Goal: Information Seeking & Learning: Learn about a topic

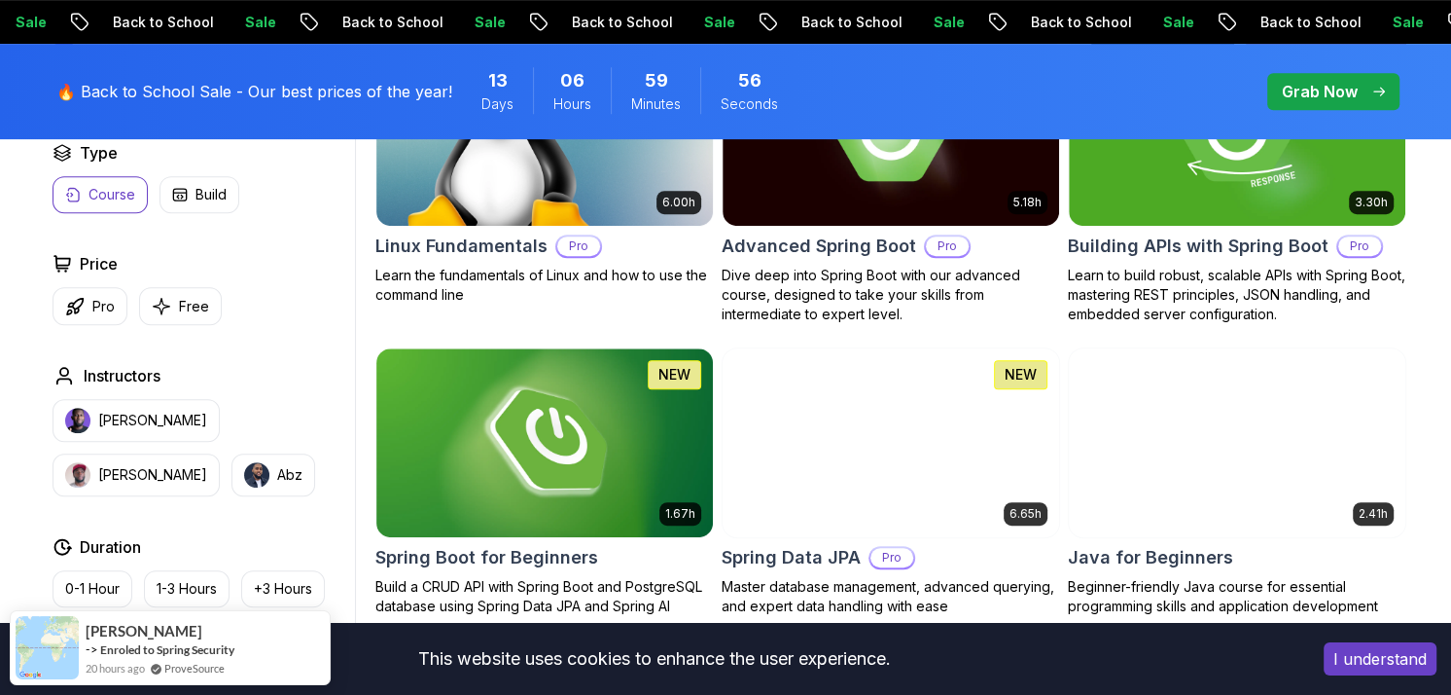
scroll to position [681, 0]
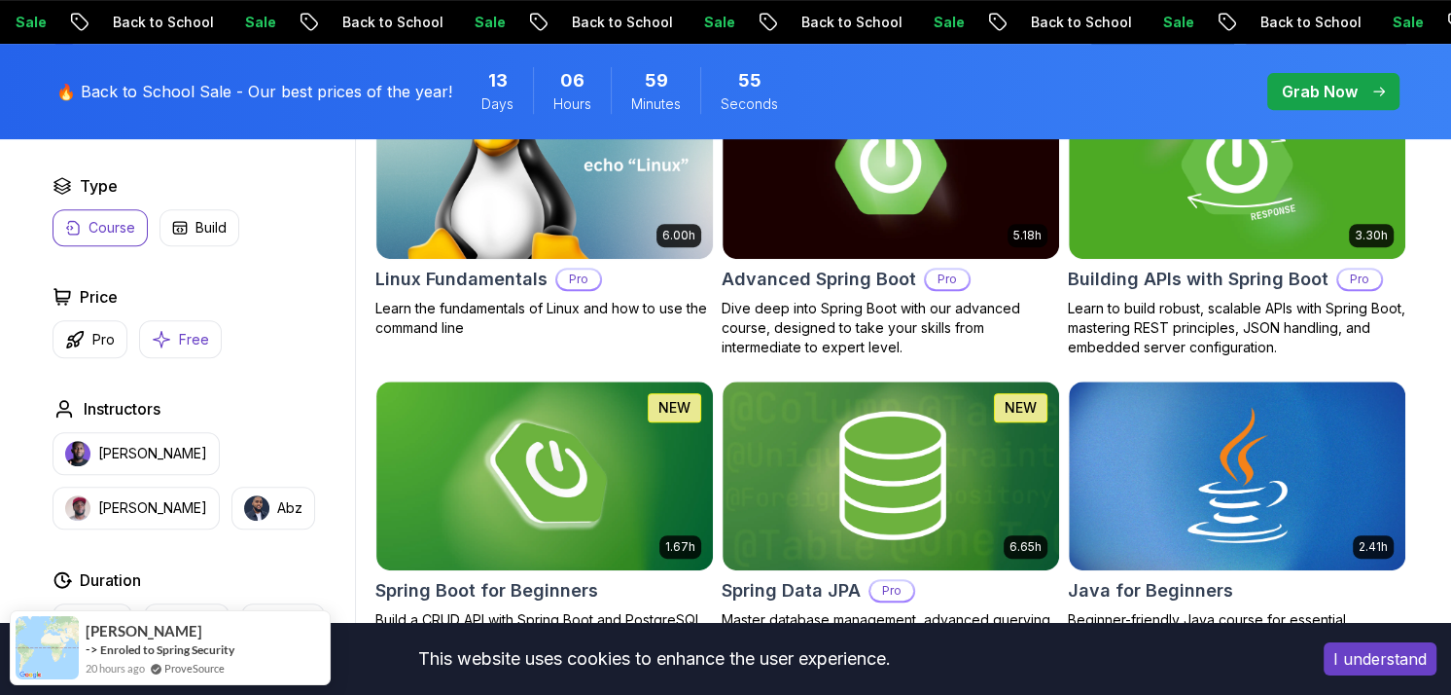
click at [170, 327] on button "Free" at bounding box center [180, 339] width 83 height 38
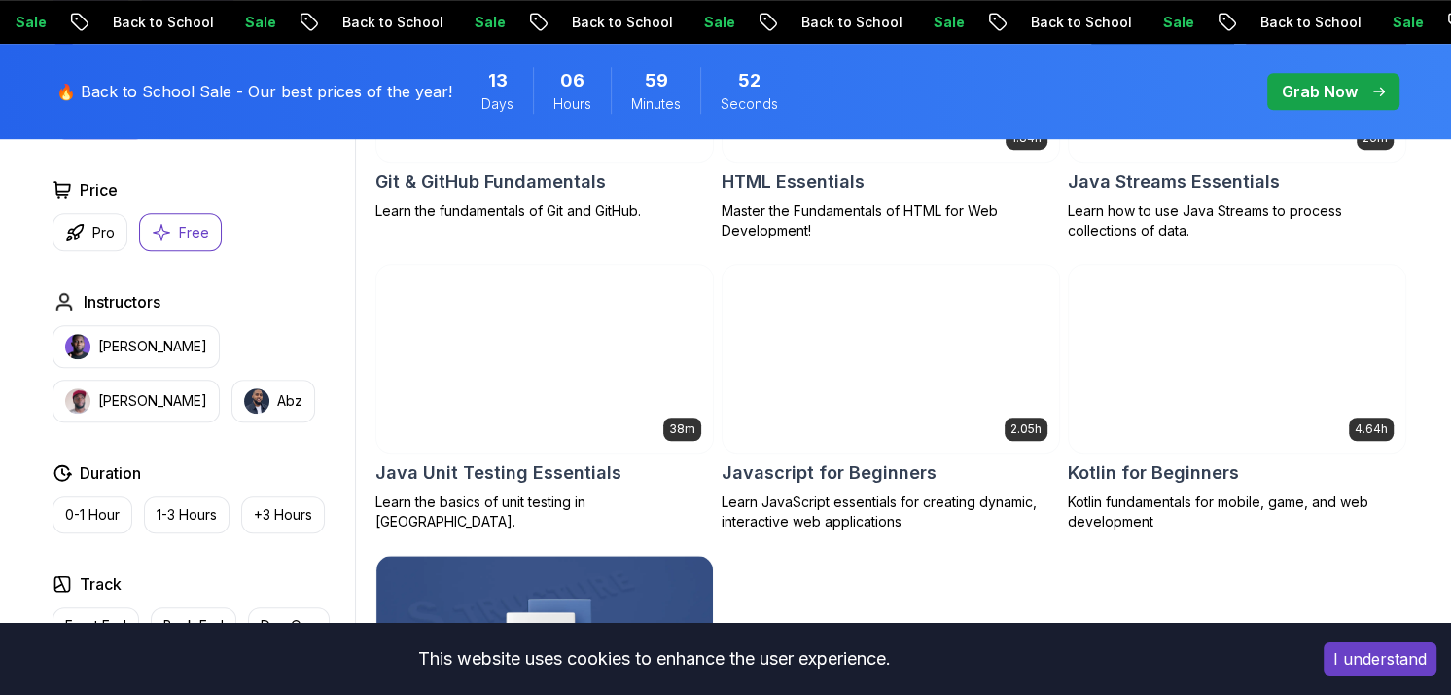
scroll to position [1167, 0]
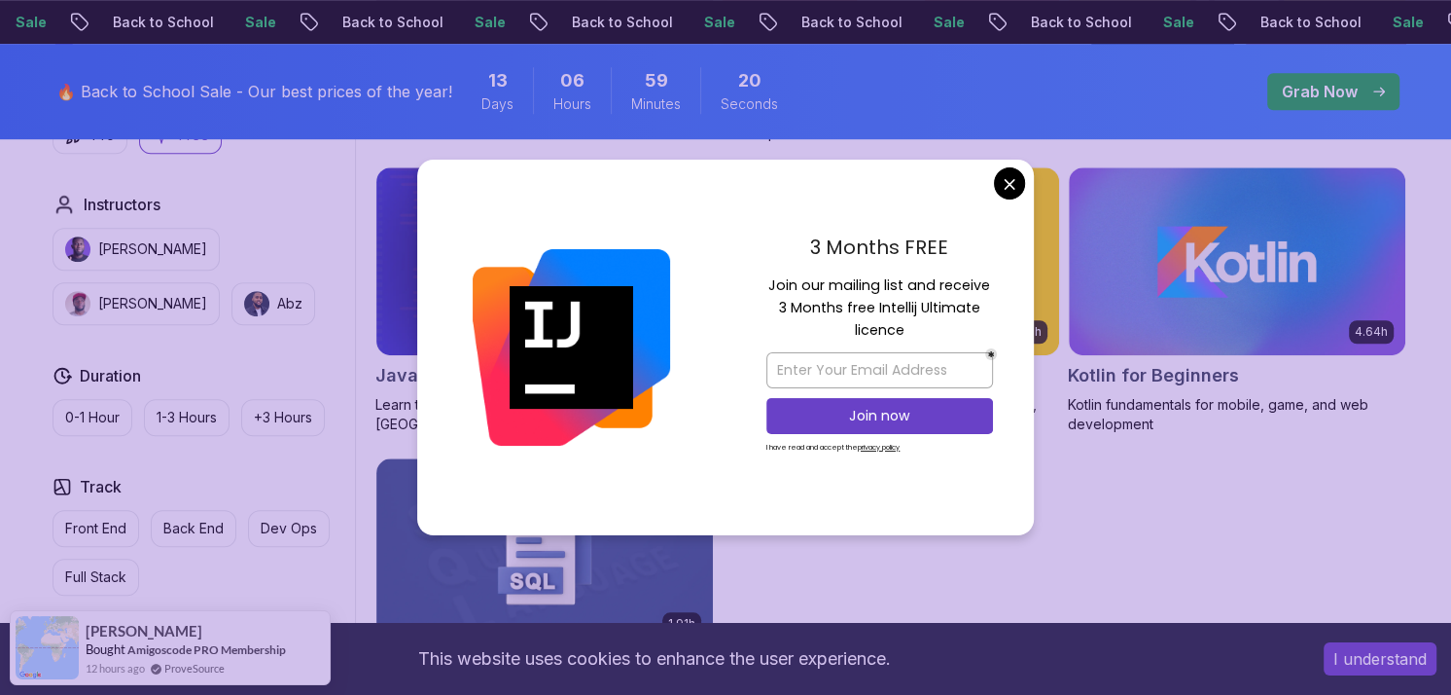
click at [784, 287] on p "Join our mailing list and receive 3 Months free Intellij Ultimate licence" at bounding box center [880, 308] width 227 height 68
drag, startPoint x: 784, startPoint y: 287, endPoint x: 976, endPoint y: 274, distance: 192.0
click at [976, 274] on p "Join our mailing list and receive 3 Months free Intellij Ultimate licence" at bounding box center [880, 308] width 227 height 68
click at [741, 315] on div "3 Months FREE Join our mailing list and receive 3 Months free Intellij Ultimate…" at bounding box center [880, 347] width 308 height 375
drag, startPoint x: 792, startPoint y: 297, endPoint x: 976, endPoint y: 328, distance: 186.5
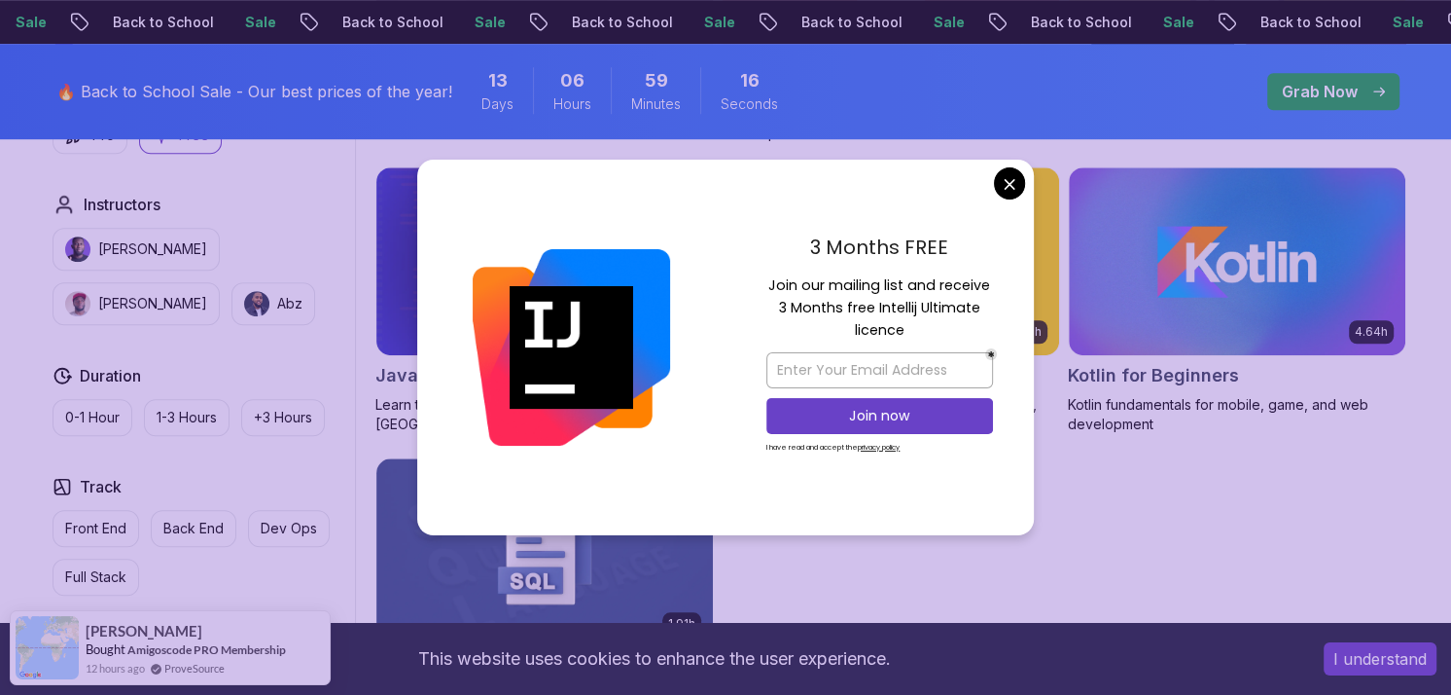
click at [976, 328] on div "3 Months FREE Join our mailing list and receive 3 Months free Intellij Ultimate…" at bounding box center [880, 347] width 308 height 375
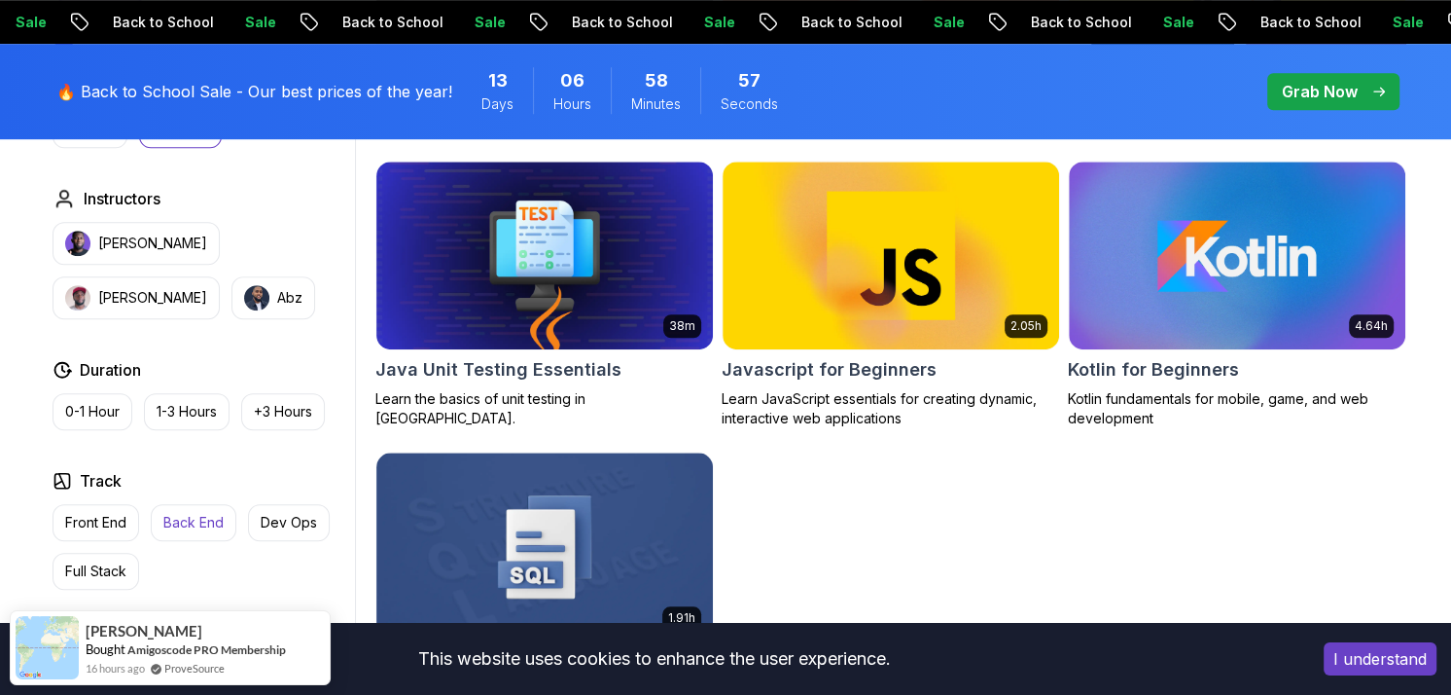
scroll to position [1265, 0]
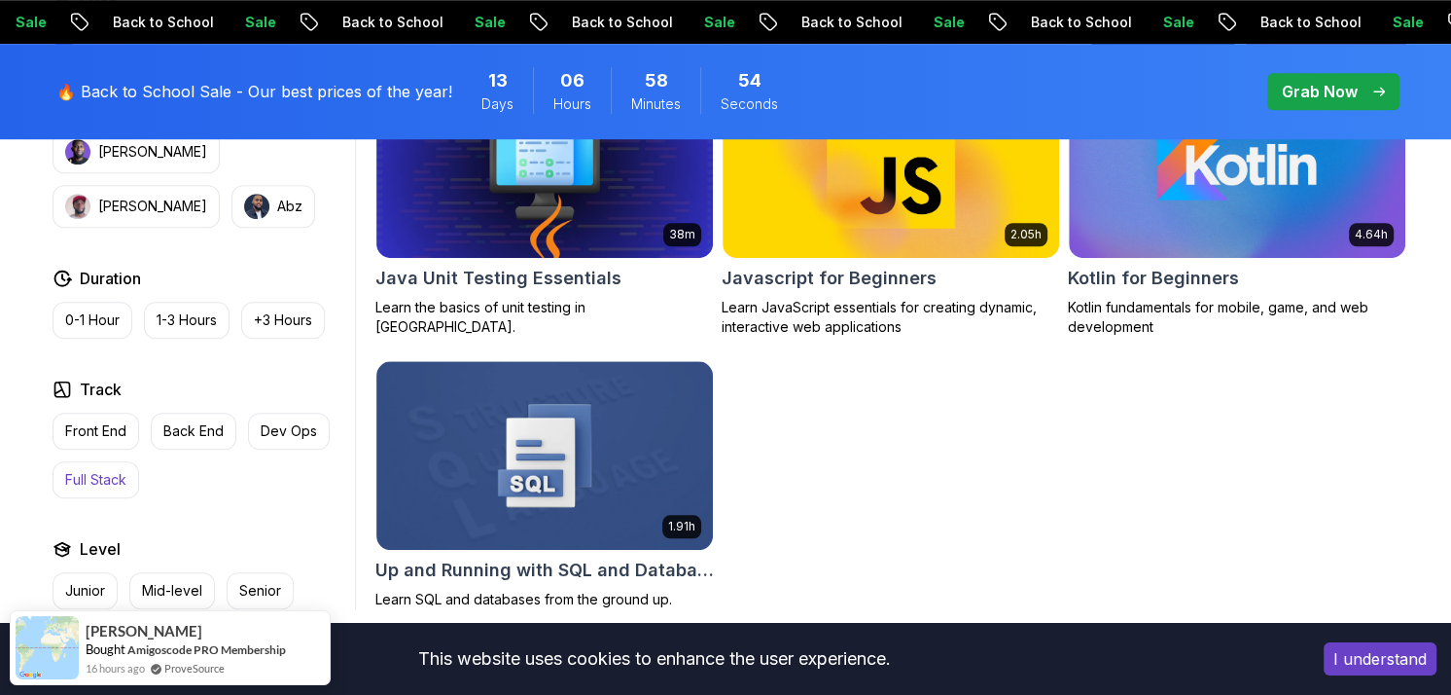
click at [117, 467] on button "Full Stack" at bounding box center [96, 479] width 87 height 37
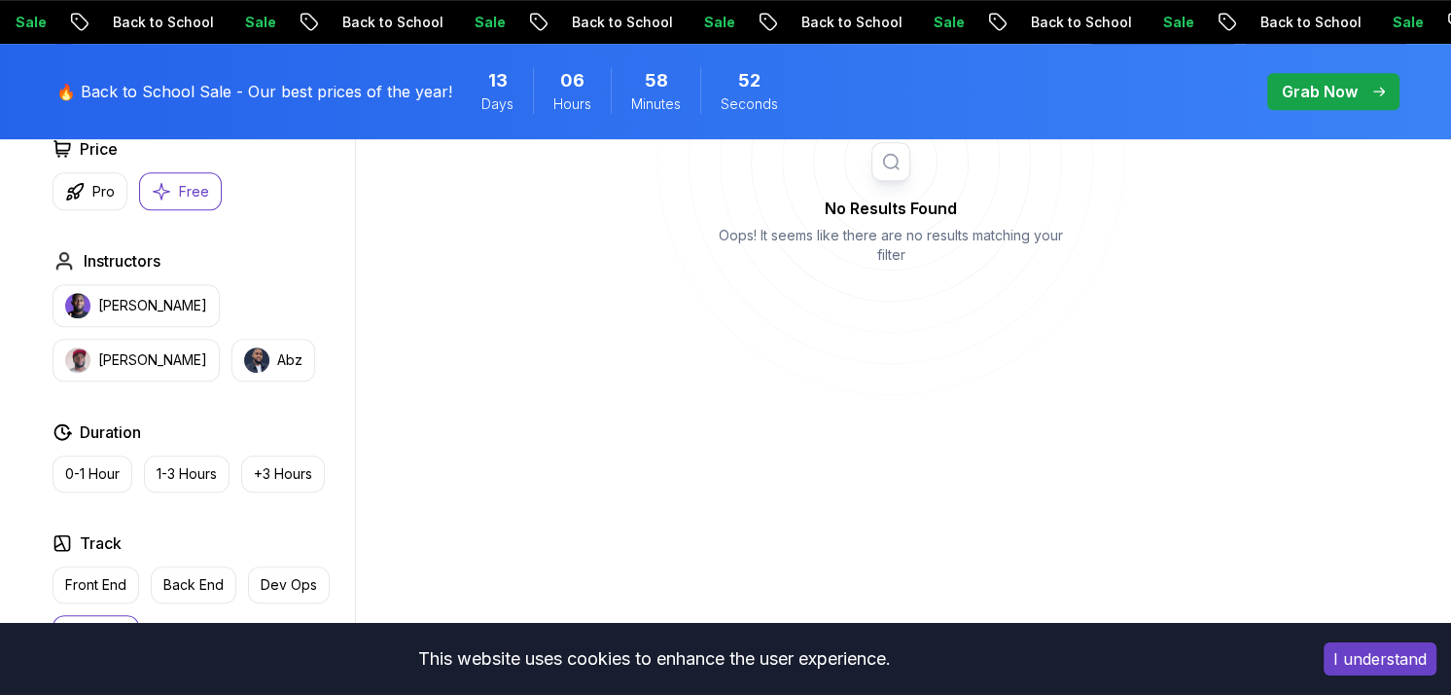
scroll to position [681, 0]
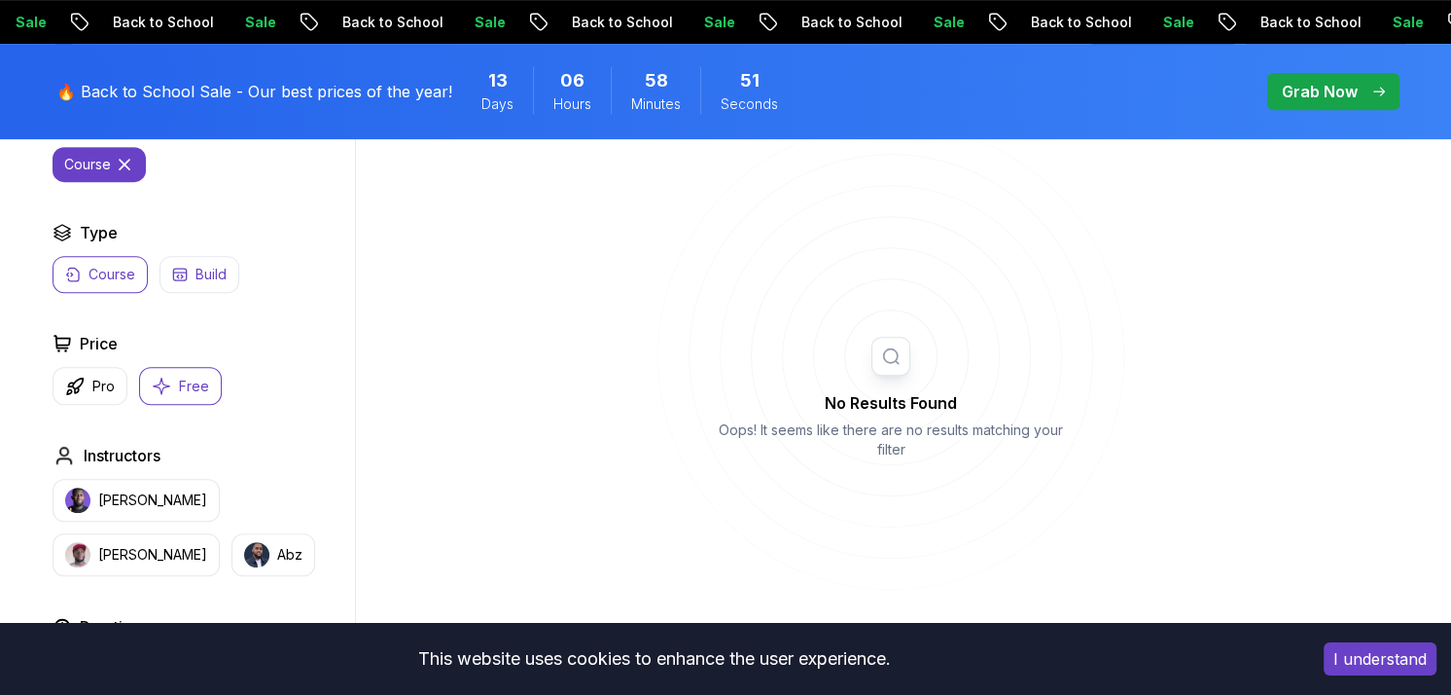
click at [208, 266] on p "Build" at bounding box center [211, 274] width 31 height 19
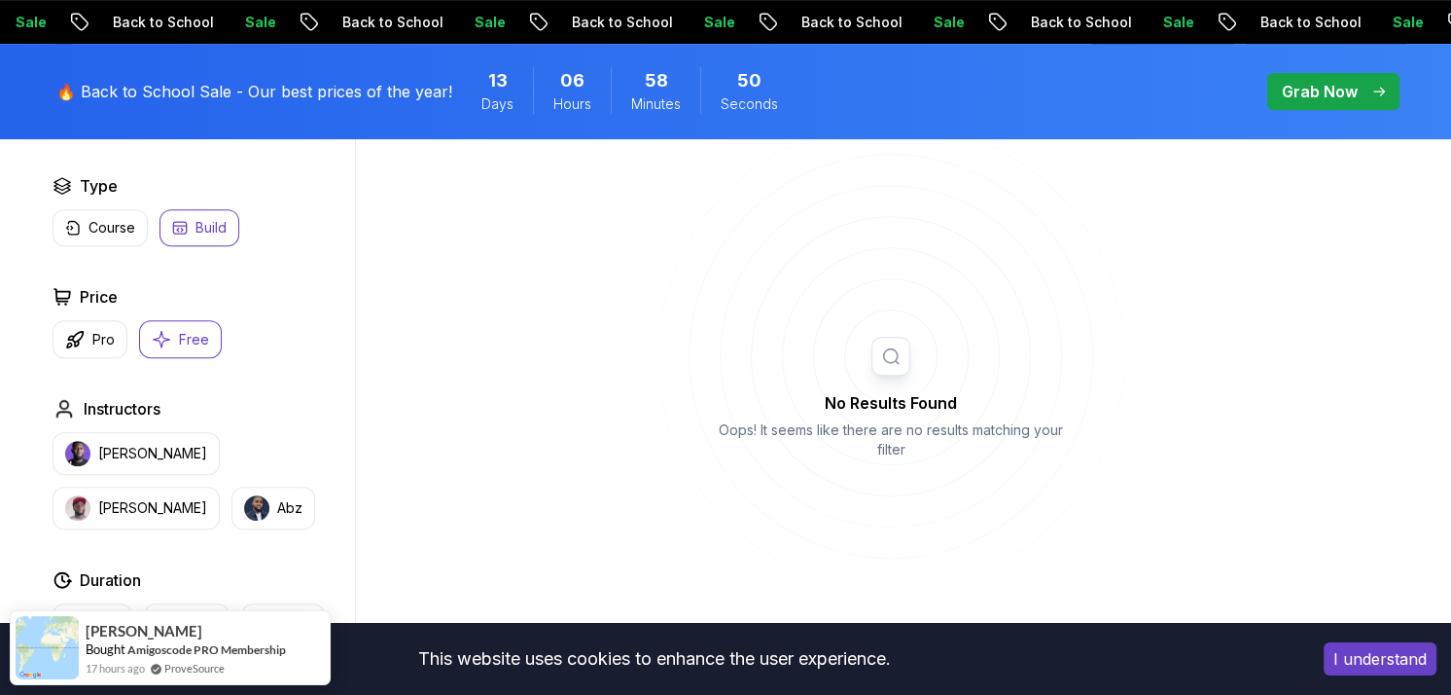
click at [175, 329] on button "Free" at bounding box center [180, 339] width 83 height 38
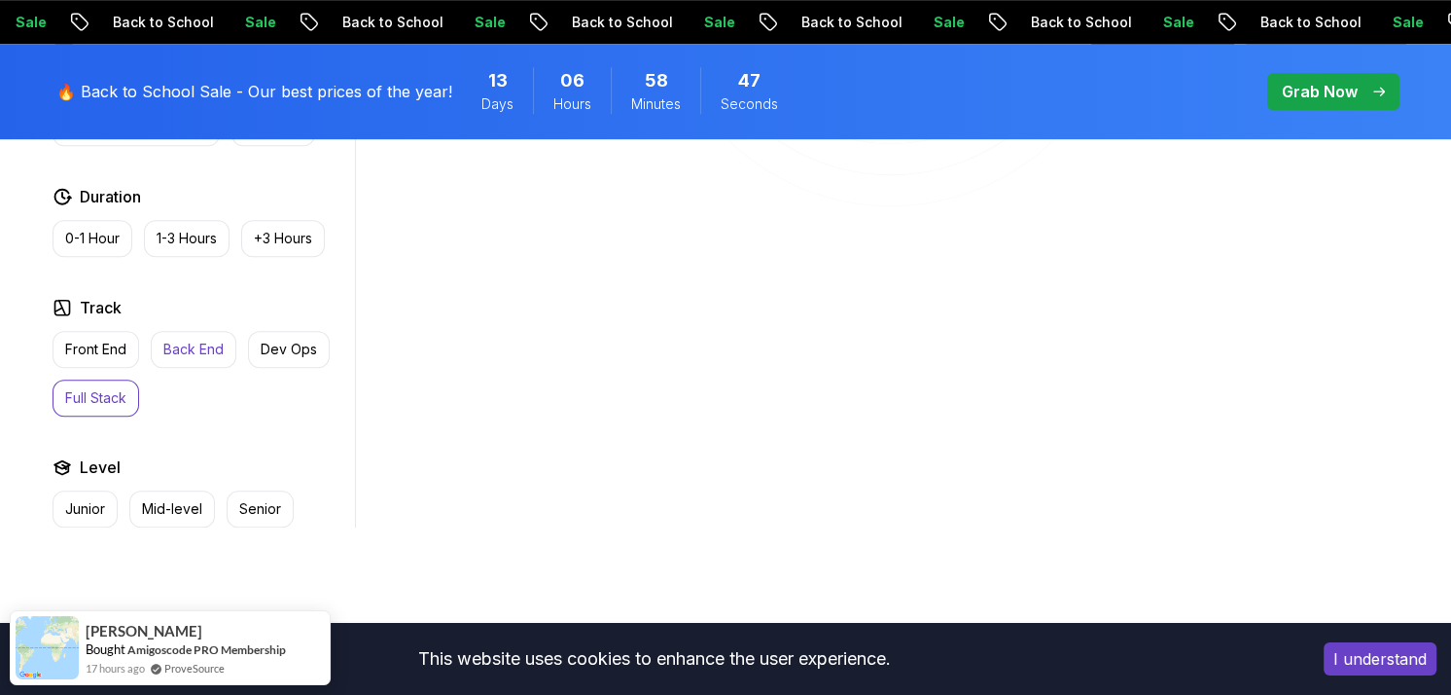
scroll to position [1070, 0]
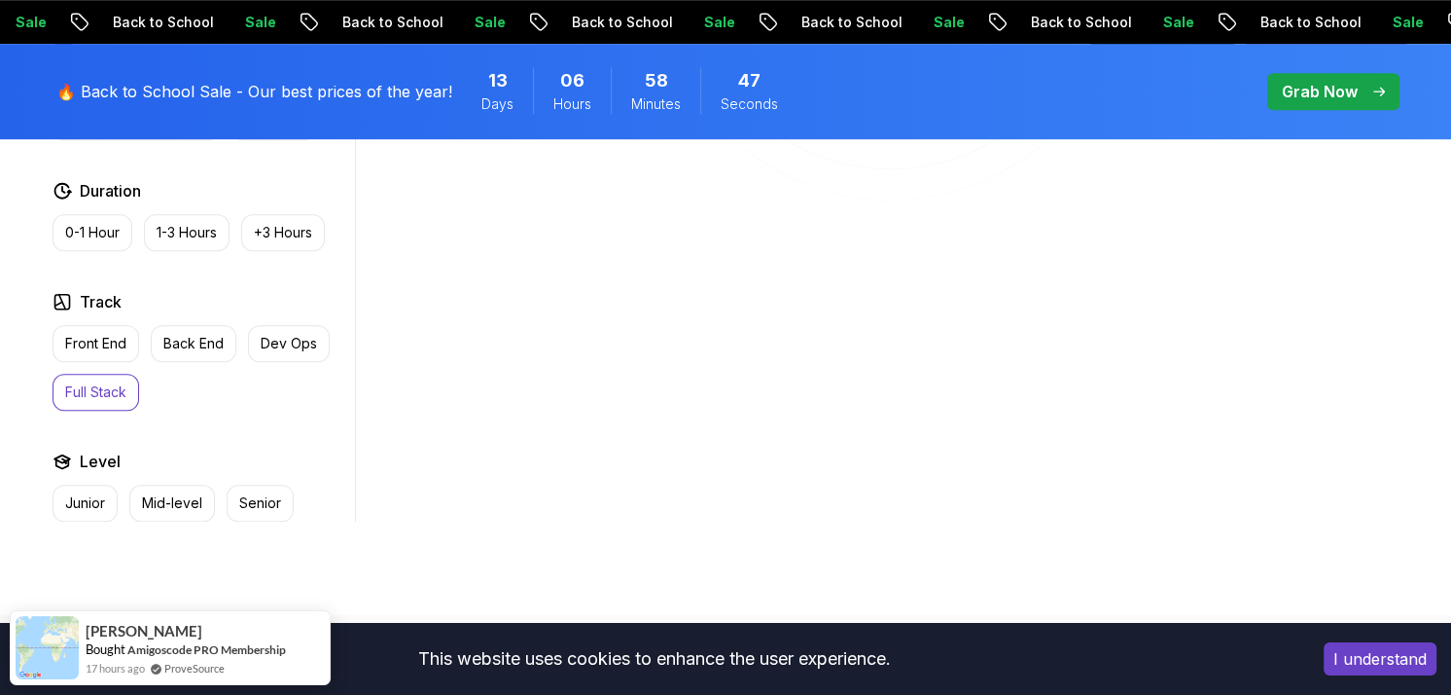
click at [125, 382] on p "Full Stack" at bounding box center [95, 391] width 61 height 19
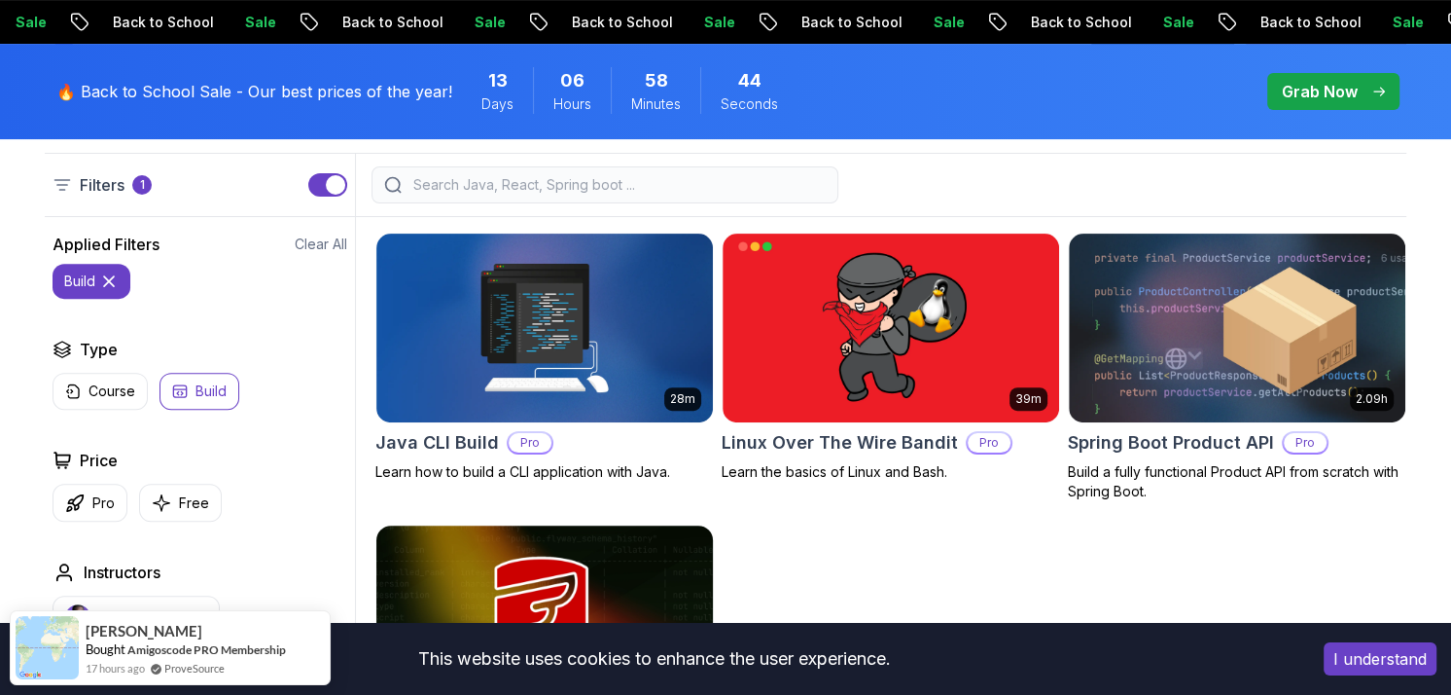
scroll to position [584, 0]
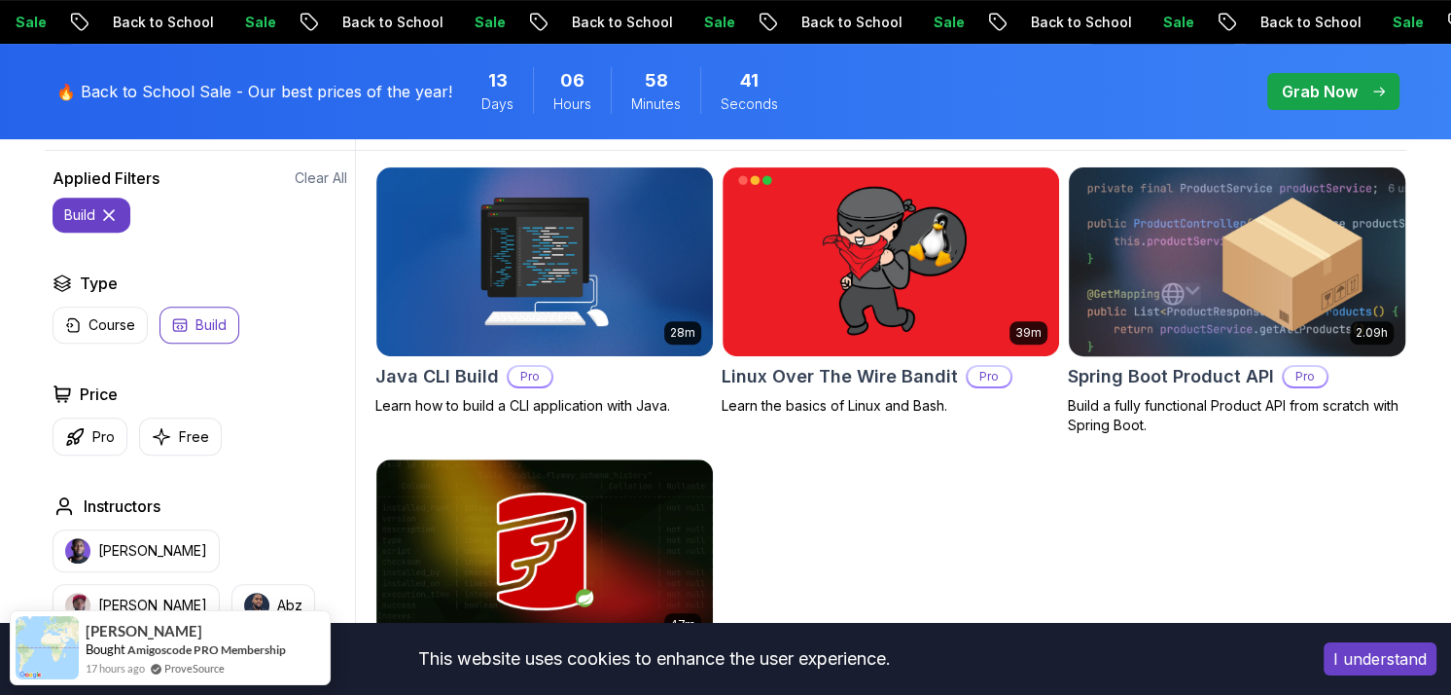
drag, startPoint x: 1190, startPoint y: 318, endPoint x: 1174, endPoint y: 321, distance: 15.8
click at [1190, 318] on img at bounding box center [1236, 260] width 353 height 197
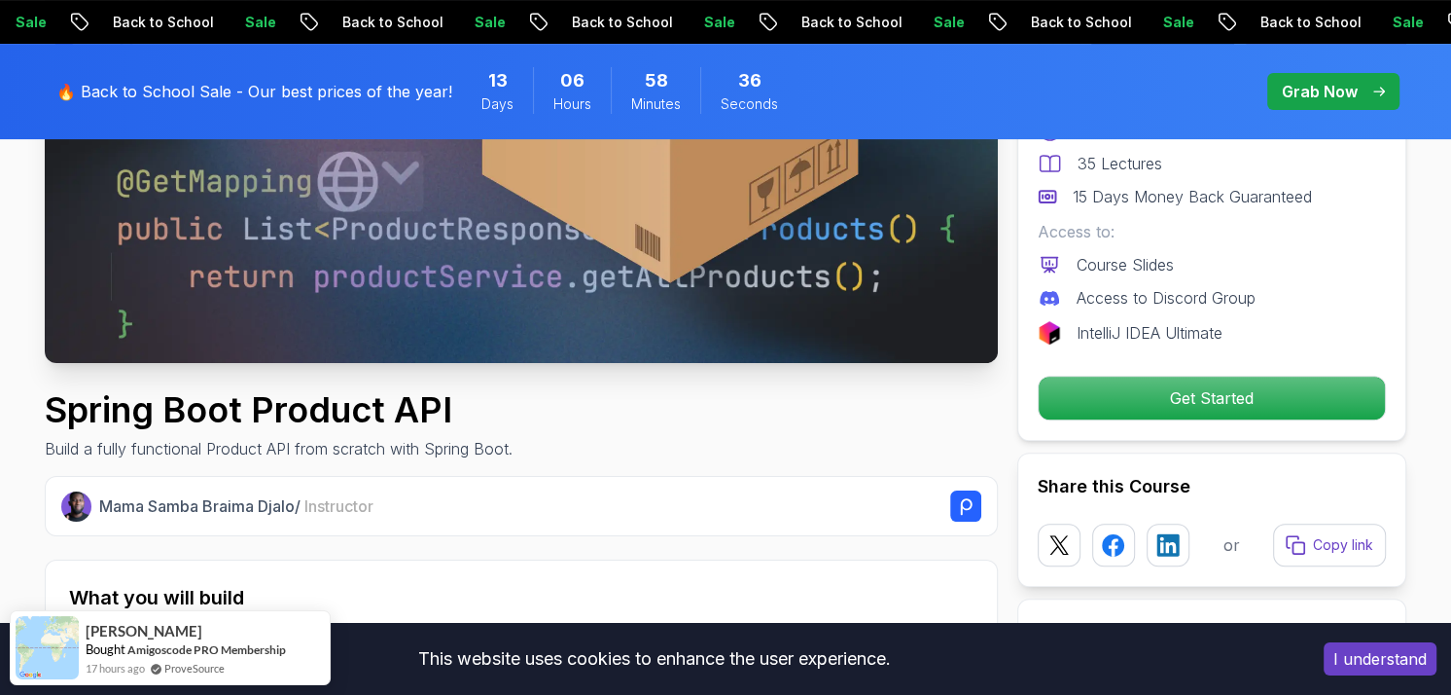
scroll to position [584, 0]
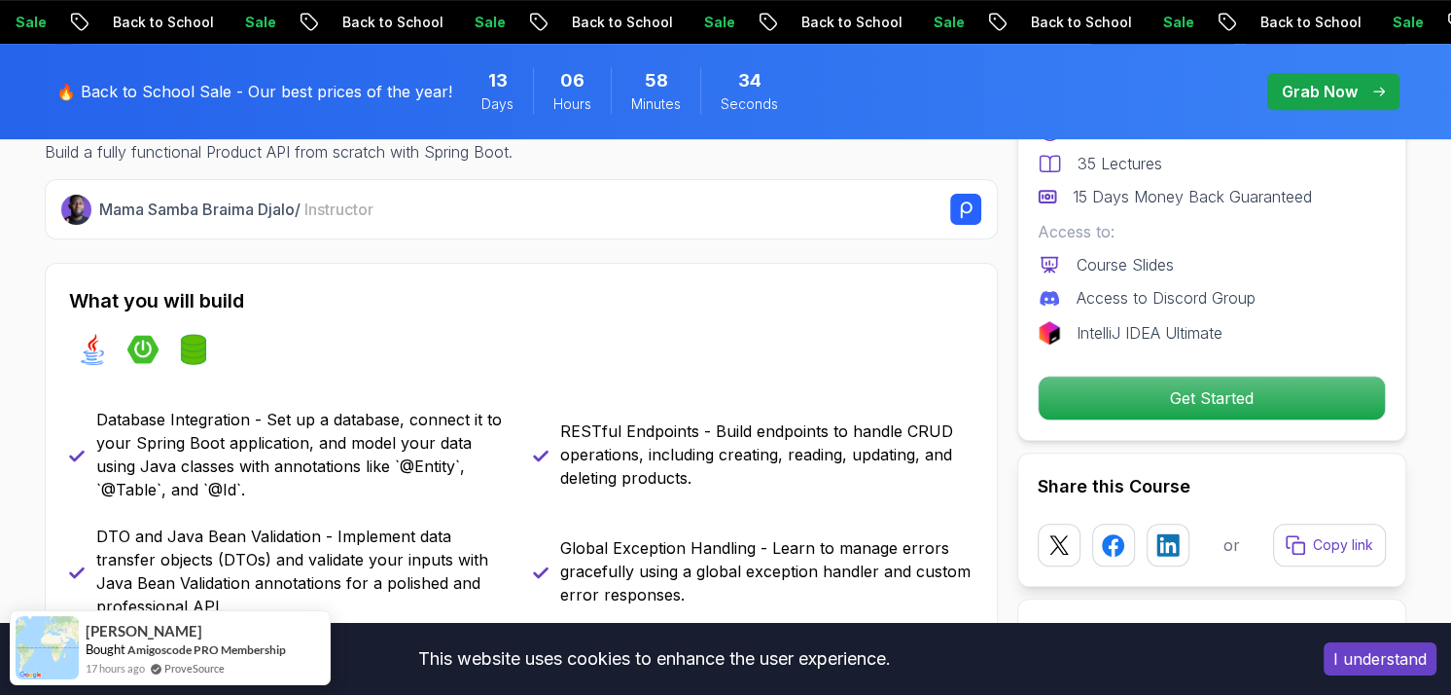
scroll to position [875, 0]
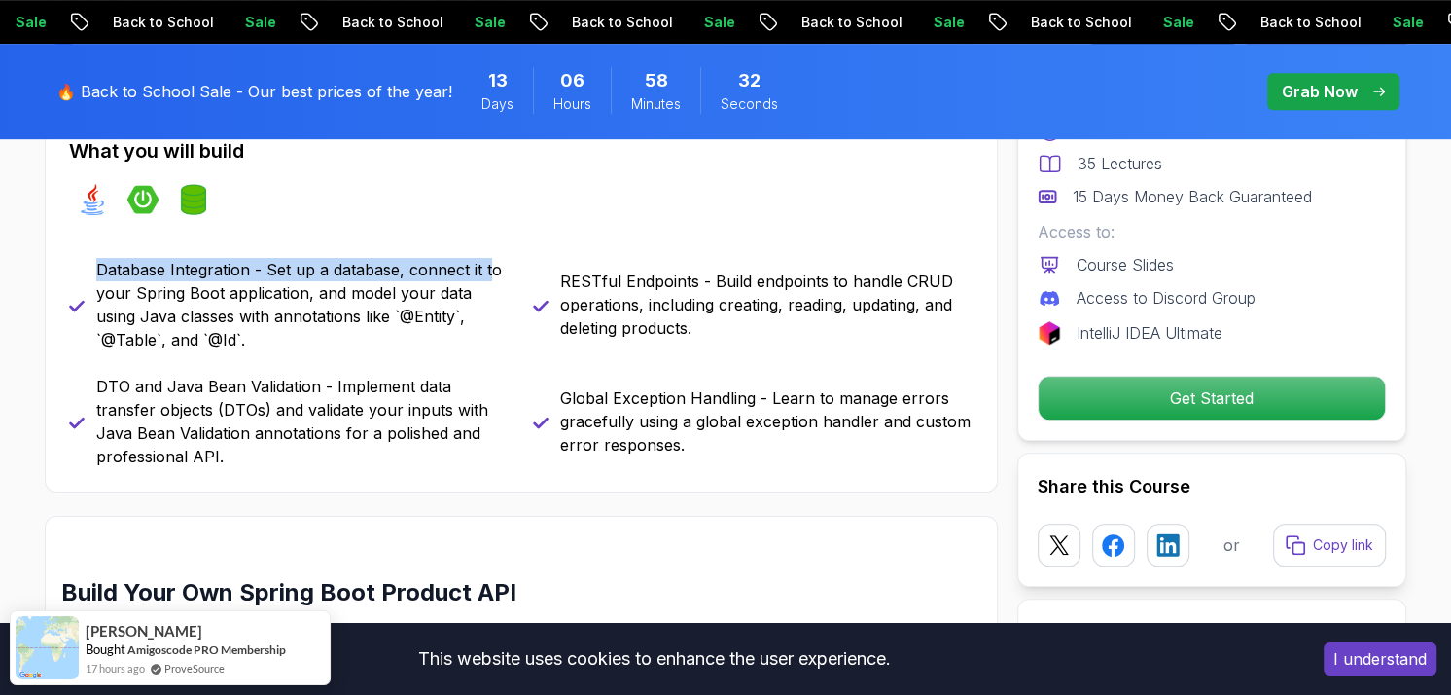
drag, startPoint x: 213, startPoint y: 262, endPoint x: 491, endPoint y: 258, distance: 278.2
click at [492, 258] on div "Database Integration - Set up a database, connect it to your Spring Boot applic…" at bounding box center [289, 304] width 441 height 93
click at [305, 279] on p "Database Integration - Set up a database, connect it to your Spring Boot applic…" at bounding box center [302, 304] width 413 height 93
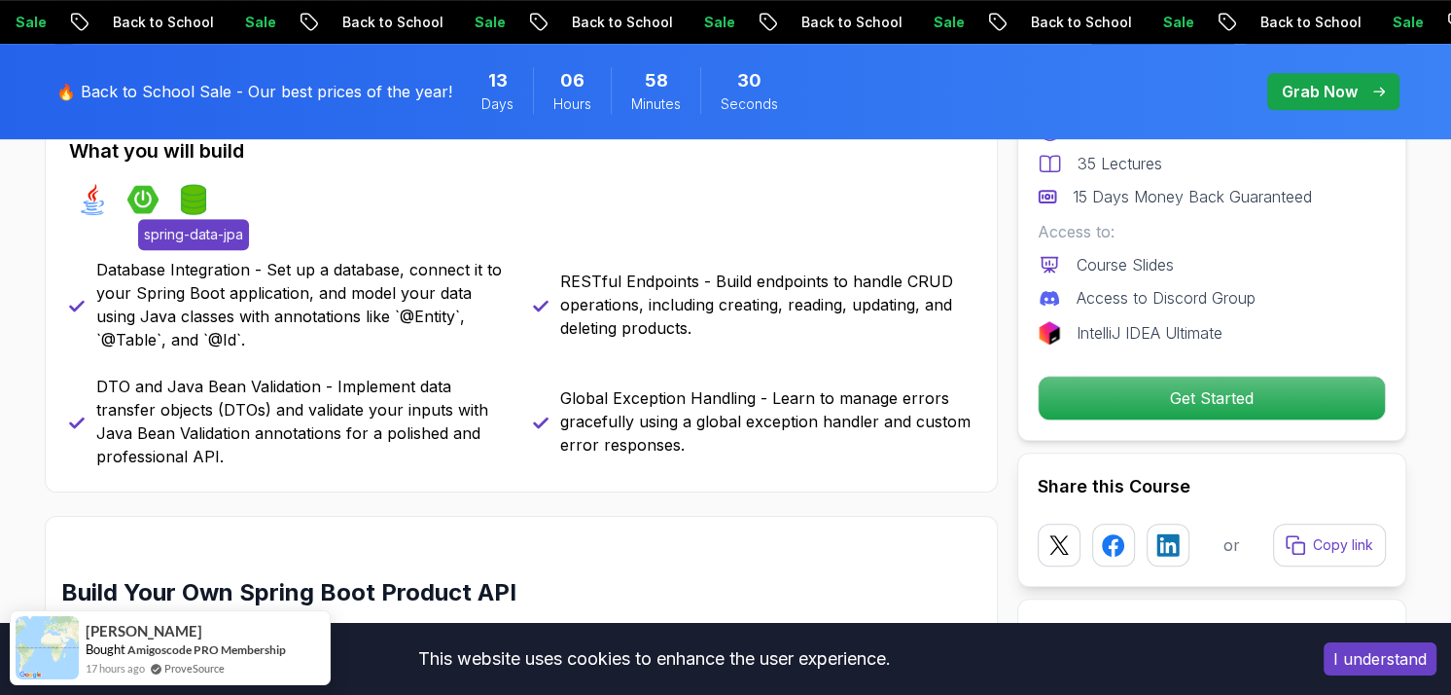
click at [195, 207] on img at bounding box center [193, 199] width 31 height 31
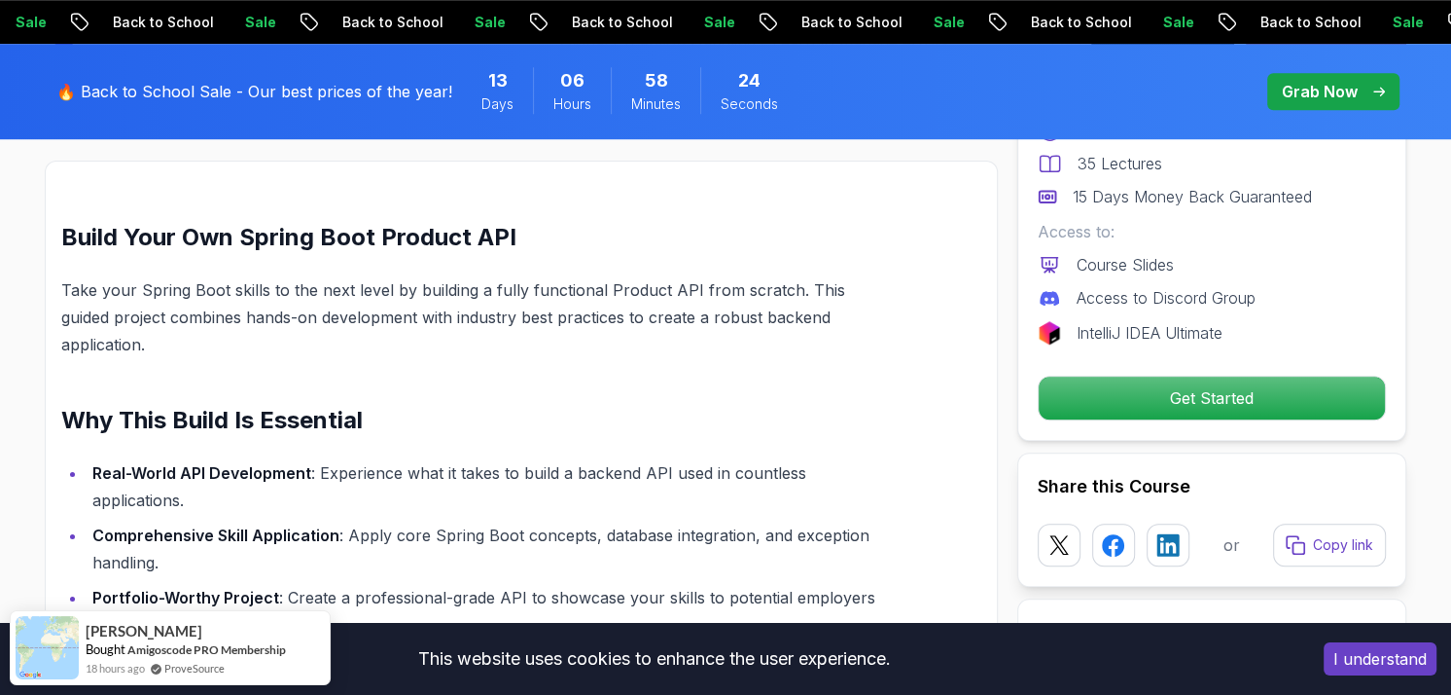
scroll to position [1265, 0]
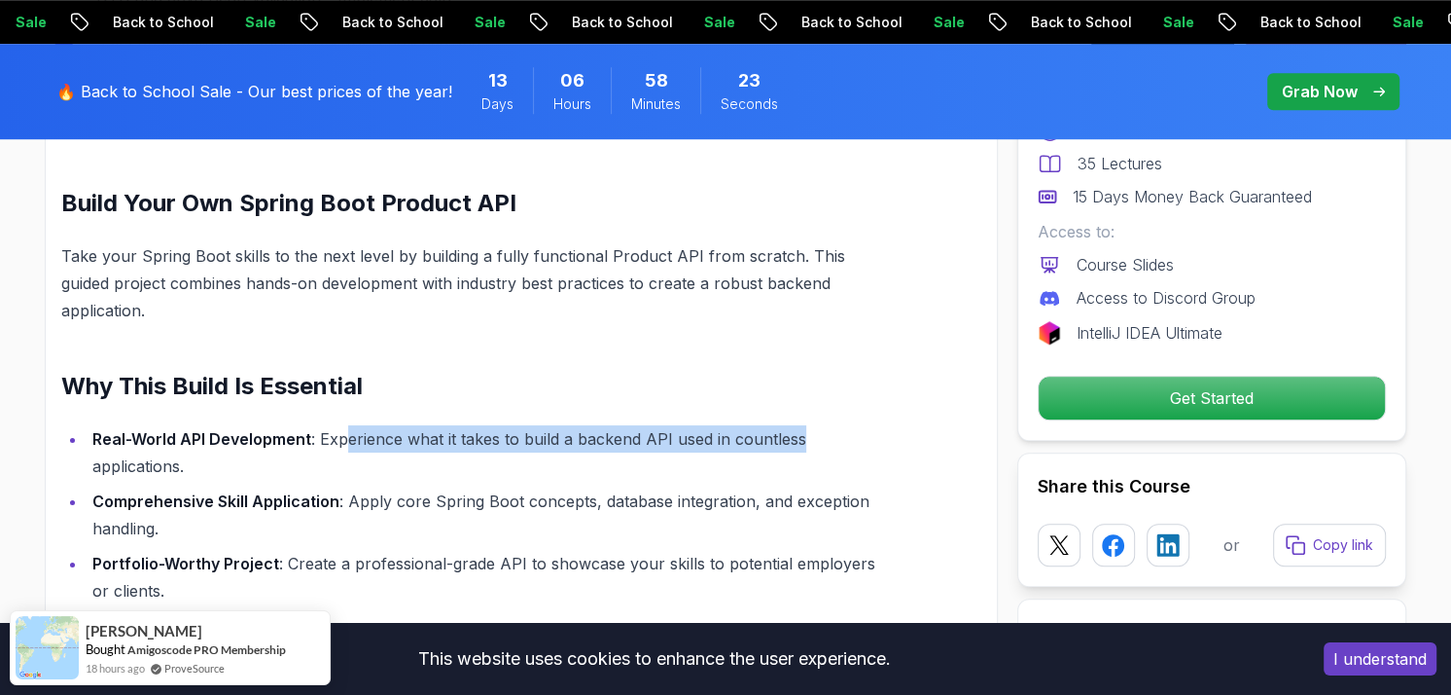
drag, startPoint x: 346, startPoint y: 405, endPoint x: 928, endPoint y: 412, distance: 581.7
click at [928, 412] on div "Build Your Own Spring Boot Product API Take your Spring Boot skills to the next…" at bounding box center [521, 677] width 953 height 1103
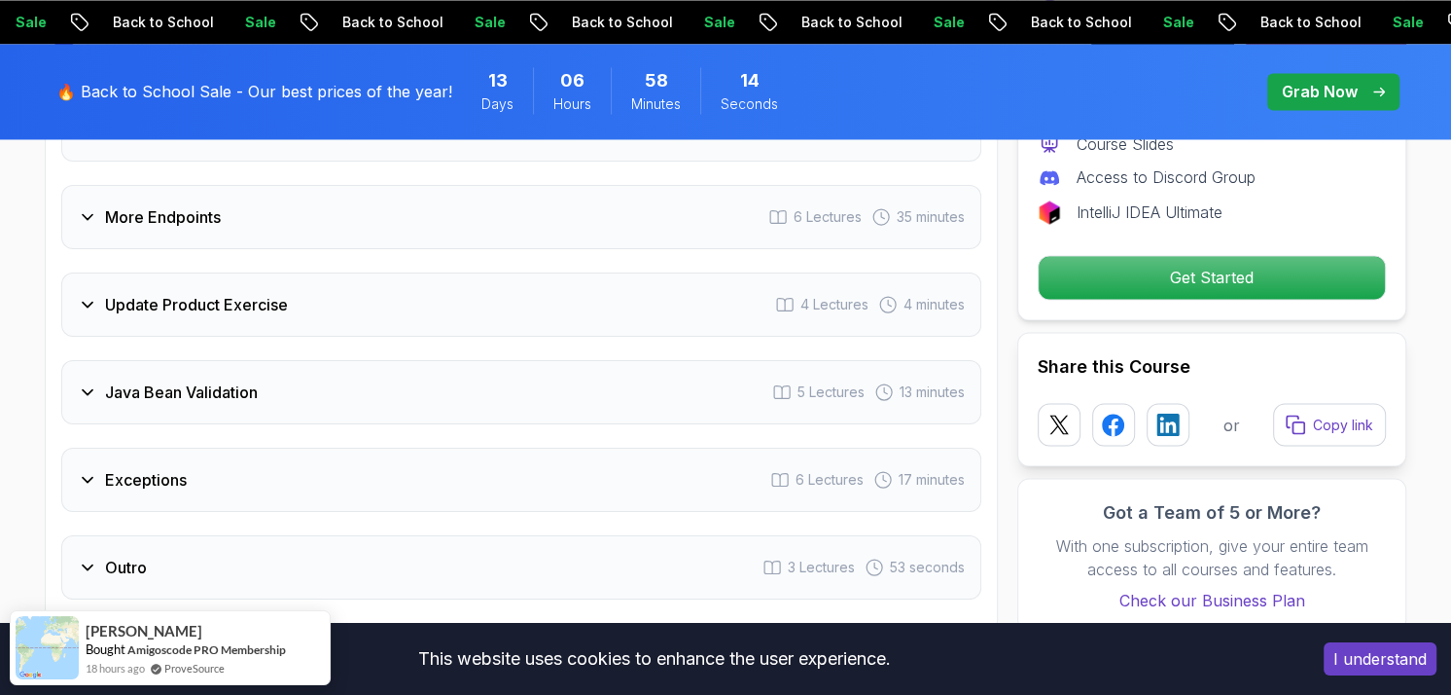
scroll to position [2724, 0]
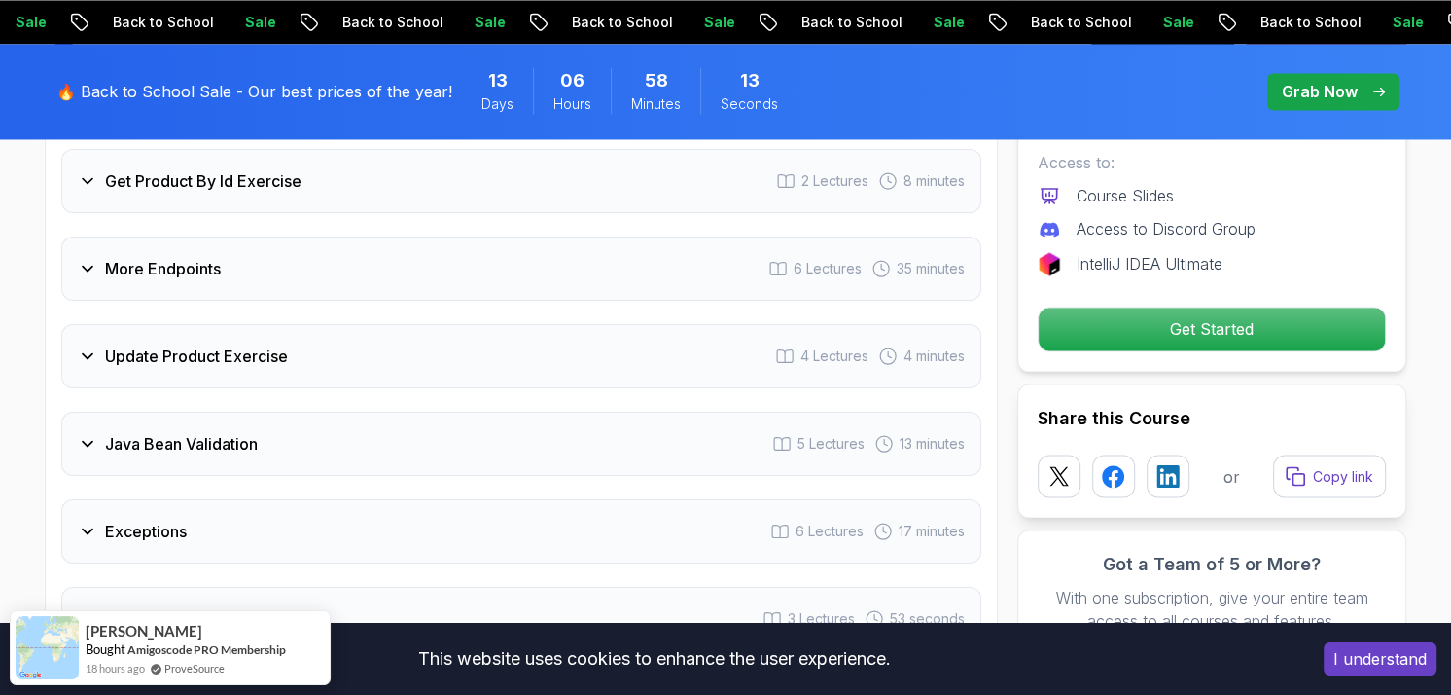
click at [88, 434] on icon at bounding box center [87, 443] width 19 height 19
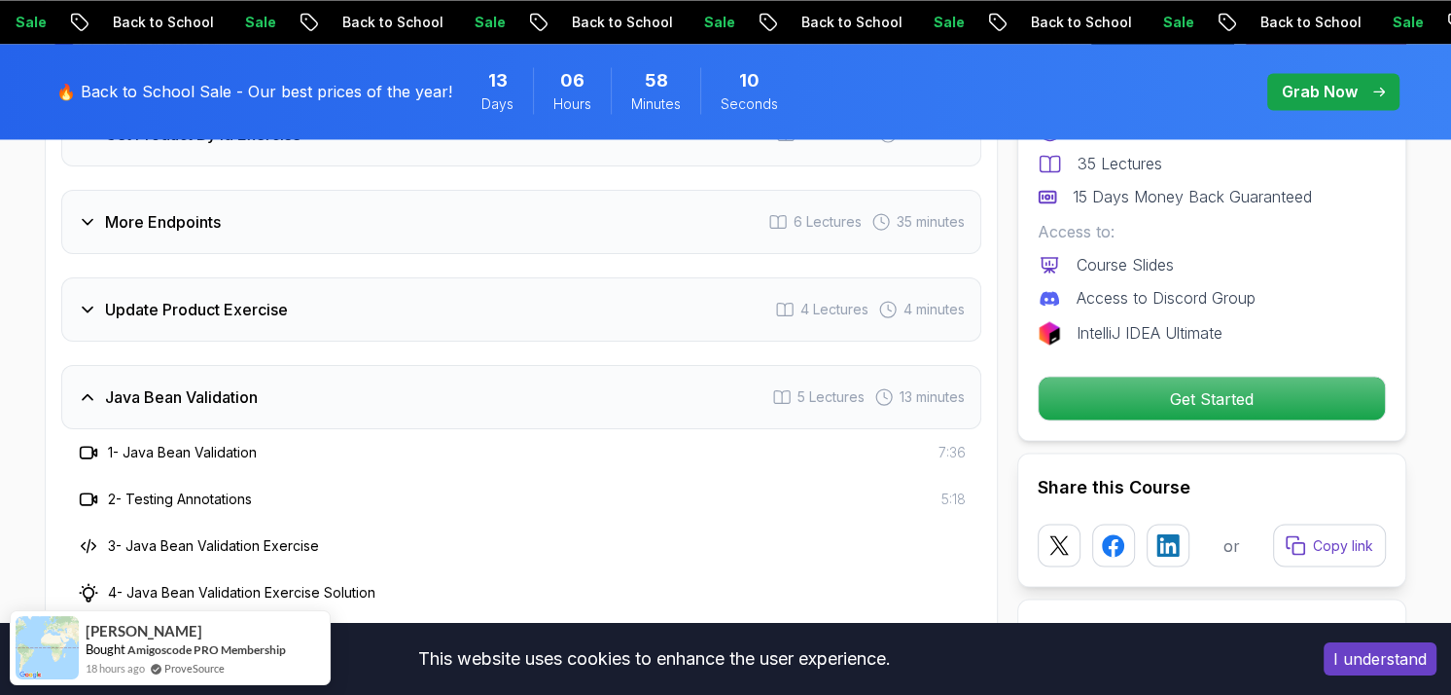
click at [97, 385] on div "Java Bean Validation" at bounding box center [168, 396] width 180 height 23
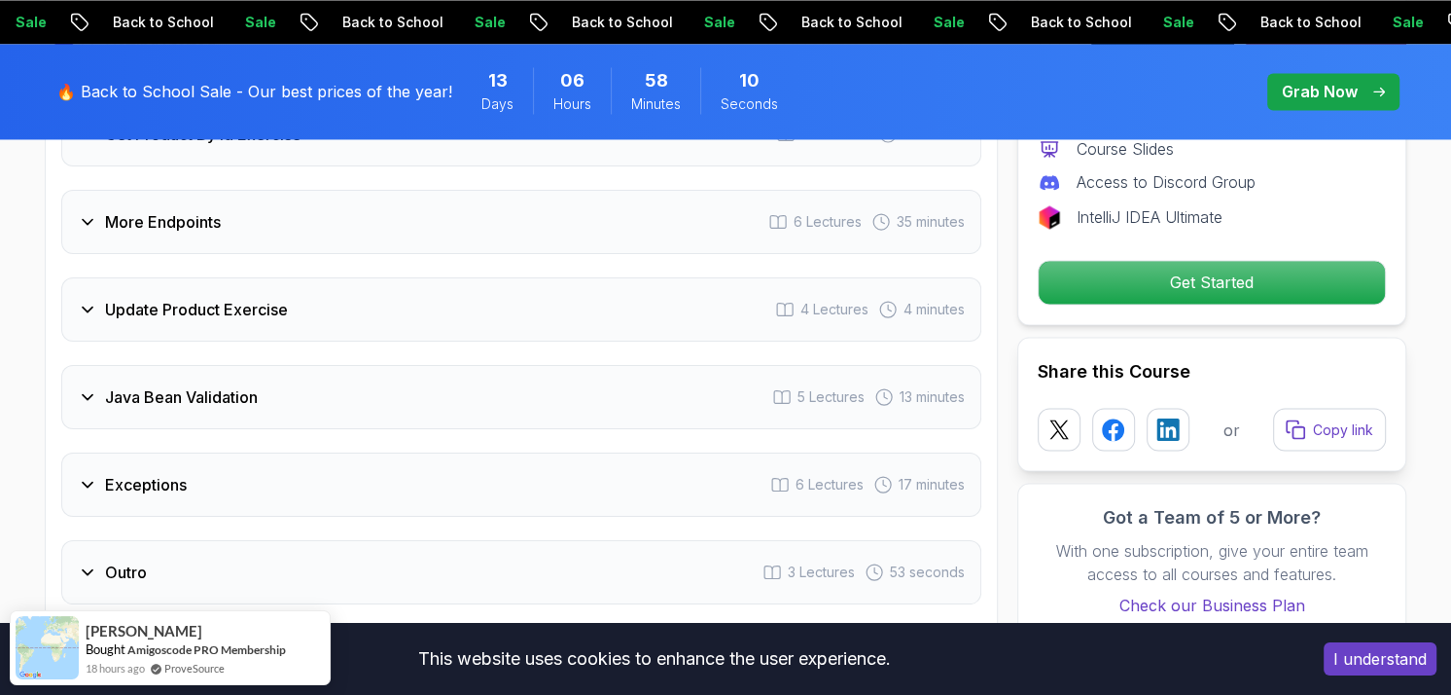
click at [90, 300] on icon at bounding box center [87, 309] width 19 height 19
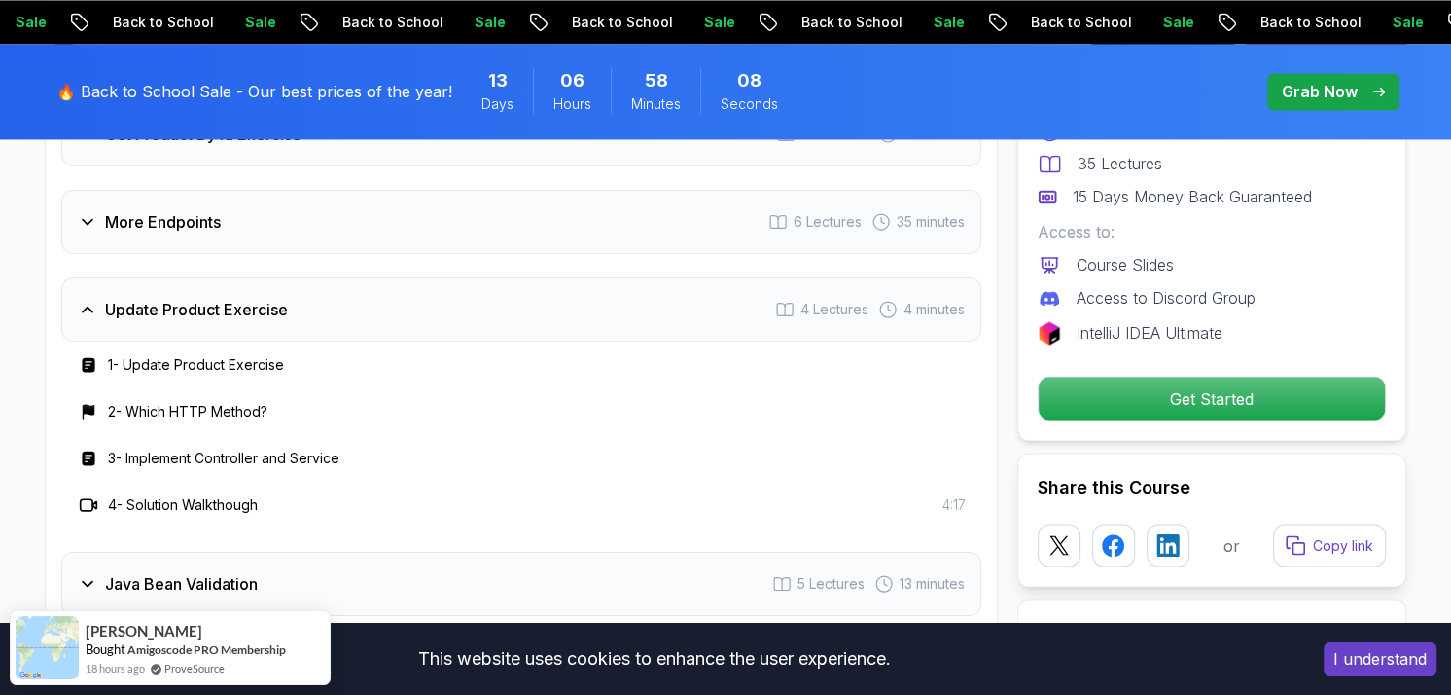
click at [90, 300] on icon at bounding box center [87, 309] width 19 height 19
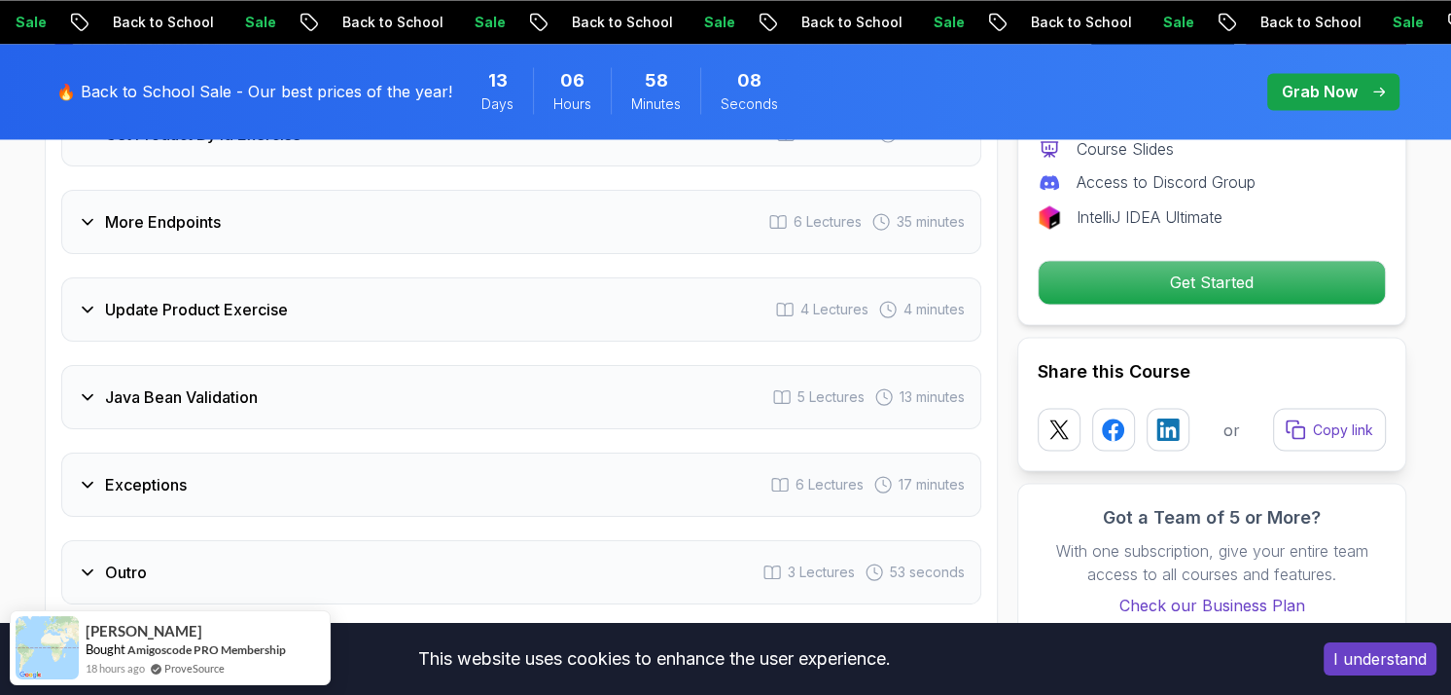
scroll to position [2335, 0]
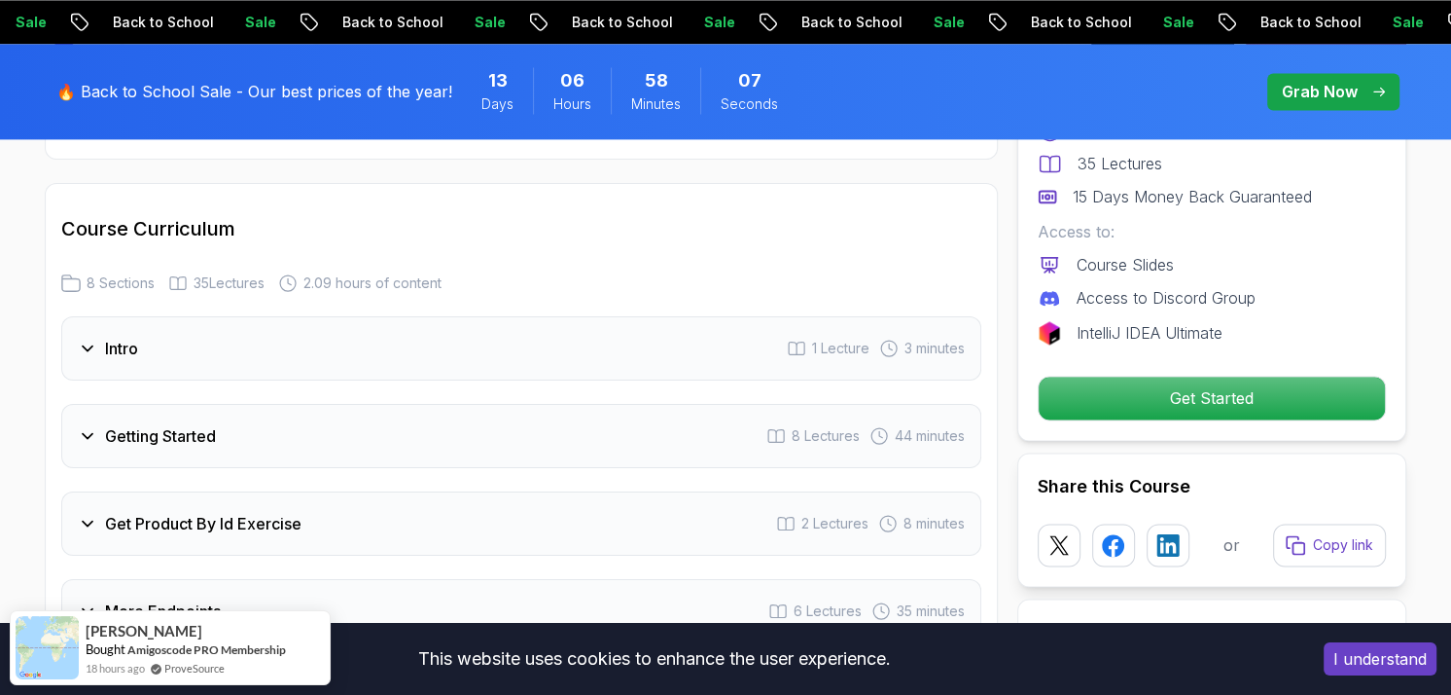
click at [96, 337] on div "Intro" at bounding box center [108, 348] width 60 height 23
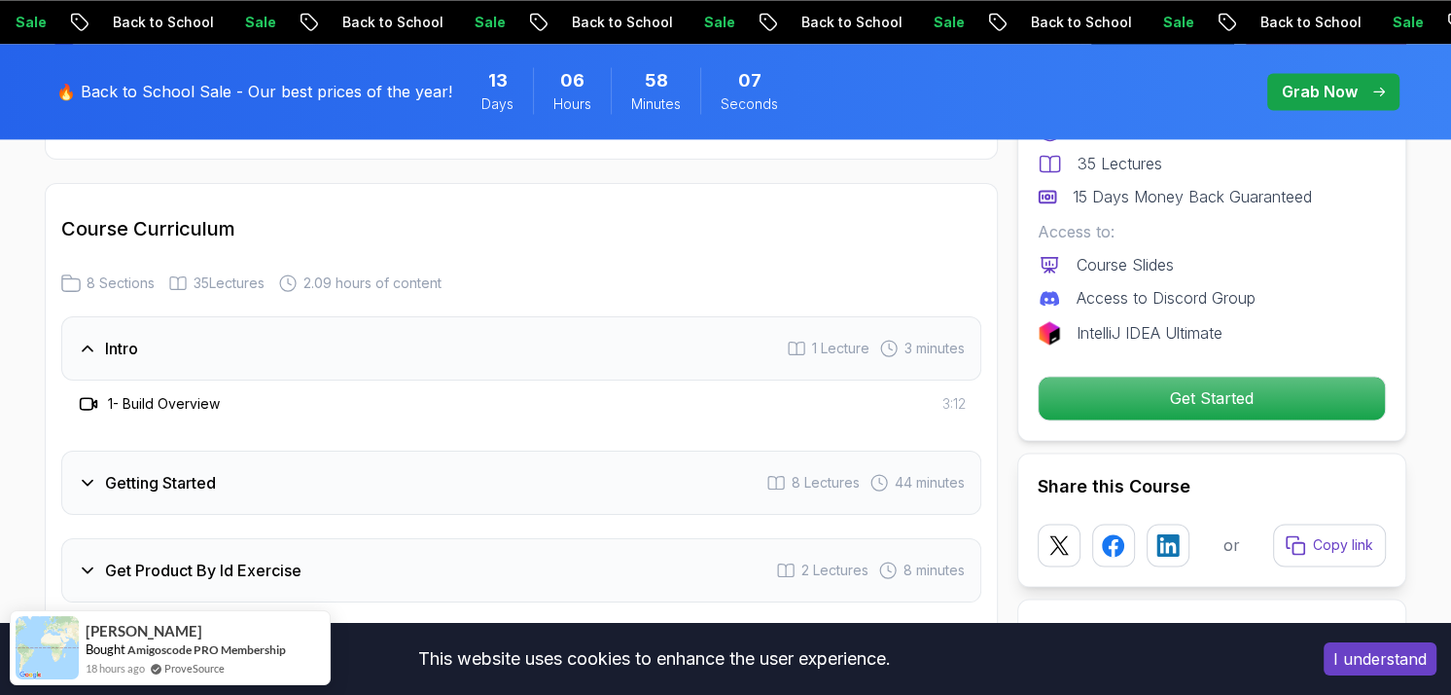
click at [93, 339] on icon at bounding box center [87, 348] width 19 height 19
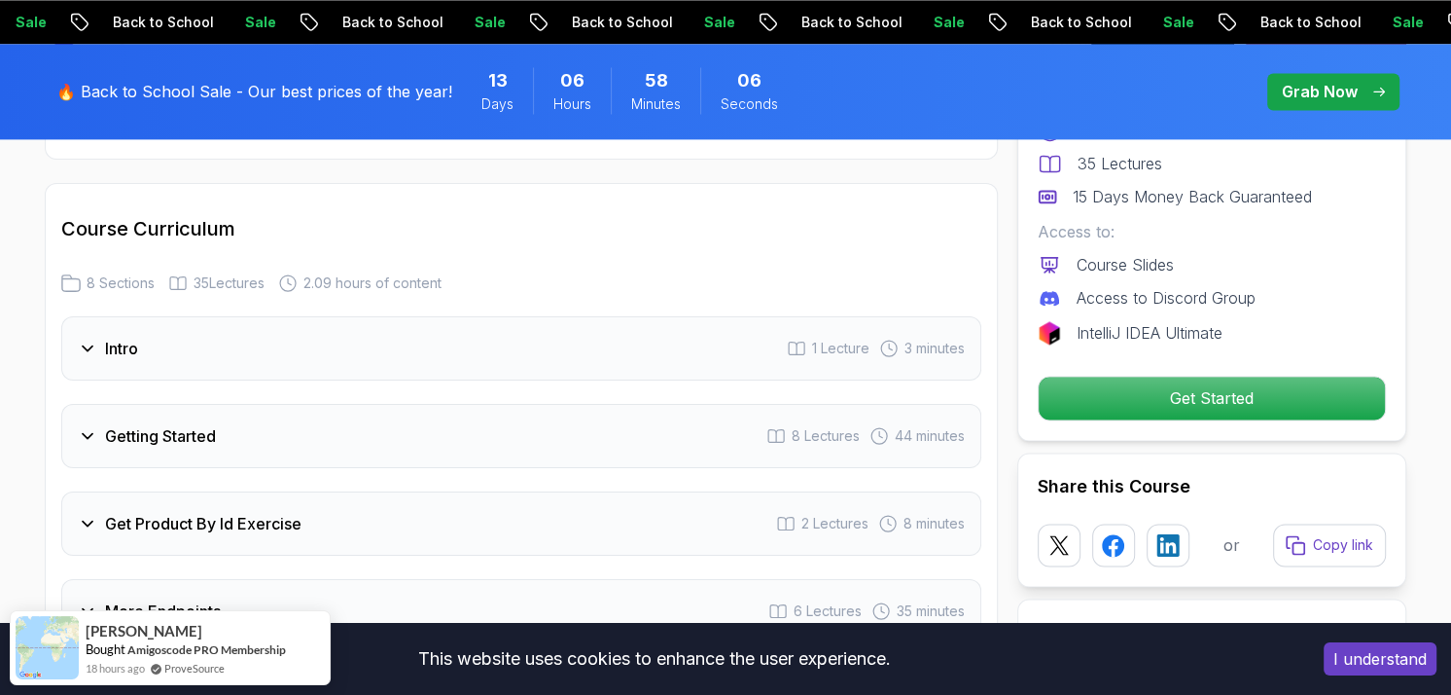
click at [92, 426] on icon at bounding box center [87, 435] width 19 height 19
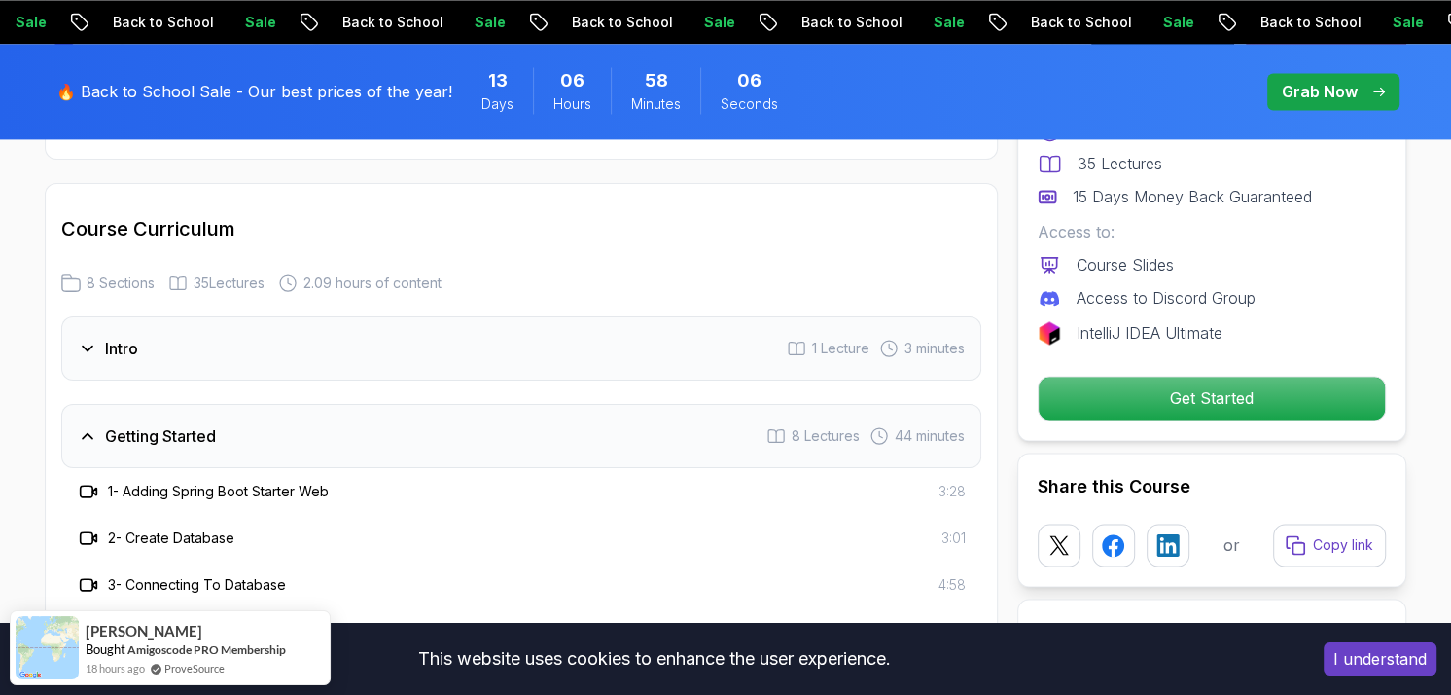
click at [87, 404] on div "Getting Started 8 Lectures 44 minutes" at bounding box center [521, 436] width 920 height 64
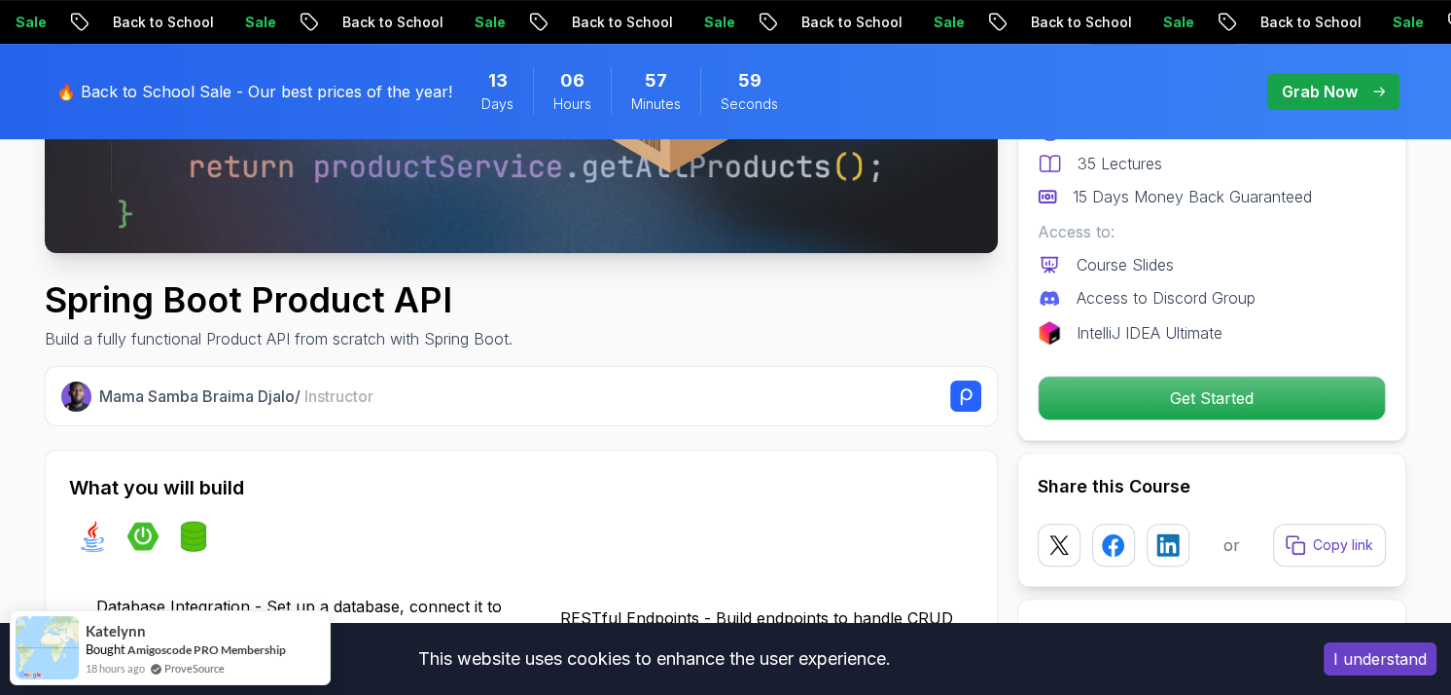
scroll to position [584, 0]
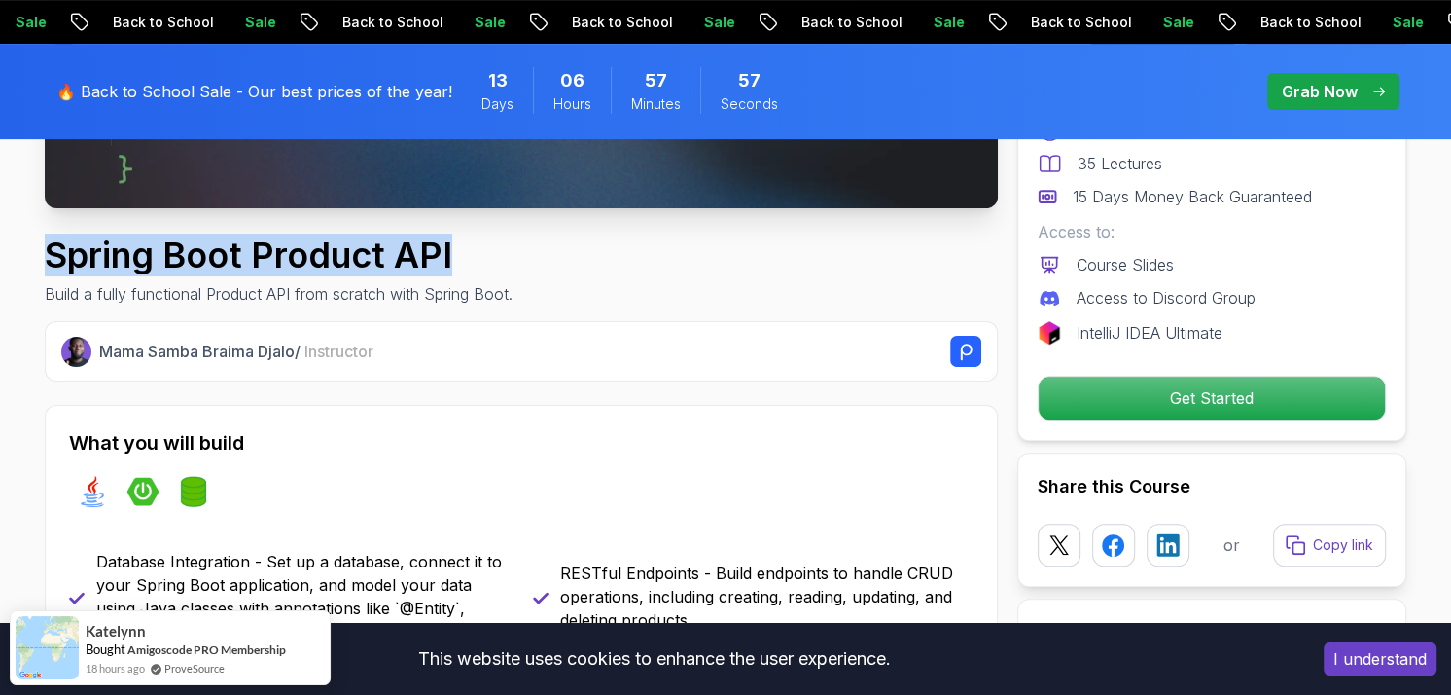
drag, startPoint x: 35, startPoint y: 259, endPoint x: 488, endPoint y: 266, distance: 453.3
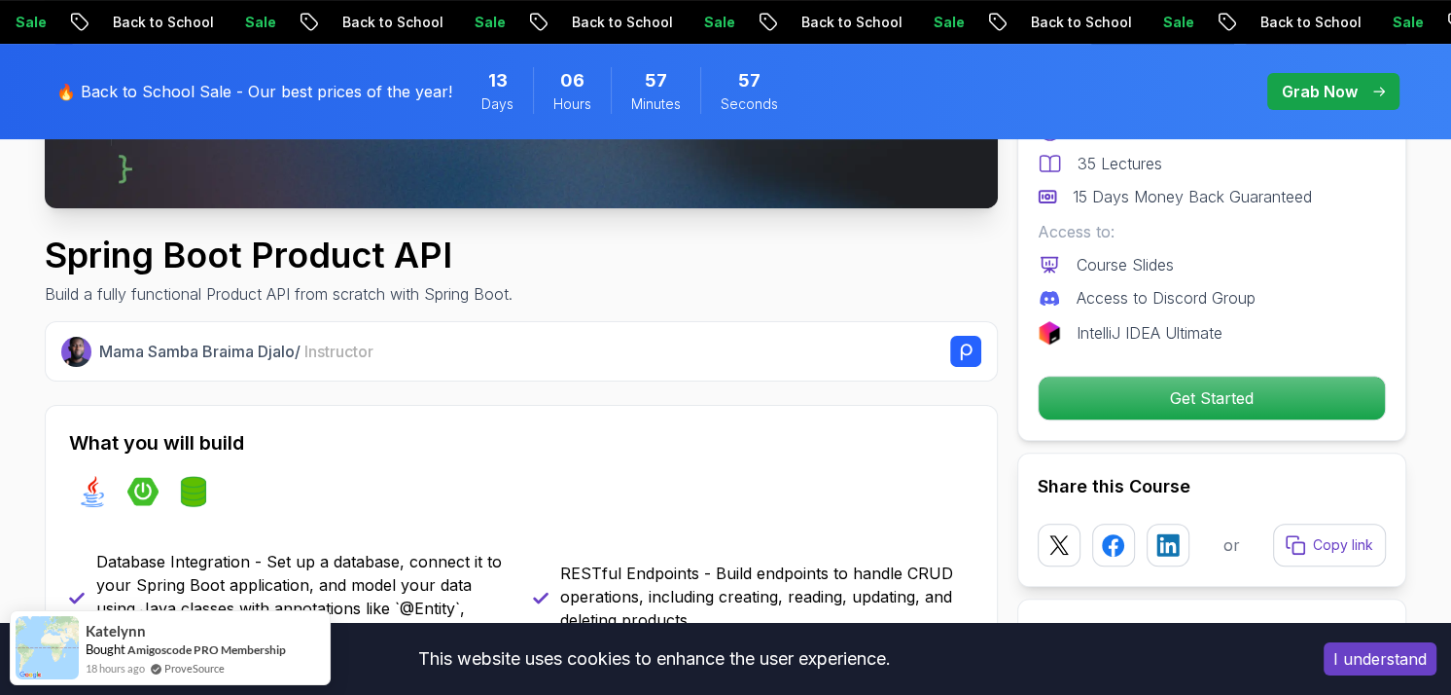
click at [318, 303] on p "Build a fully functional Product API from scratch with Spring Boot." at bounding box center [279, 293] width 468 height 23
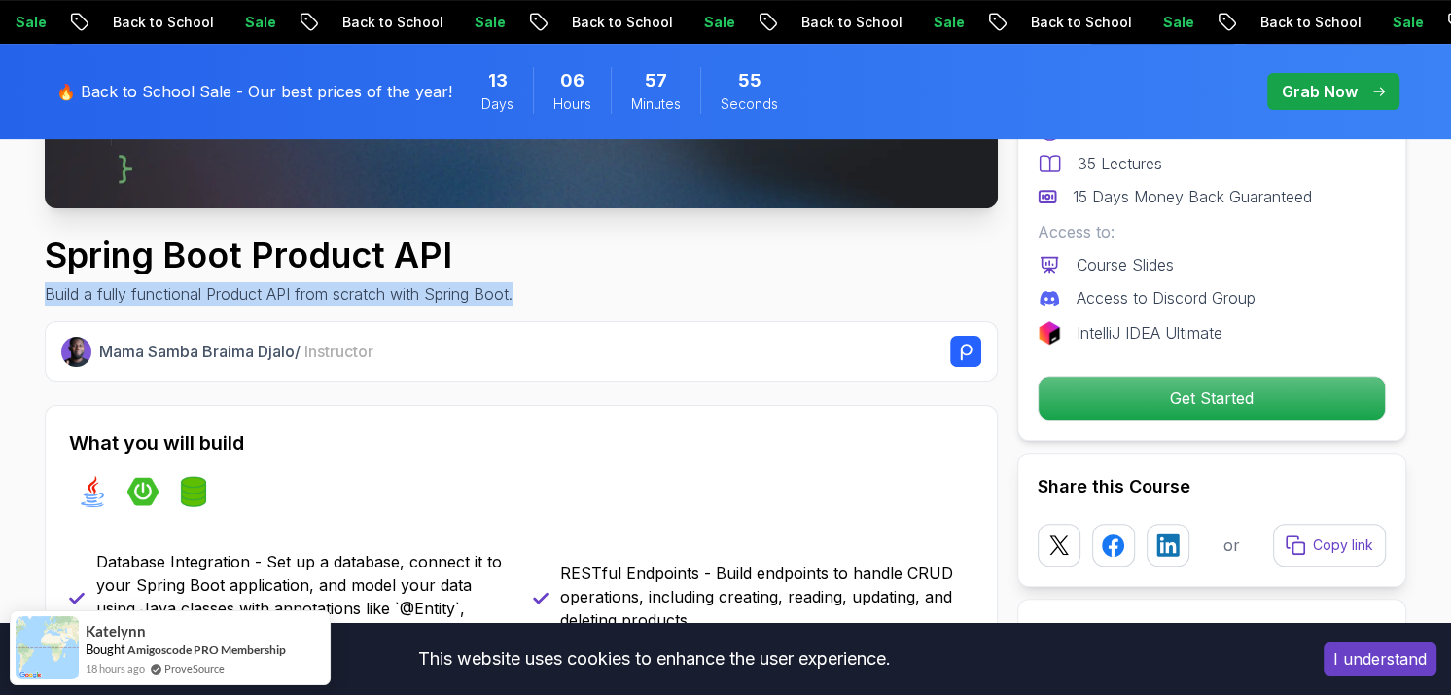
drag, startPoint x: 45, startPoint y: 290, endPoint x: 574, endPoint y: 300, distance: 529.2
click at [574, 300] on div "Spring Boot Product API Build a fully functional Product API from scratch with …" at bounding box center [521, 270] width 953 height 70
click at [534, 287] on div "Spring Boot Product API Build a fully functional Product API from scratch with …" at bounding box center [521, 270] width 953 height 70
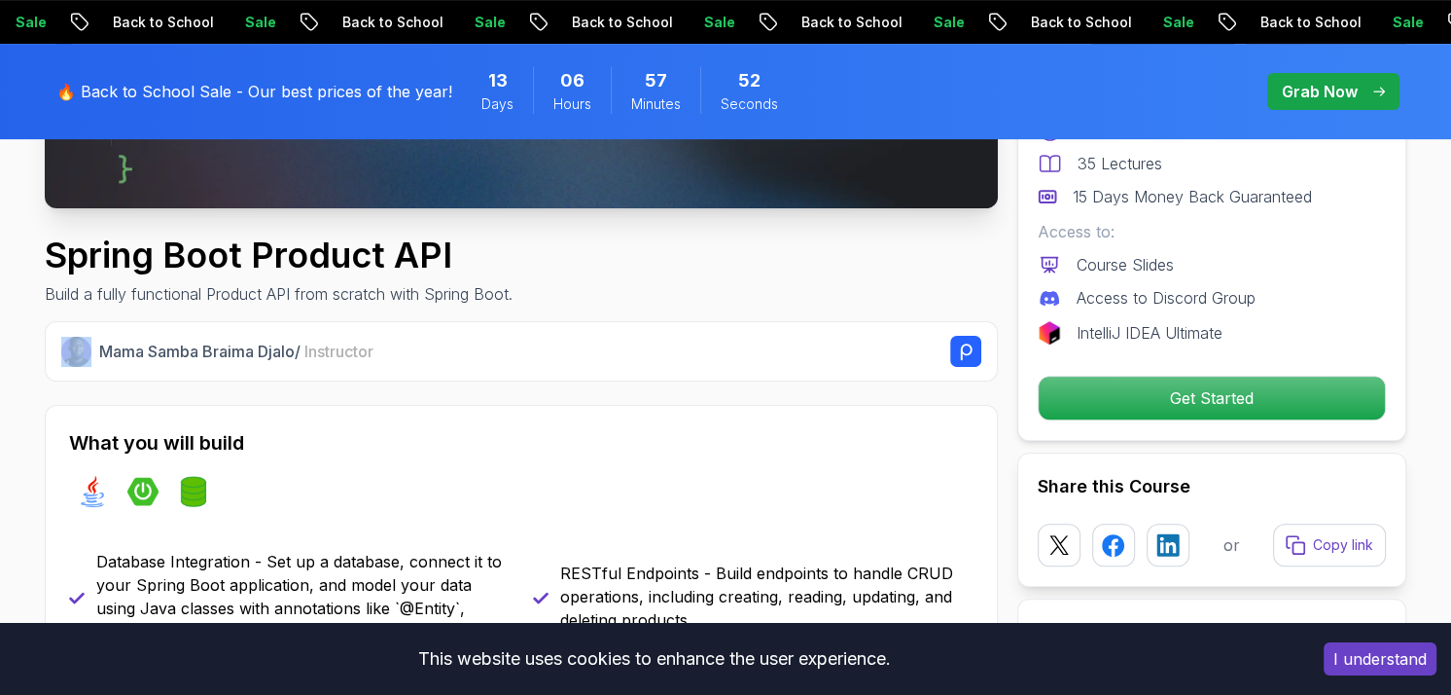
drag, startPoint x: 517, startPoint y: 298, endPoint x: 65, endPoint y: 294, distance: 452.3
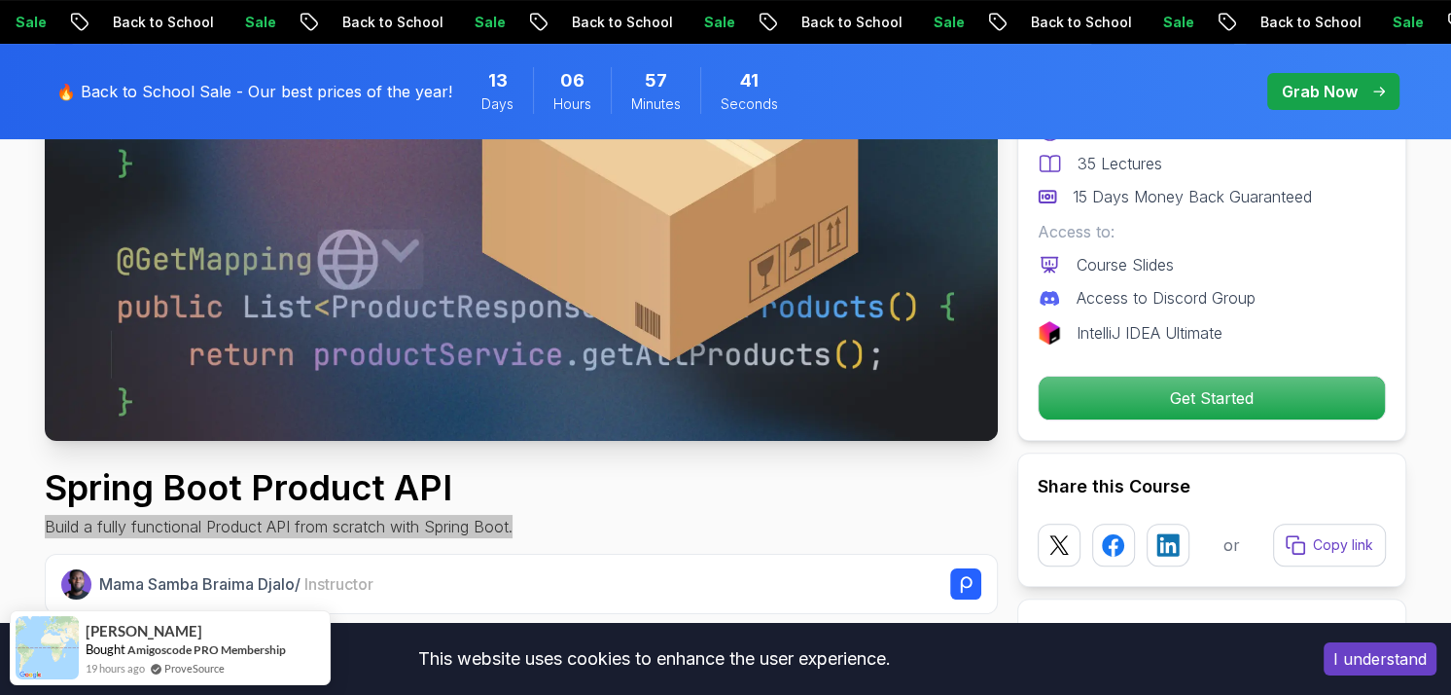
scroll to position [195, 0]
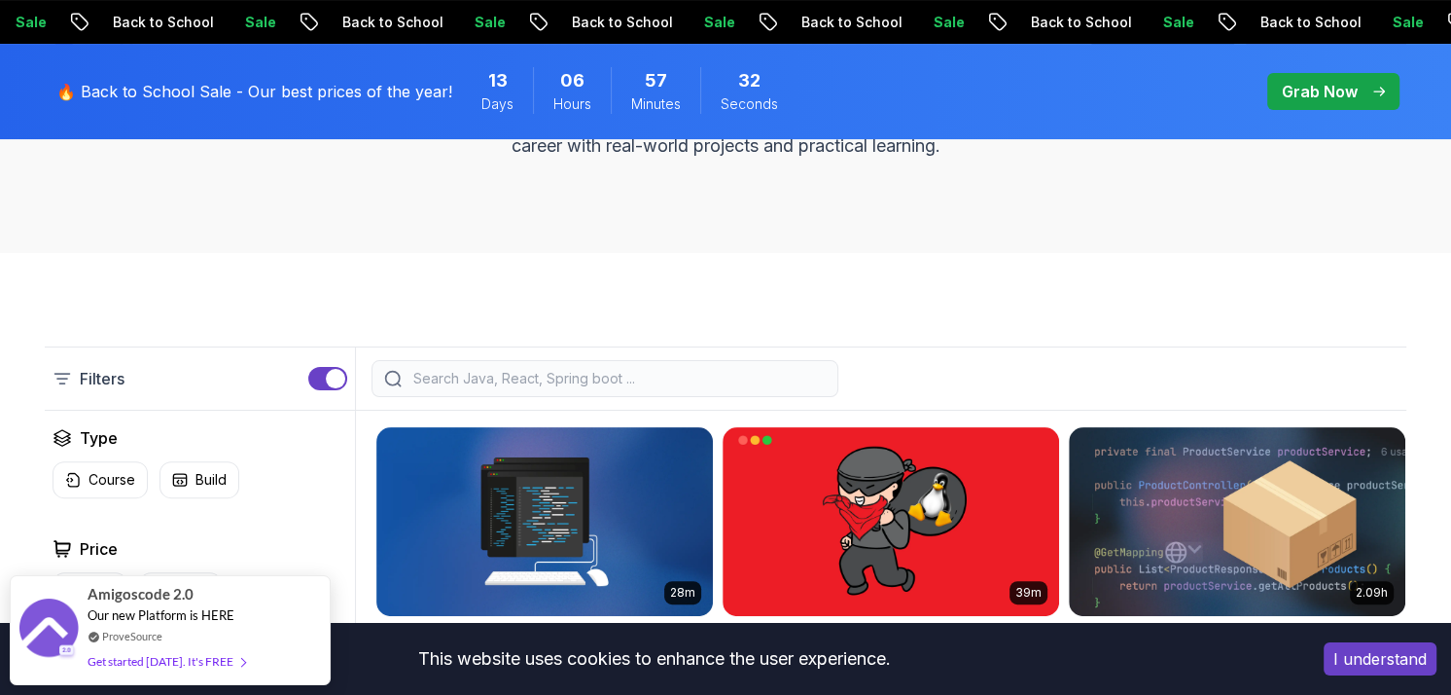
scroll to position [486, 0]
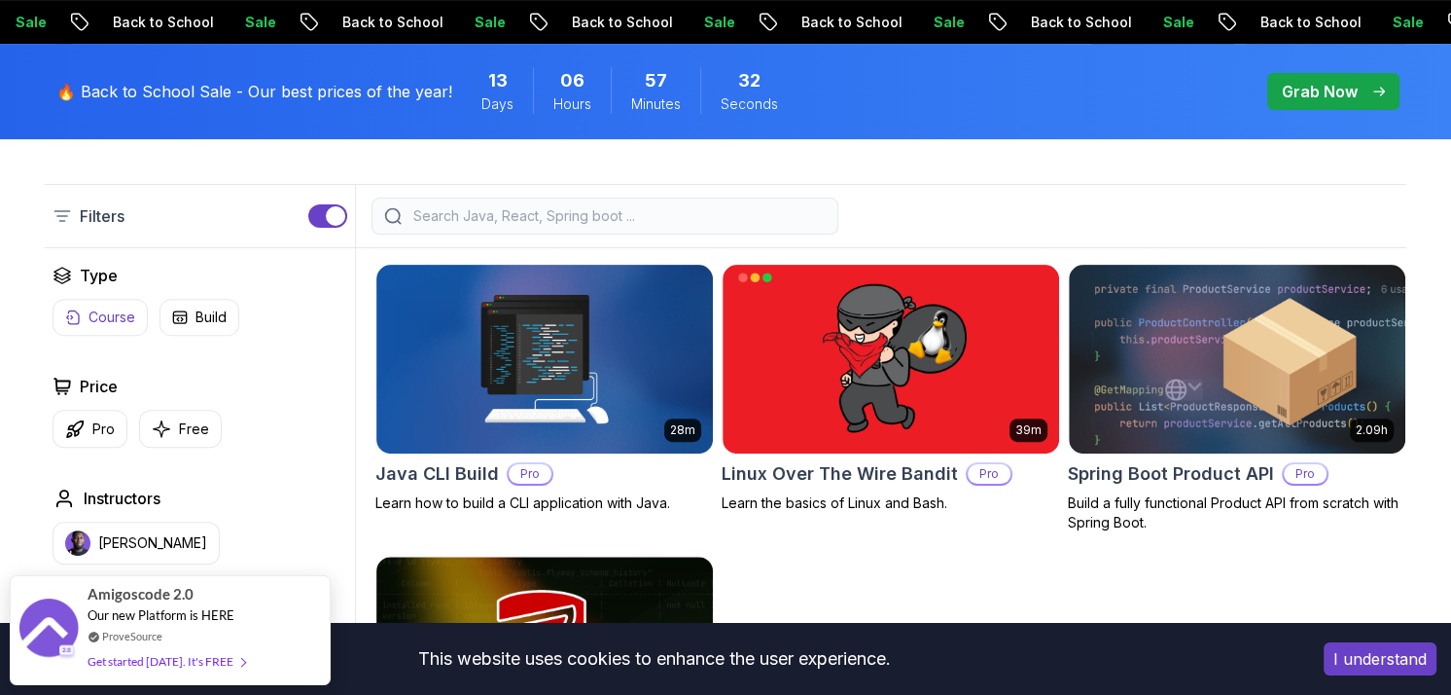
click at [111, 321] on p "Course" at bounding box center [112, 316] width 47 height 19
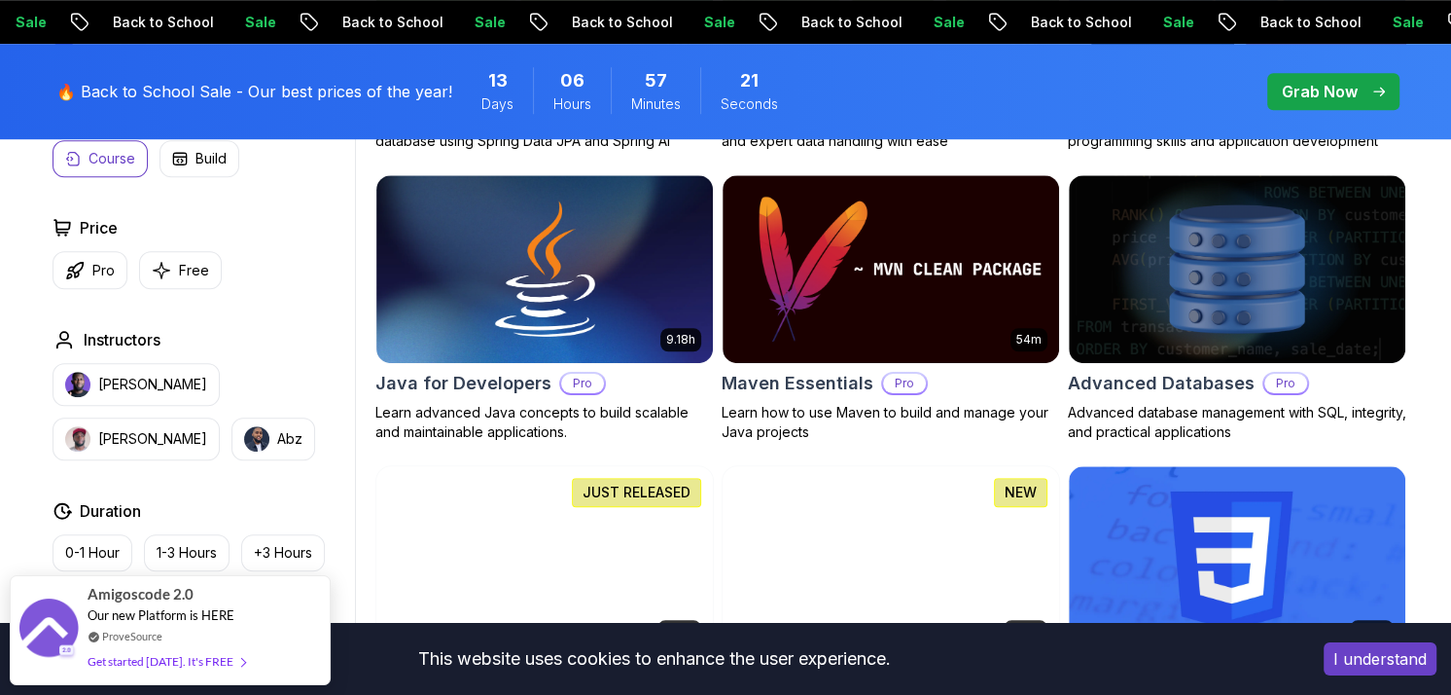
scroll to position [1070, 0]
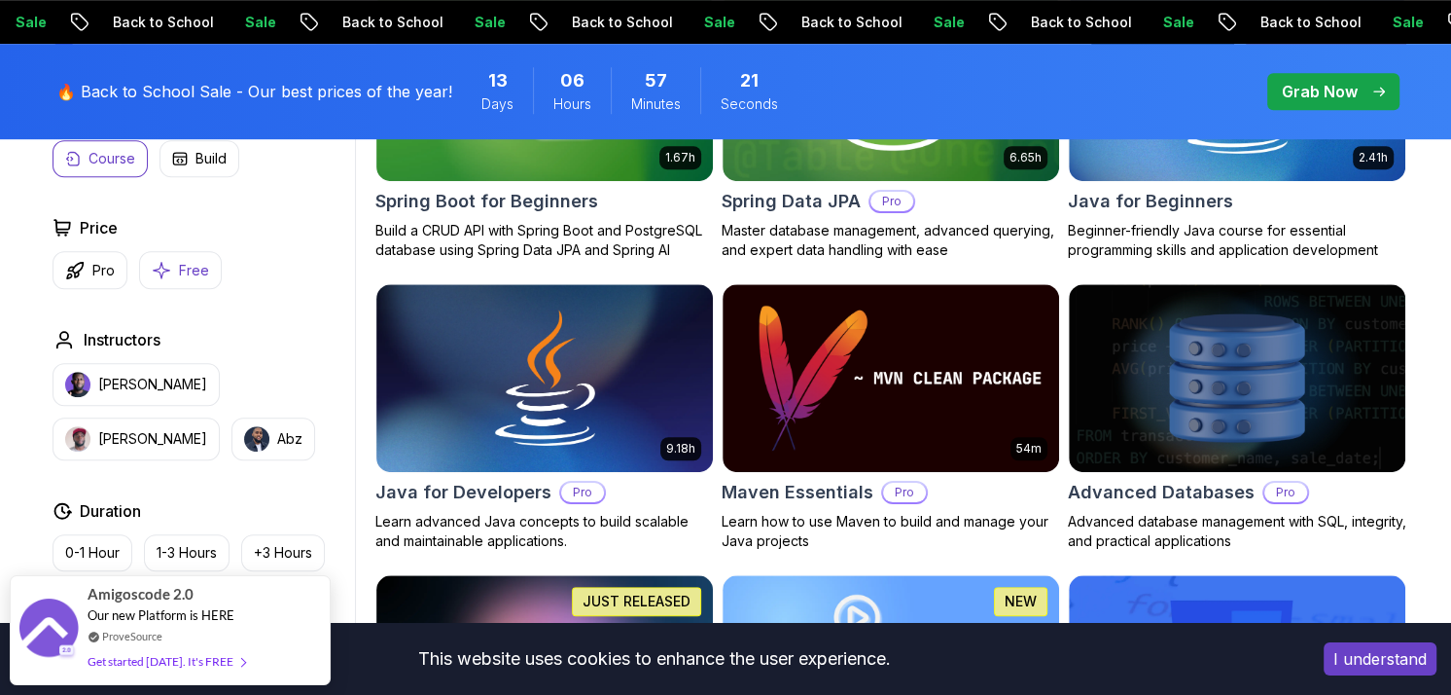
click at [195, 275] on p "Free" at bounding box center [194, 270] width 30 height 19
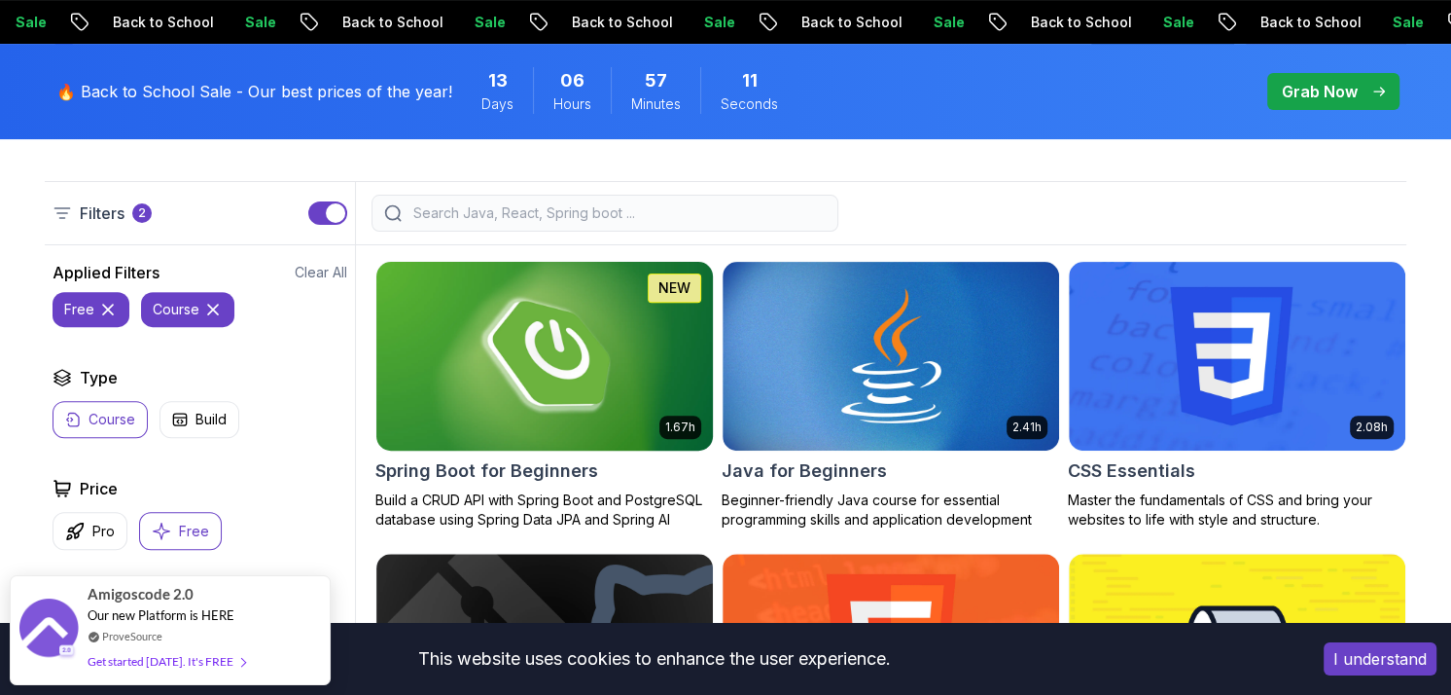
scroll to position [486, 0]
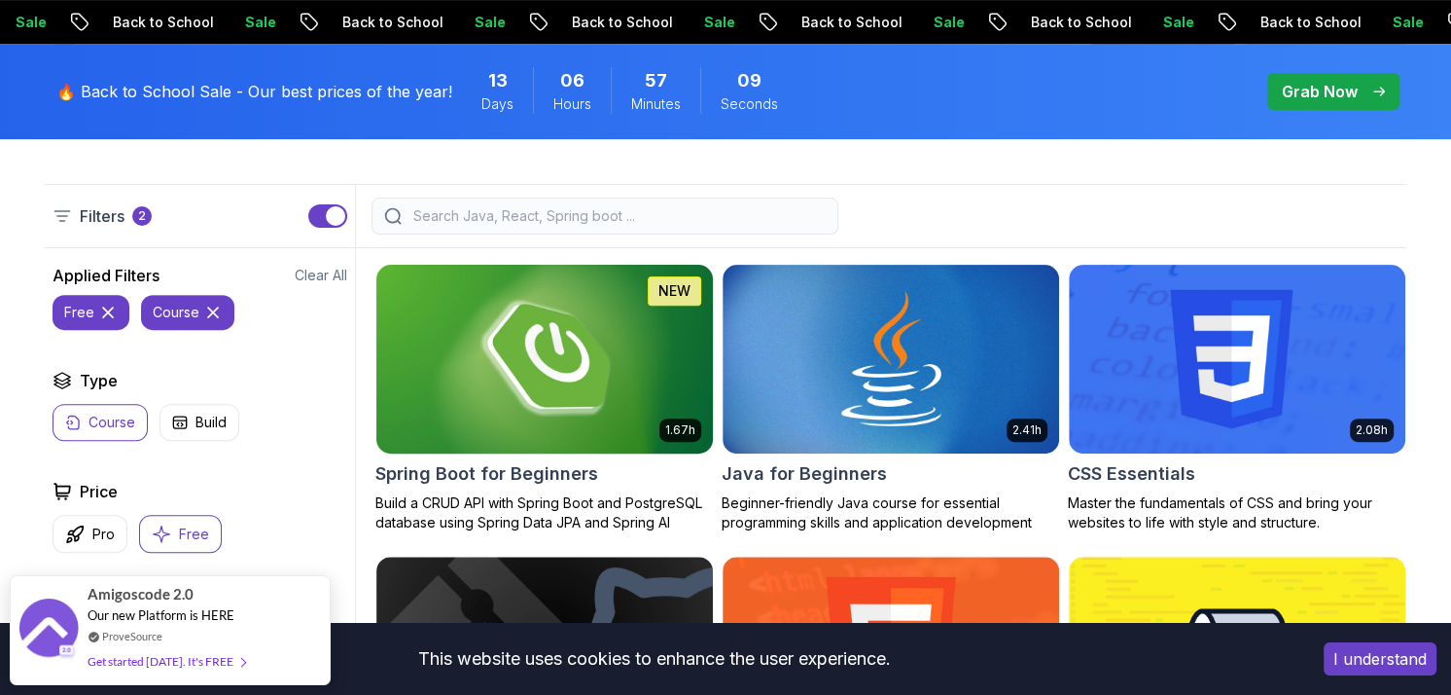
click at [487, 385] on img at bounding box center [544, 358] width 353 height 197
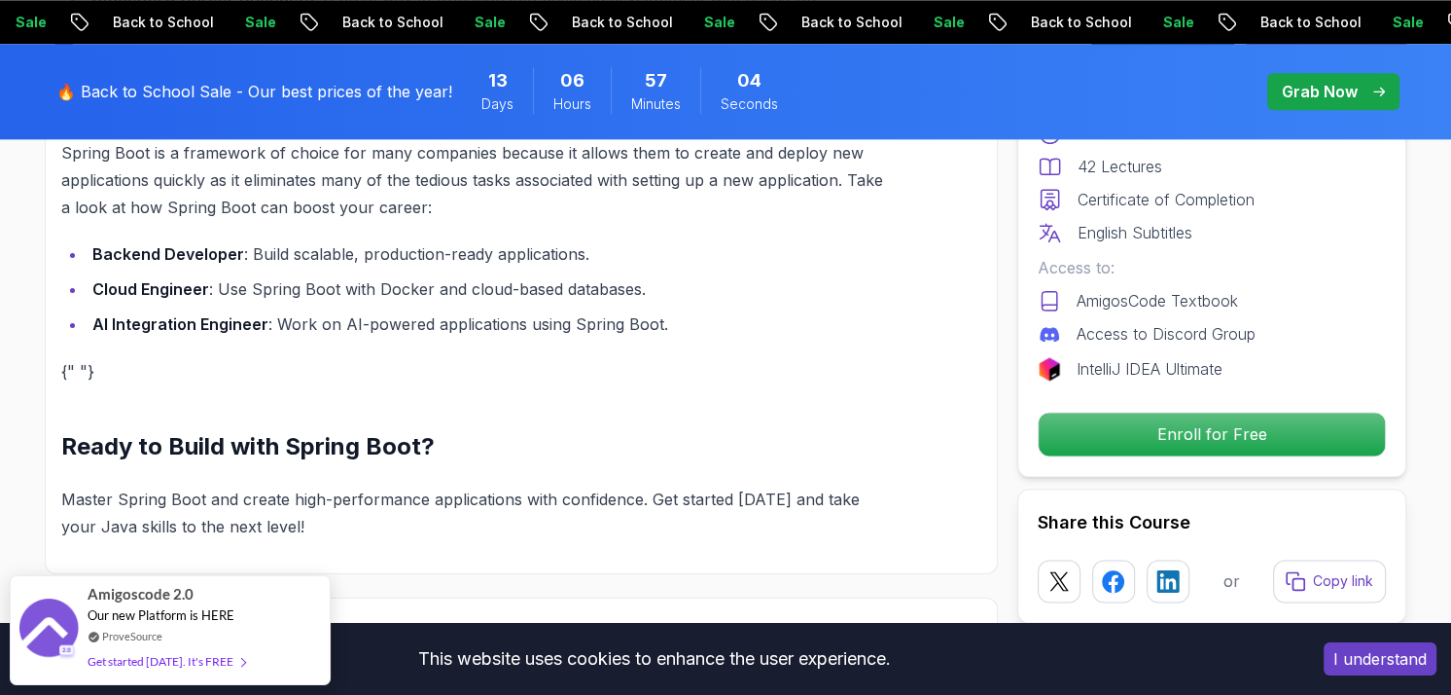
scroll to position [1945, 0]
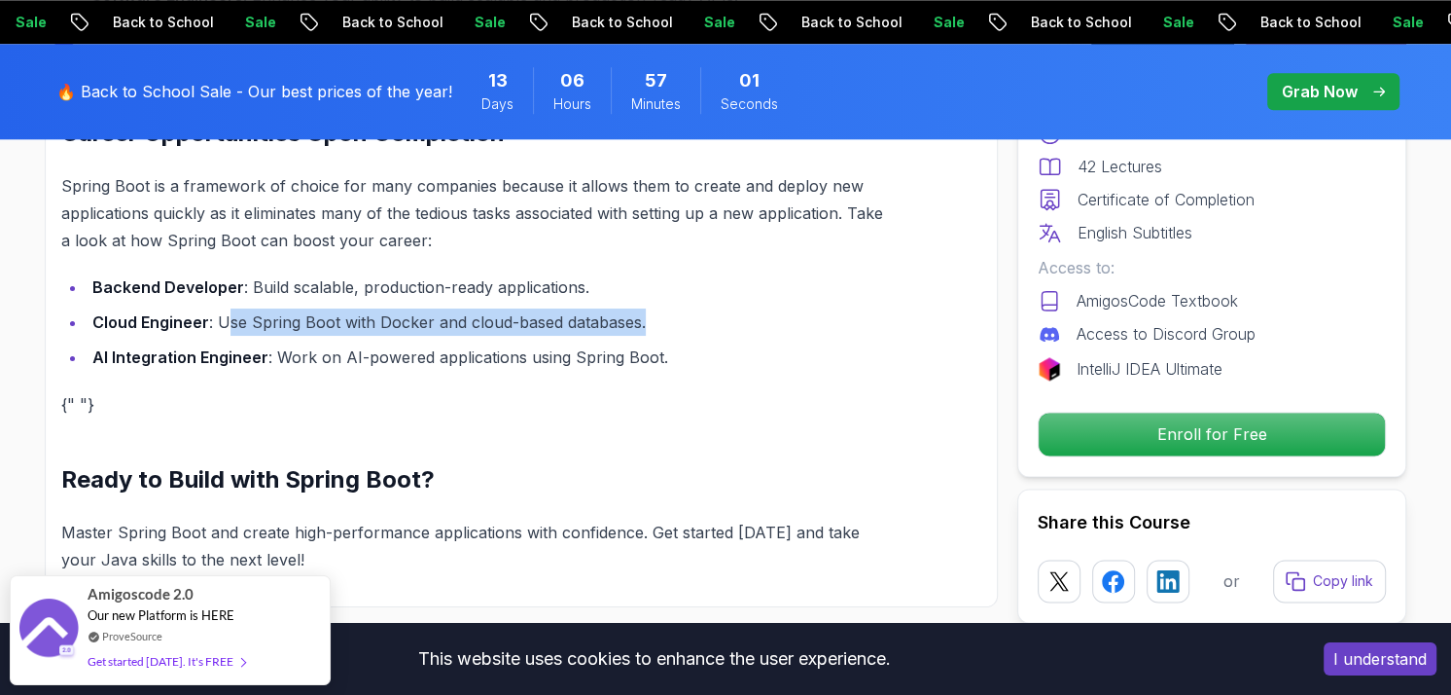
drag, startPoint x: 225, startPoint y: 294, endPoint x: 675, endPoint y: 301, distance: 450.4
click at [675, 308] on li "Cloud Engineer : Use Spring Boot with Docker and cloud-based databases." at bounding box center [488, 321] width 802 height 27
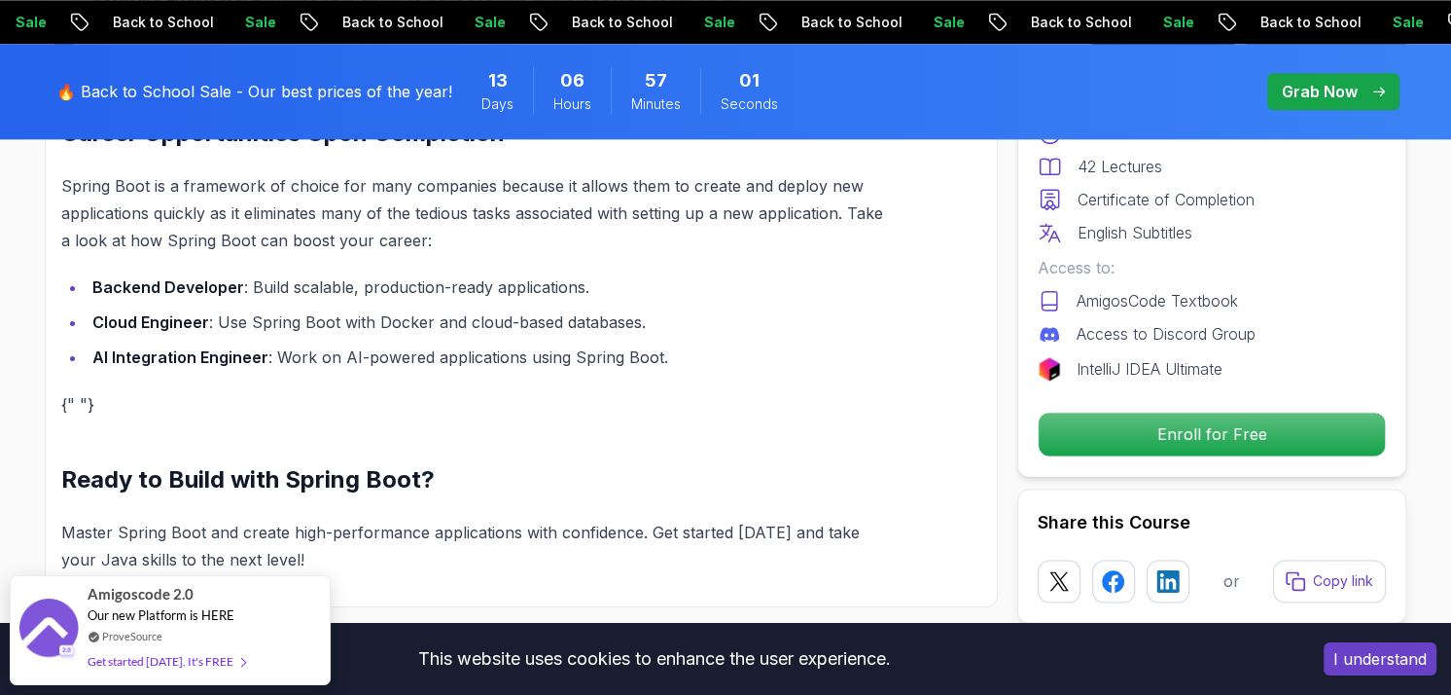
click at [275, 352] on div "Build Powerful Applications with Spring Boot Spring Boot is the go-to framework…" at bounding box center [475, 27] width 828 height 1089
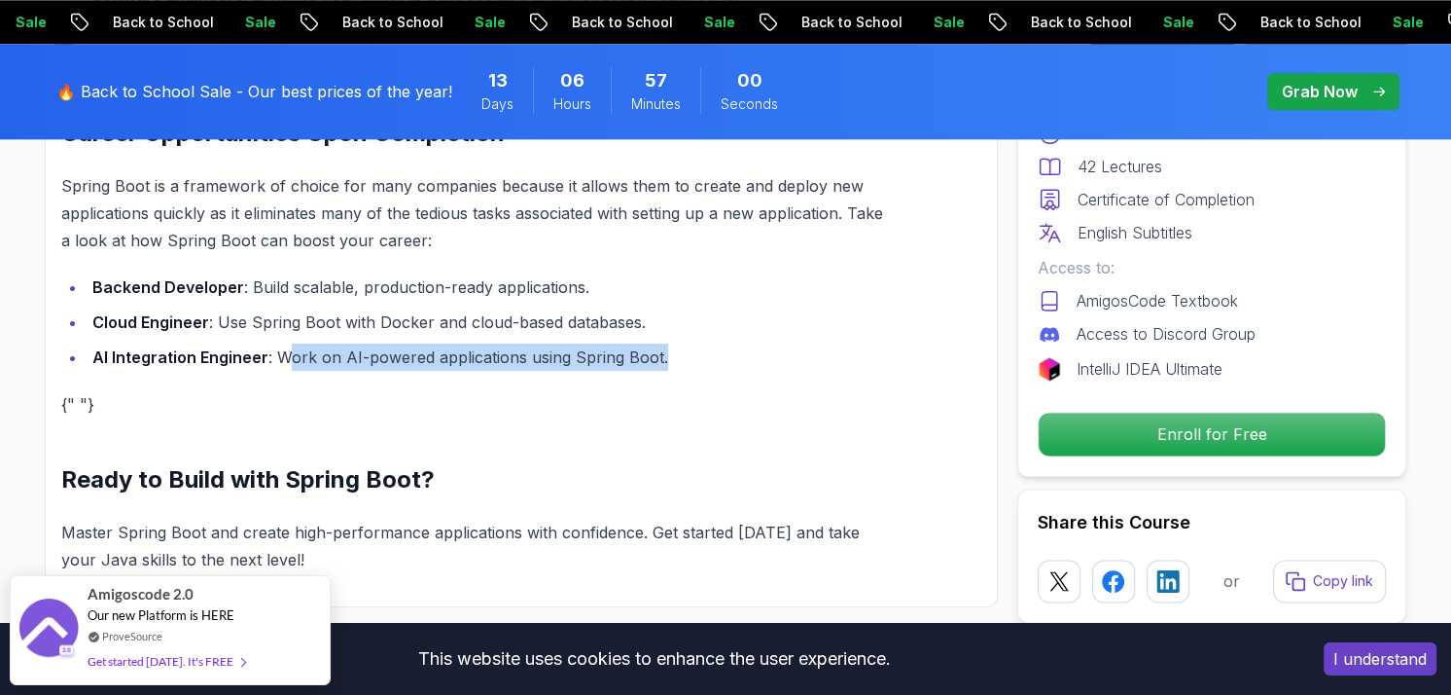
drag, startPoint x: 284, startPoint y: 330, endPoint x: 511, endPoint y: 382, distance: 232.7
click at [667, 342] on div "Build Powerful Applications with Spring Boot Spring Boot is the go-to framework…" at bounding box center [475, 27] width 828 height 1089
click at [489, 390] on p "{" "}" at bounding box center [475, 403] width 828 height 27
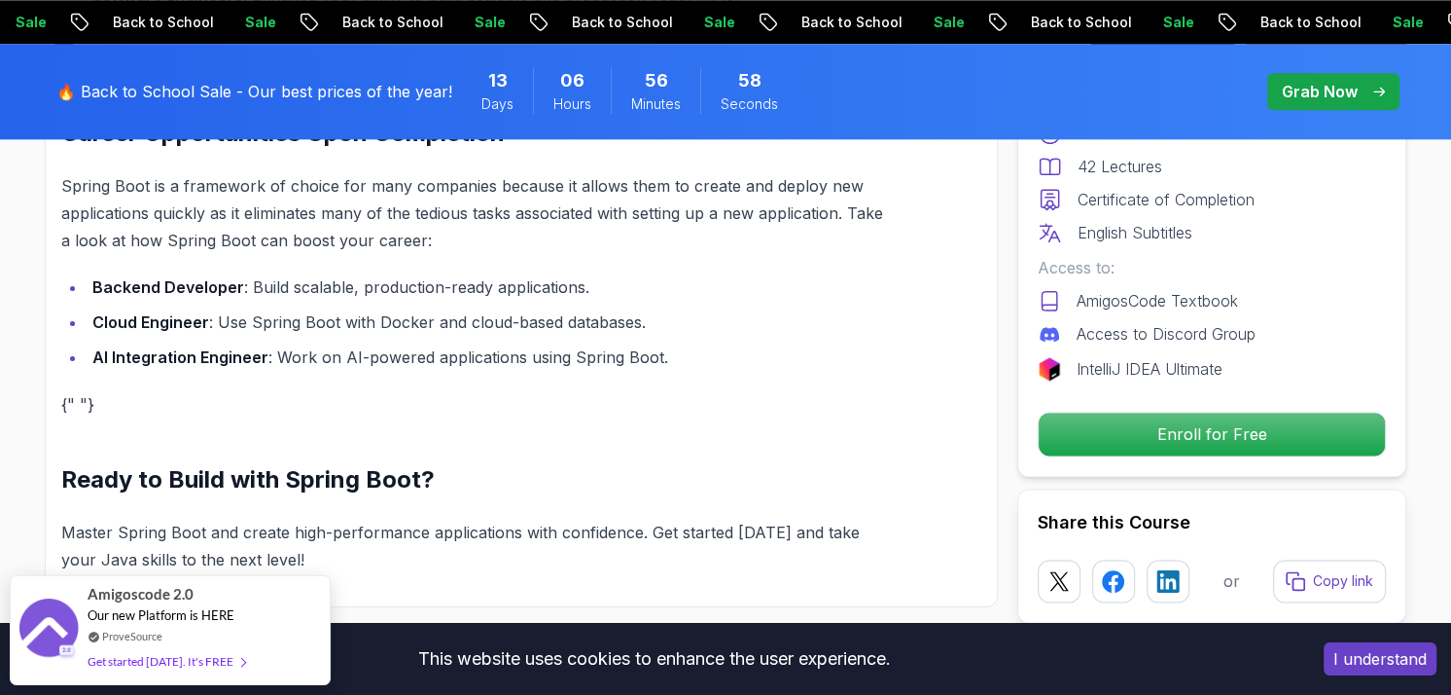
click at [240, 273] on li "Backend Developer : Build scalable, production-ready applications." at bounding box center [488, 286] width 802 height 27
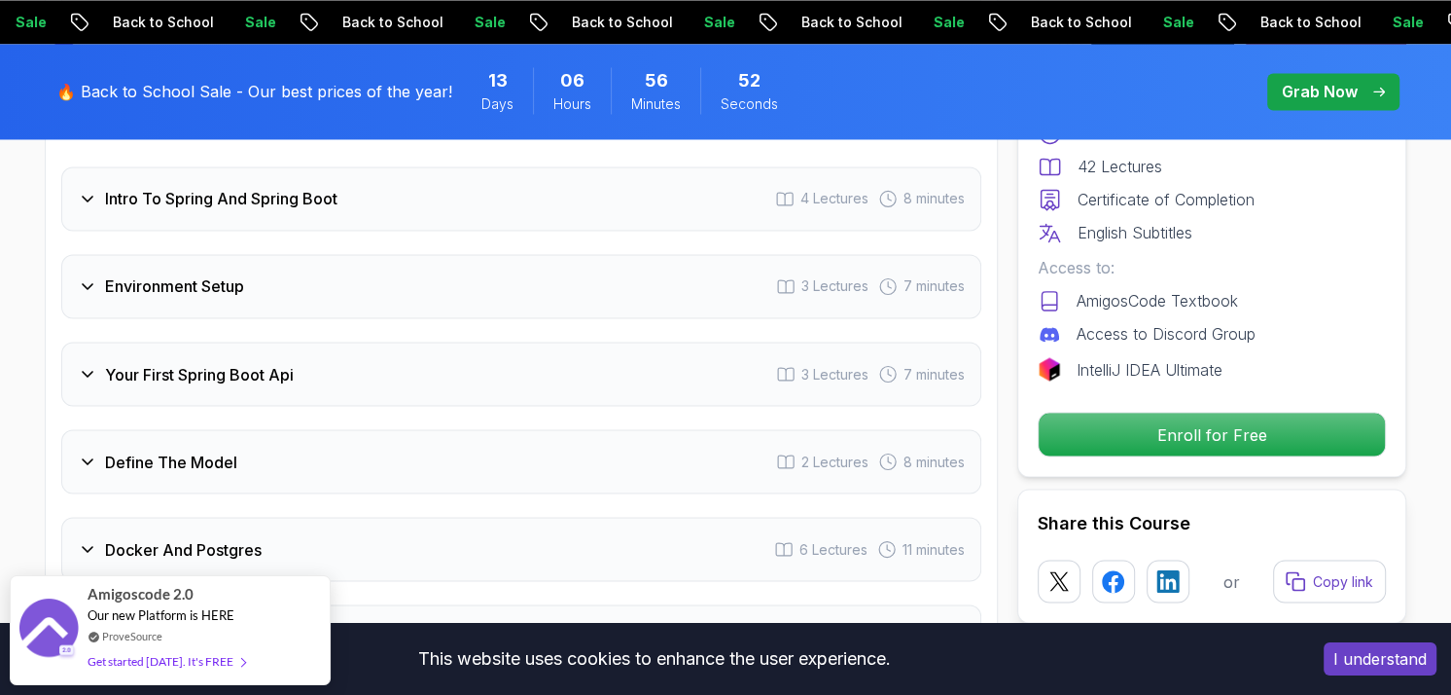
scroll to position [2918, 0]
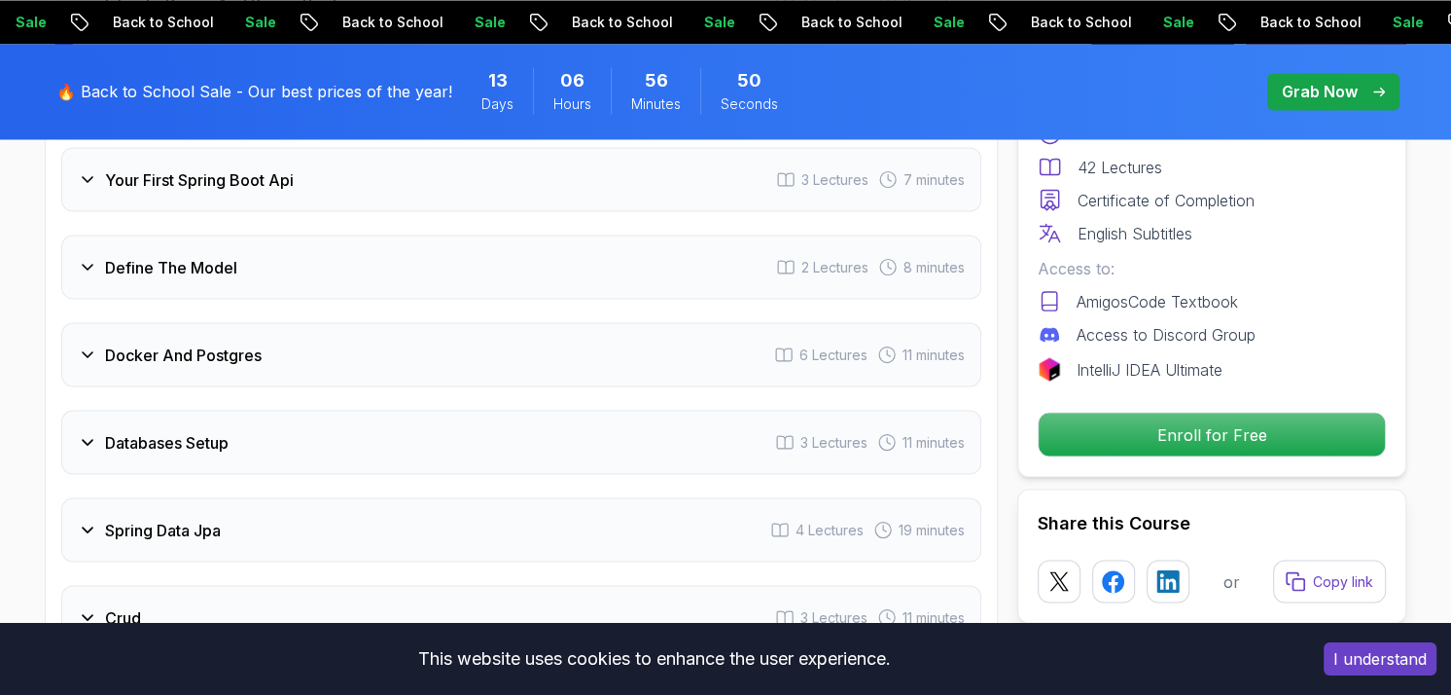
click at [95, 344] on icon at bounding box center [87, 353] width 19 height 19
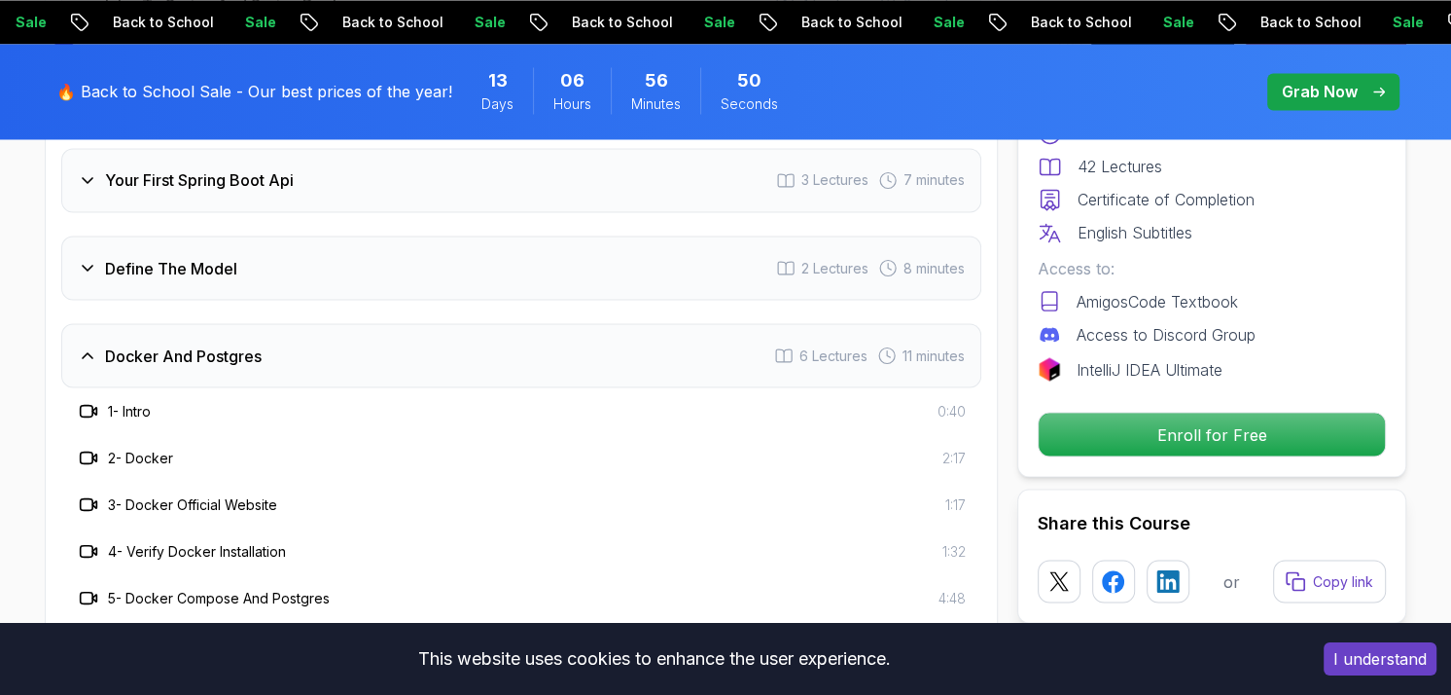
click at [89, 353] on icon at bounding box center [88, 355] width 10 height 5
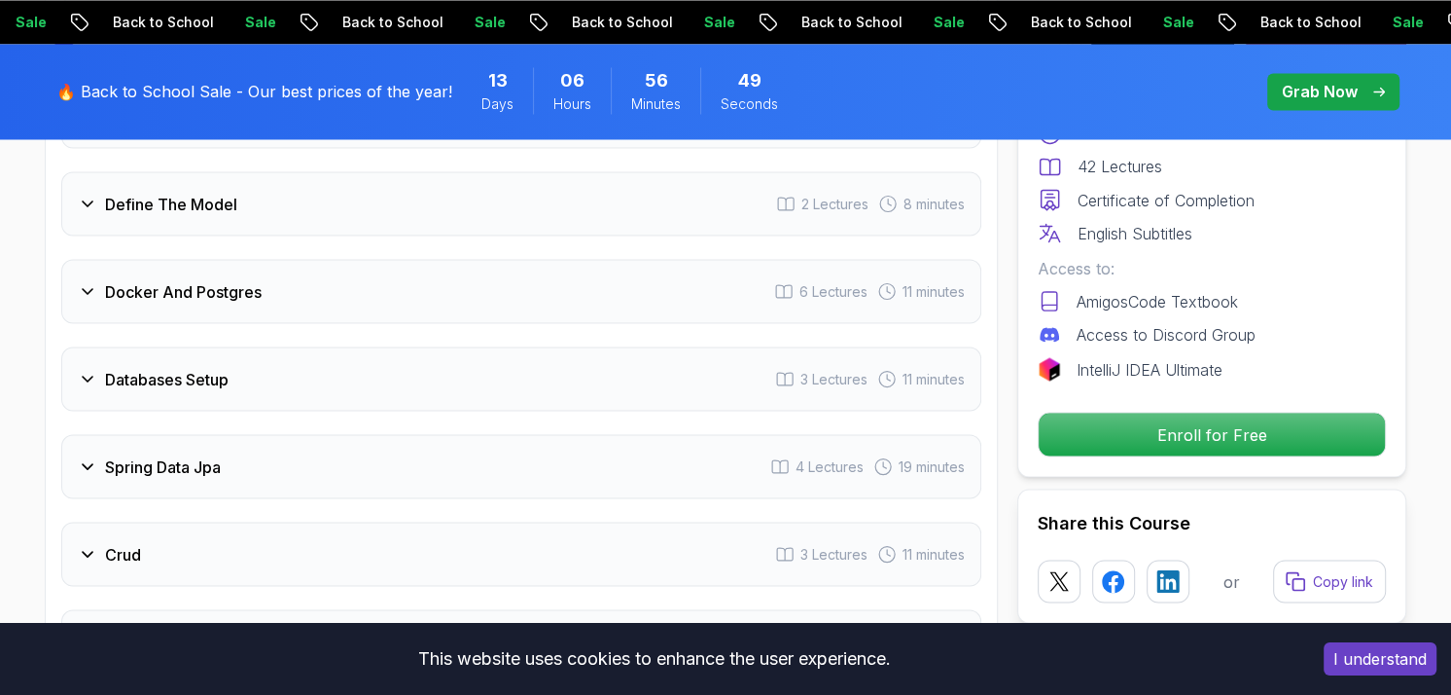
scroll to position [2921, 0]
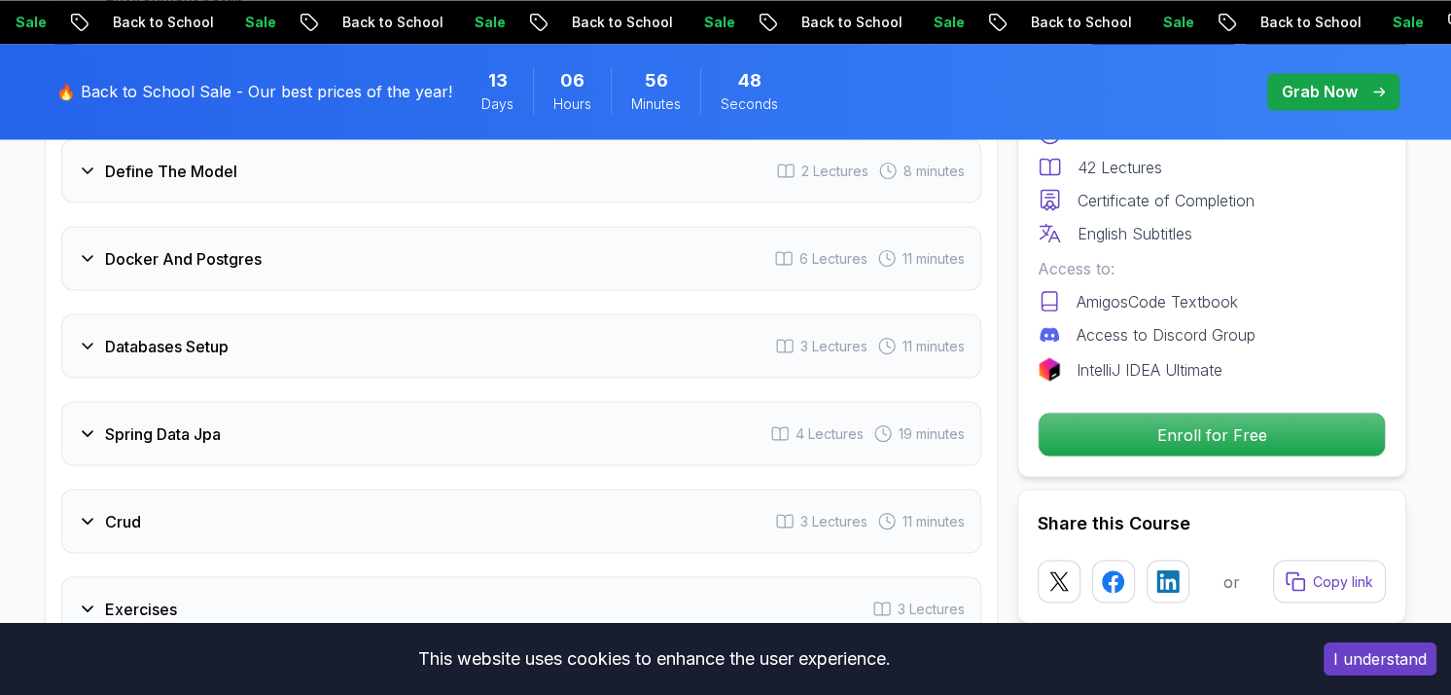
click at [87, 336] on icon at bounding box center [87, 345] width 19 height 19
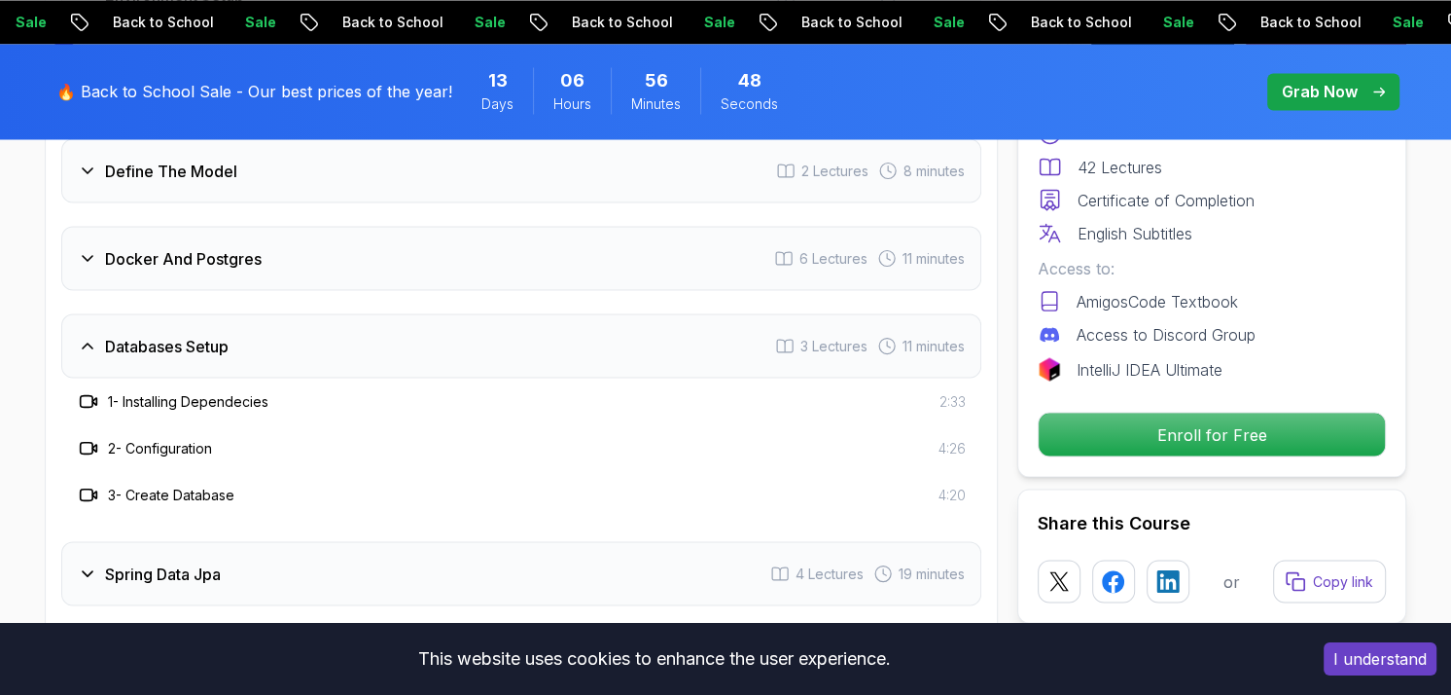
click at [87, 336] on icon at bounding box center [87, 345] width 19 height 19
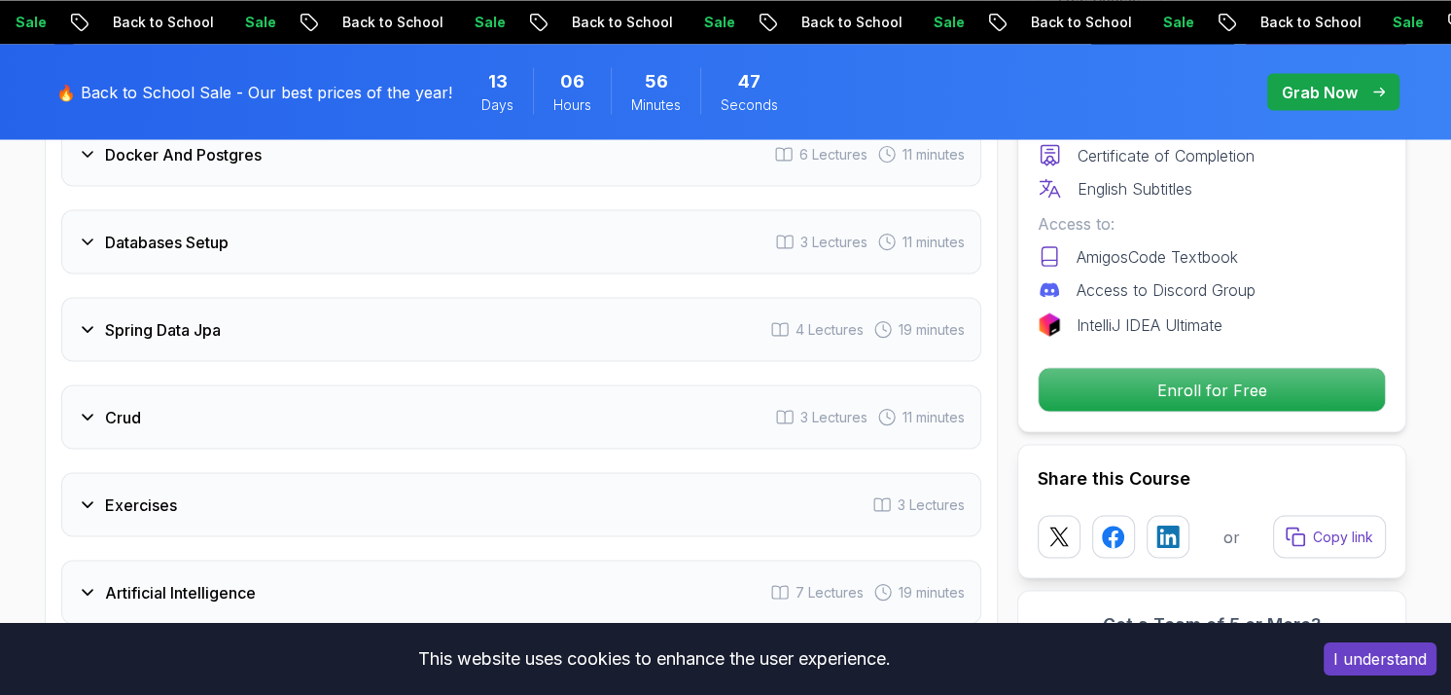
scroll to position [3116, 0]
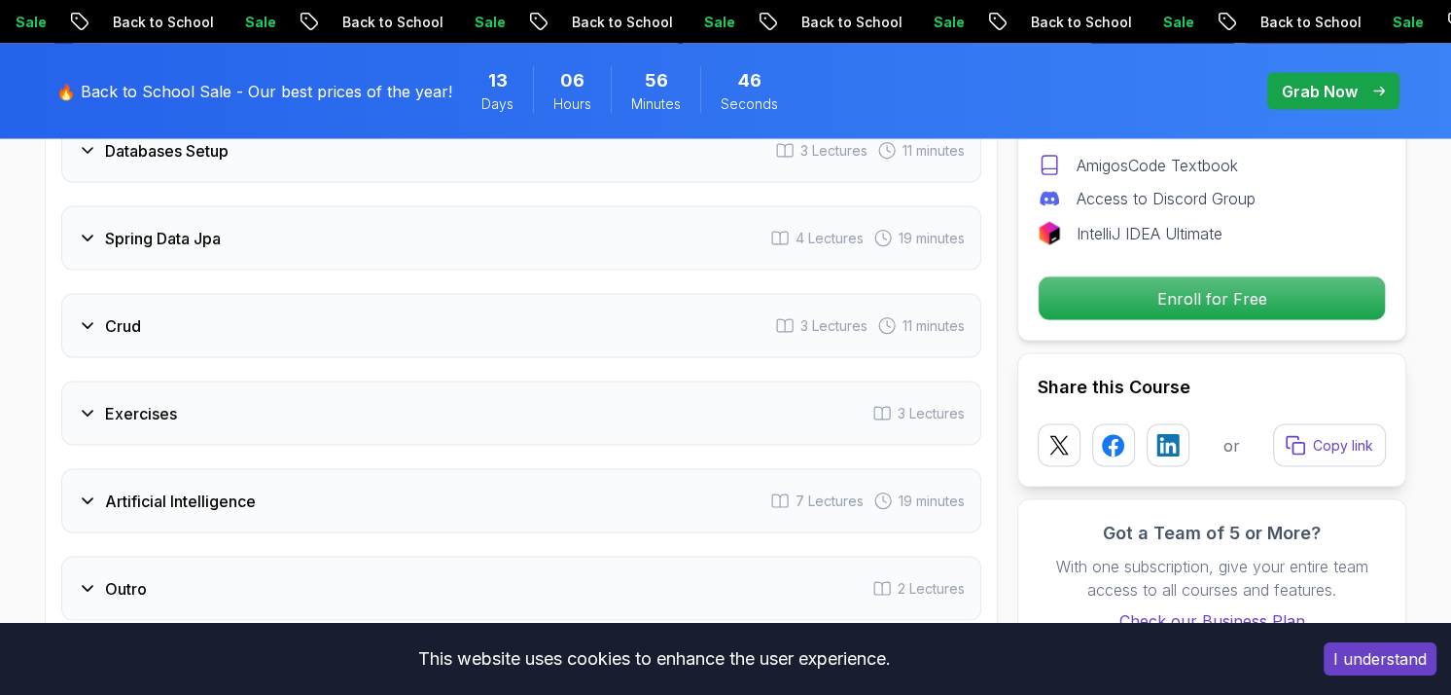
click at [88, 316] on icon at bounding box center [87, 325] width 19 height 19
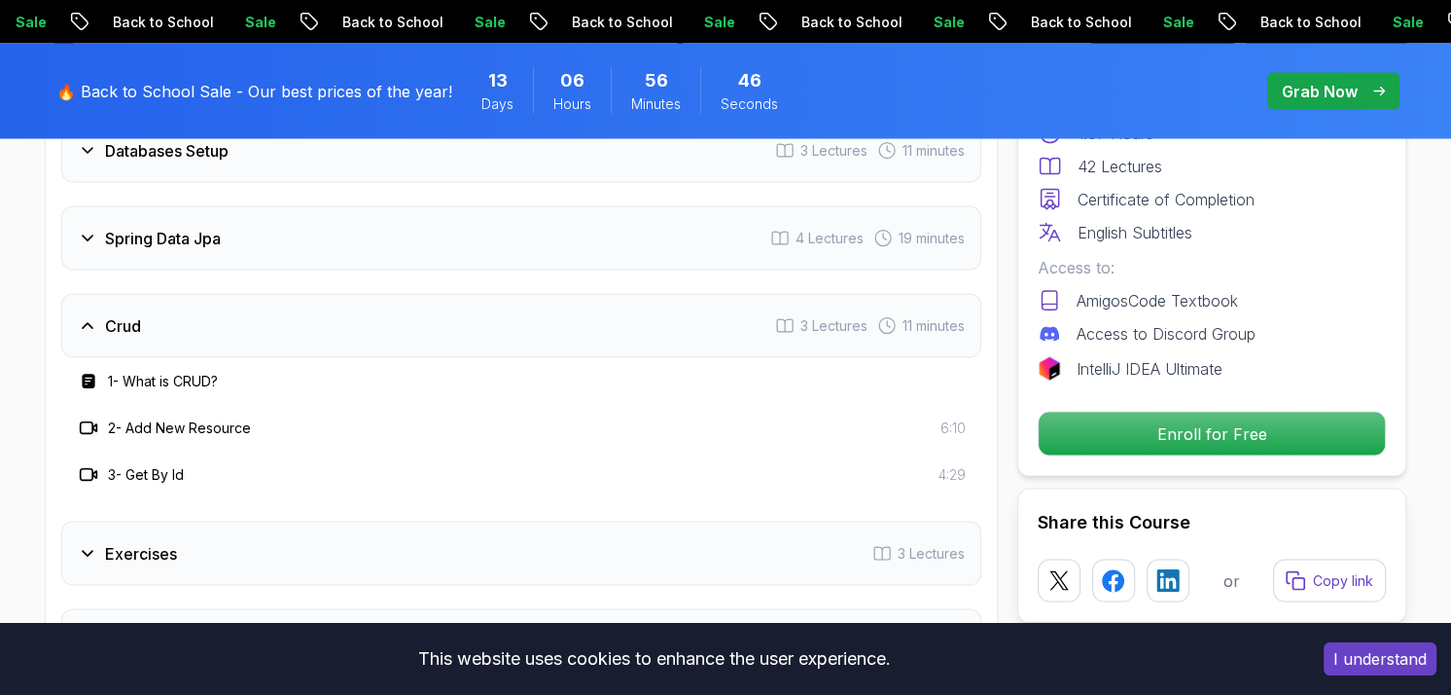
click at [88, 316] on icon at bounding box center [87, 325] width 19 height 19
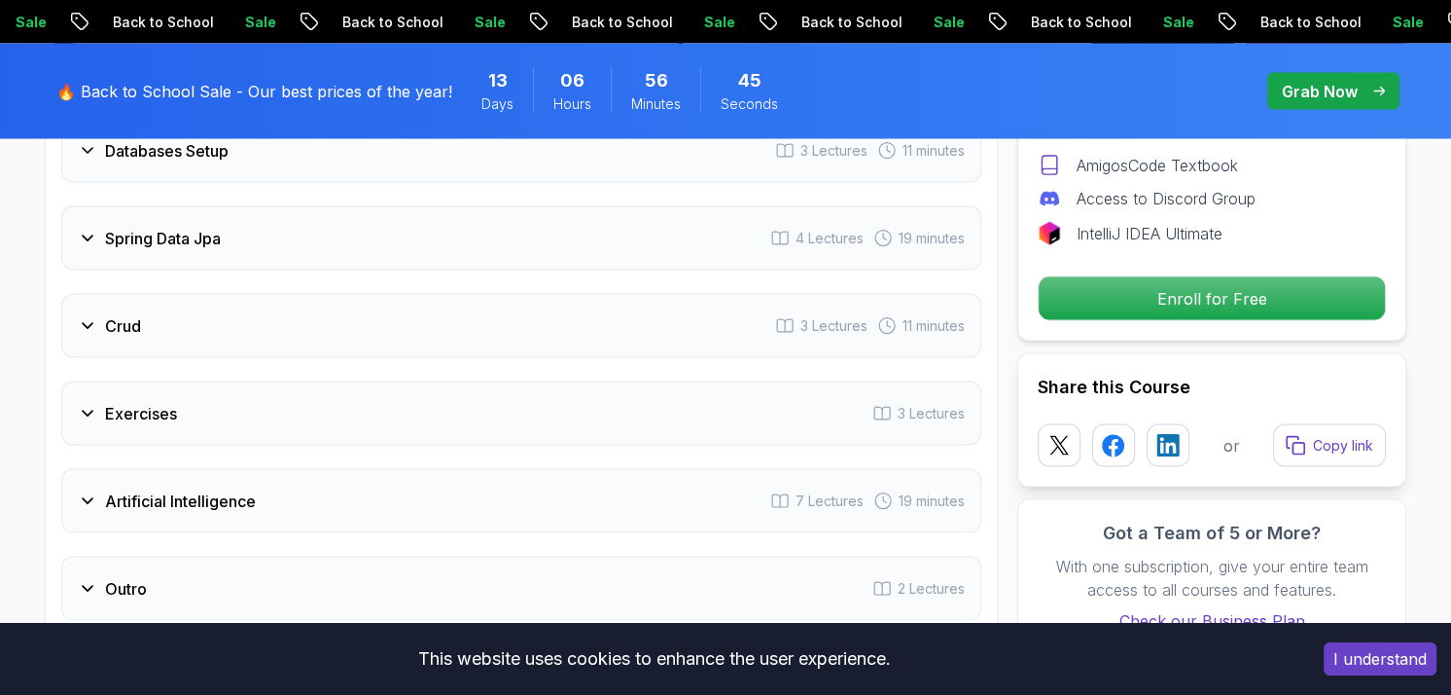
click at [100, 381] on div "Exercises 3 Lectures" at bounding box center [521, 413] width 920 height 64
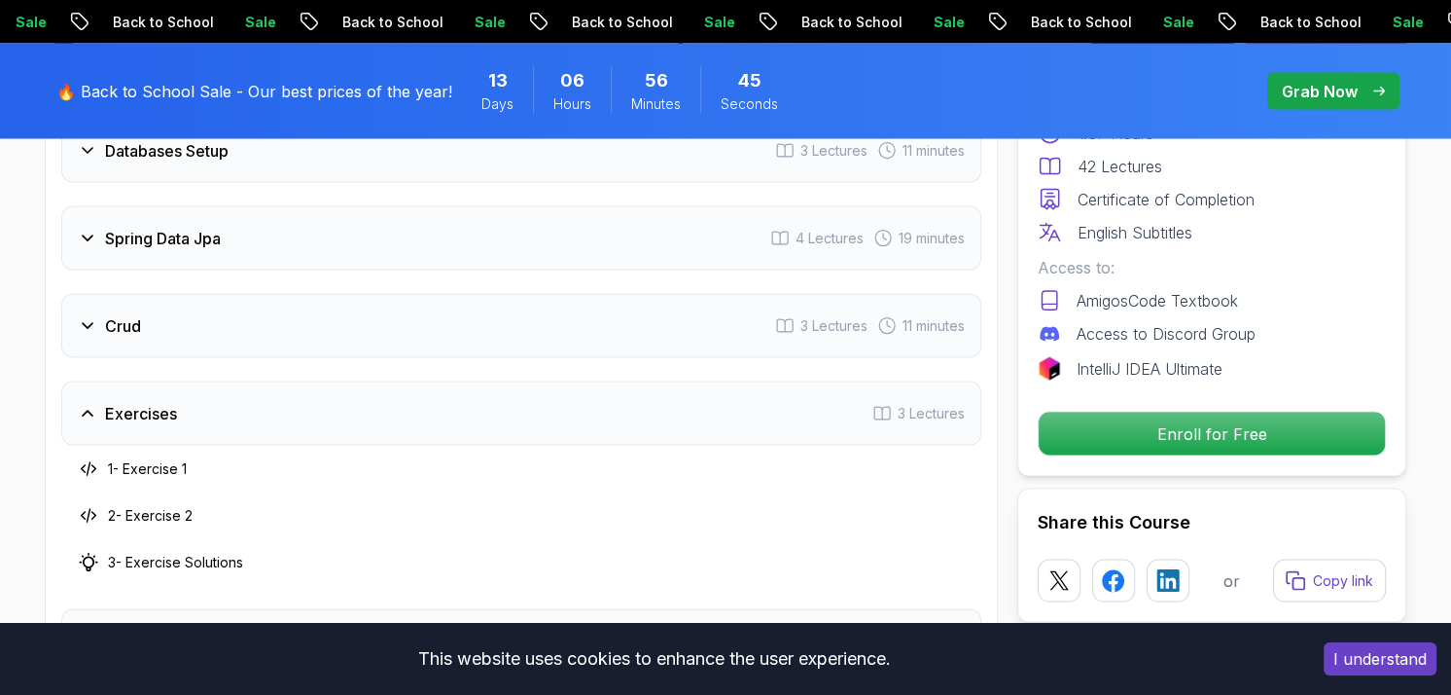
click at [99, 381] on div "Exercises 3 Lectures" at bounding box center [521, 413] width 920 height 64
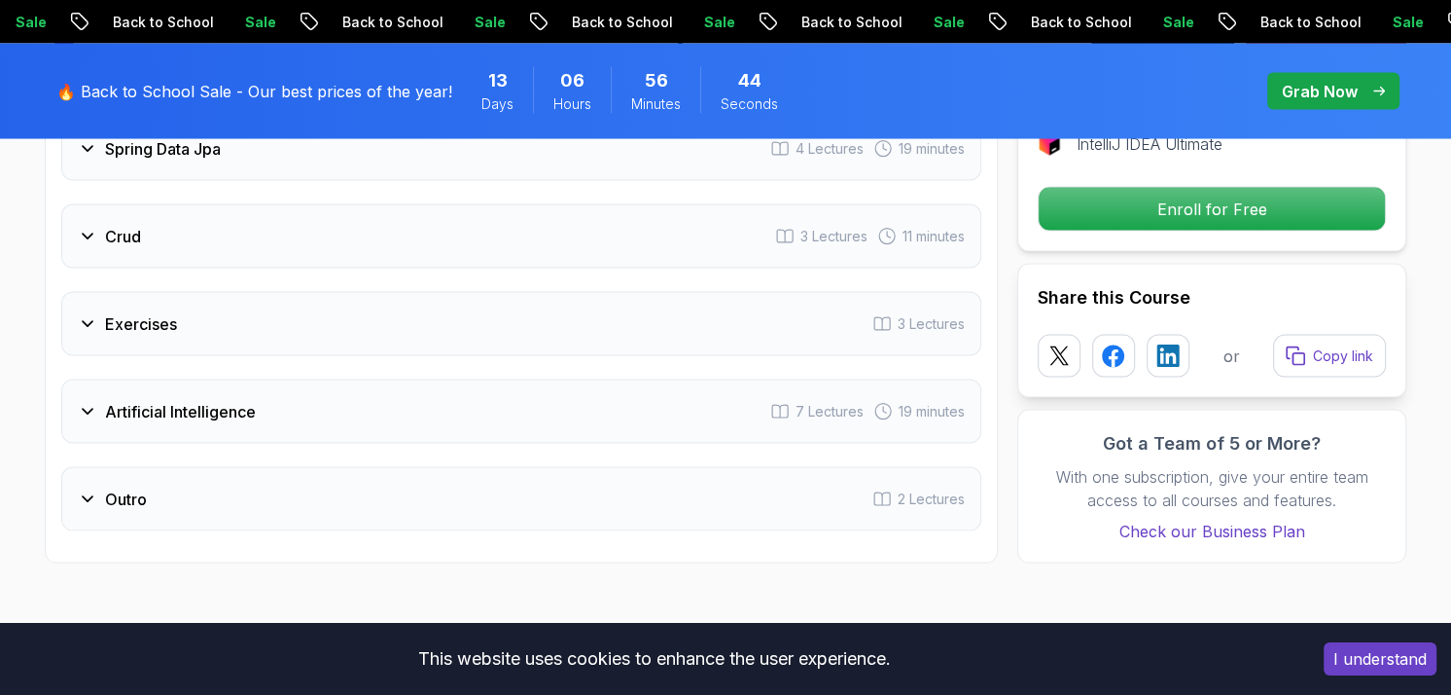
scroll to position [3310, 0]
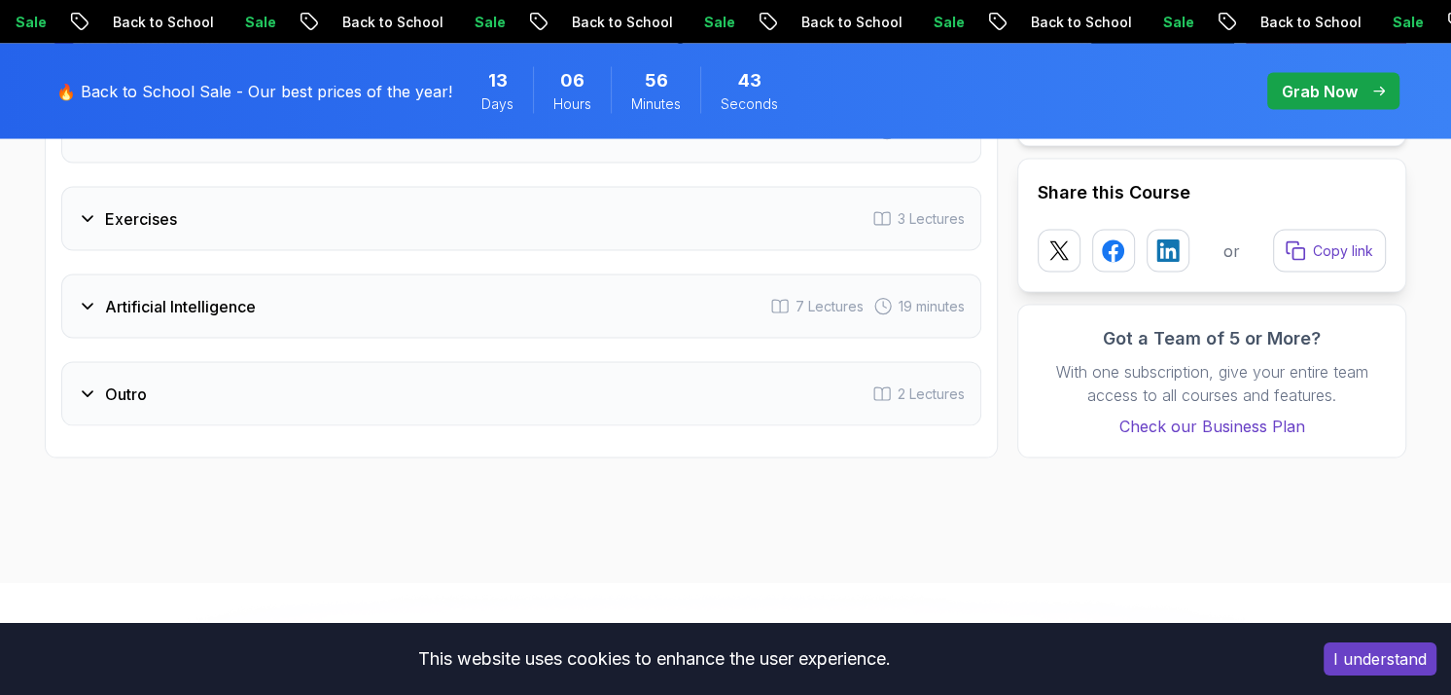
click at [89, 287] on div "Artificial Intelligence 7 Lectures 19 minutes" at bounding box center [521, 306] width 920 height 64
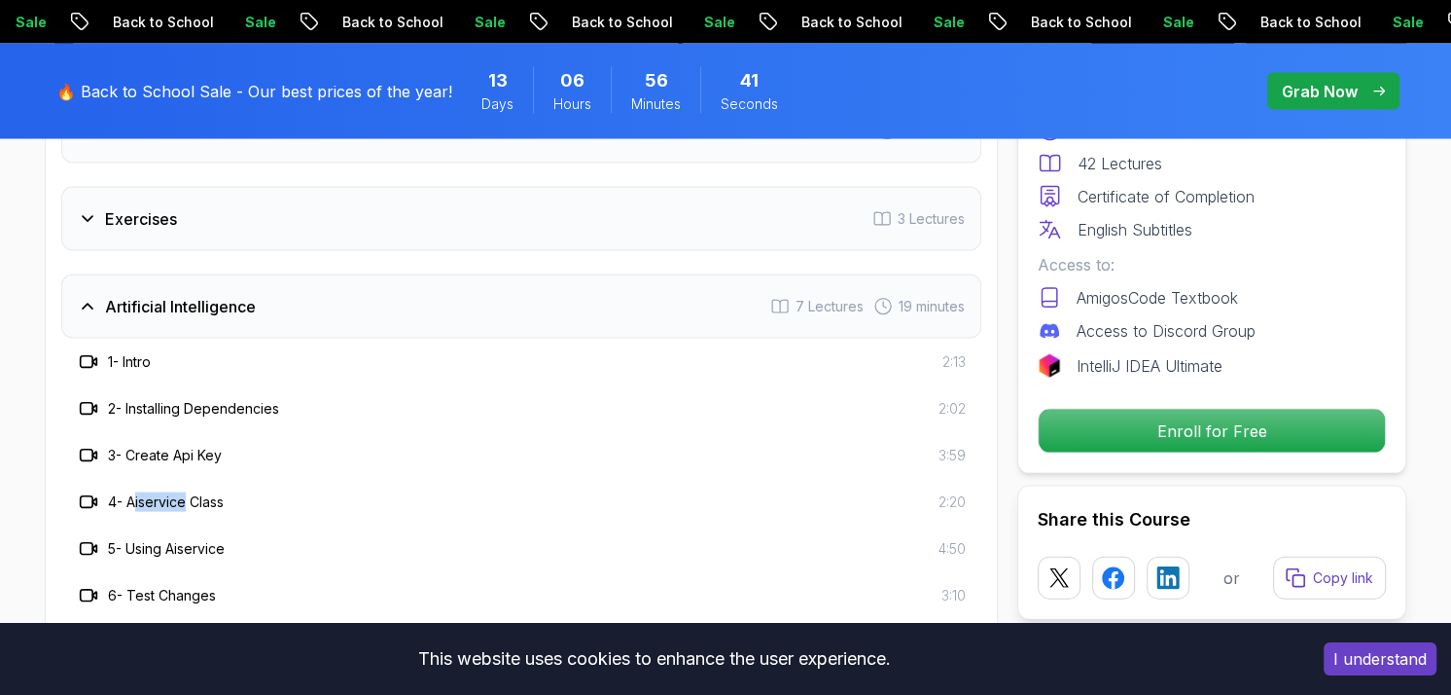
drag, startPoint x: 137, startPoint y: 469, endPoint x: 188, endPoint y: 468, distance: 50.6
click at [188, 492] on h3 "4 - Aiservice Class" at bounding box center [166, 501] width 116 height 19
click at [201, 486] on div "4 - Aiservice Class 2:20" at bounding box center [521, 502] width 920 height 47
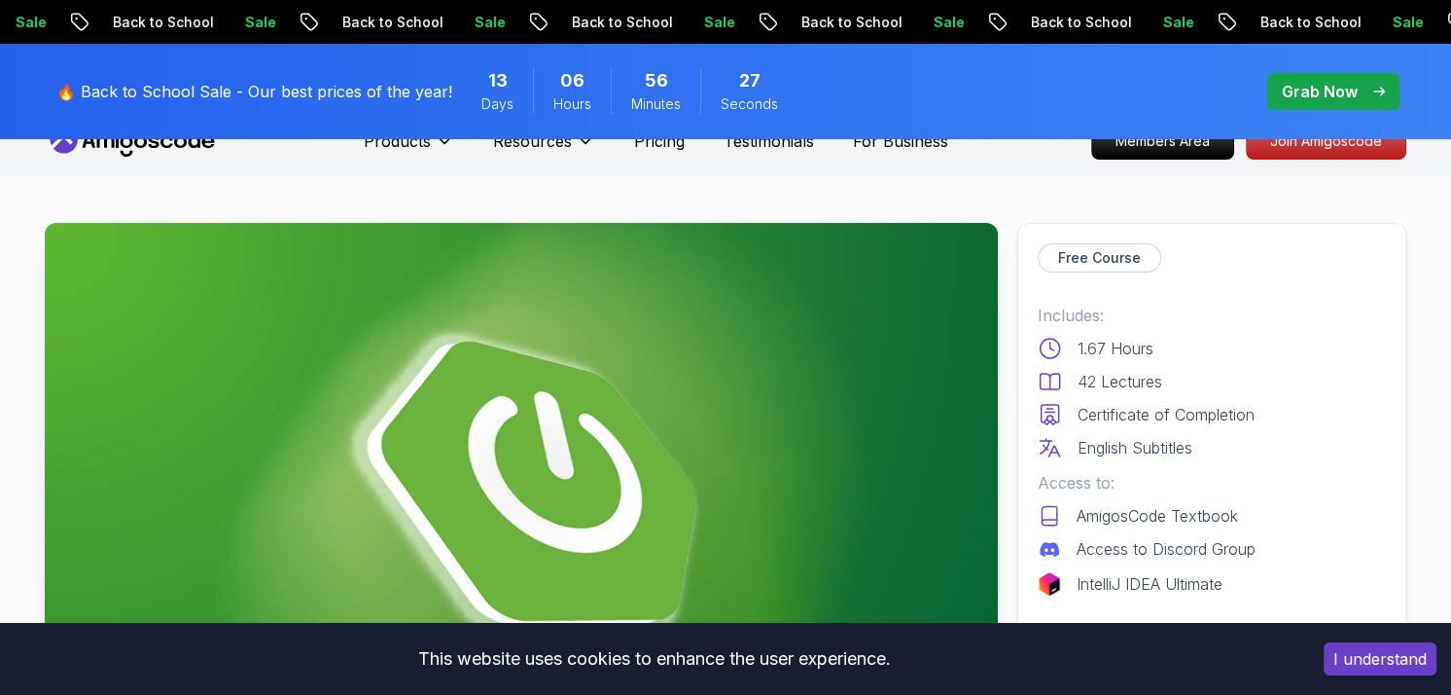
scroll to position [0, 0]
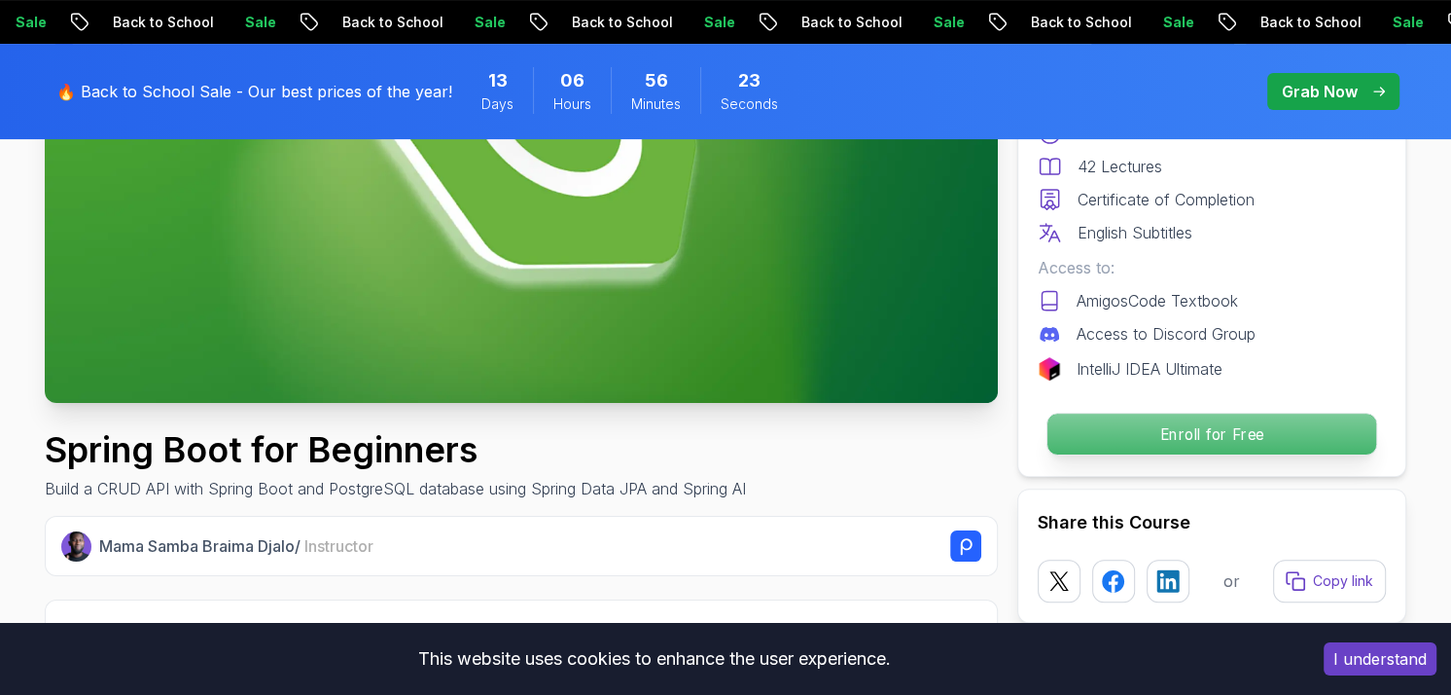
drag, startPoint x: 1242, startPoint y: 427, endPoint x: 1227, endPoint y: 424, distance: 15.8
click at [1241, 429] on p "Enroll for Free" at bounding box center [1212, 433] width 329 height 41
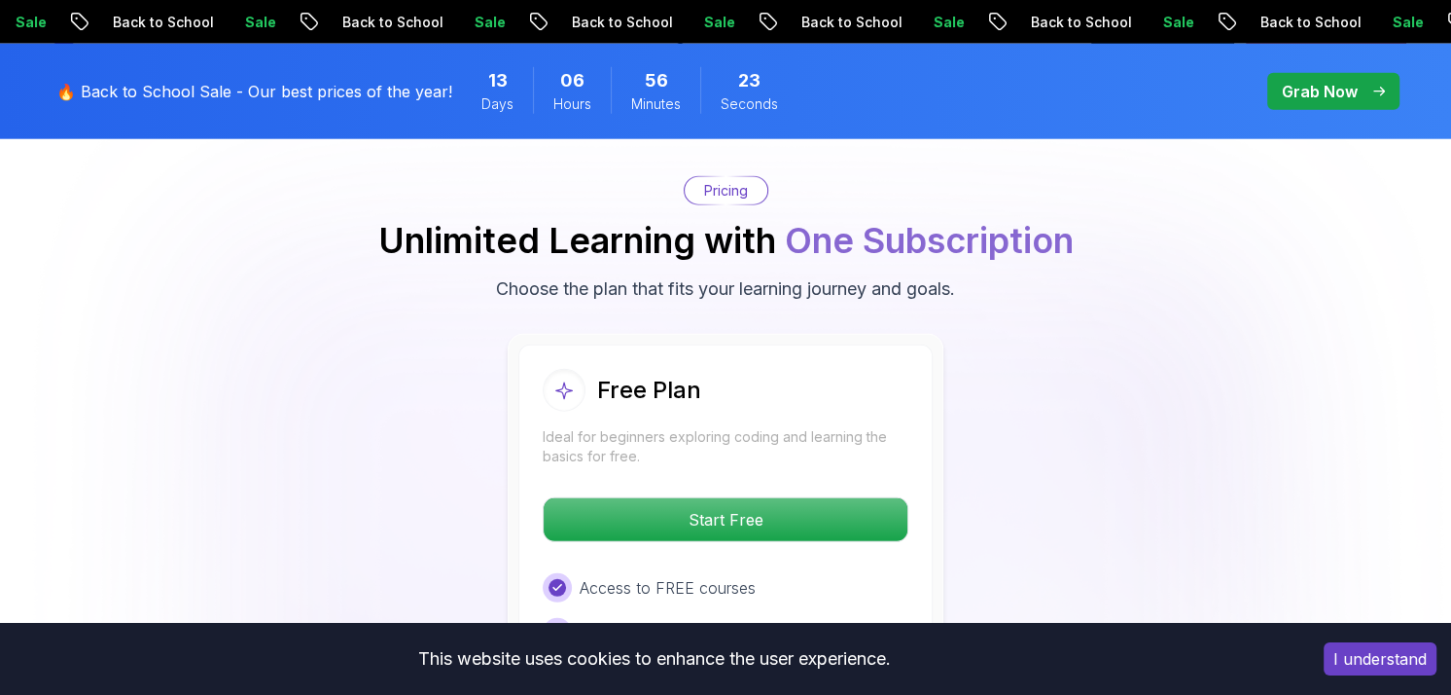
scroll to position [4185, 0]
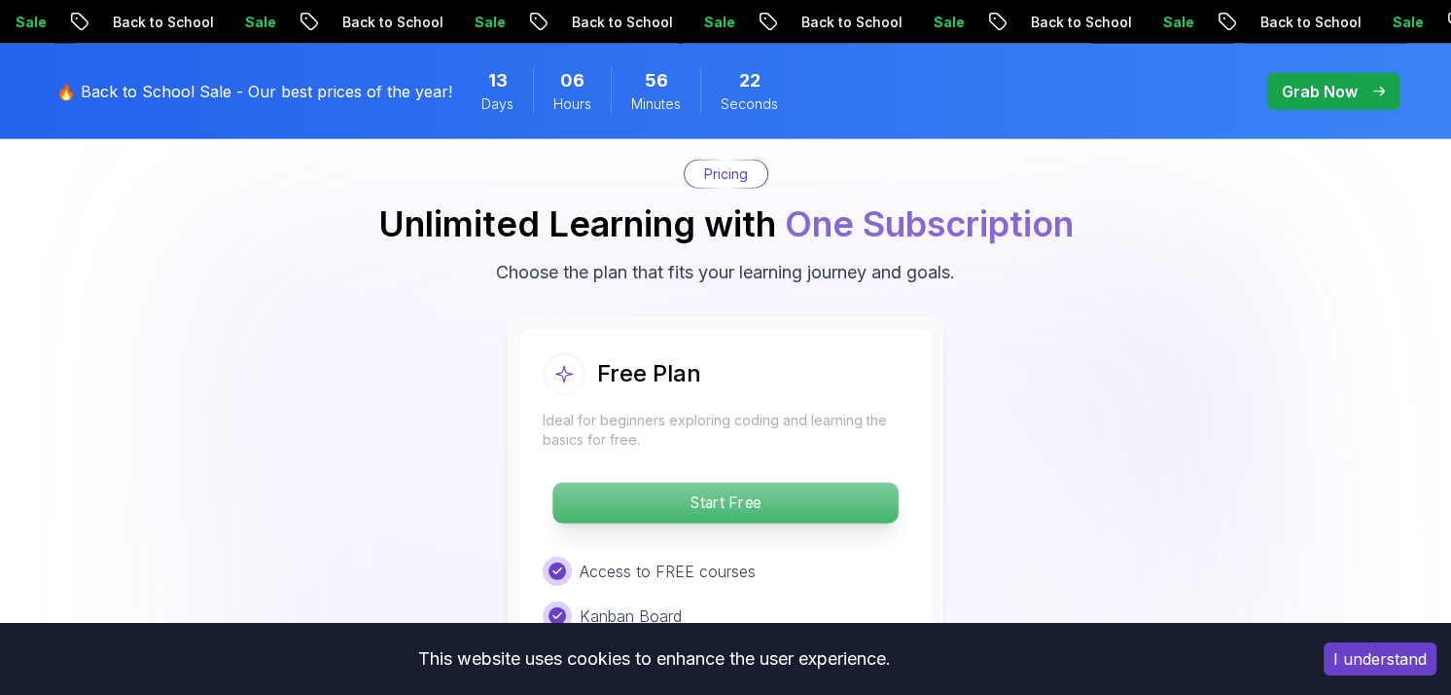
click at [726, 482] on p "Start Free" at bounding box center [725, 502] width 345 height 41
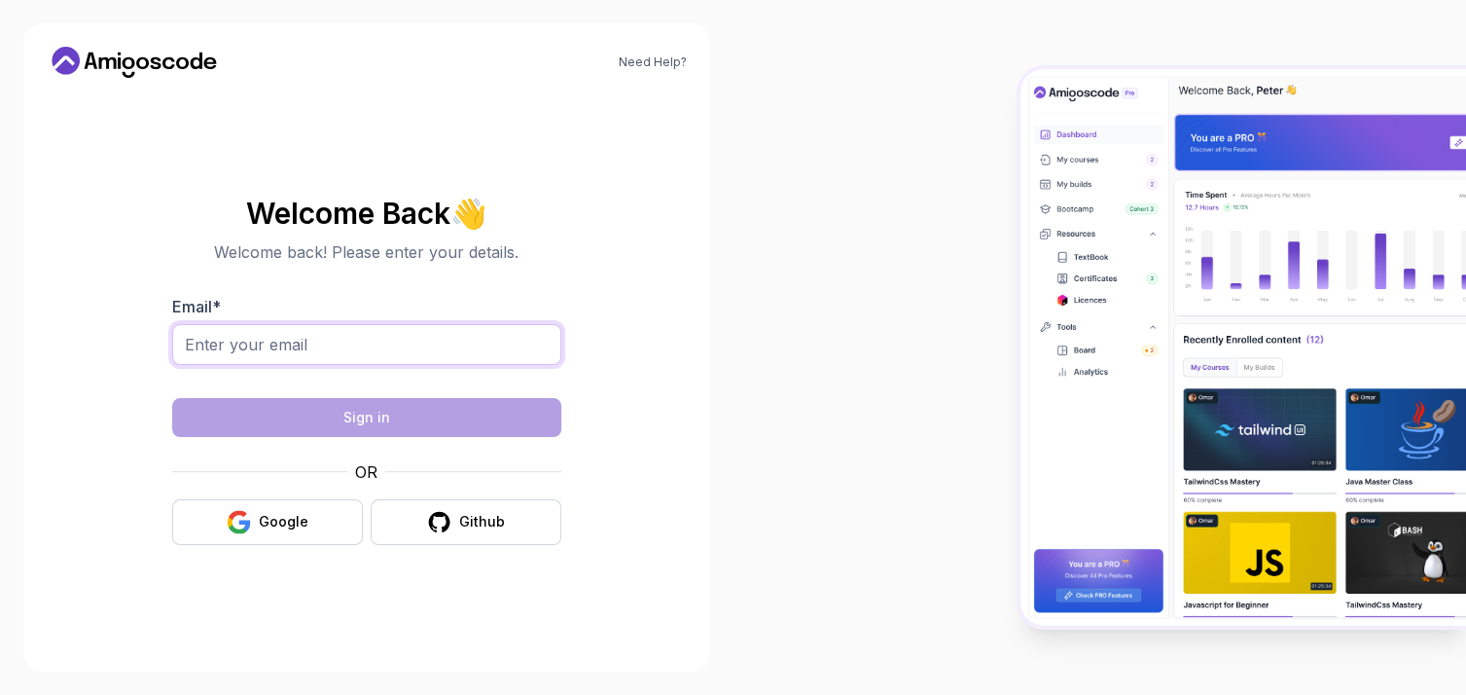
click at [340, 339] on input "Email *" at bounding box center [366, 344] width 389 height 41
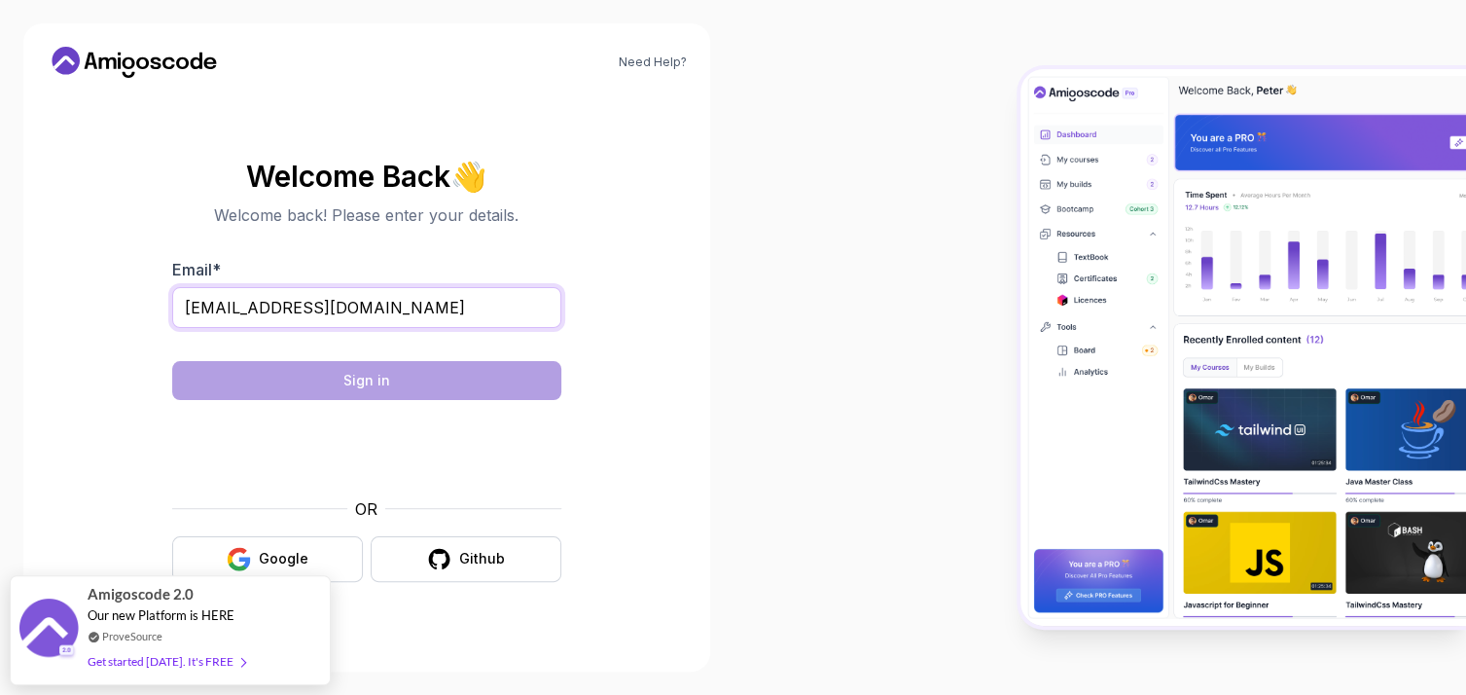
type input "[EMAIL_ADDRESS][DOMAIN_NAME]"
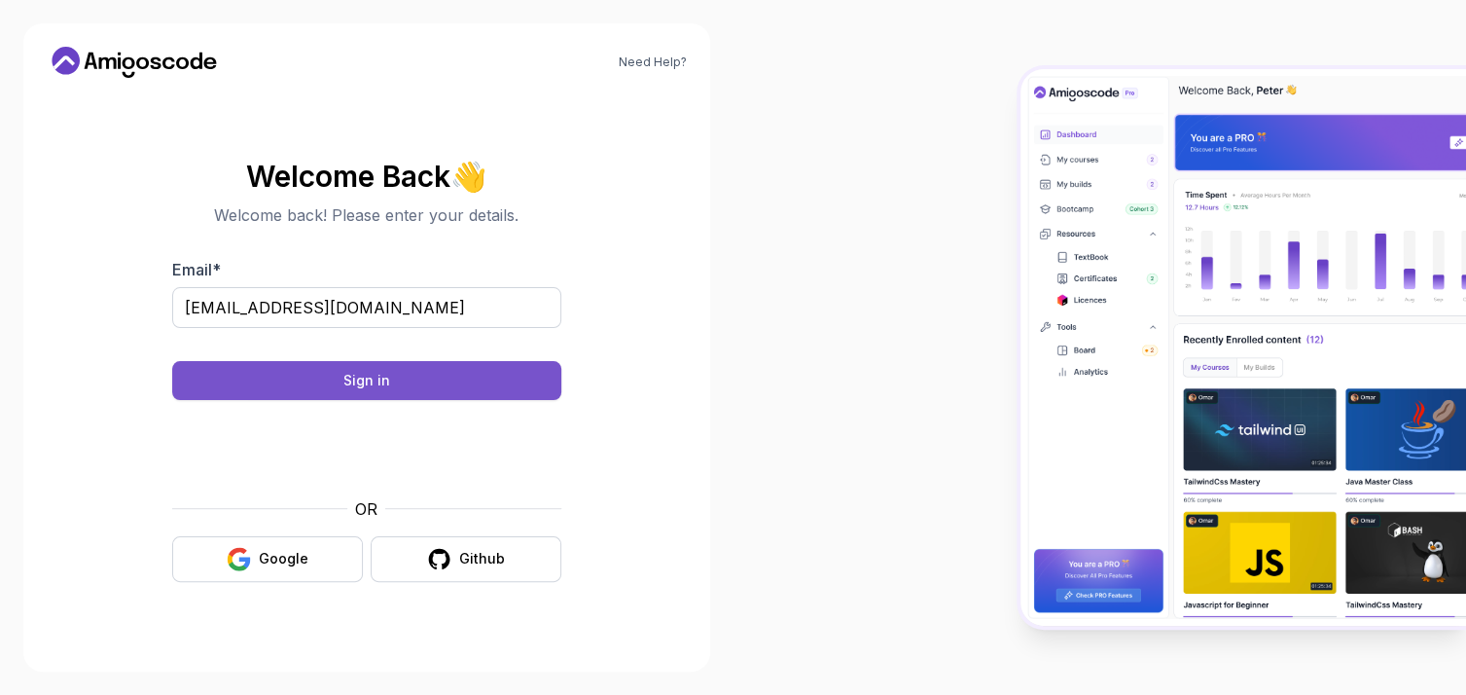
click at [389, 384] on button "Sign in" at bounding box center [366, 380] width 389 height 39
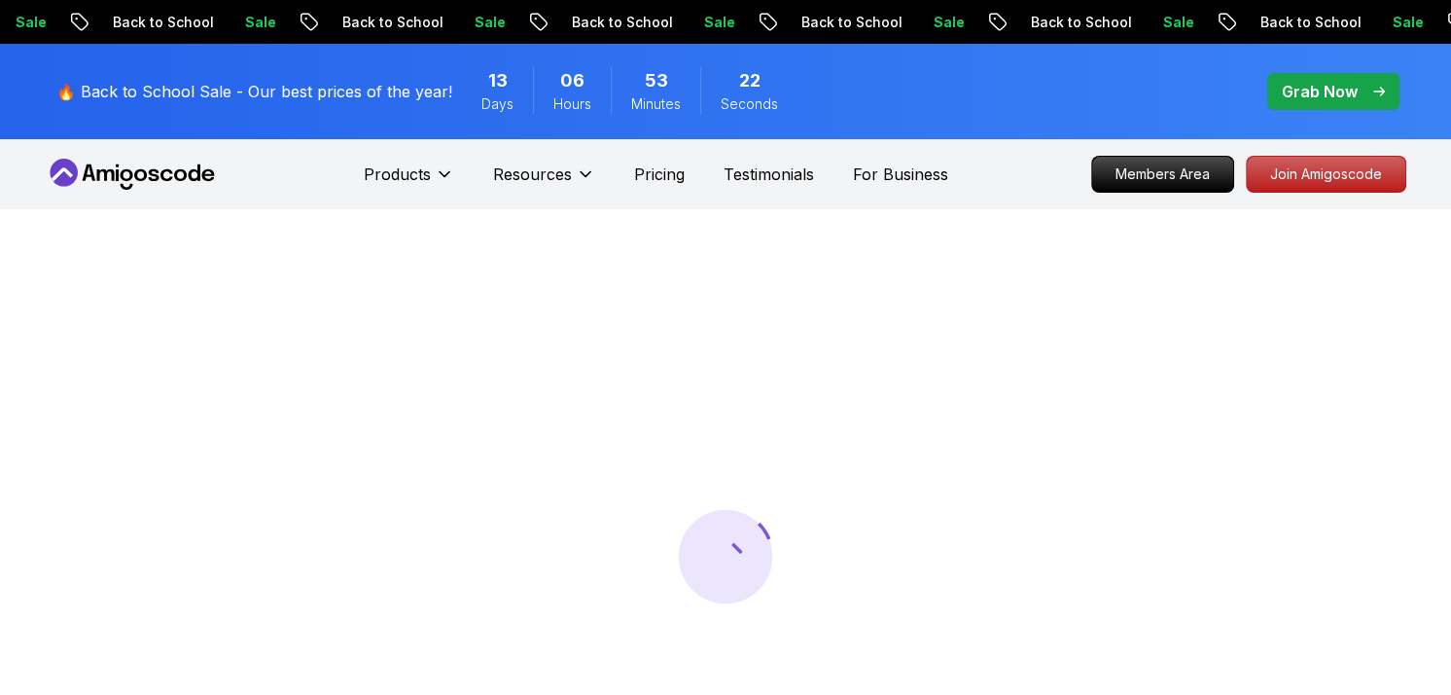
click at [142, 159] on icon at bounding box center [132, 174] width 175 height 31
click at [147, 166] on icon at bounding box center [132, 174] width 175 height 31
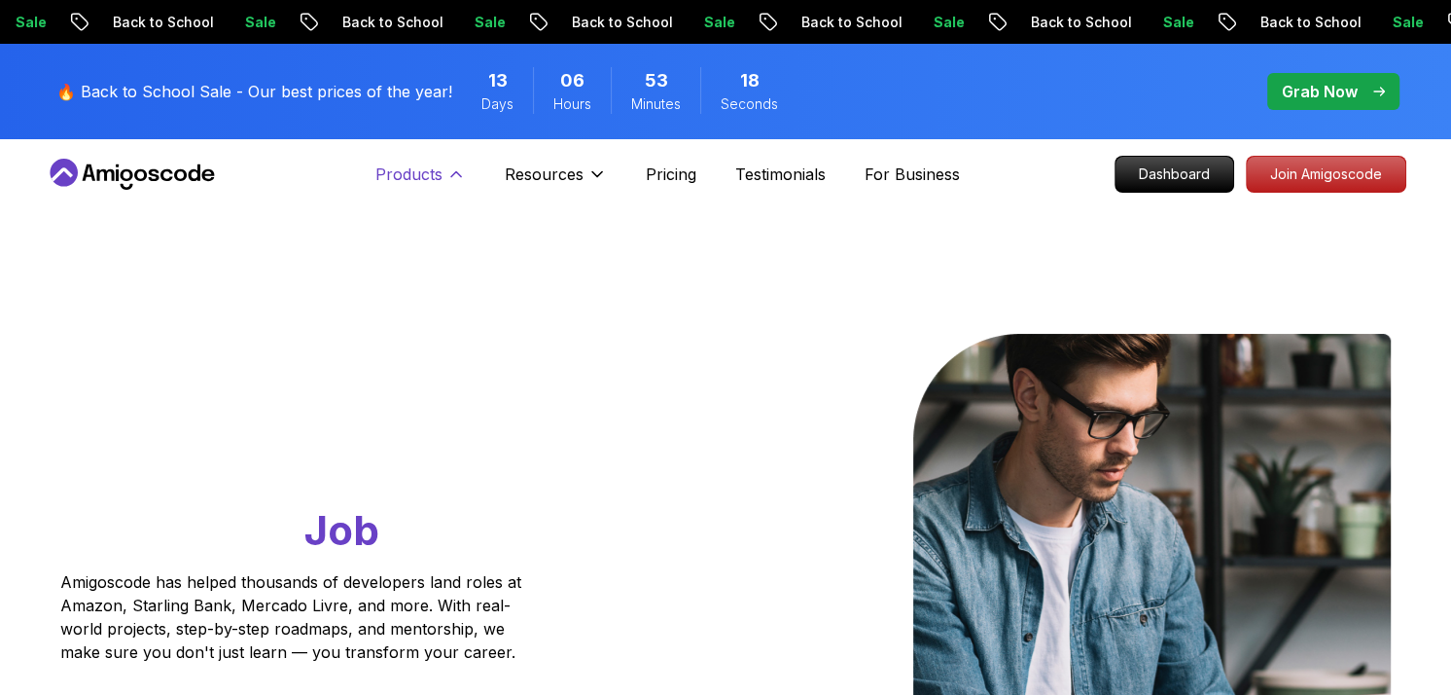
click at [456, 162] on button "Products" at bounding box center [420, 181] width 90 height 39
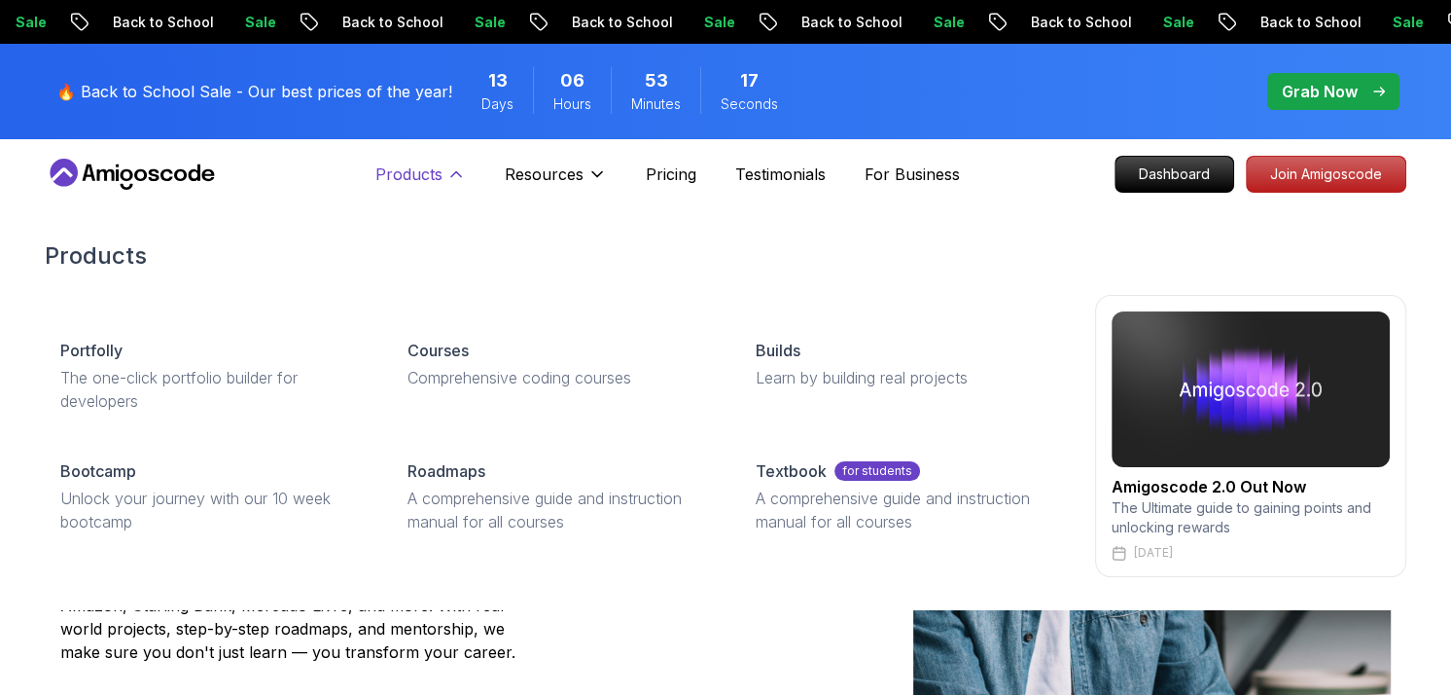
click at [459, 171] on icon at bounding box center [455, 173] width 19 height 19
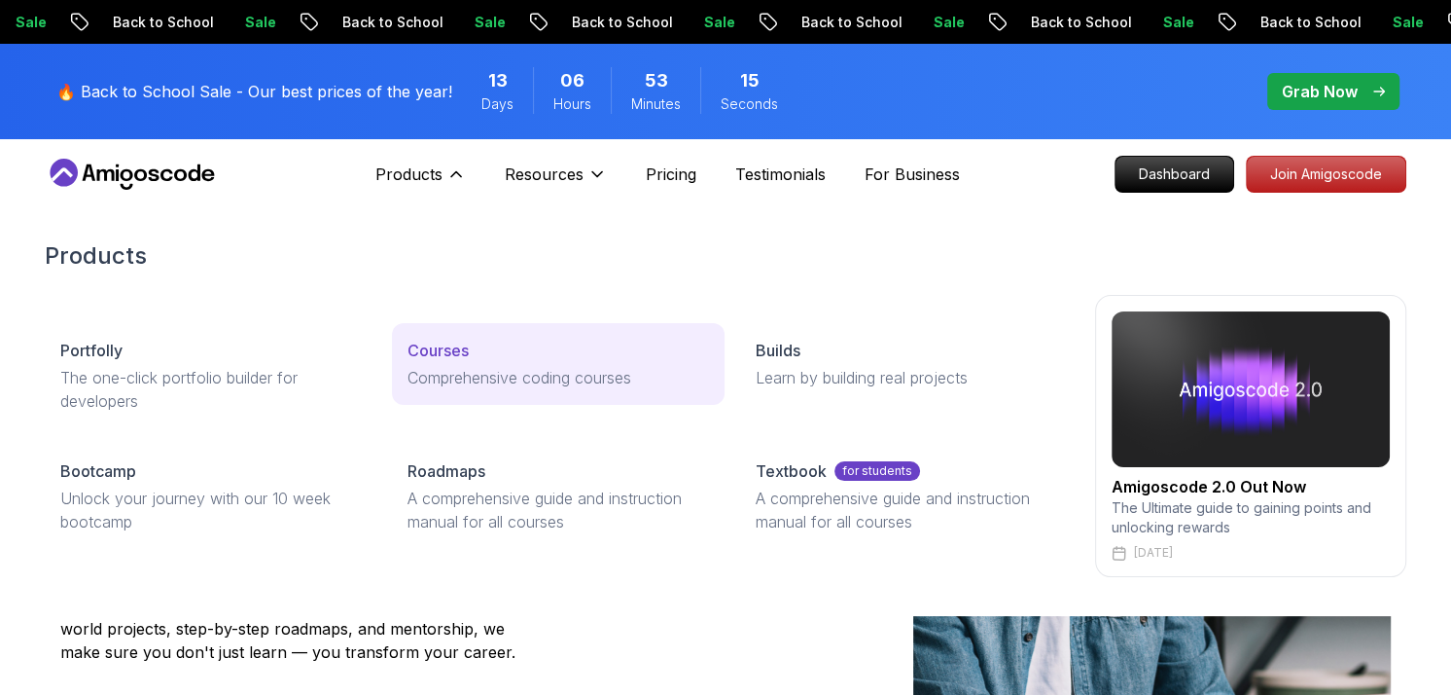
click at [504, 357] on div "Courses" at bounding box center [558, 350] width 301 height 23
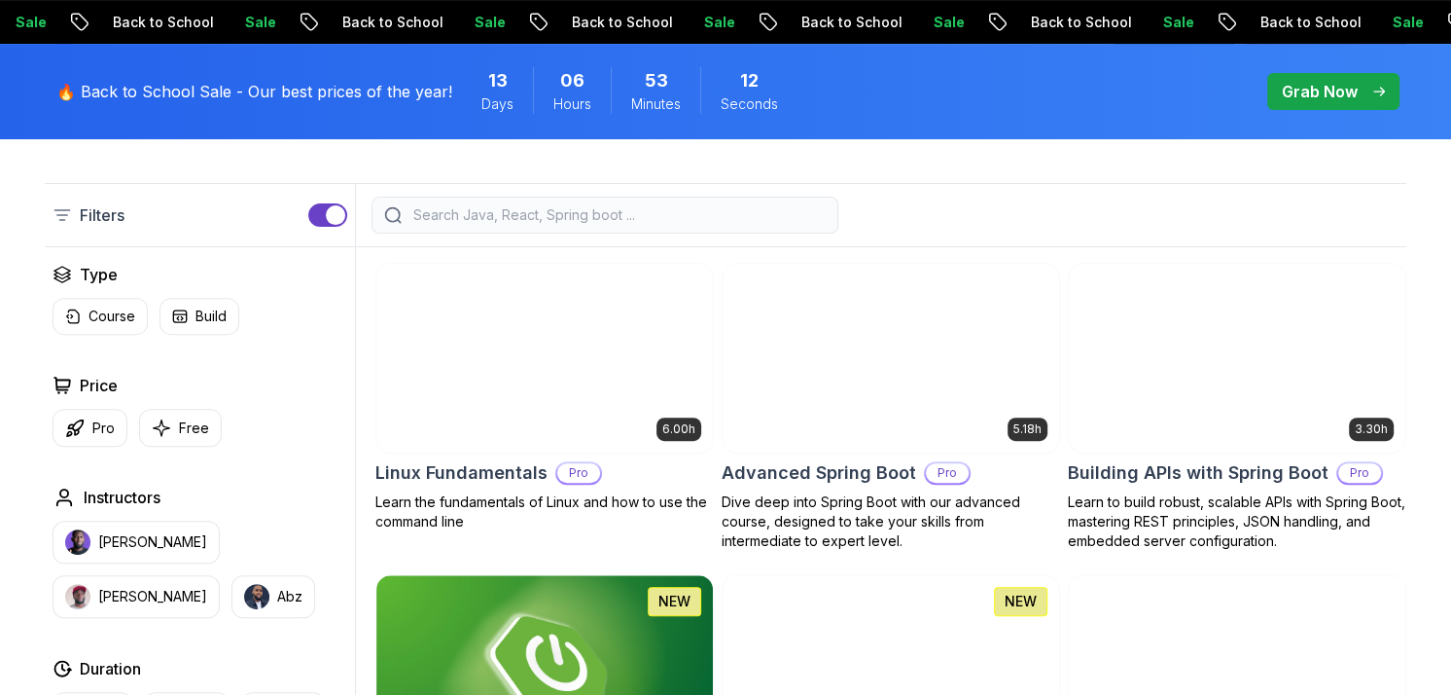
scroll to position [486, 0]
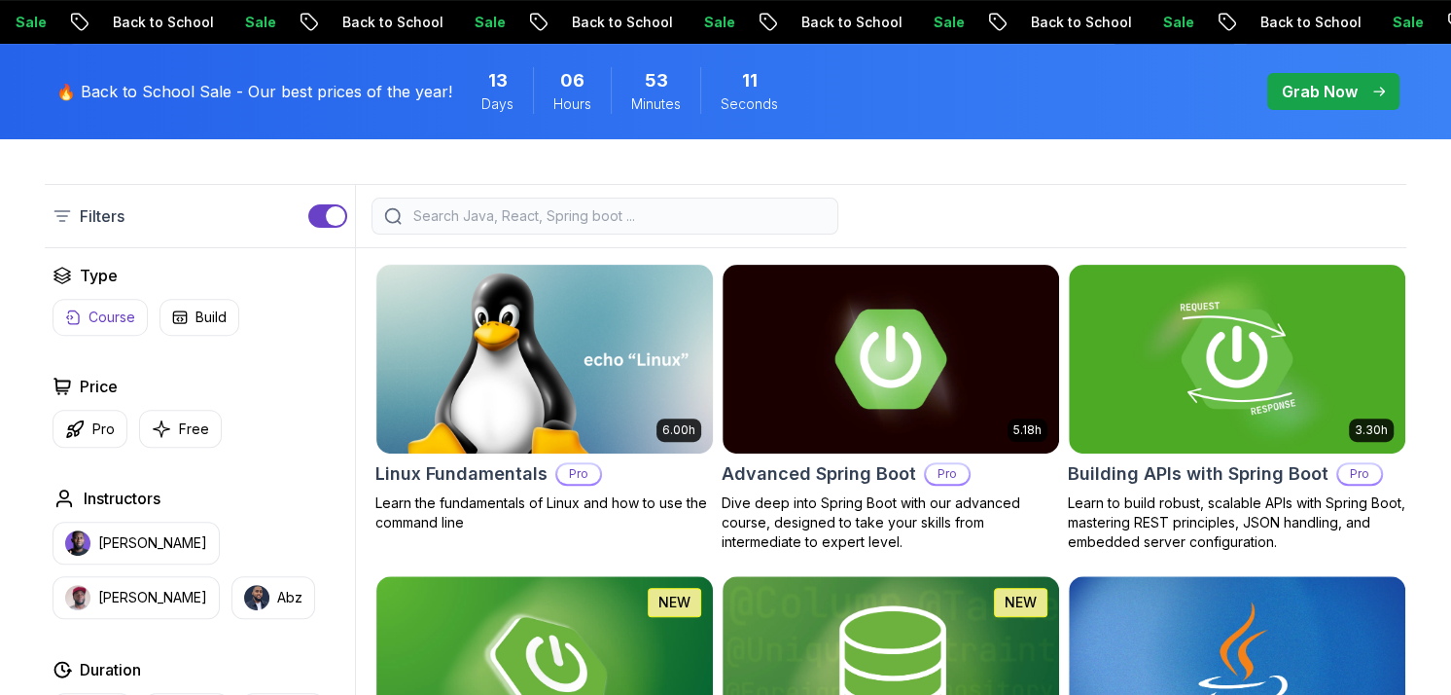
click at [105, 307] on p "Course" at bounding box center [112, 316] width 47 height 19
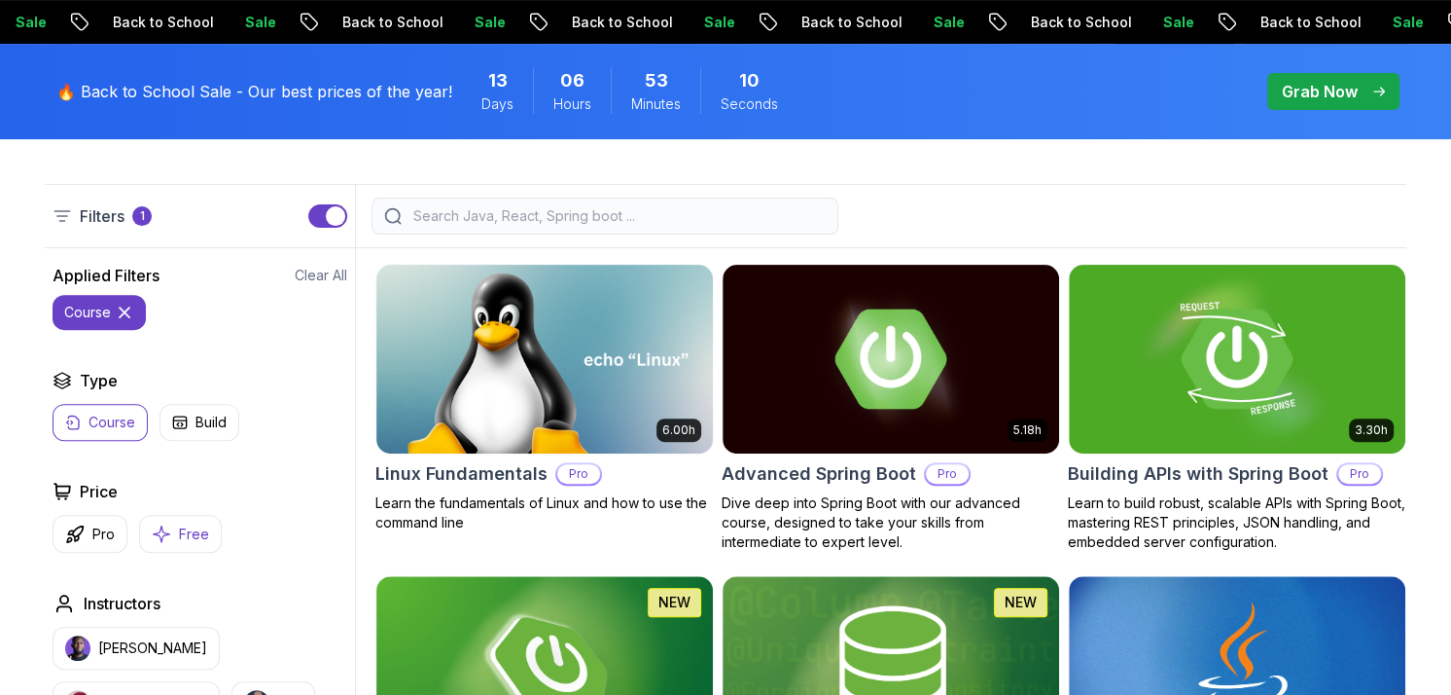
click at [185, 519] on button "Free" at bounding box center [180, 534] width 83 height 38
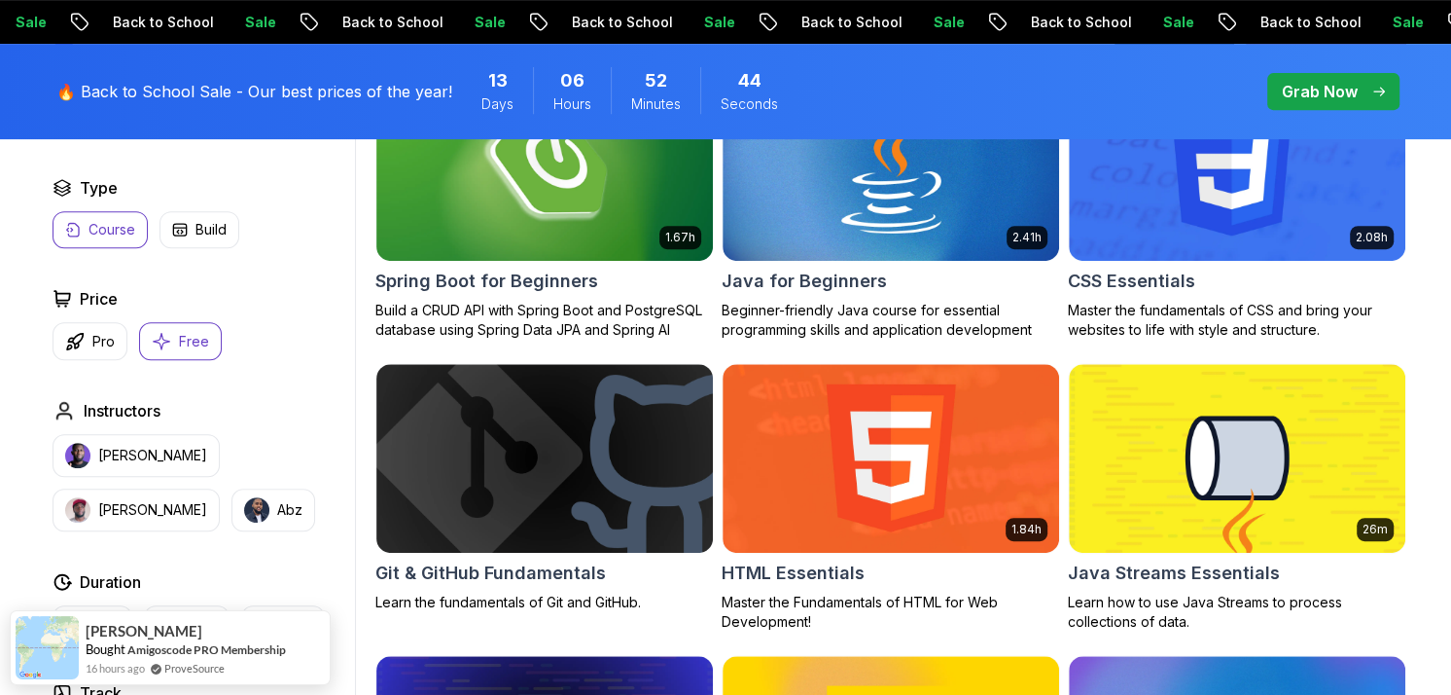
scroll to position [486, 0]
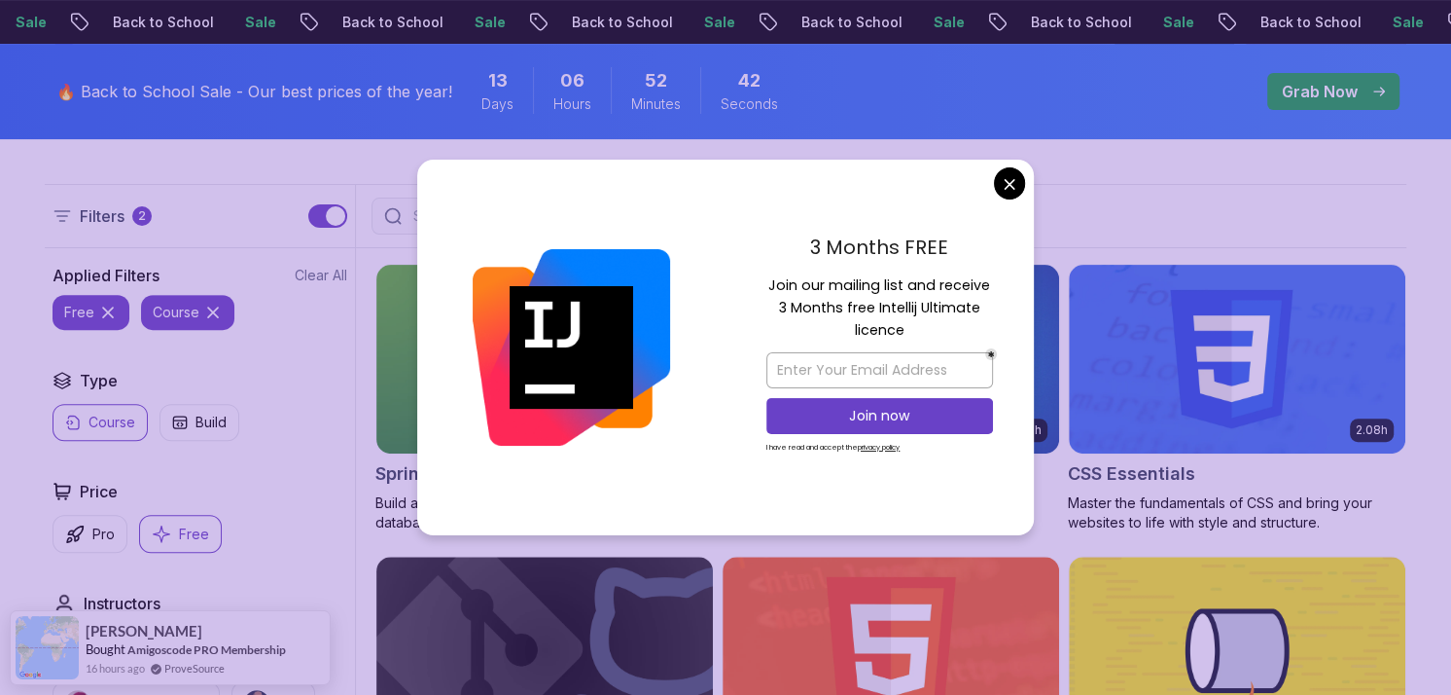
click at [994, 195] on div "3 Months FREE Join our mailing list and receive 3 Months free Intellij Ultimate…" at bounding box center [880, 347] width 308 height 375
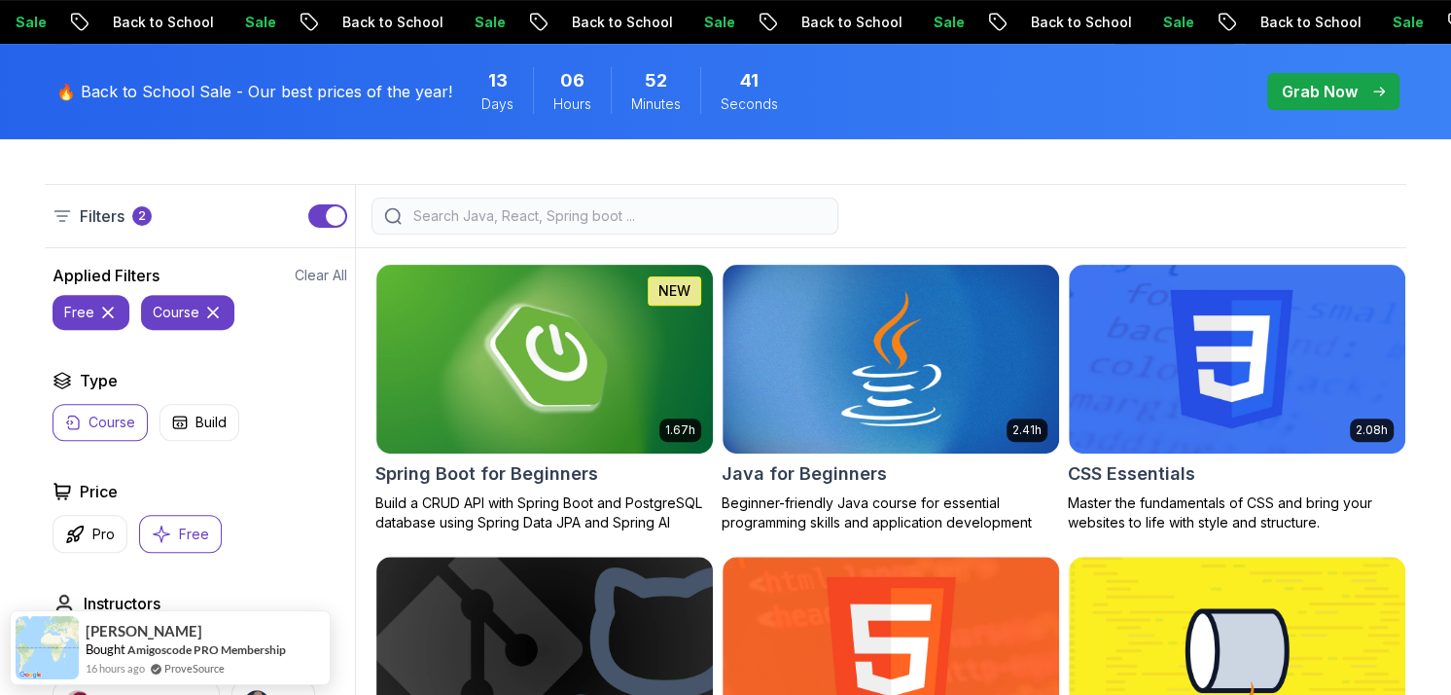
click at [653, 358] on img at bounding box center [544, 358] width 353 height 197
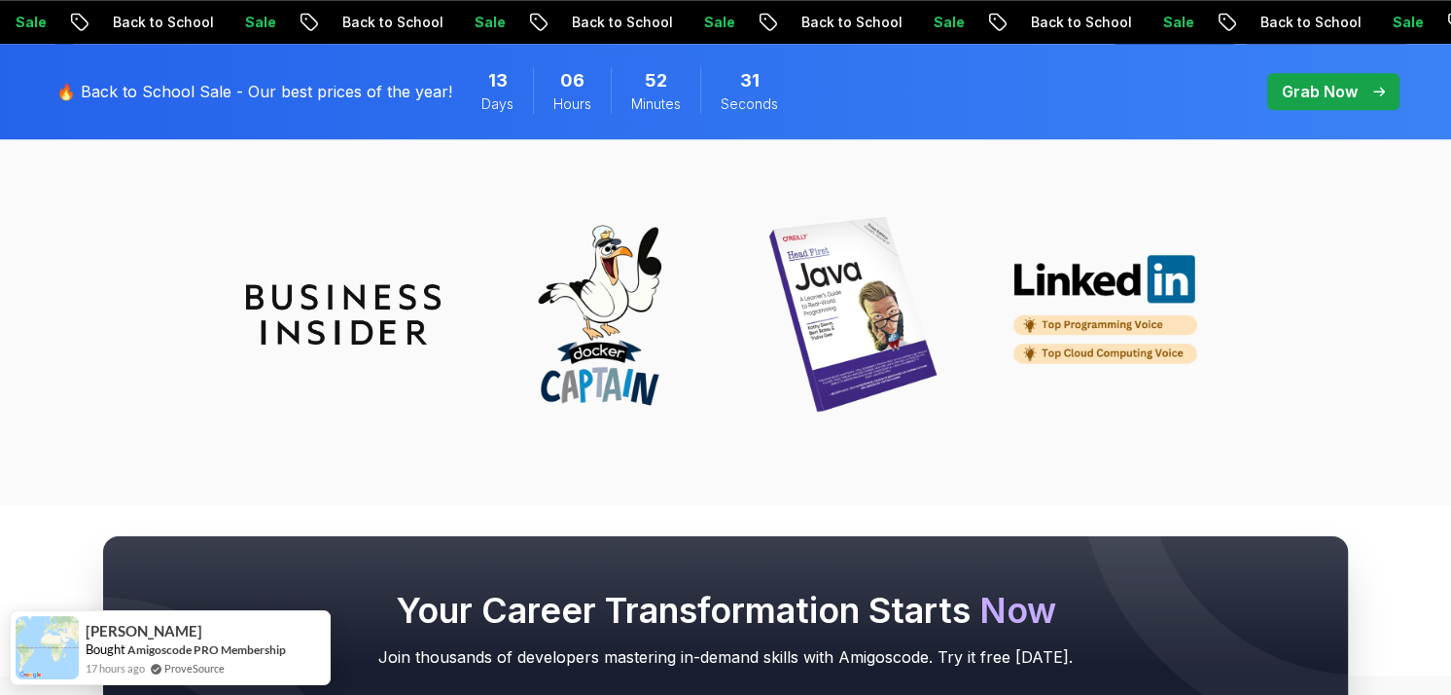
scroll to position [8061, 0]
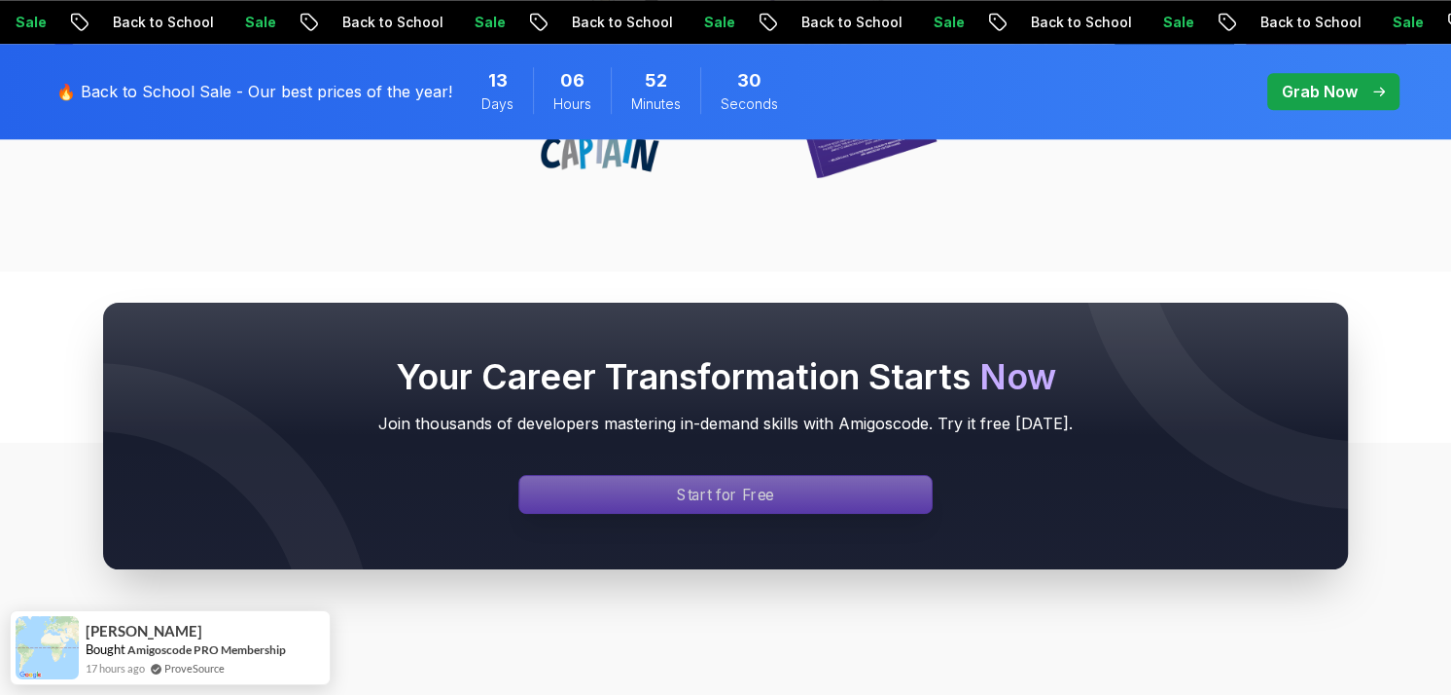
click at [735, 482] on p "Start for Free" at bounding box center [725, 493] width 97 height 22
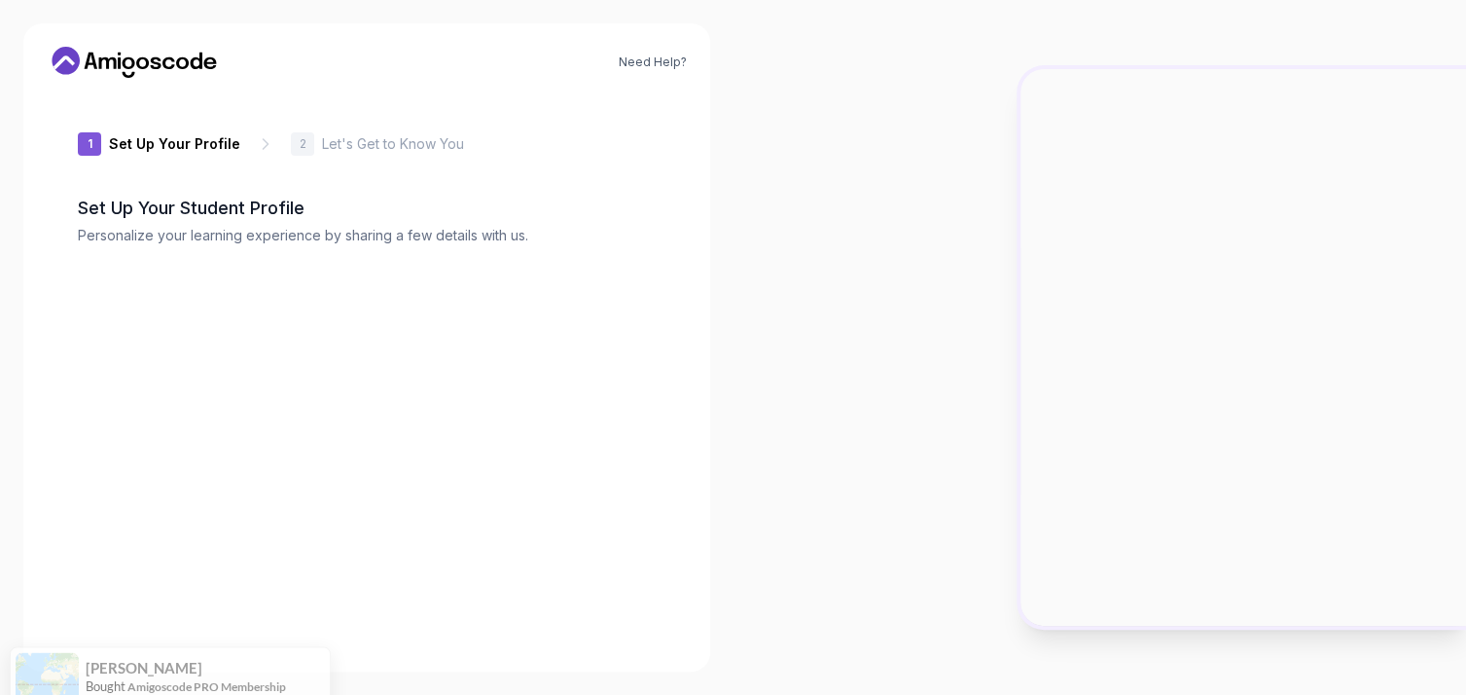
type input "sturdyquokka625a5"
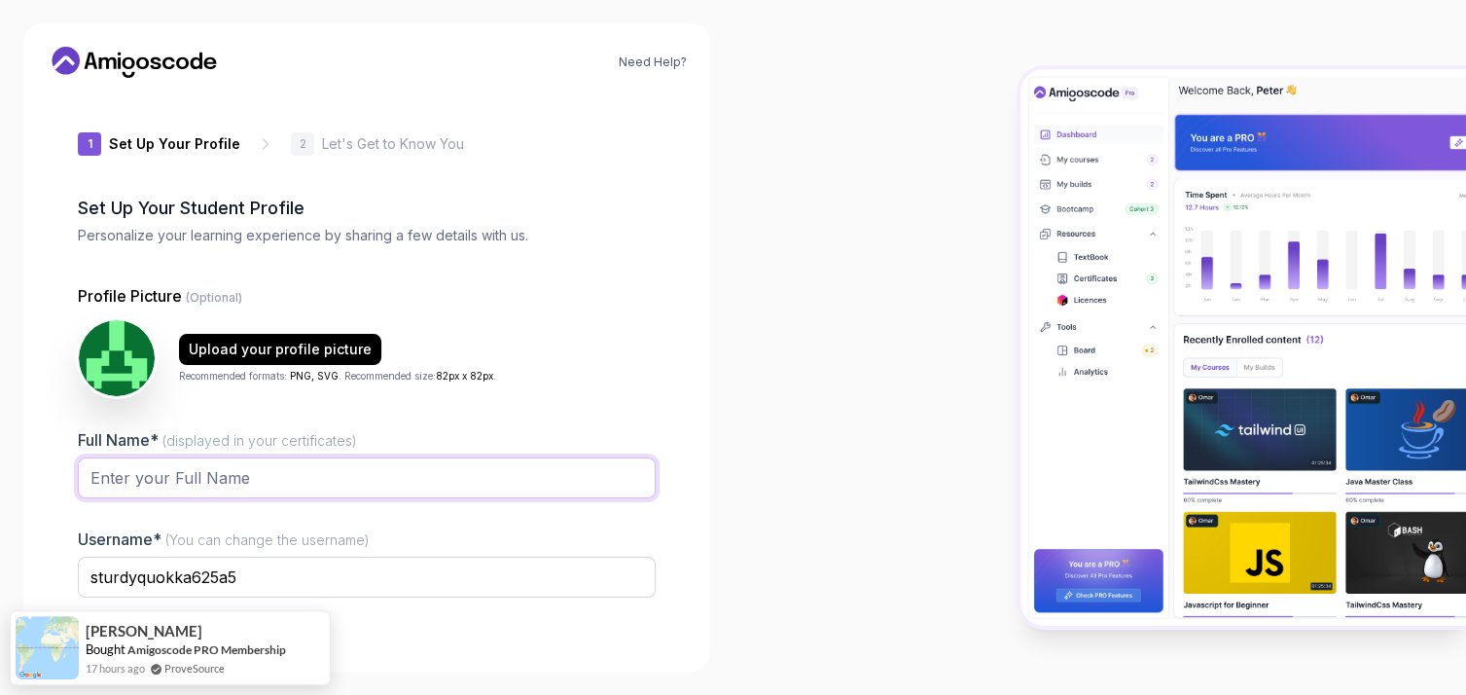
click at [148, 477] on input "Full Name* (displayed in your certificates)" at bounding box center [367, 477] width 578 height 41
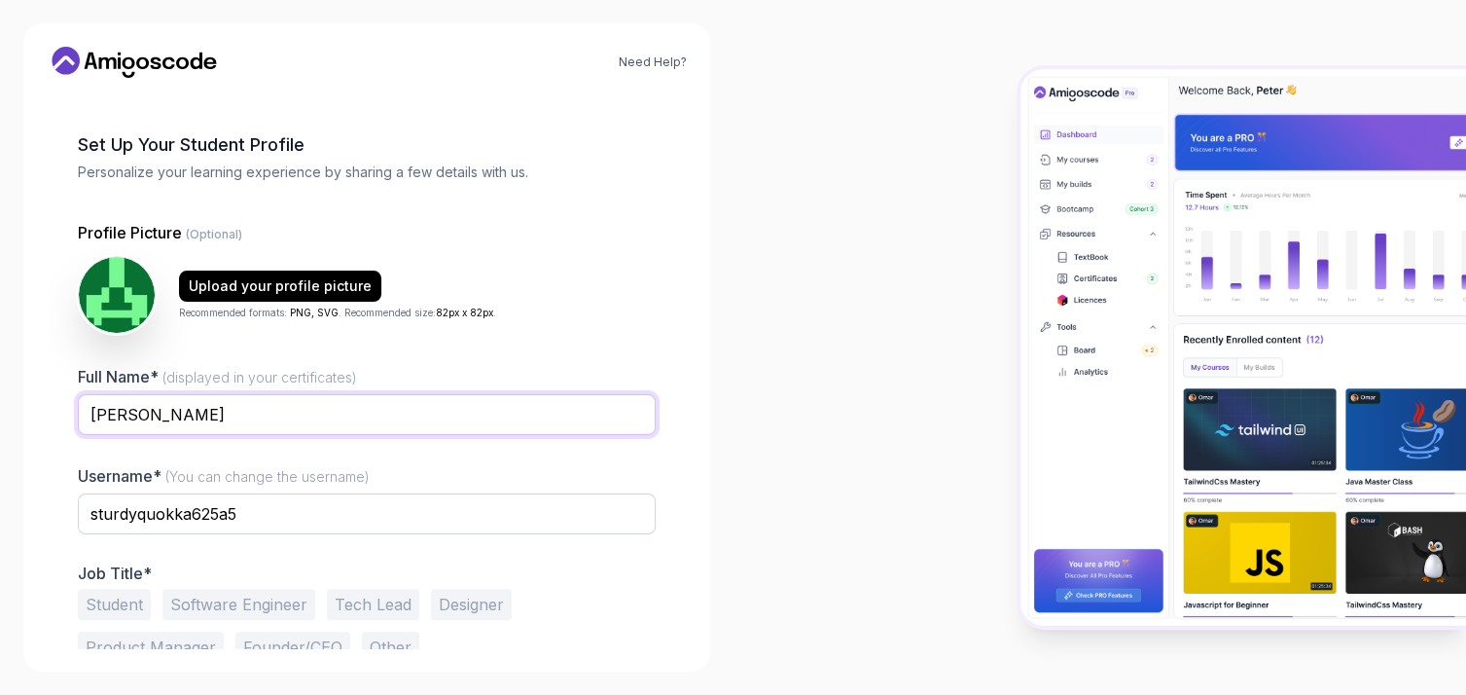
scroll to position [97, 0]
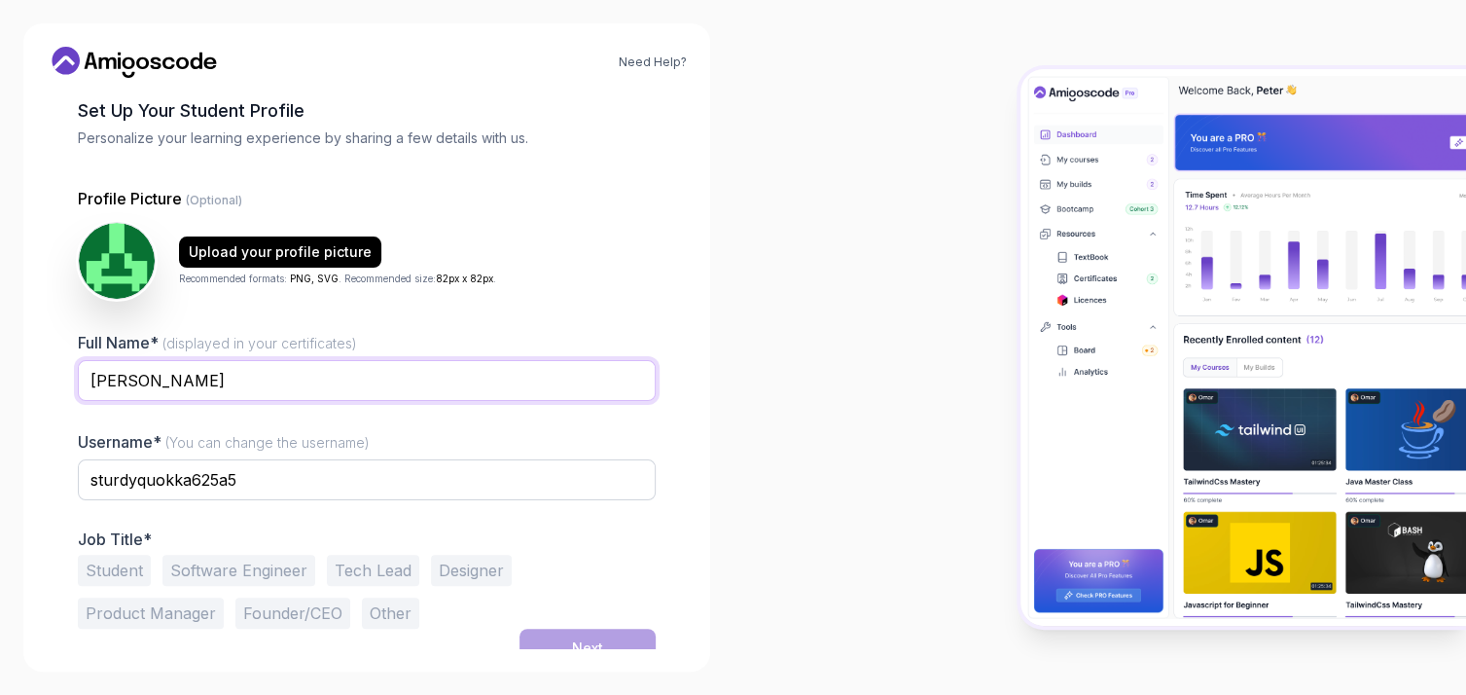
type input "BODDU SUBRAMANYAM"
click at [278, 482] on input "sturdyquokka625a5" at bounding box center [367, 479] width 578 height 41
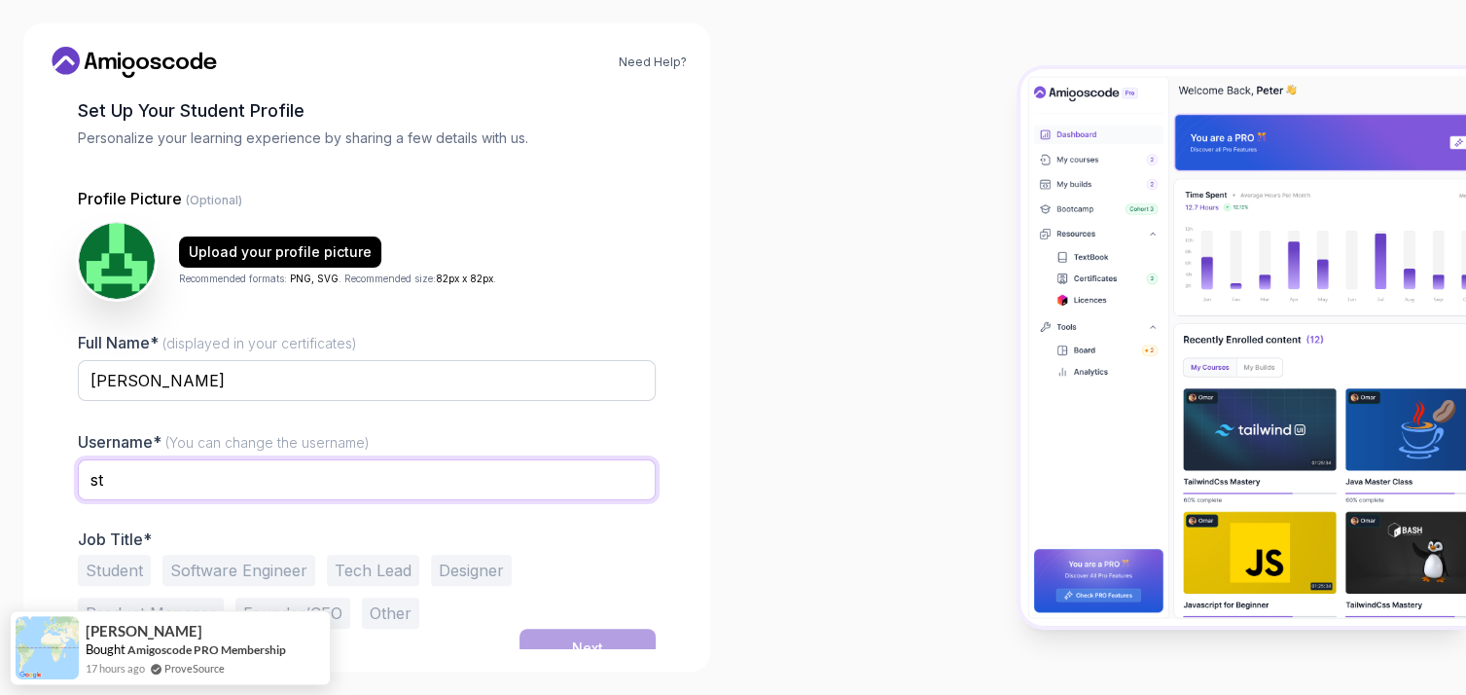
type input "s"
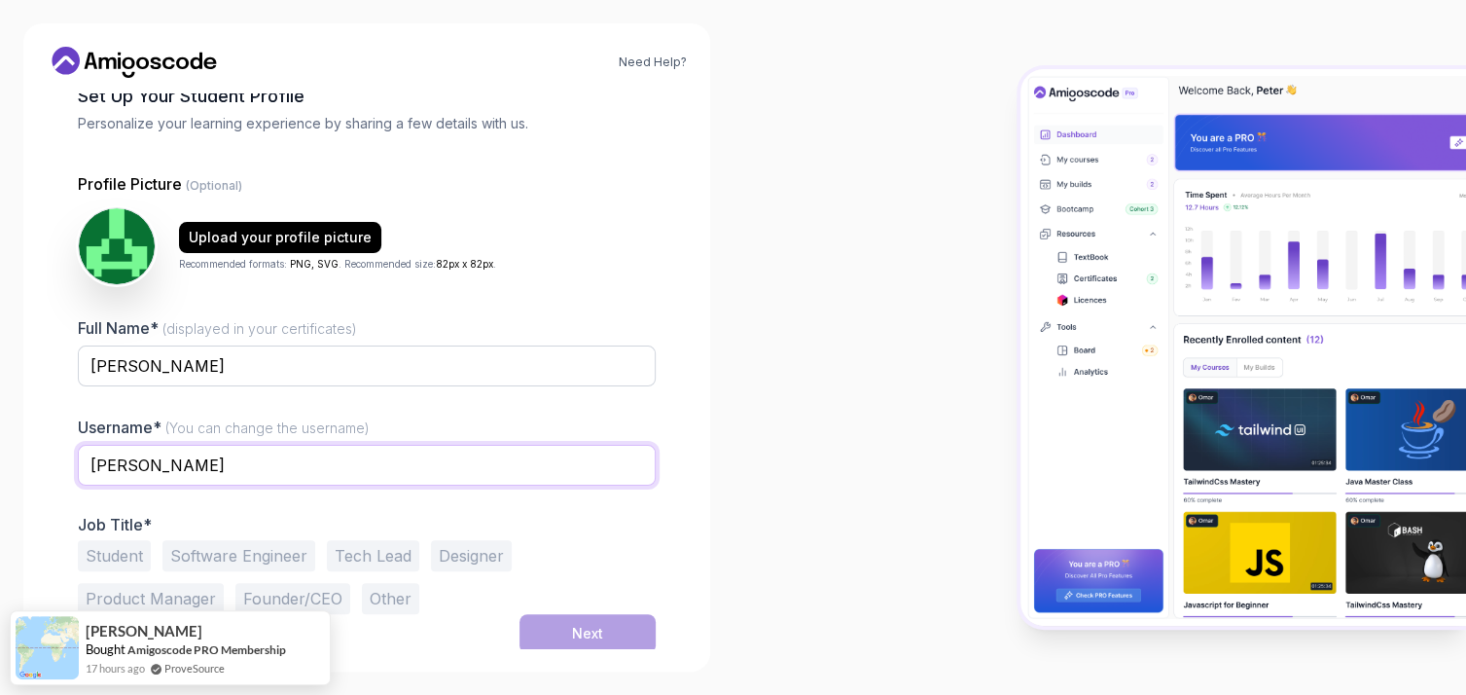
scroll to position [116, 0]
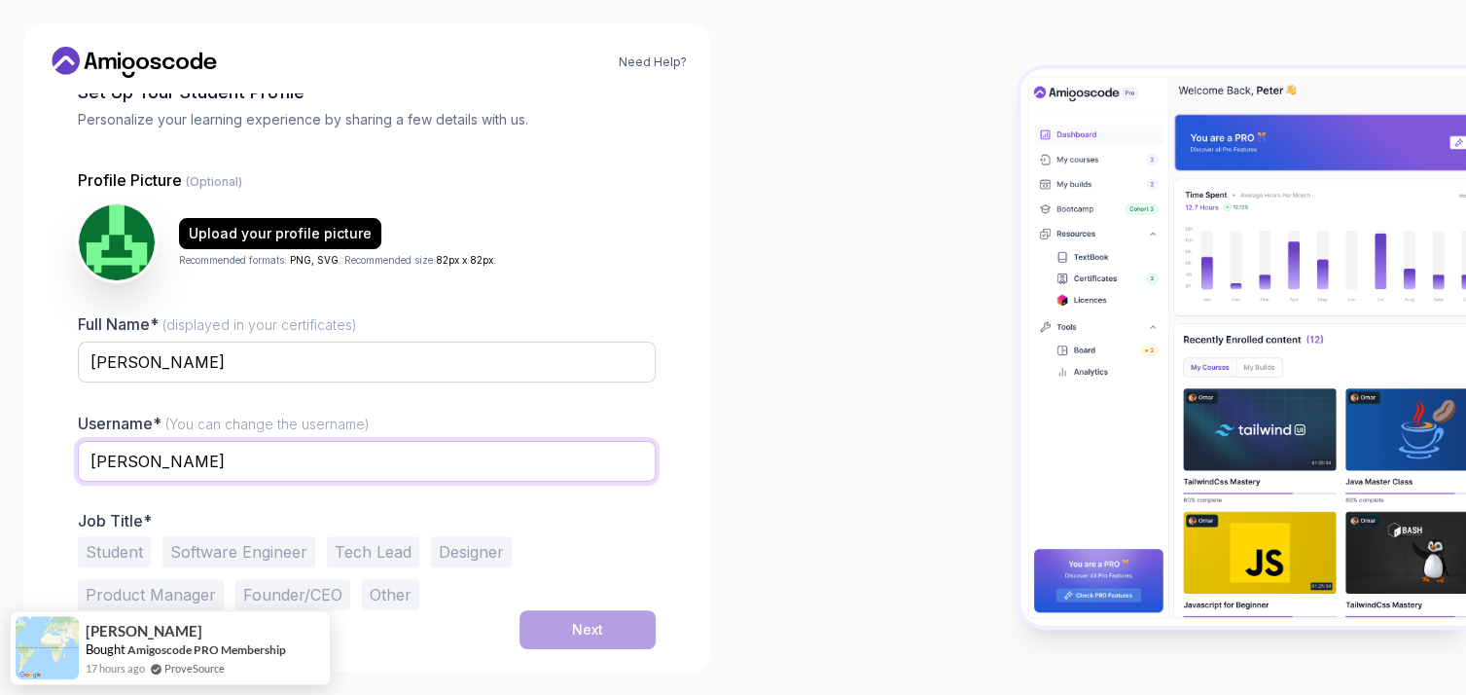
type input "SUBBU"
click at [374, 597] on button "Other" at bounding box center [390, 594] width 57 height 31
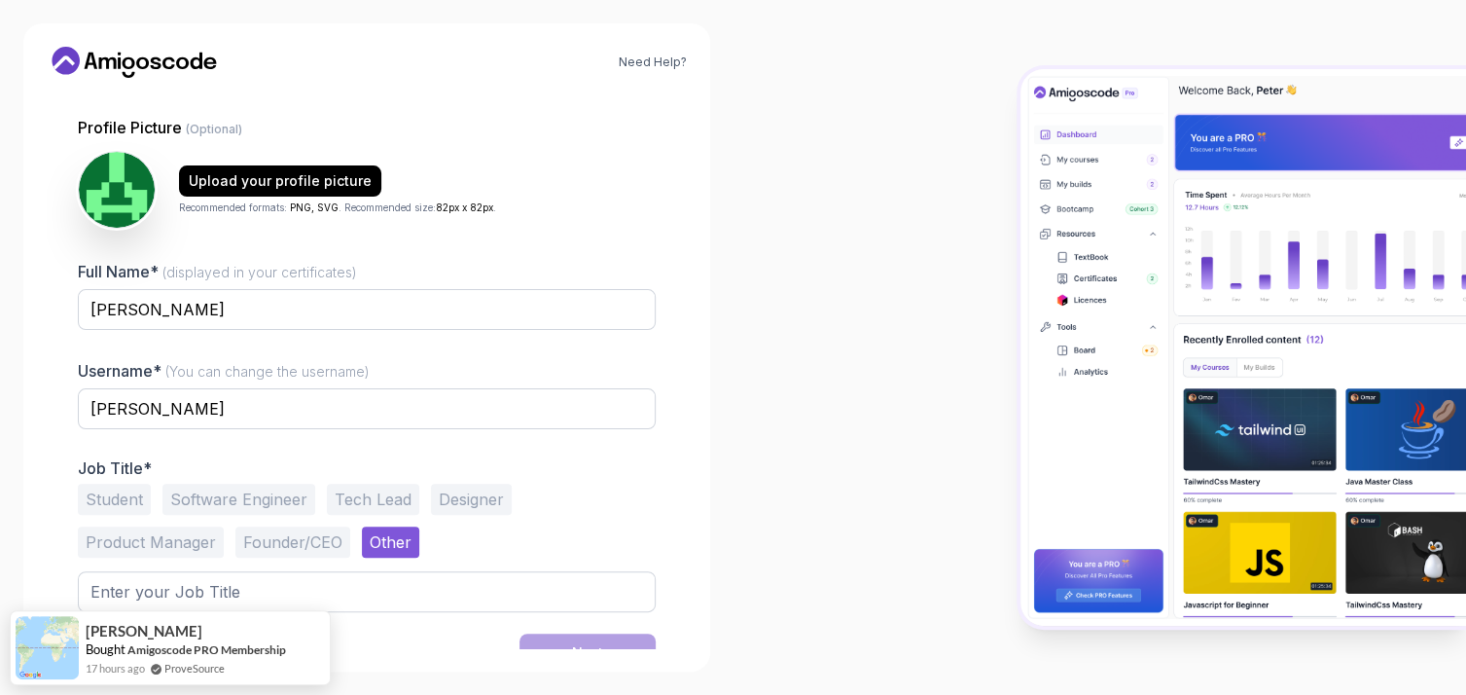
scroll to position [191, 0]
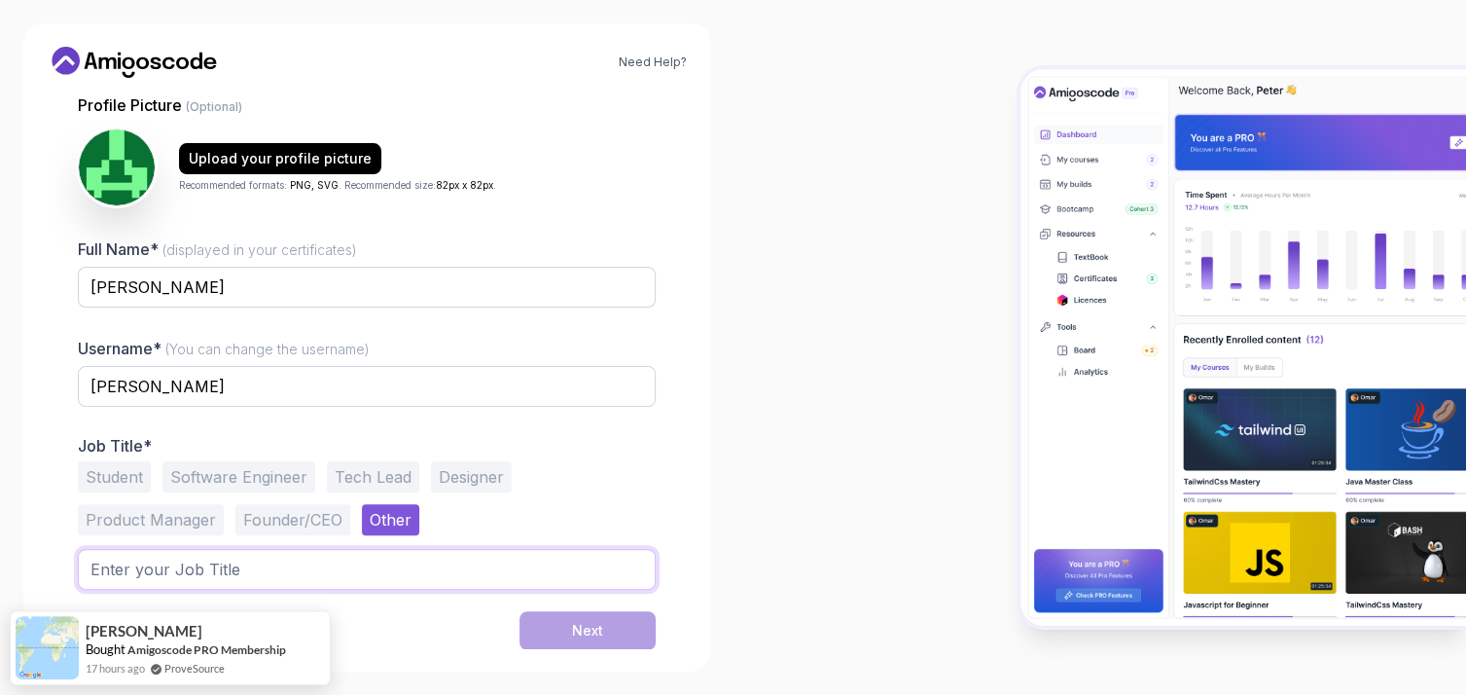
click at [220, 567] on input "text" at bounding box center [367, 569] width 578 height 41
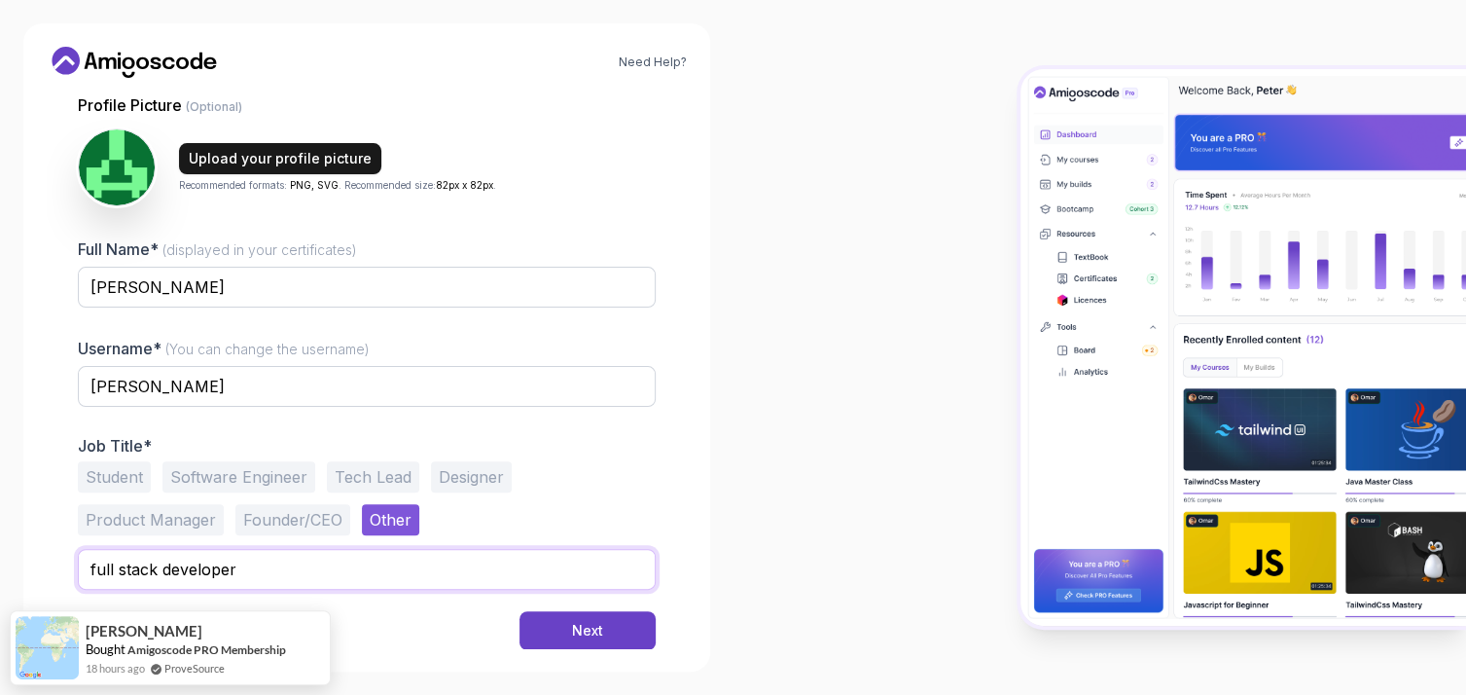
type input "full stack developer"
click at [345, 156] on div "Upload your profile picture" at bounding box center [280, 158] width 183 height 19
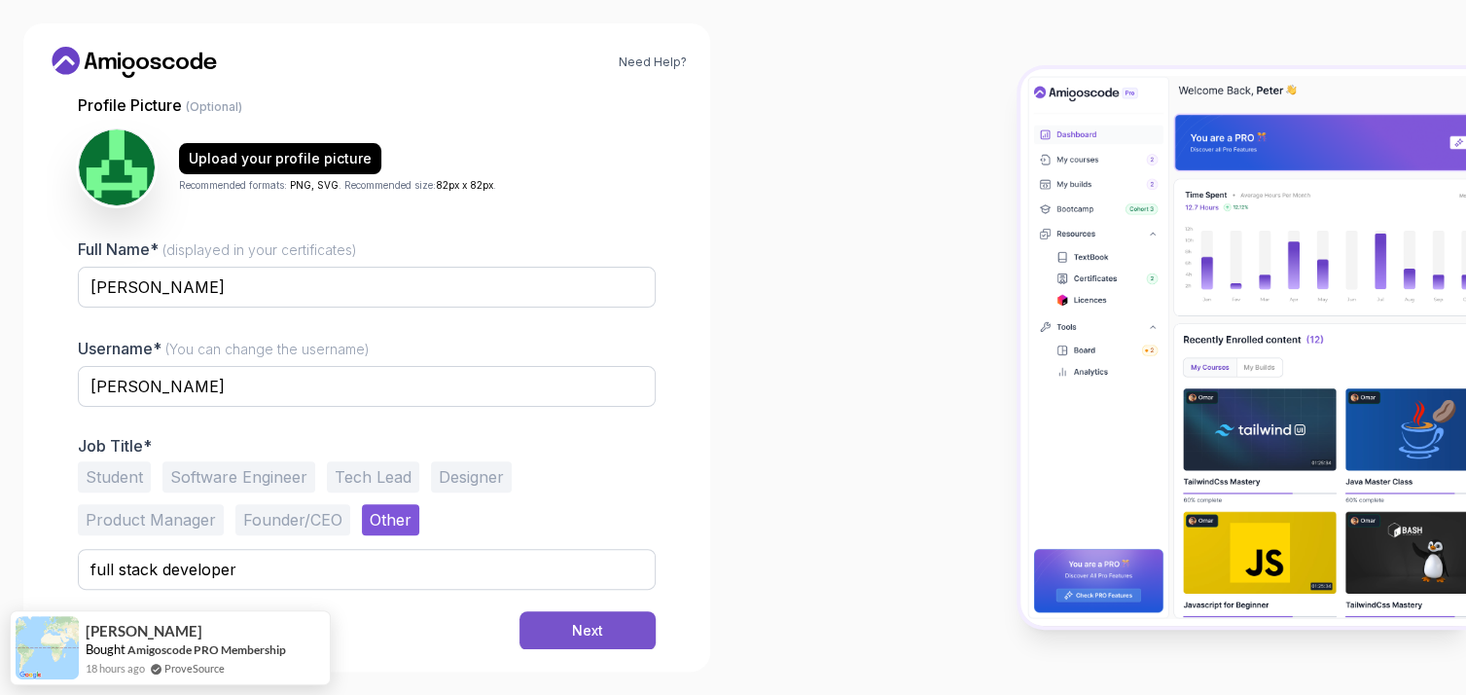
click at [608, 626] on button "Next" at bounding box center [587, 630] width 136 height 39
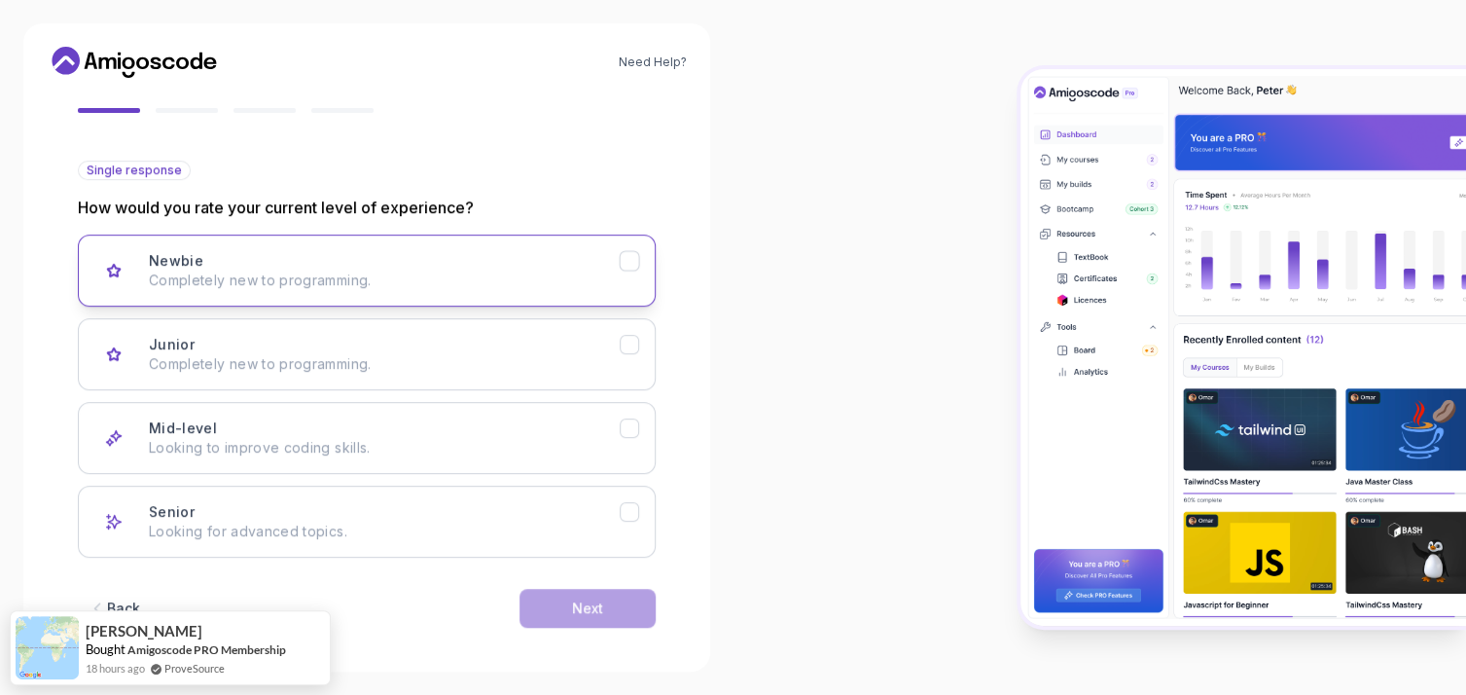
scroll to position [176, 0]
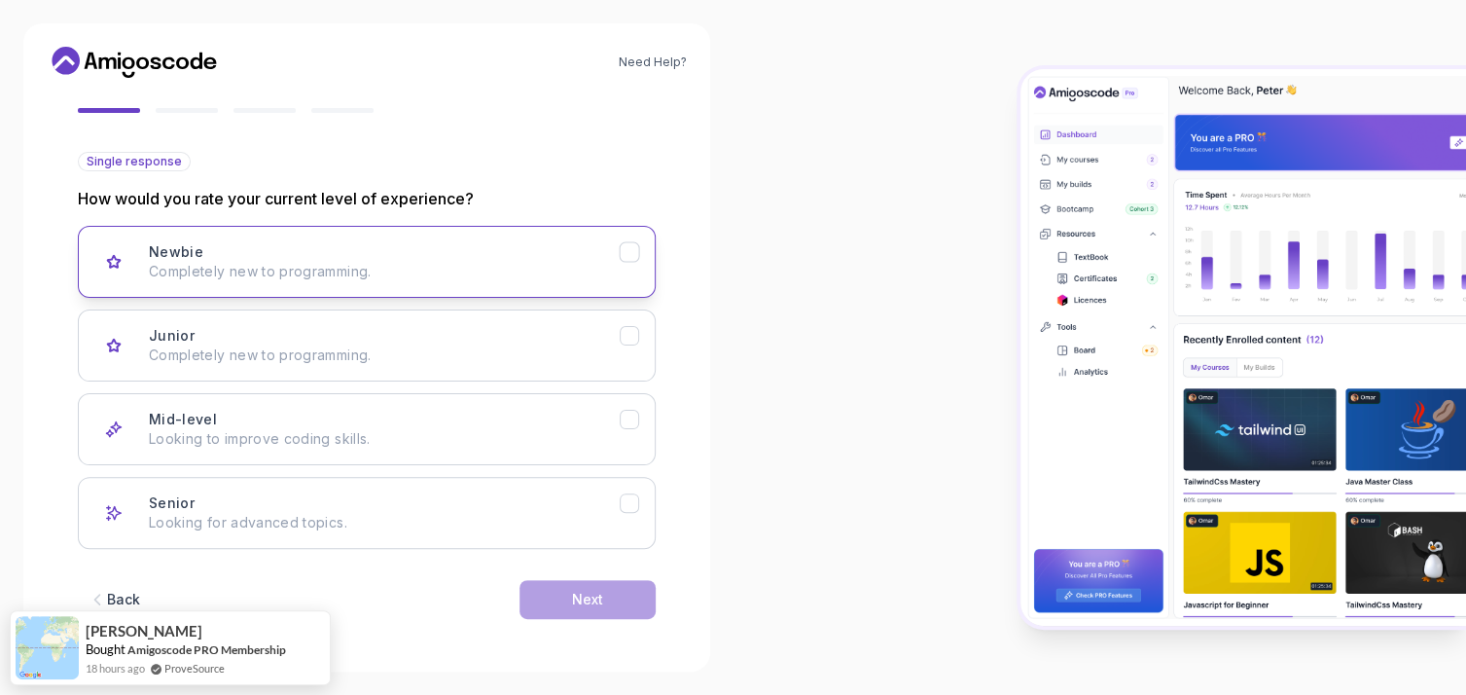
click at [307, 262] on p "Completely new to programming." at bounding box center [384, 271] width 471 height 19
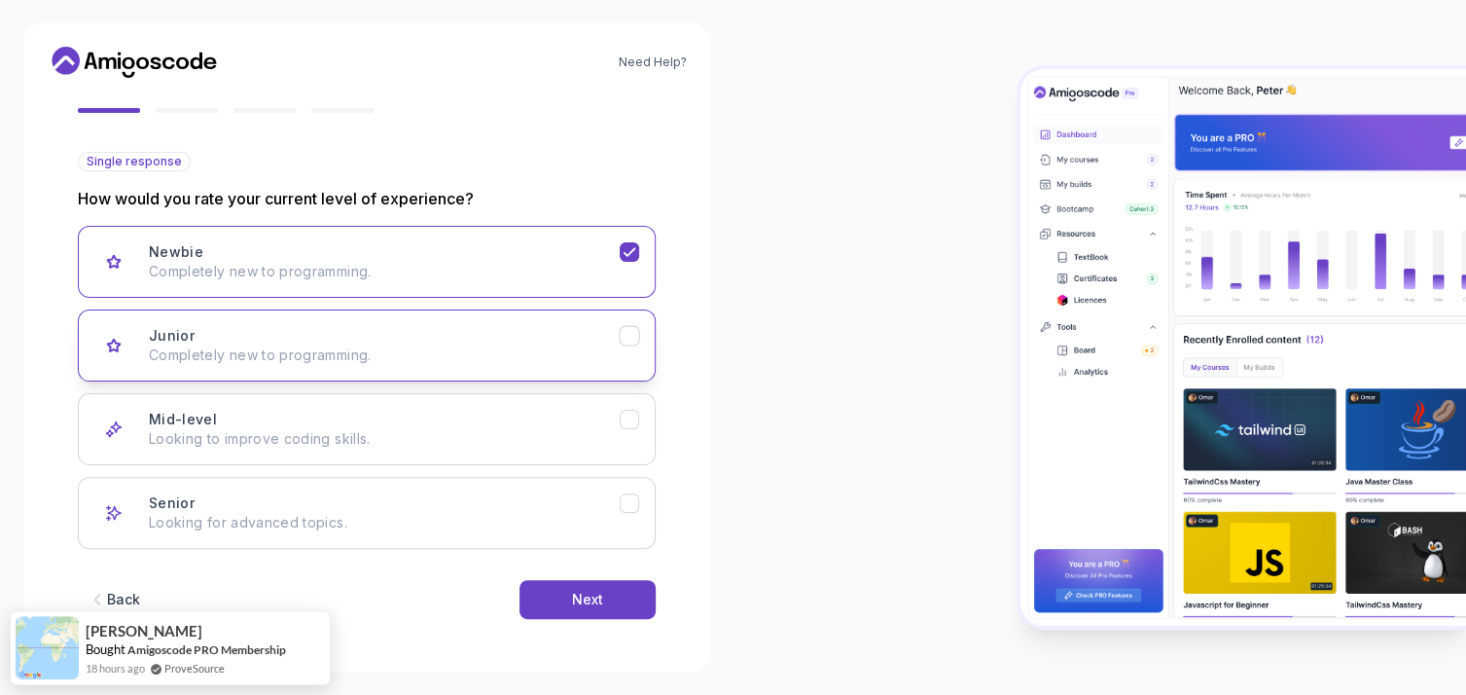
click at [241, 340] on div "Junior Completely new to programming." at bounding box center [384, 345] width 471 height 39
click at [277, 287] on button "Newbie Completely new to programming." at bounding box center [367, 262] width 578 height 72
click at [317, 334] on div "Junior Completely new to programming." at bounding box center [384, 345] width 471 height 39
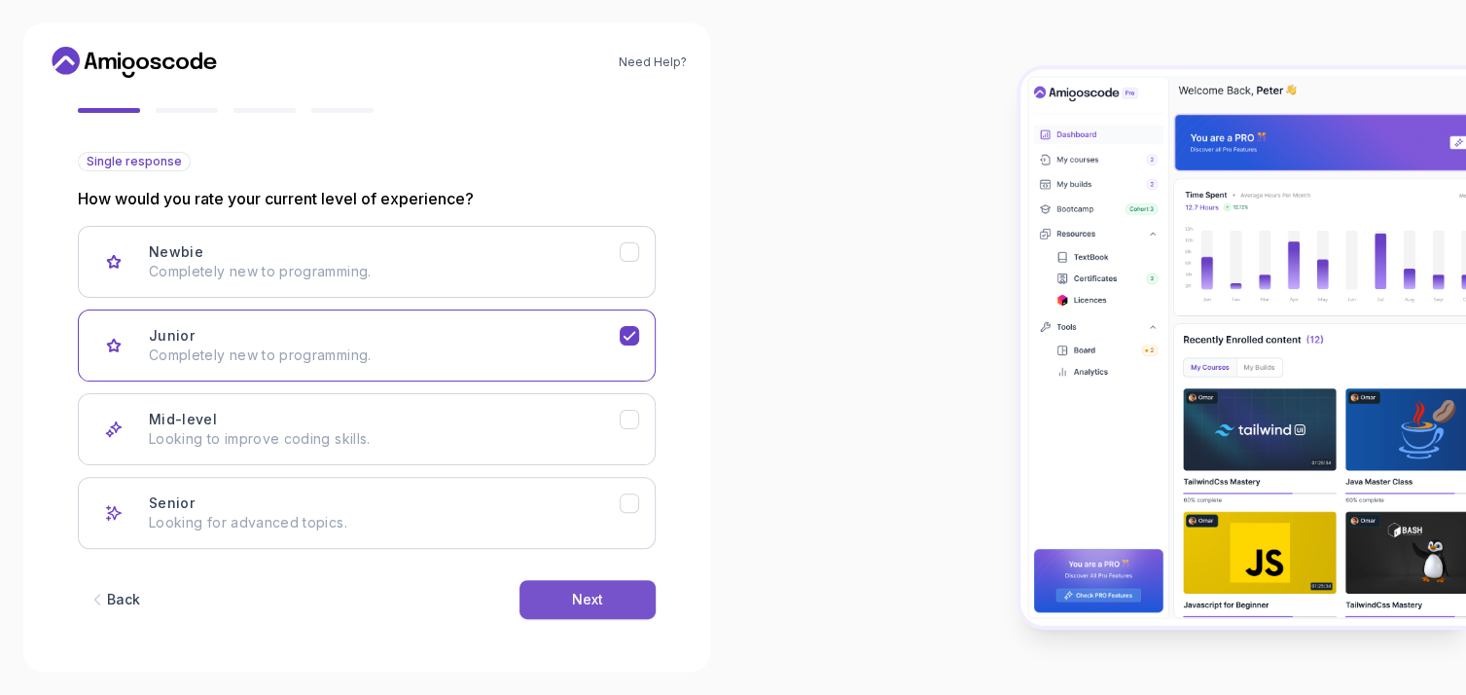
click at [581, 589] on div "Next" at bounding box center [587, 598] width 31 height 19
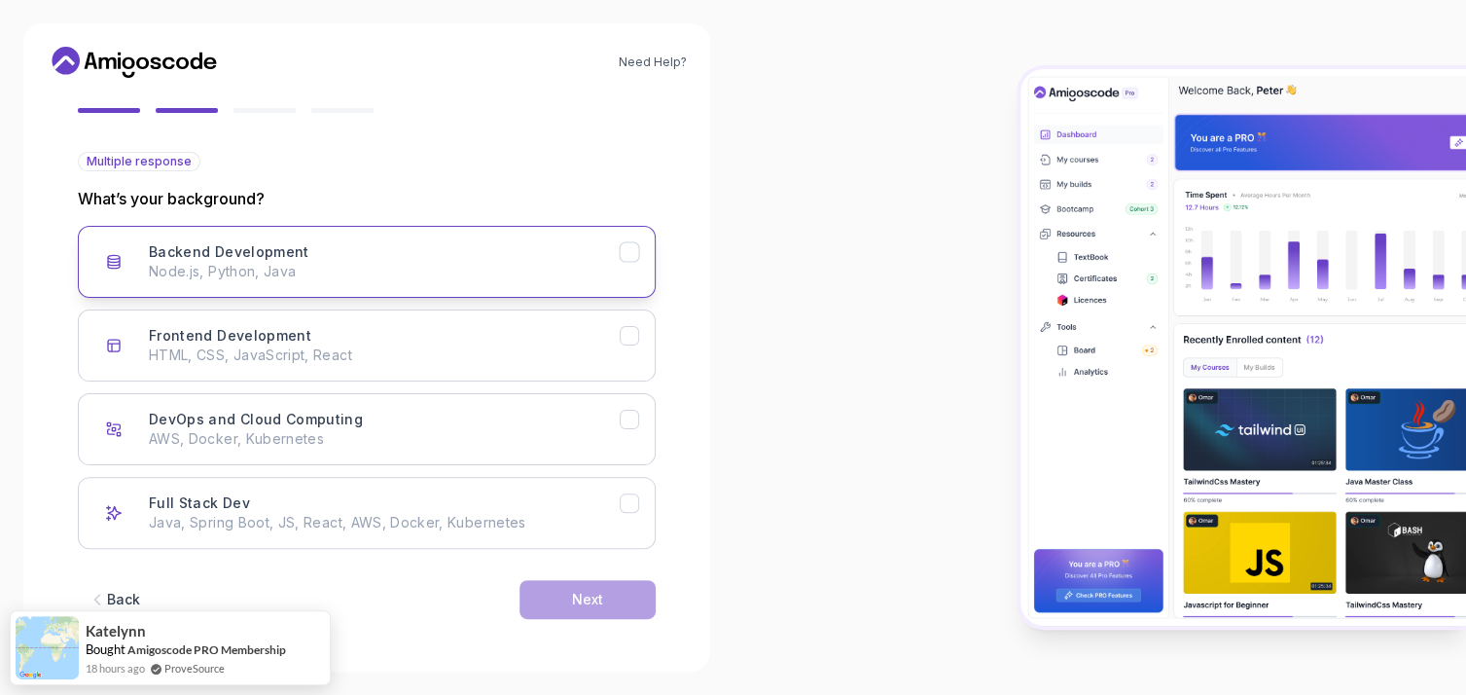
click at [192, 269] on p "Node.js, Python, Java" at bounding box center [384, 271] width 471 height 19
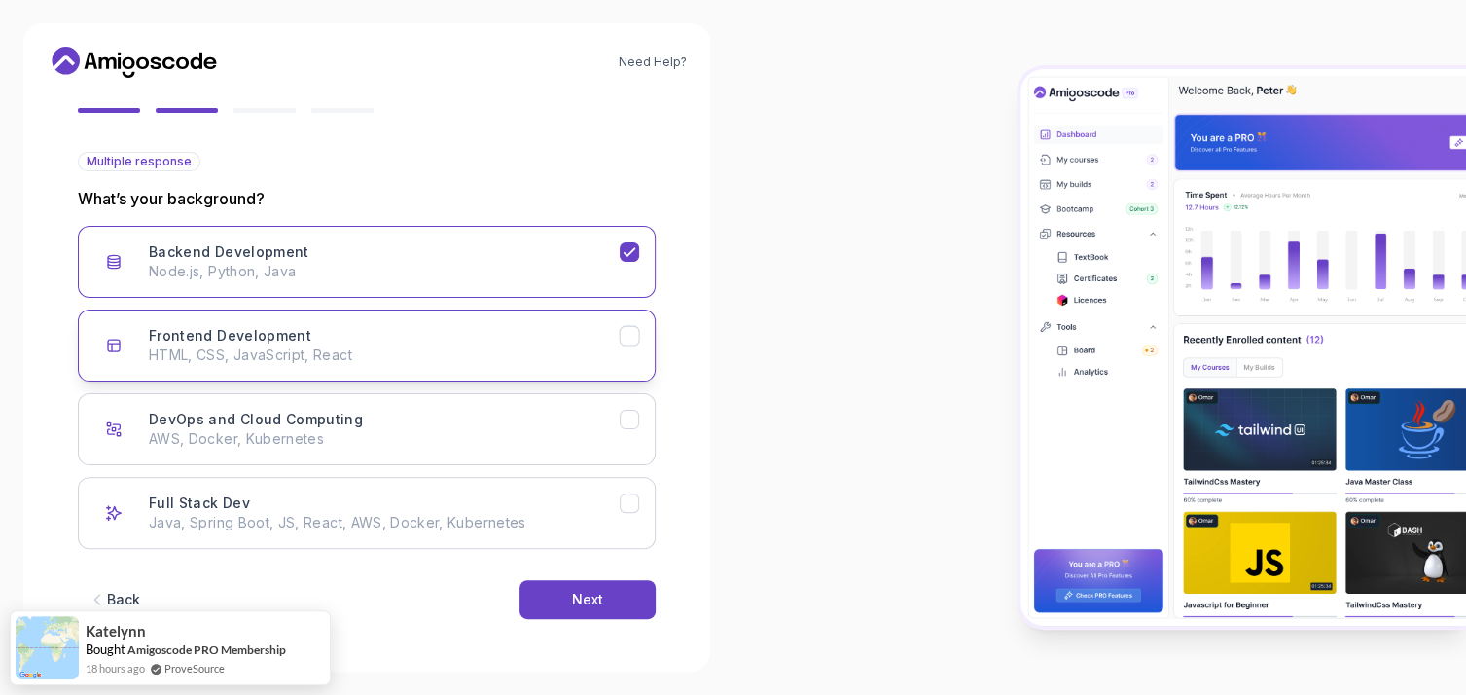
click at [241, 333] on h3 "Frontend Development" at bounding box center [230, 335] width 162 height 19
click at [262, 517] on p "Java, Spring Boot, JS, React, AWS, Docker, Kubernetes" at bounding box center [384, 522] width 471 height 19
click at [584, 589] on div "Next" at bounding box center [587, 598] width 31 height 19
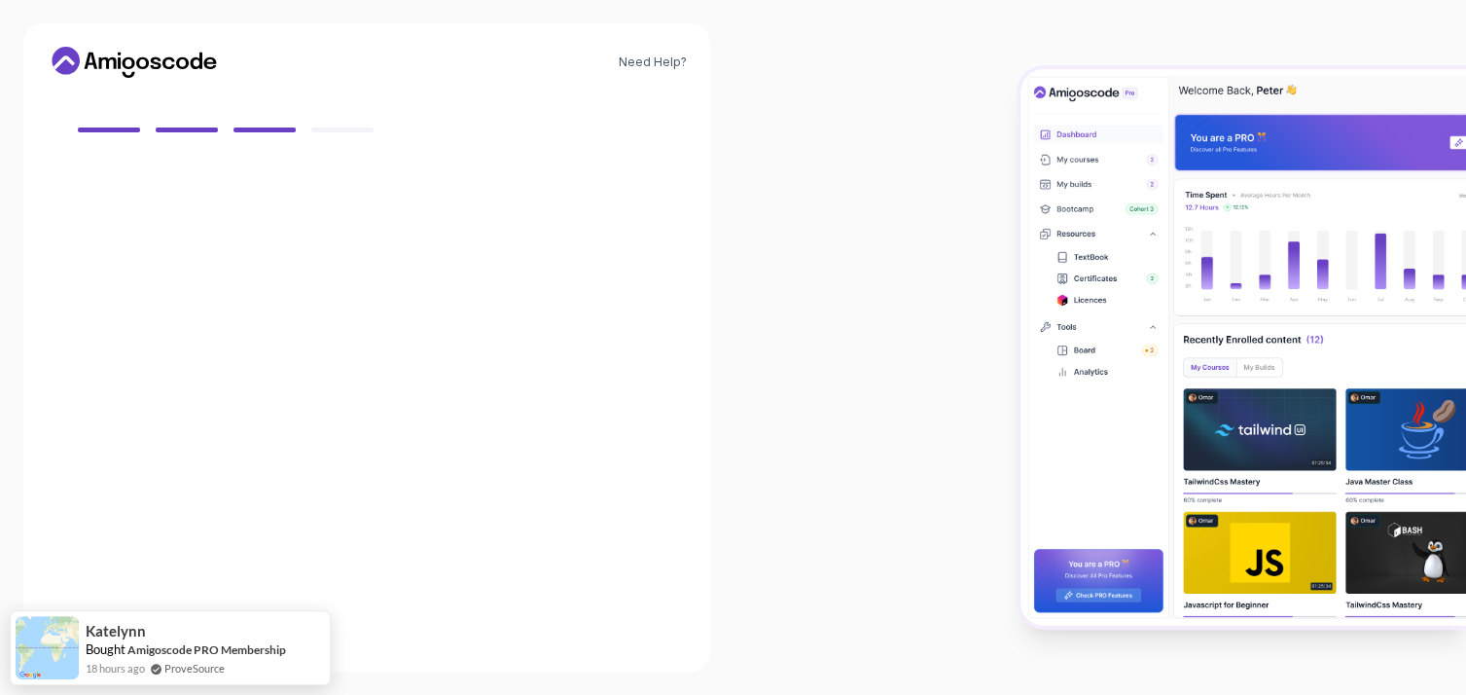
scroll to position [155, 0]
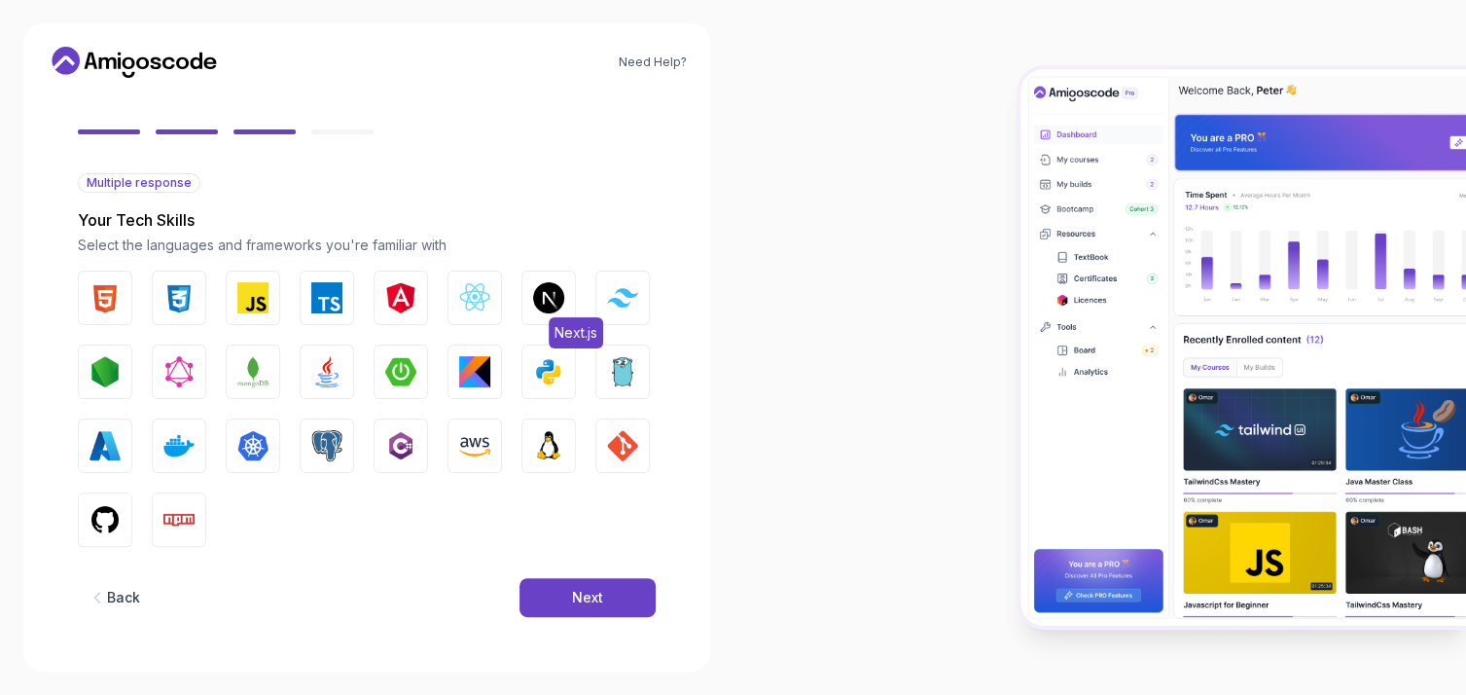
click at [556, 310] on img "button" at bounding box center [548, 297] width 31 height 31
click at [464, 304] on img "button" at bounding box center [474, 297] width 31 height 31
click at [623, 296] on img "button" at bounding box center [622, 297] width 31 height 18
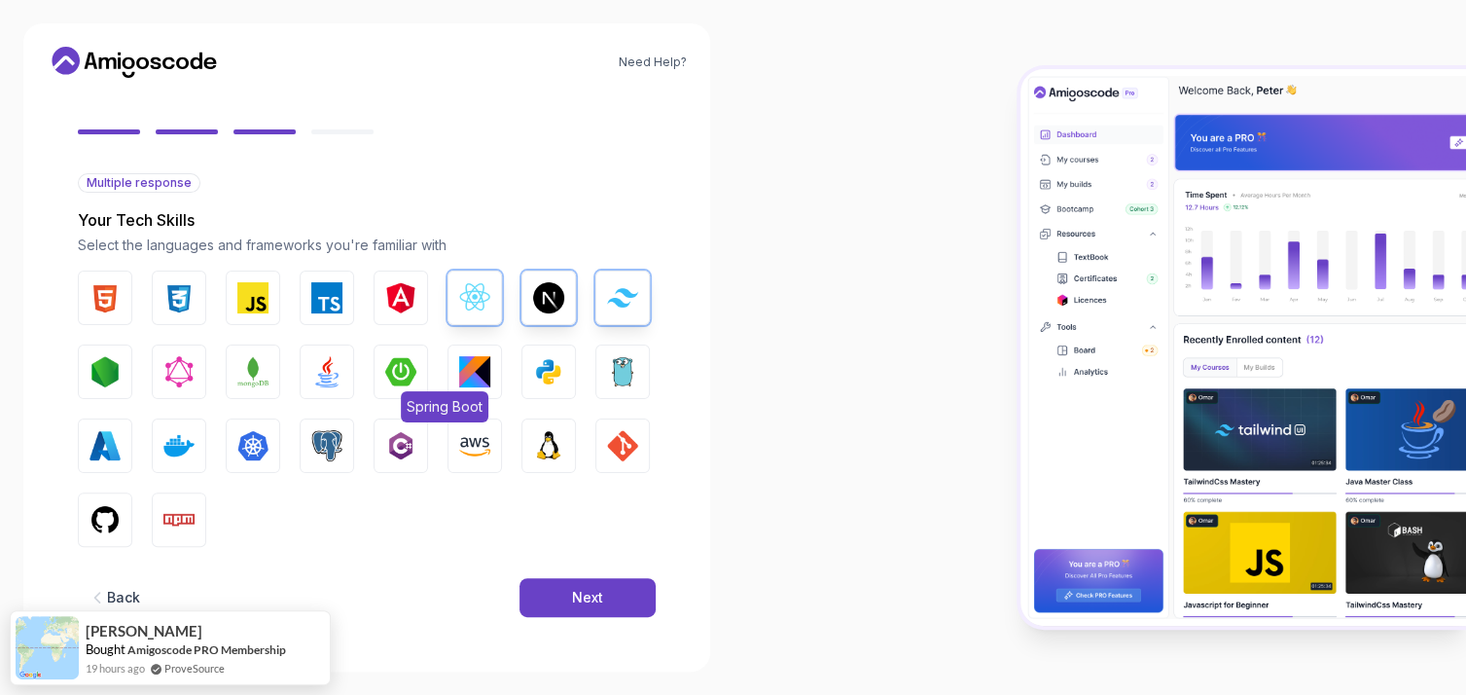
click at [393, 375] on img "button" at bounding box center [400, 371] width 31 height 31
click at [264, 297] on img "button" at bounding box center [252, 297] width 31 height 31
click at [337, 303] on img "button" at bounding box center [326, 297] width 31 height 31
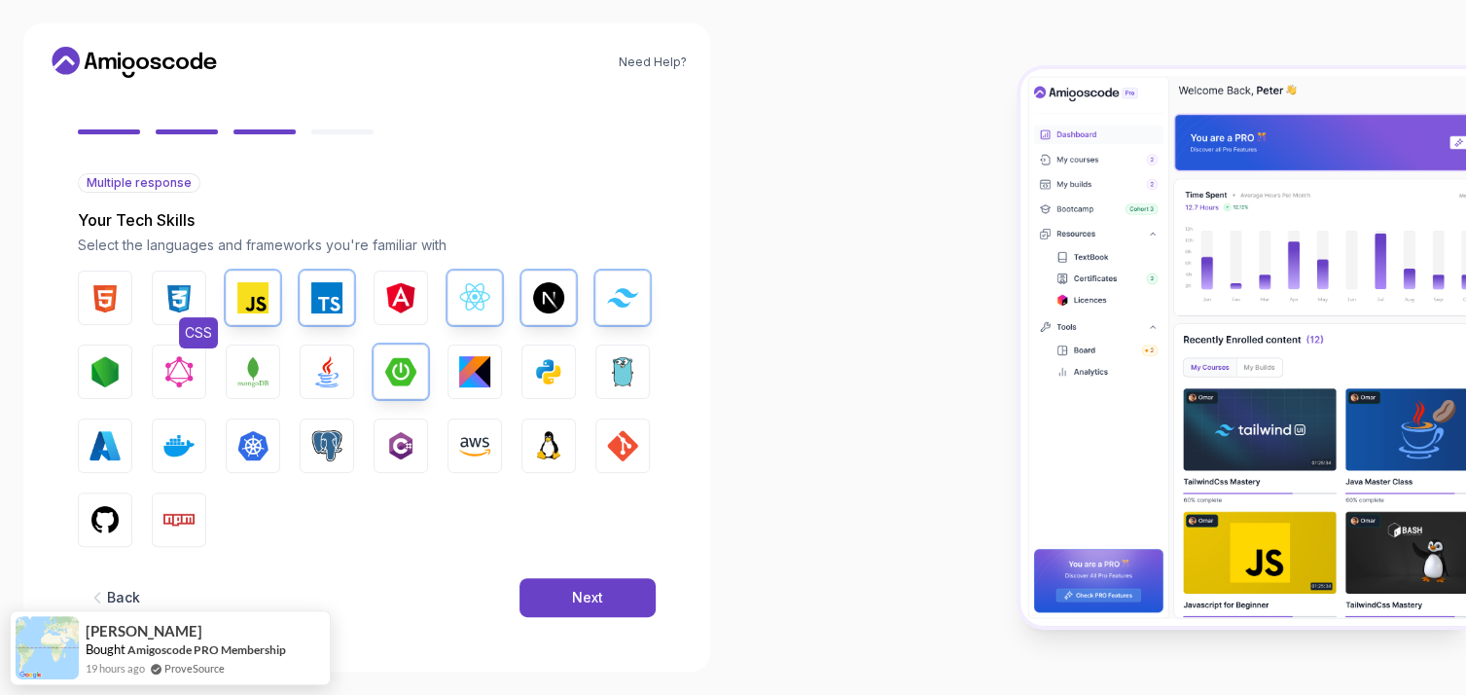
click at [187, 300] on img "button" at bounding box center [178, 297] width 31 height 31
click at [126, 288] on button "HTML" at bounding box center [105, 297] width 54 height 54
click at [110, 379] on img "button" at bounding box center [104, 371] width 31 height 31
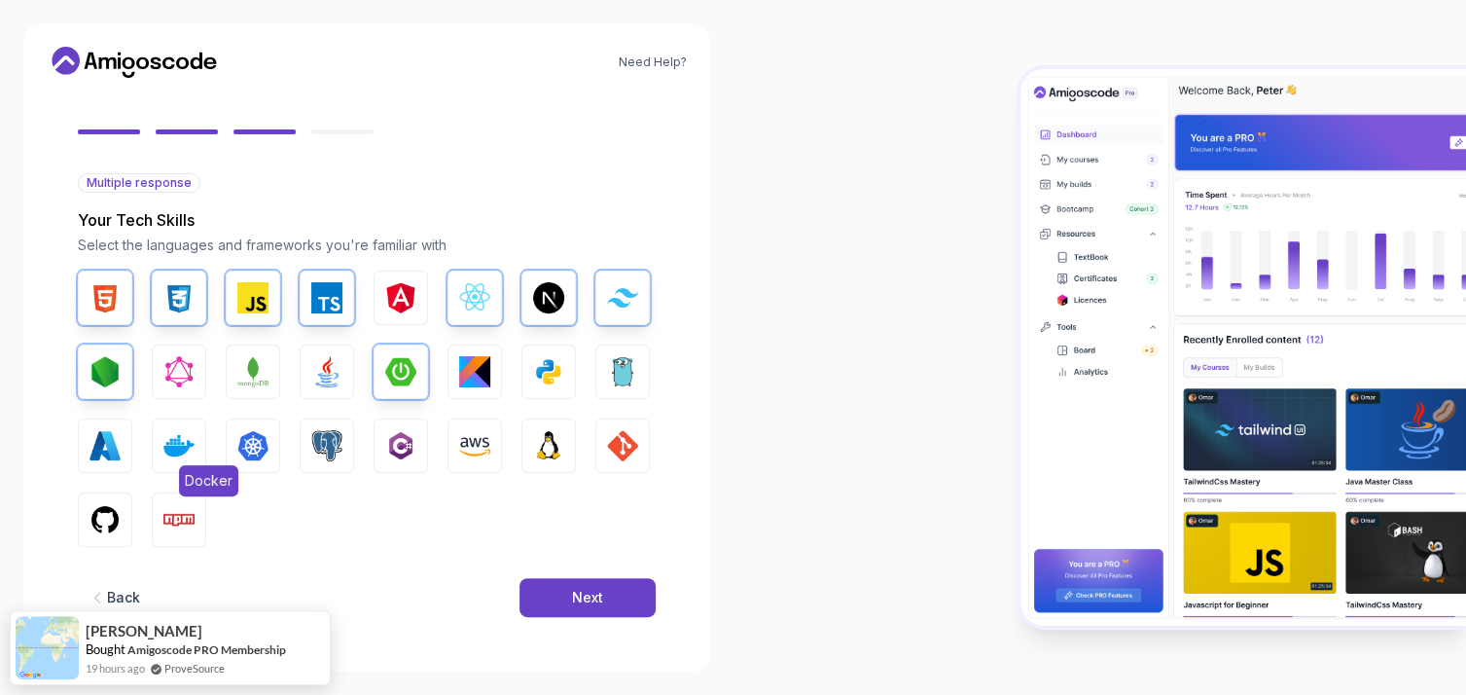
click at [154, 441] on button "Docker" at bounding box center [179, 445] width 54 height 54
click at [319, 446] on img "button" at bounding box center [326, 445] width 31 height 31
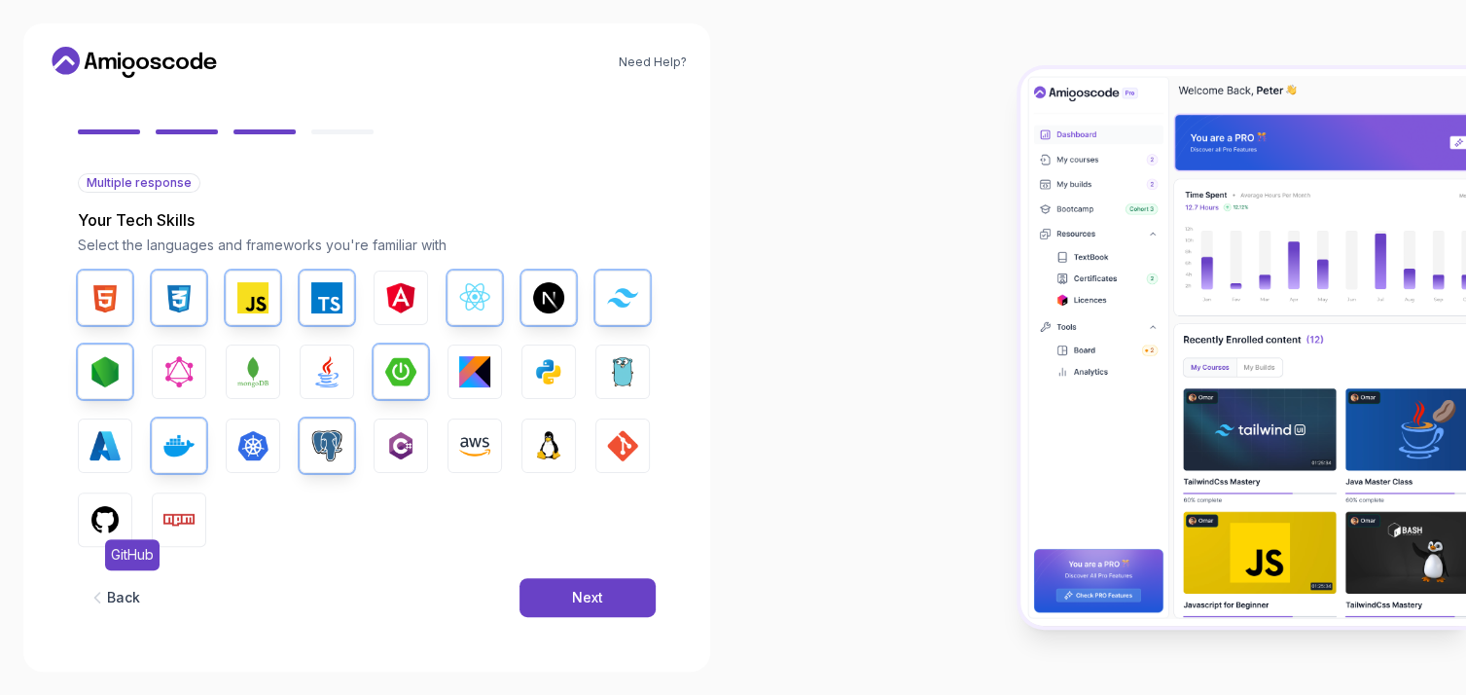
click at [102, 523] on img "button" at bounding box center [104, 519] width 31 height 31
click at [180, 506] on img "button" at bounding box center [178, 519] width 31 height 31
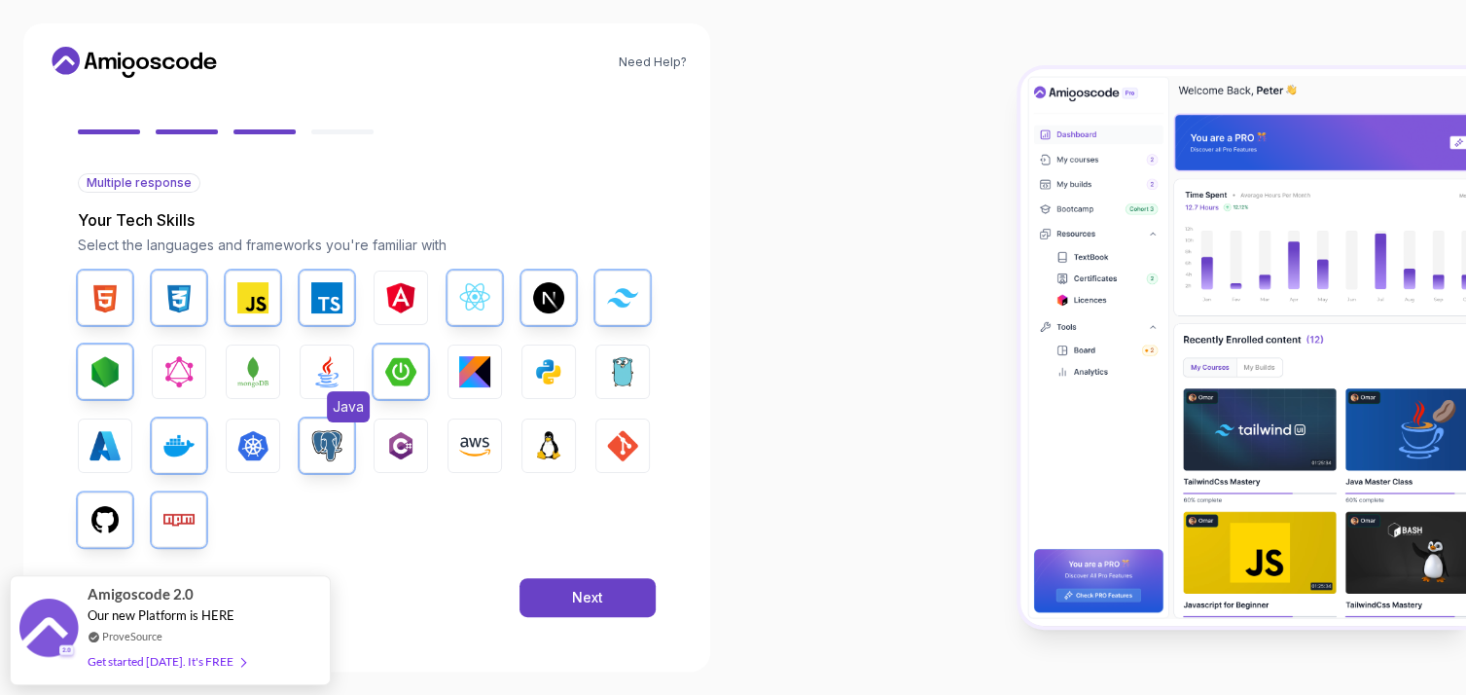
click at [333, 370] on img "button" at bounding box center [326, 371] width 31 height 31
click at [258, 372] on img "button" at bounding box center [252, 371] width 31 height 31
click at [584, 593] on div "Next" at bounding box center [587, 597] width 31 height 19
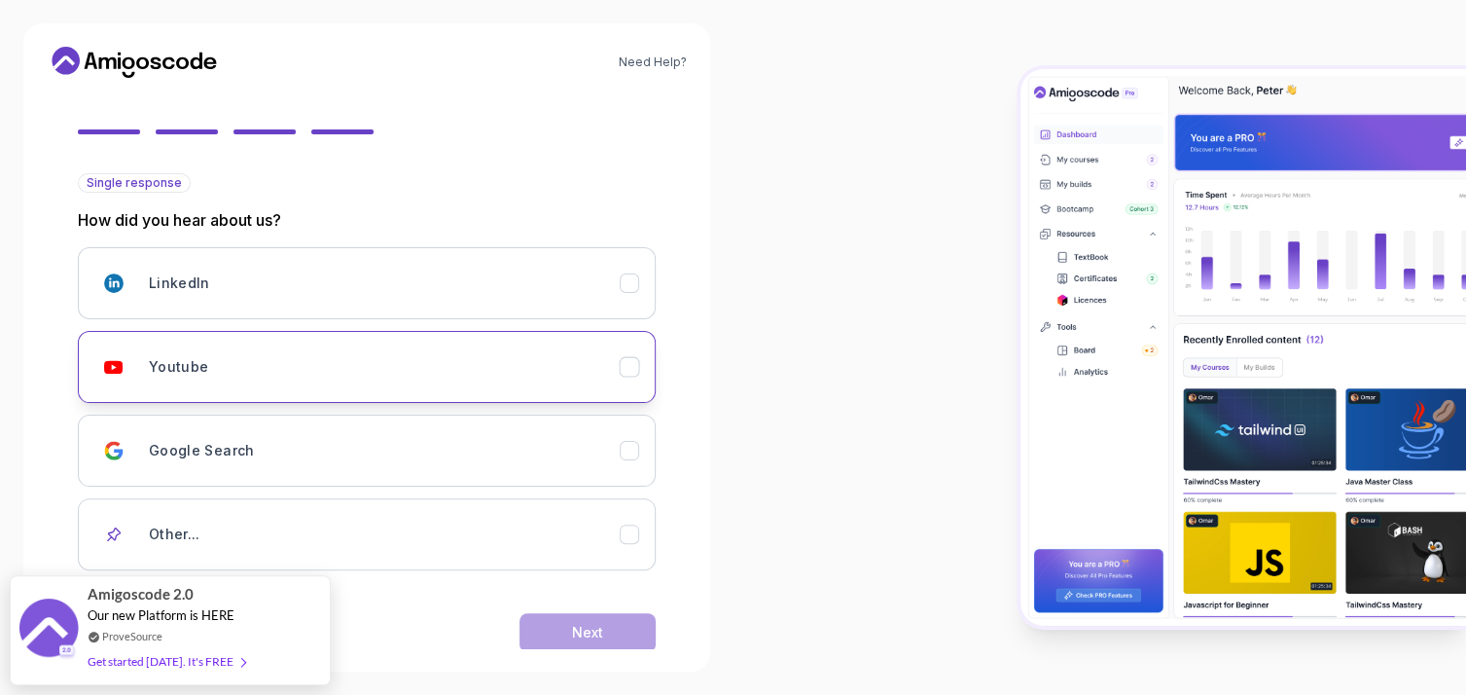
click at [236, 379] on div "Youtube" at bounding box center [384, 366] width 471 height 39
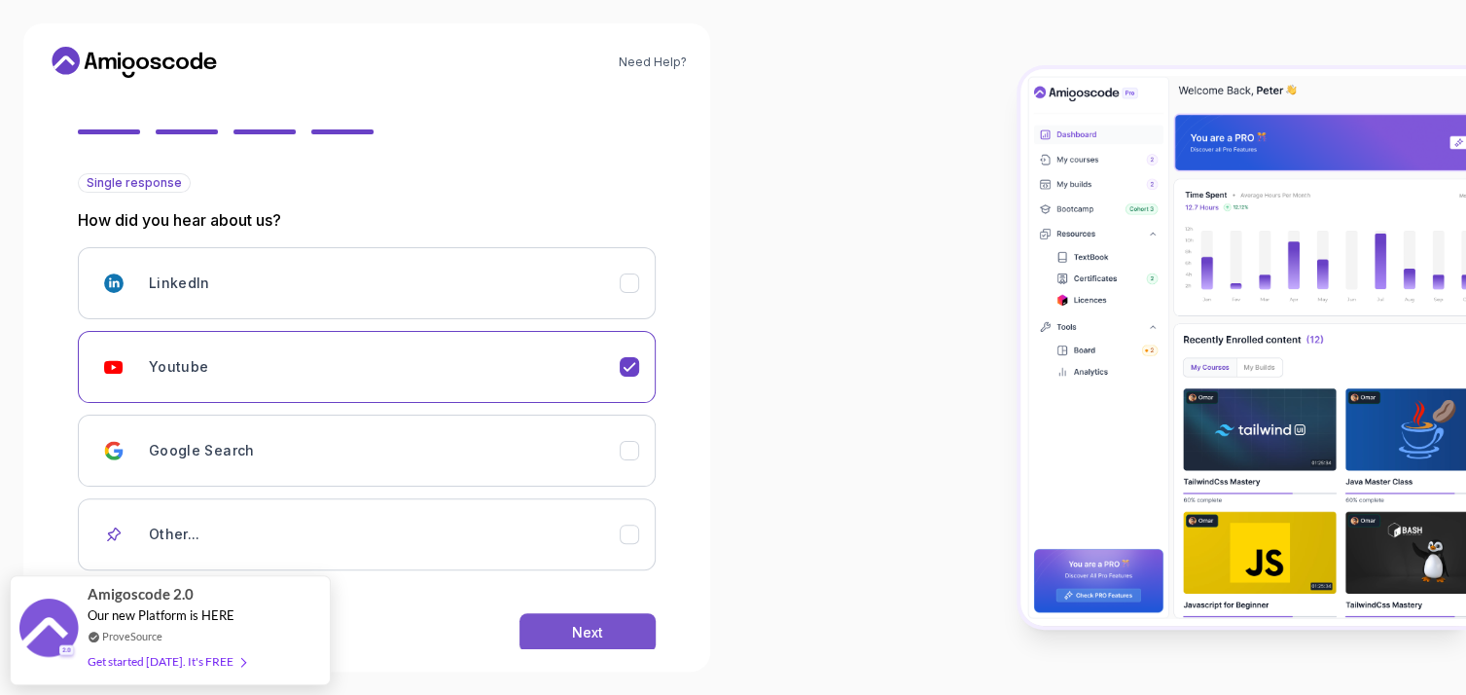
click at [600, 626] on div "Next" at bounding box center [587, 632] width 31 height 19
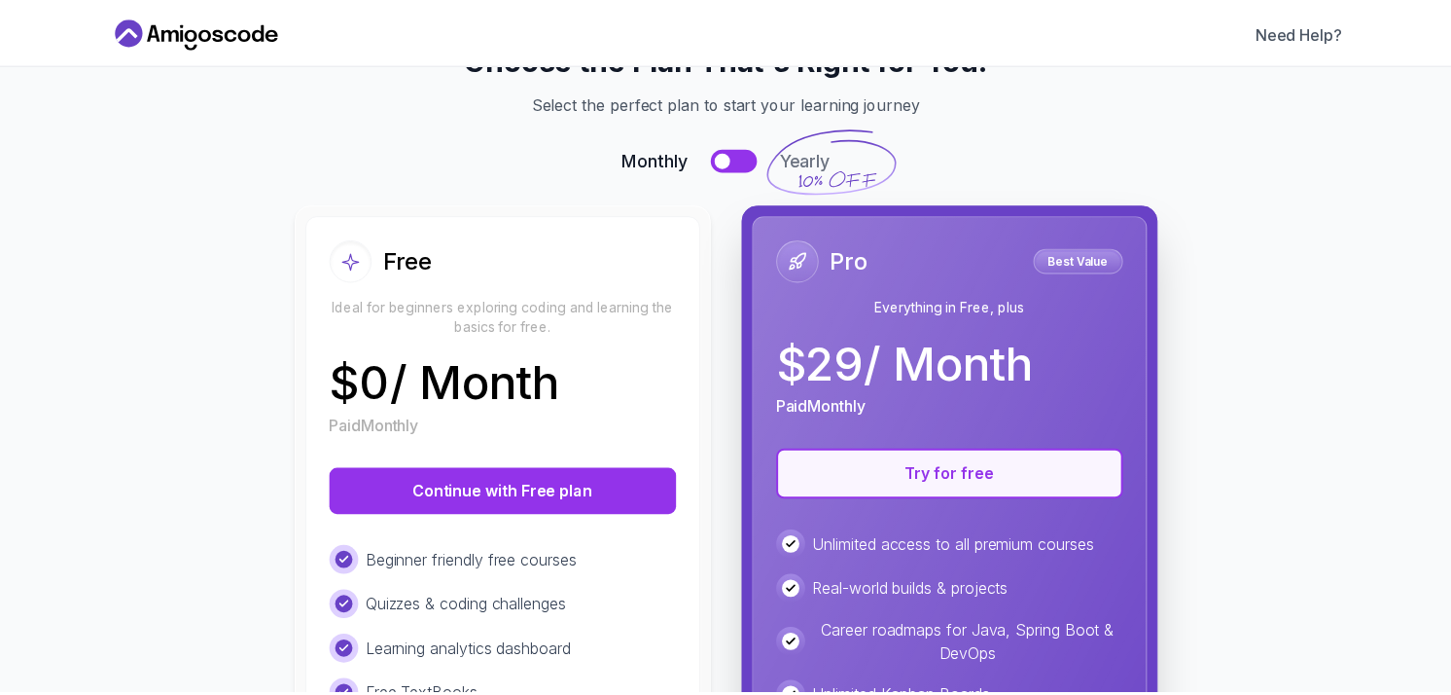
scroll to position [0, 0]
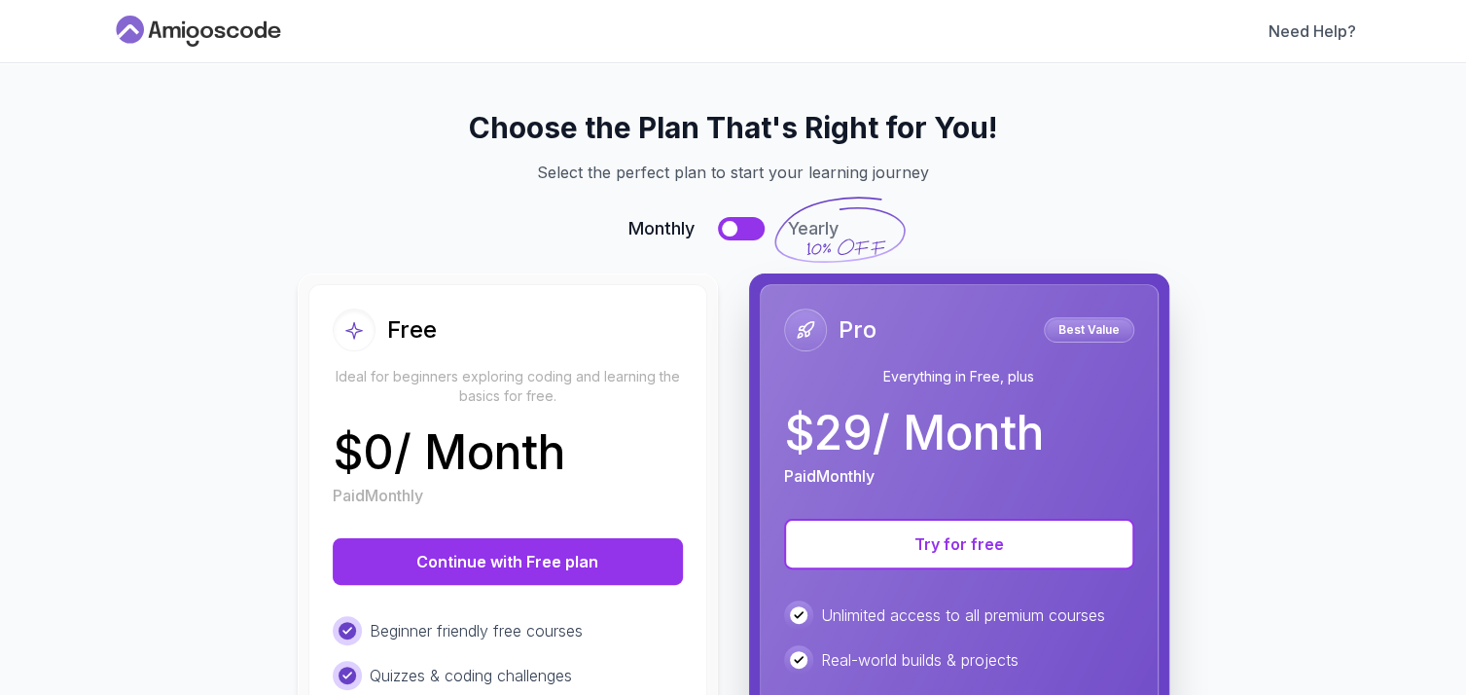
click at [208, 23] on icon at bounding box center [198, 31] width 175 height 31
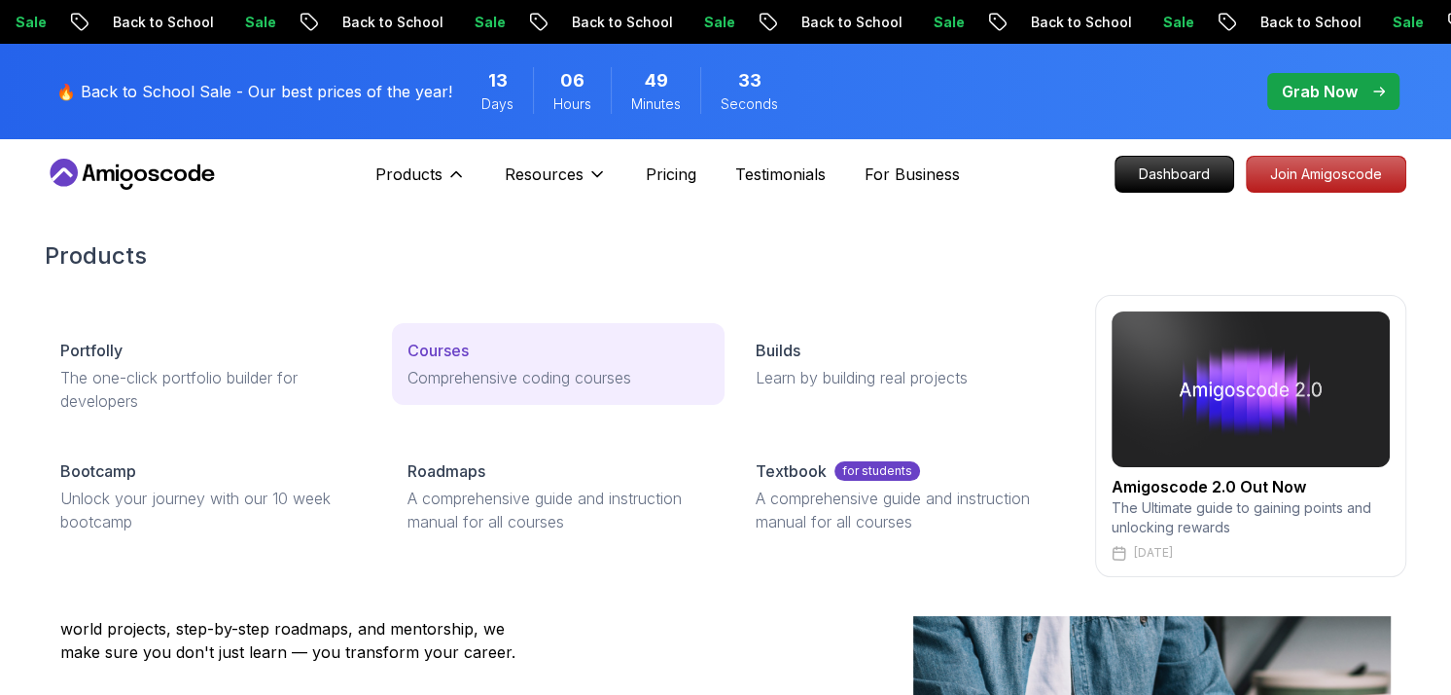
click at [451, 358] on p "Courses" at bounding box center [438, 350] width 61 height 23
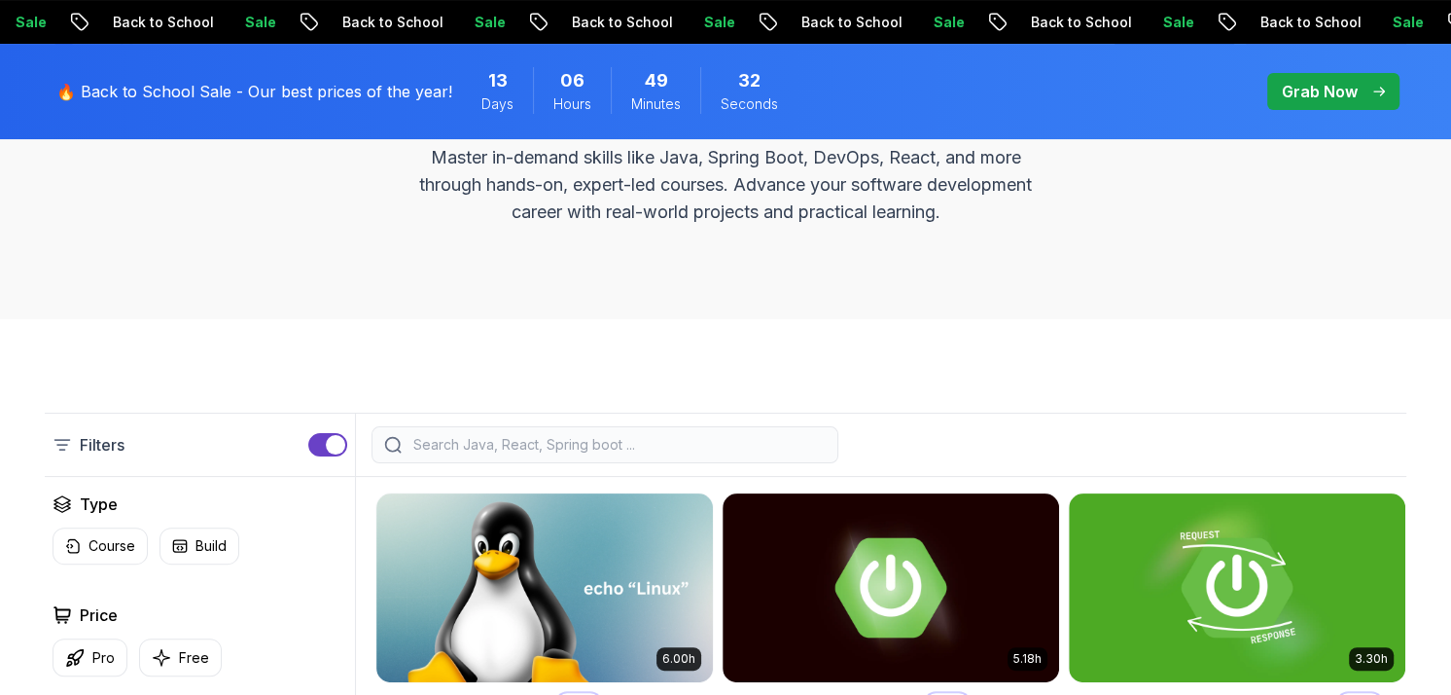
scroll to position [486, 0]
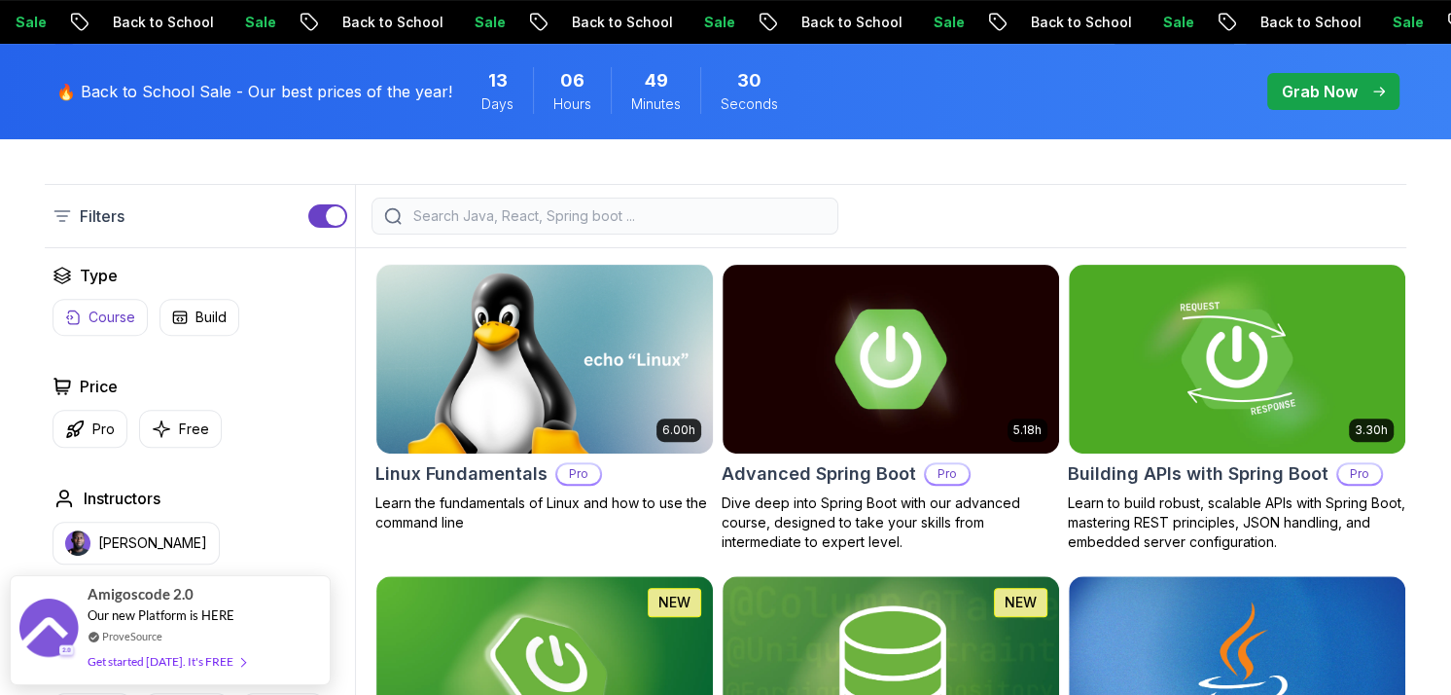
click at [104, 322] on p "Course" at bounding box center [112, 316] width 47 height 19
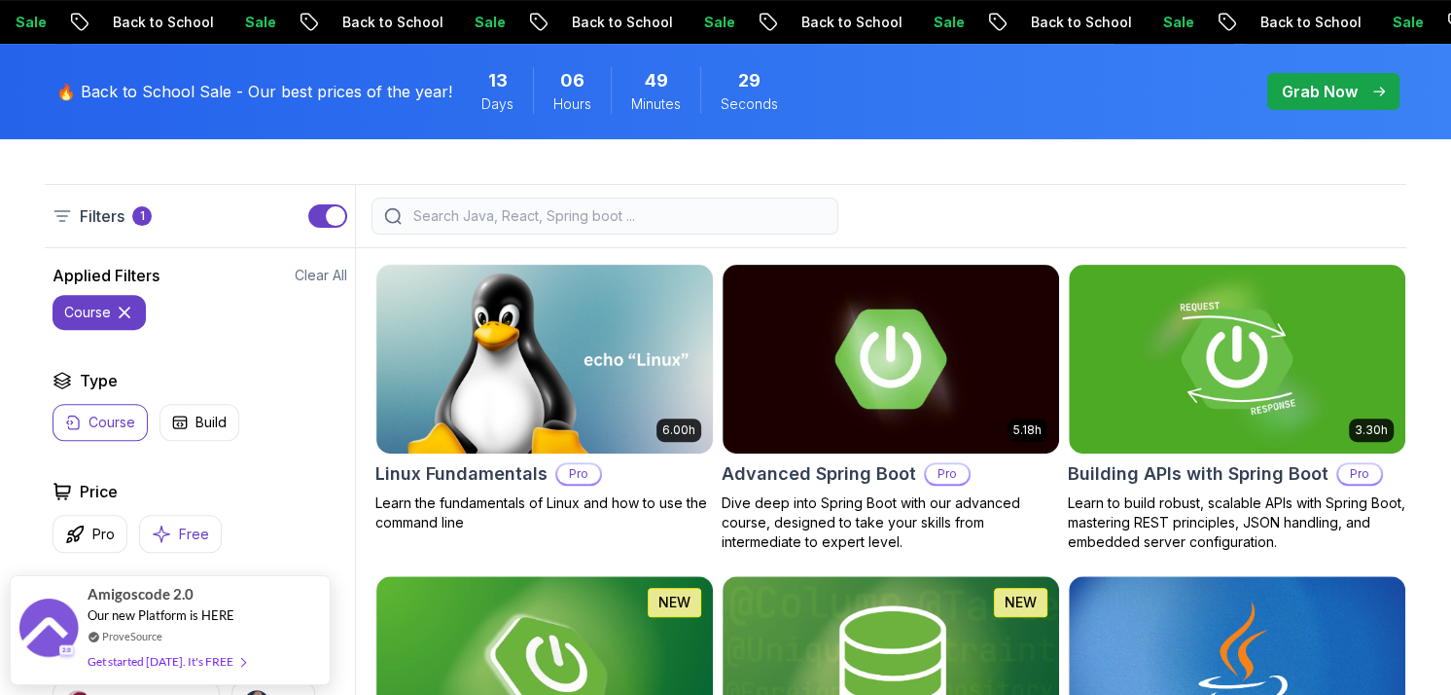
click at [180, 525] on p "Free" at bounding box center [194, 533] width 30 height 19
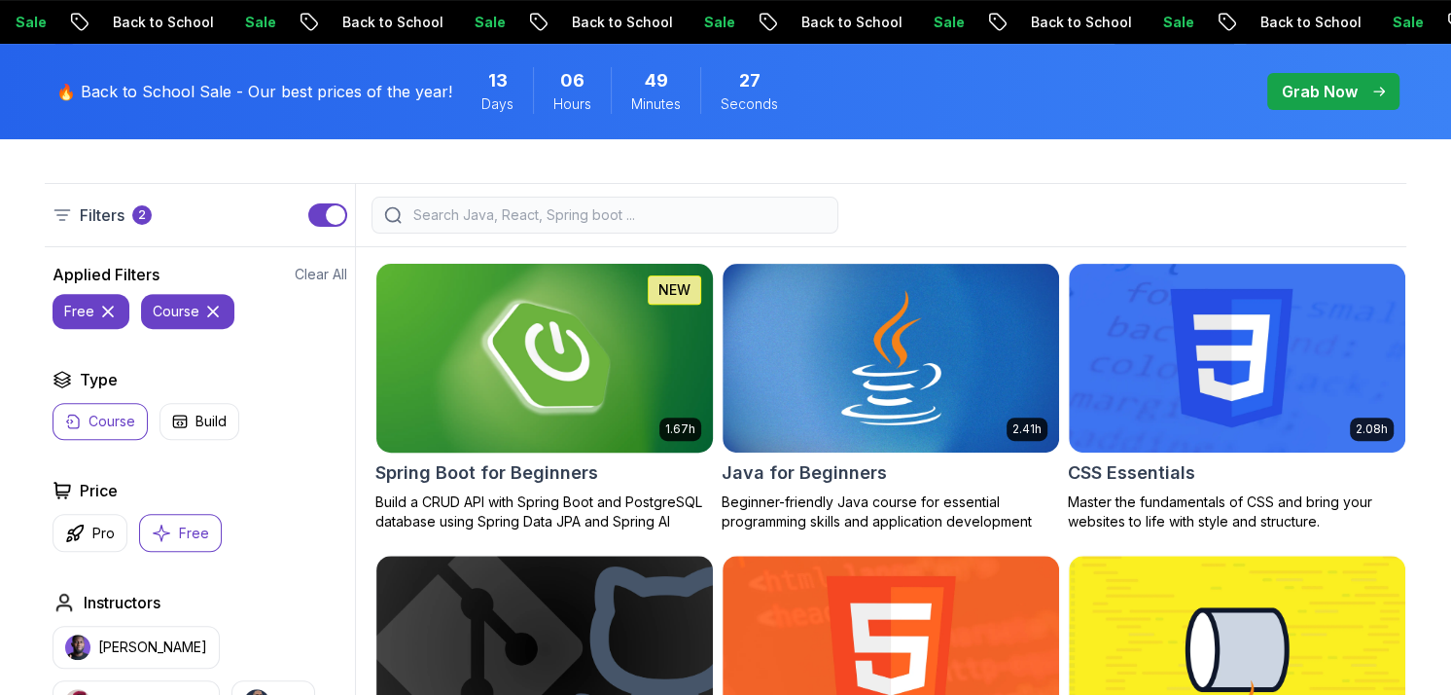
scroll to position [486, 0]
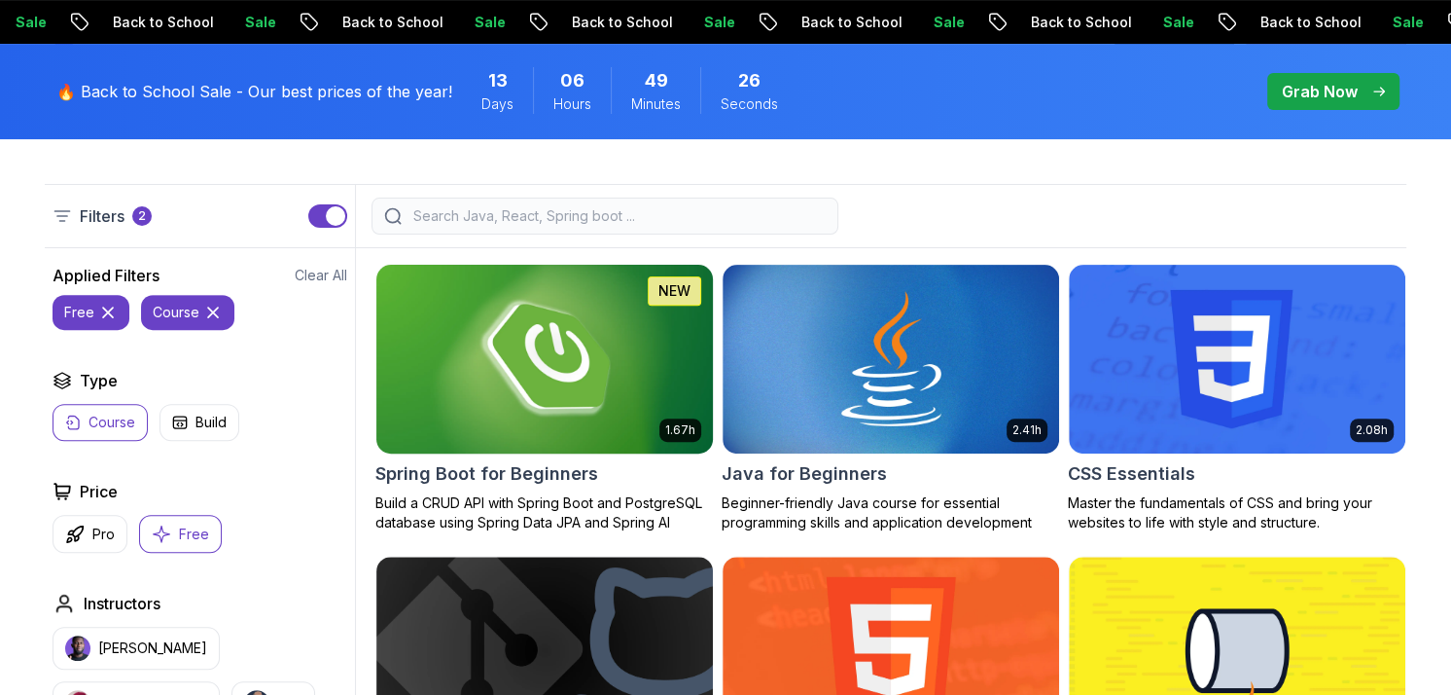
click at [516, 410] on img at bounding box center [544, 358] width 353 height 197
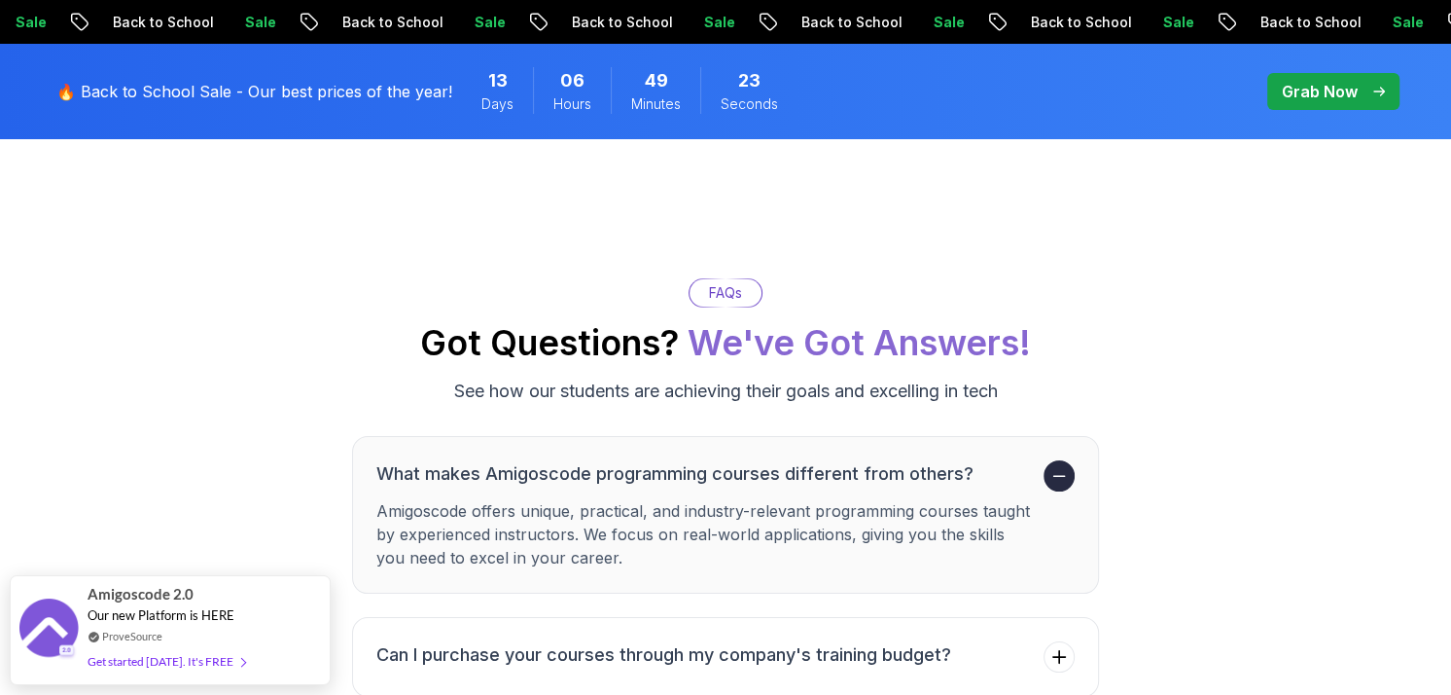
scroll to position [5717, 0]
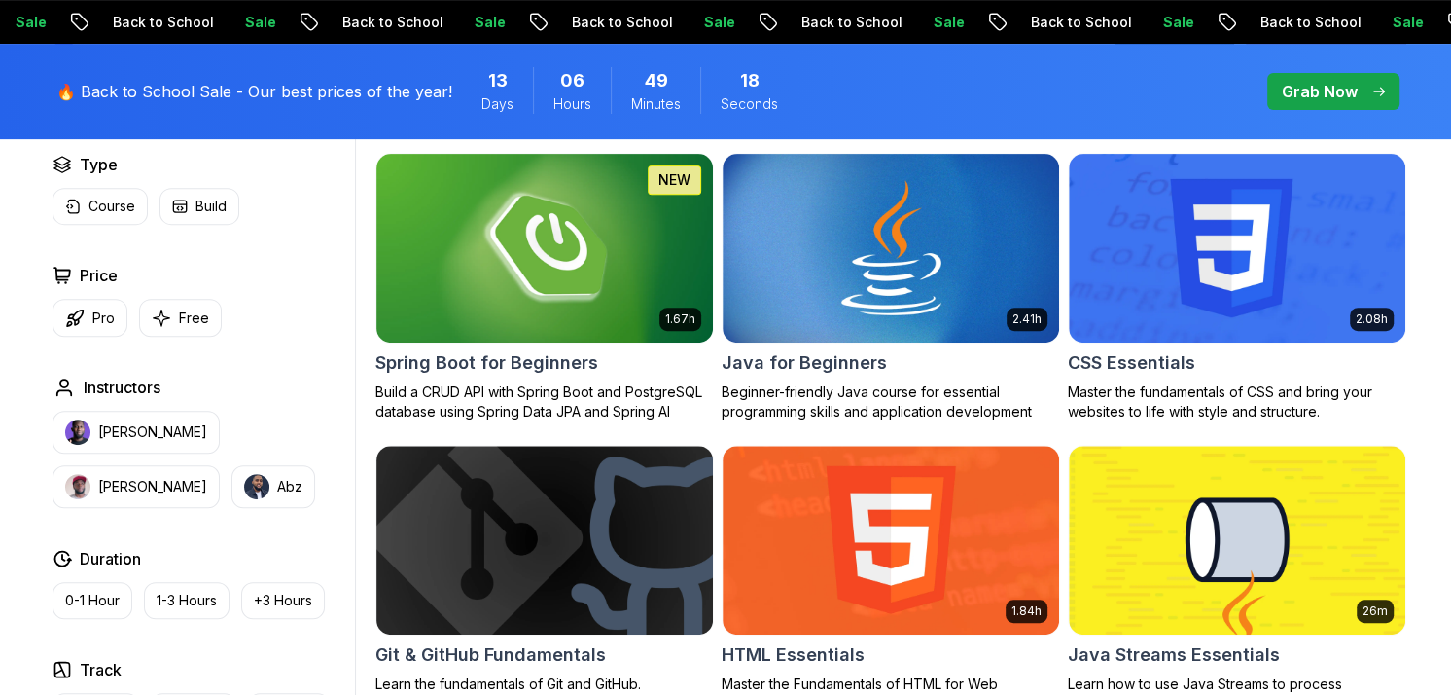
scroll to position [486, 0]
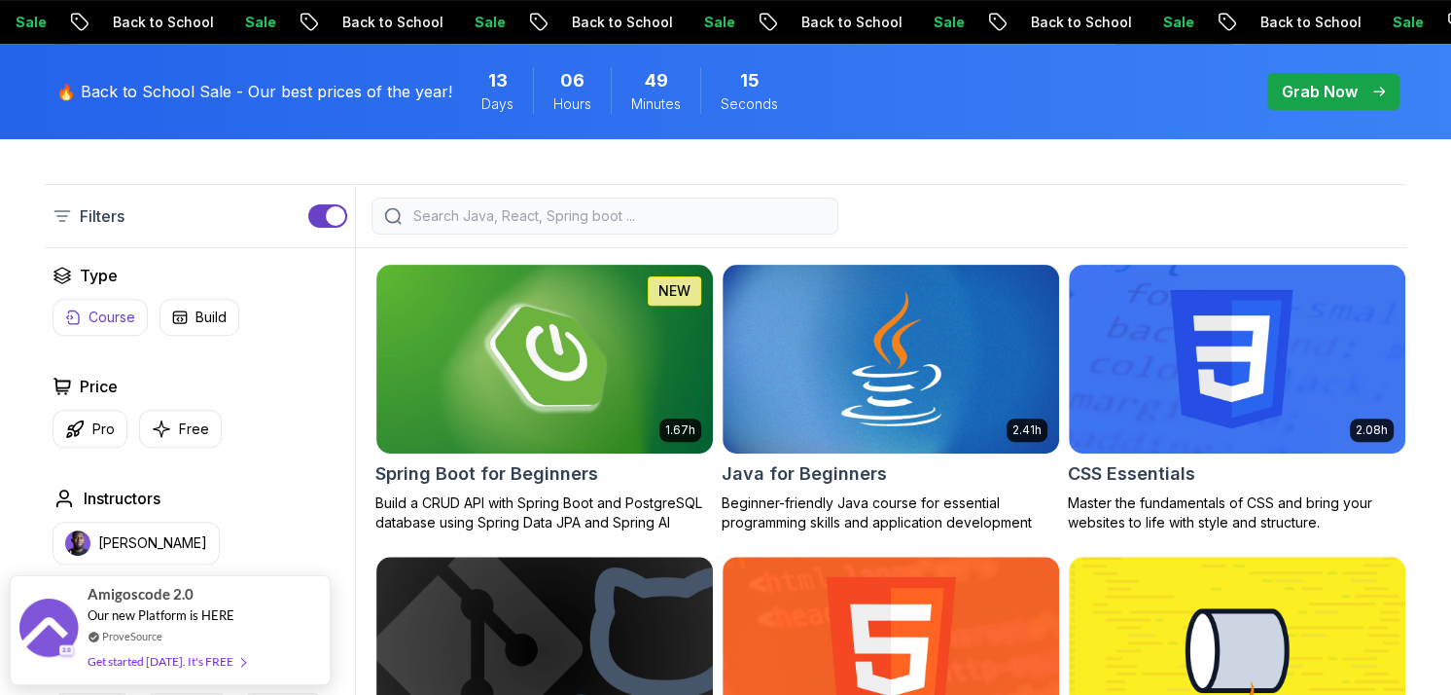
click at [124, 316] on p "Course" at bounding box center [112, 316] width 47 height 19
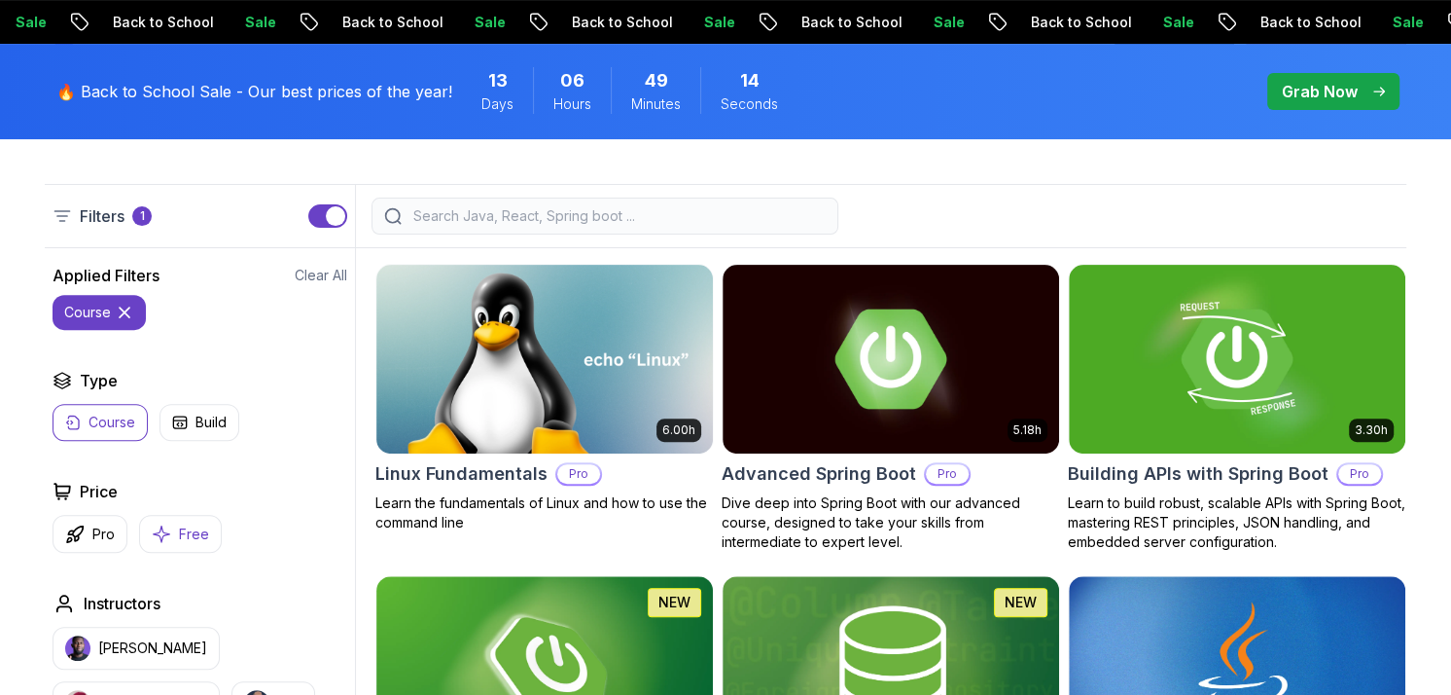
click at [176, 541] on button "Free" at bounding box center [180, 534] width 83 height 38
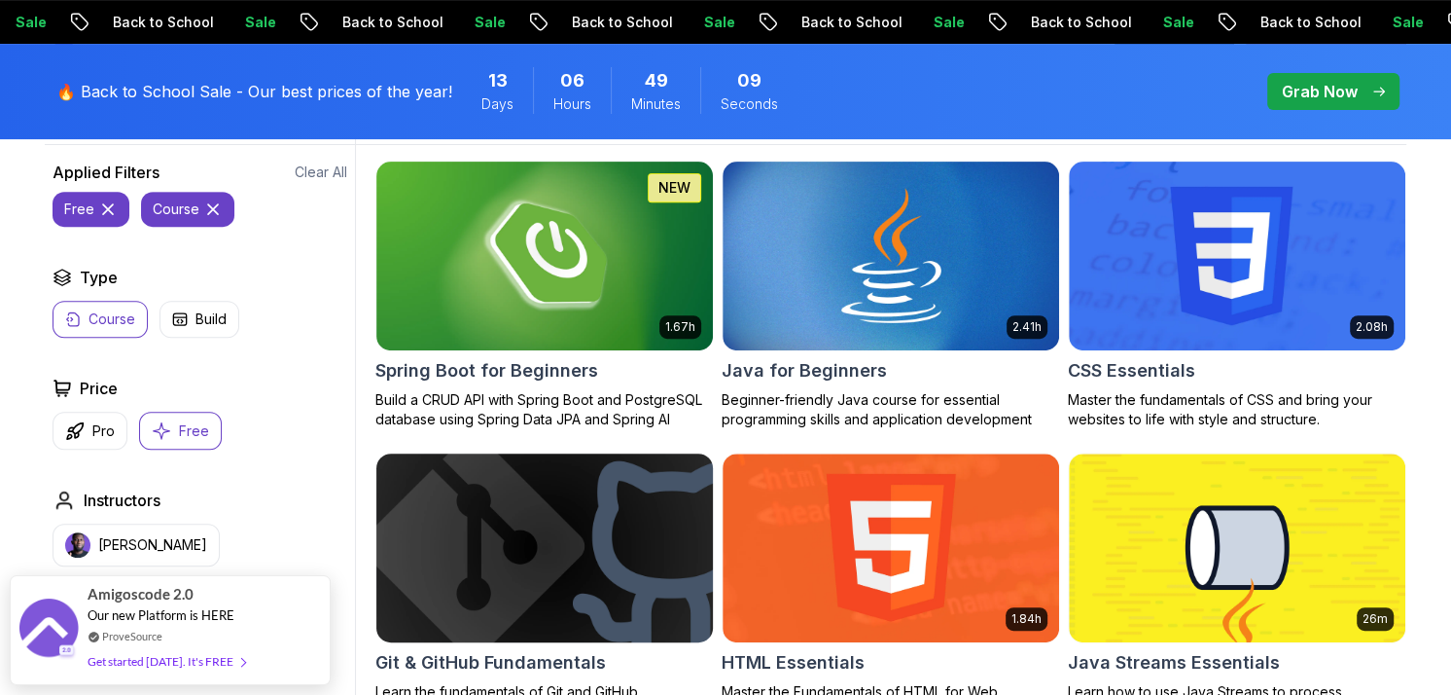
scroll to position [584, 0]
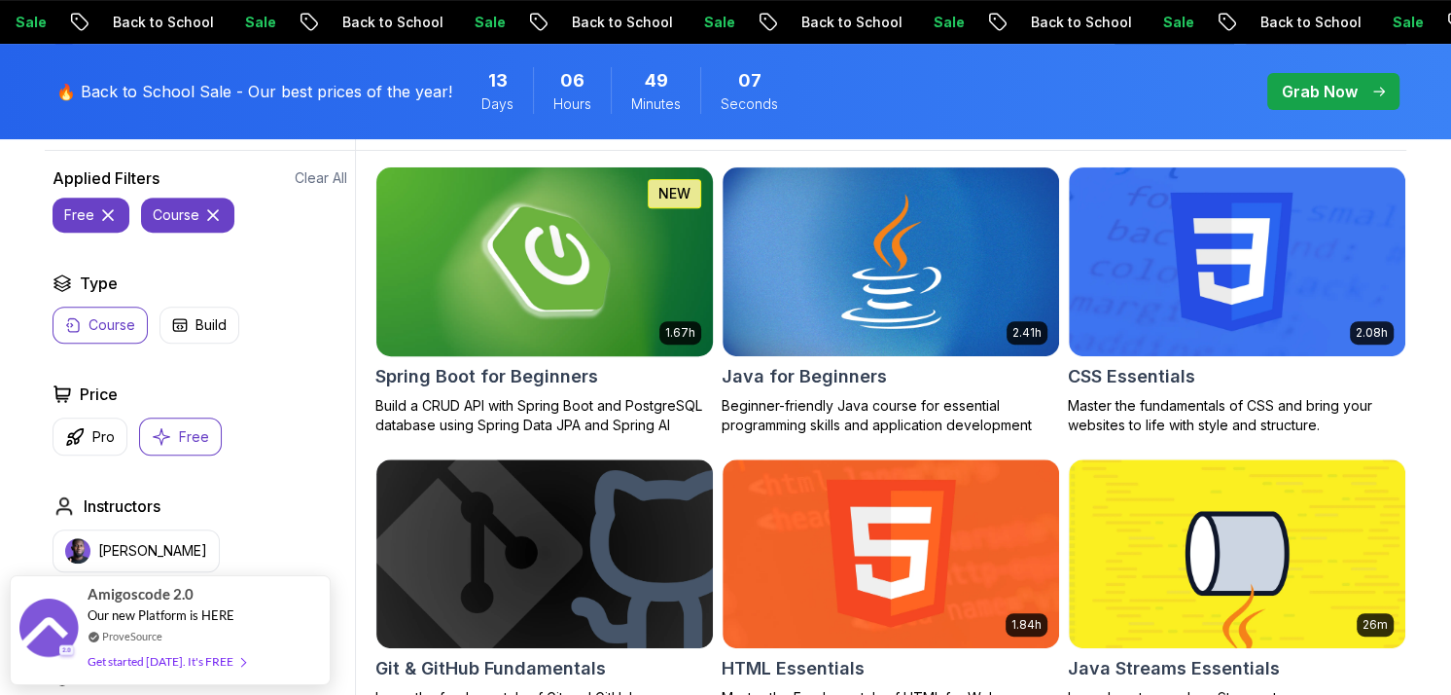
click at [540, 347] on img at bounding box center [544, 260] width 353 height 197
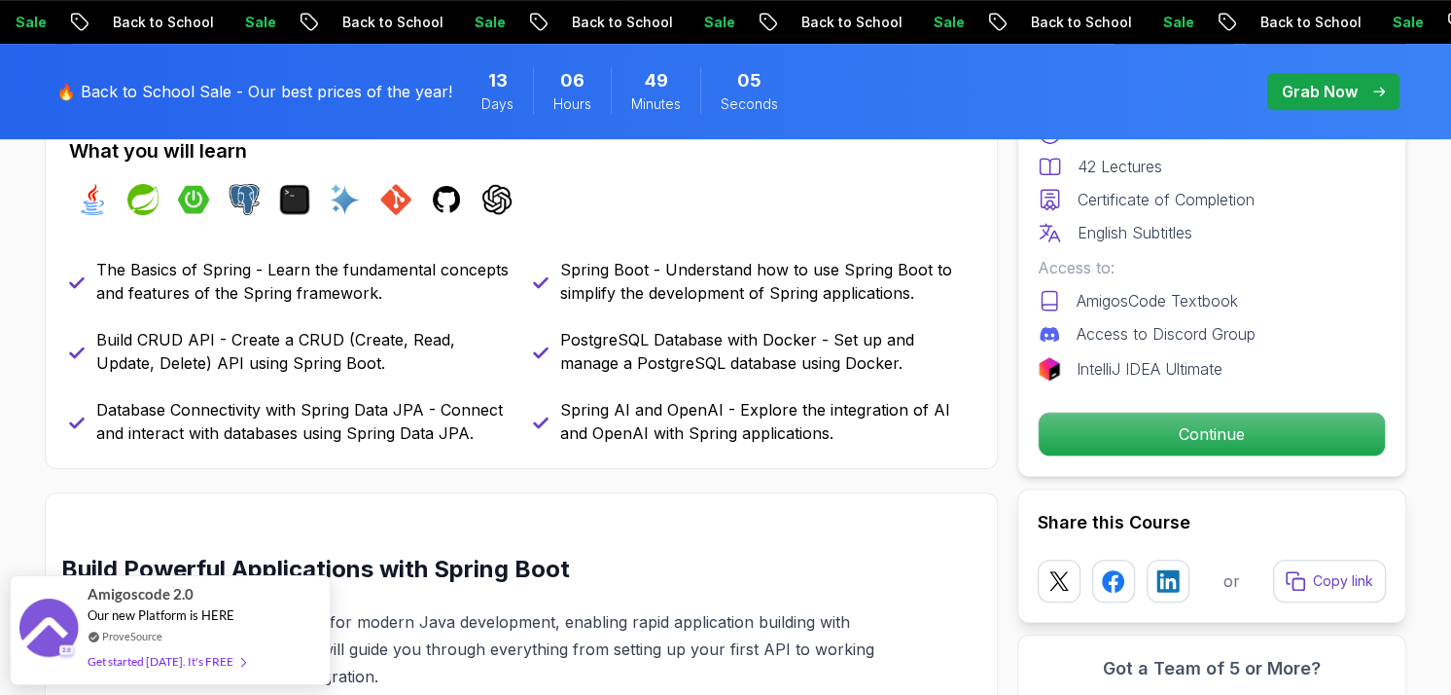
scroll to position [973, 0]
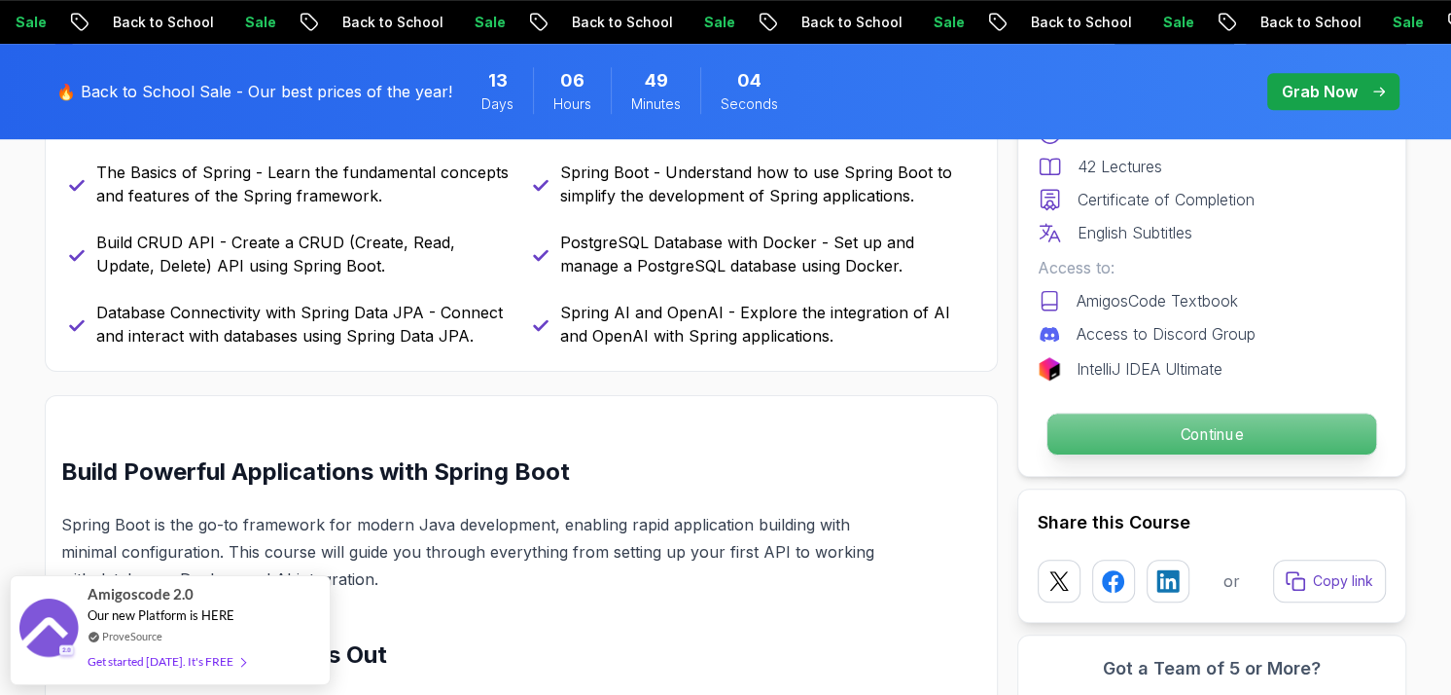
click at [1202, 422] on p "Continue" at bounding box center [1212, 433] width 329 height 41
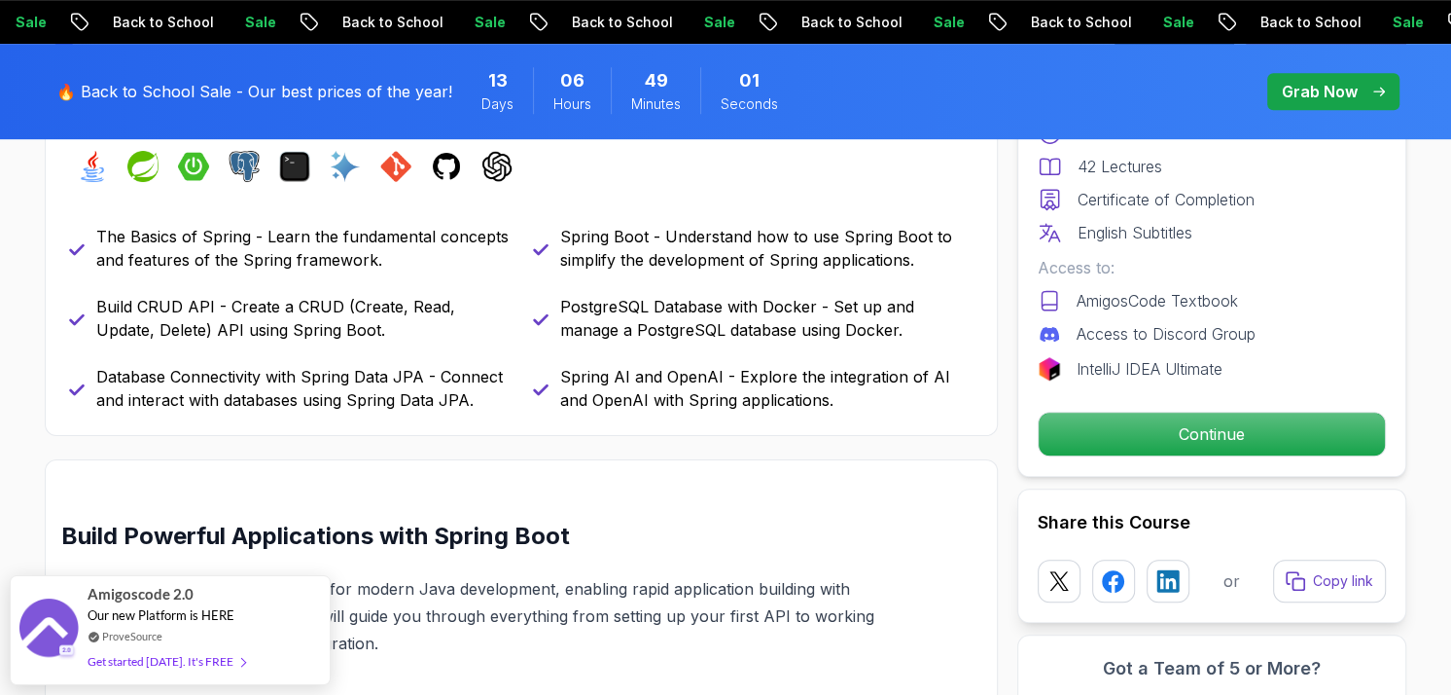
scroll to position [875, 0]
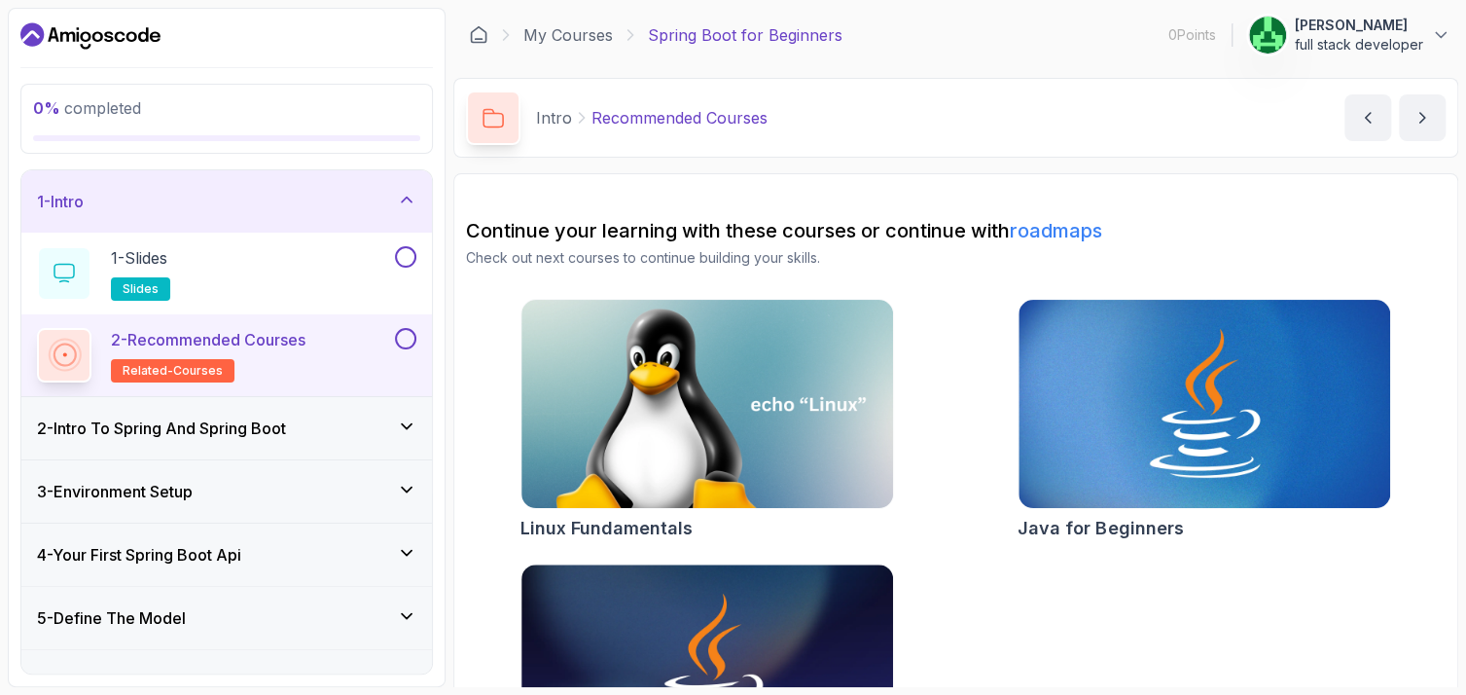
click at [305, 357] on h2 "2 - Recommended Courses related-courses" at bounding box center [208, 355] width 195 height 54
click at [400, 336] on button at bounding box center [405, 338] width 21 height 21
click at [376, 348] on div "2 - Recommended Courses related-courses" at bounding box center [214, 355] width 354 height 54
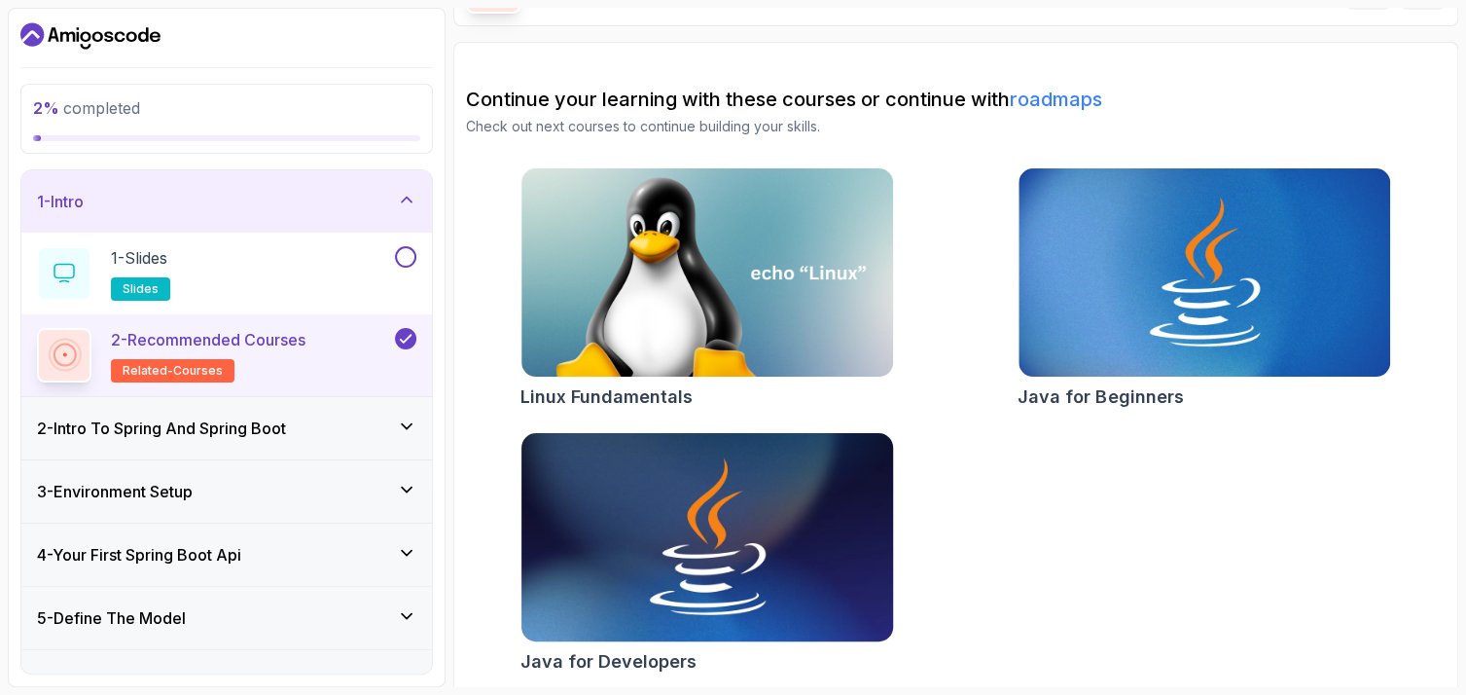
scroll to position [137, 0]
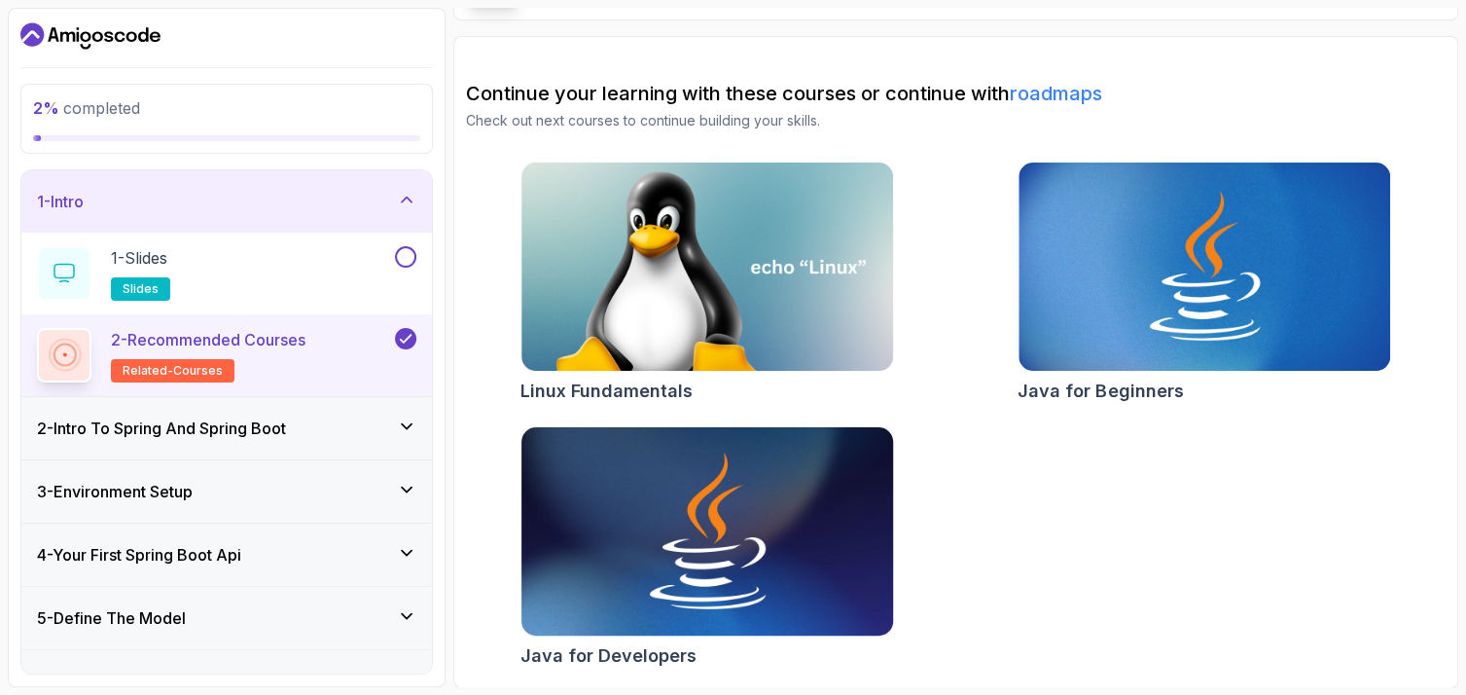
click at [624, 487] on img at bounding box center [707, 531] width 390 height 219
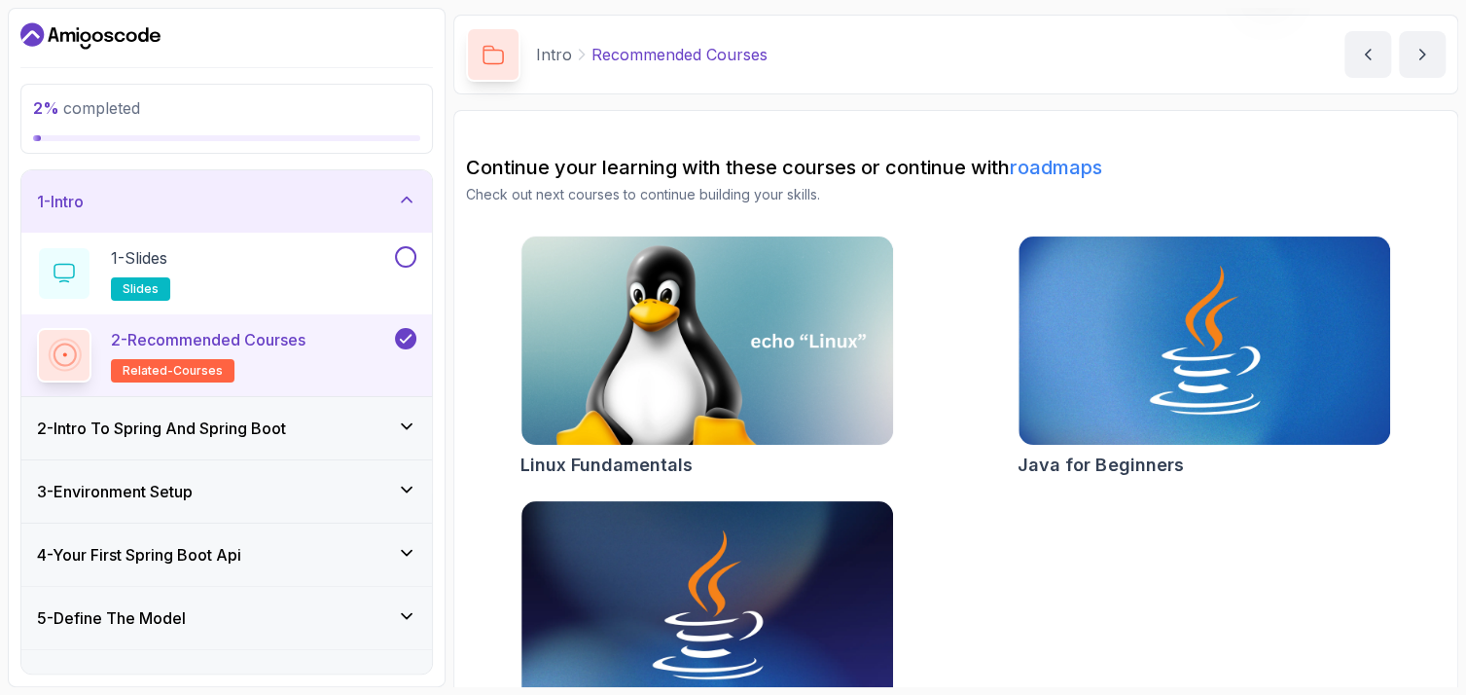
scroll to position [0, 0]
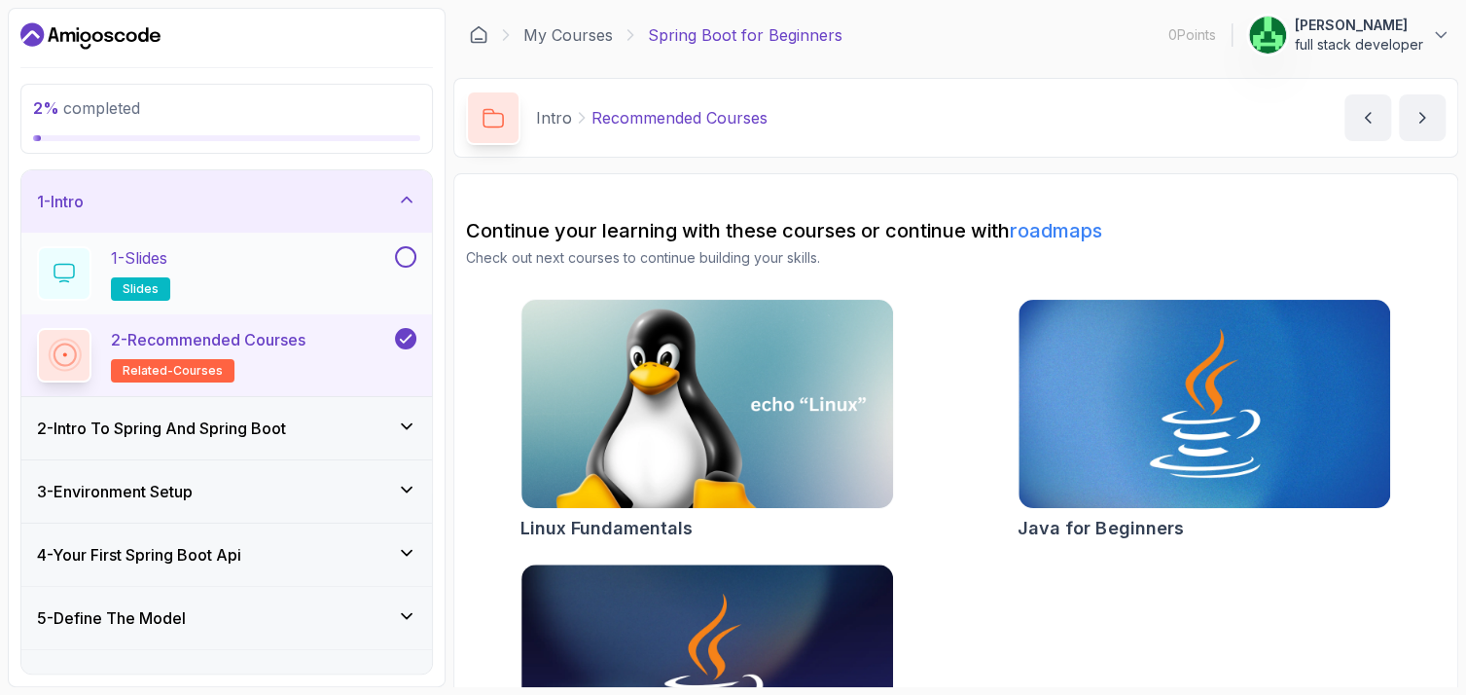
click at [384, 272] on div "1 - Slides slides" at bounding box center [214, 273] width 354 height 54
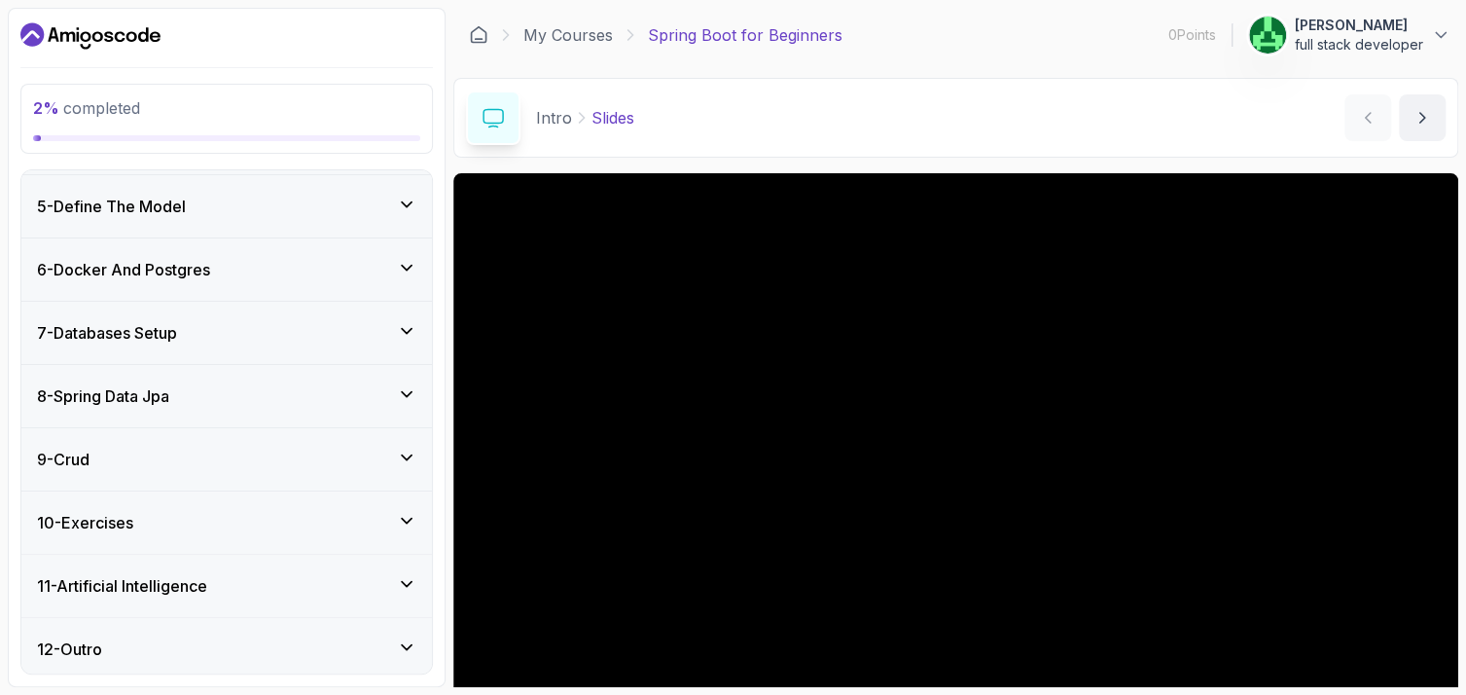
scroll to position [413, 0]
click at [403, 572] on icon at bounding box center [406, 581] width 19 height 19
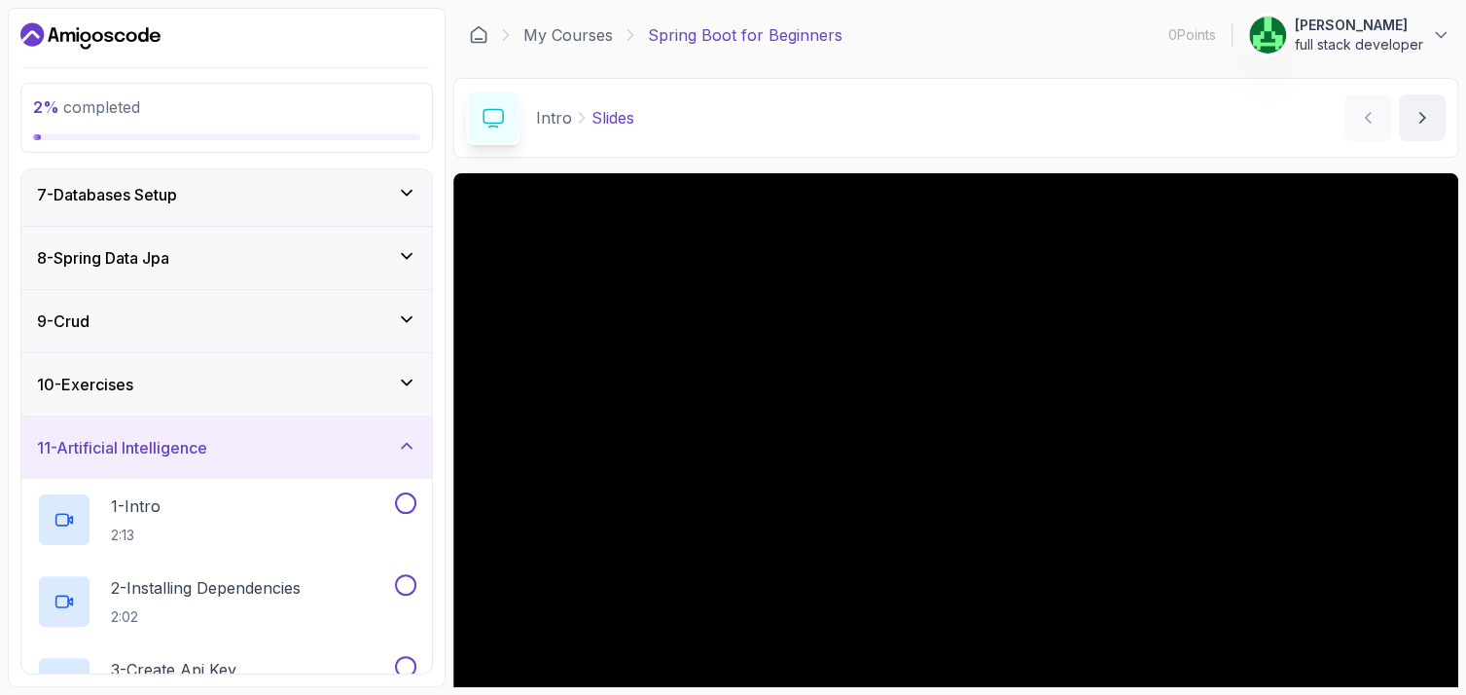
scroll to position [0, 0]
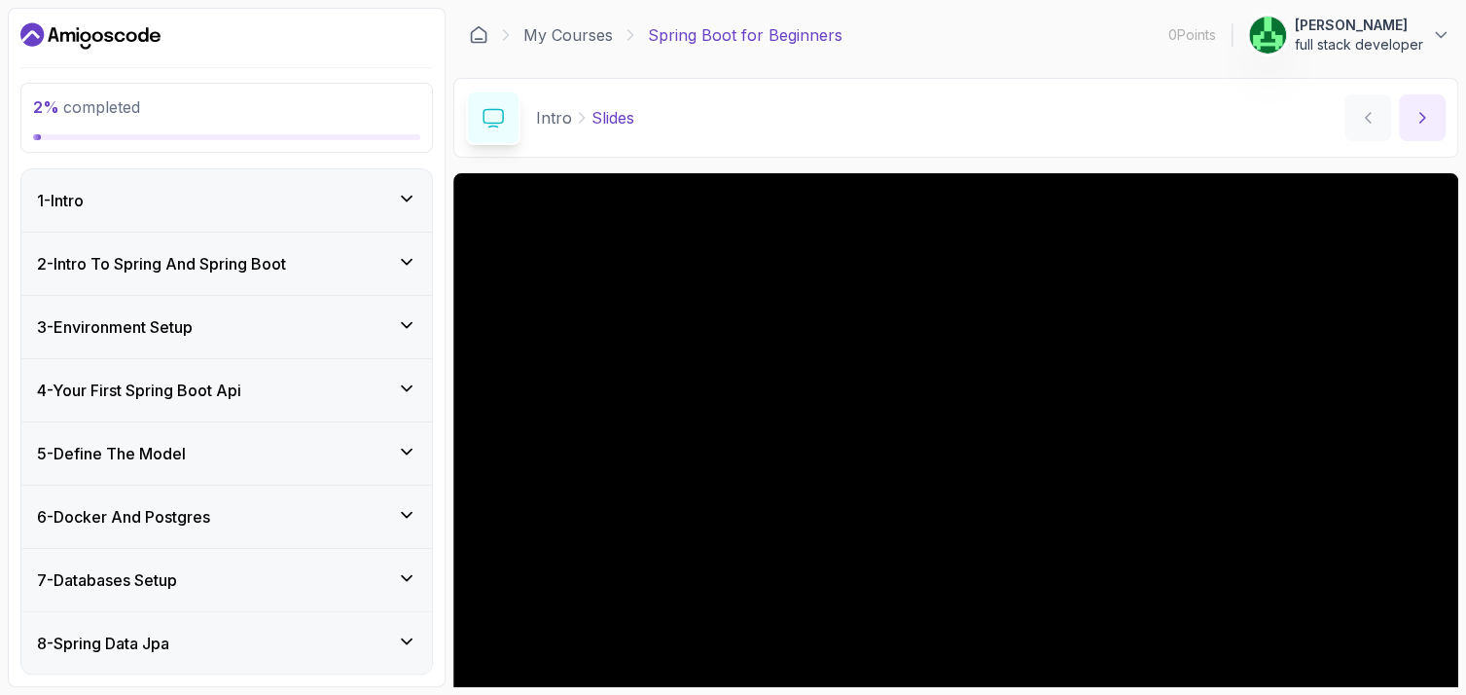
click at [1424, 109] on icon "next content" at bounding box center [1421, 117] width 19 height 19
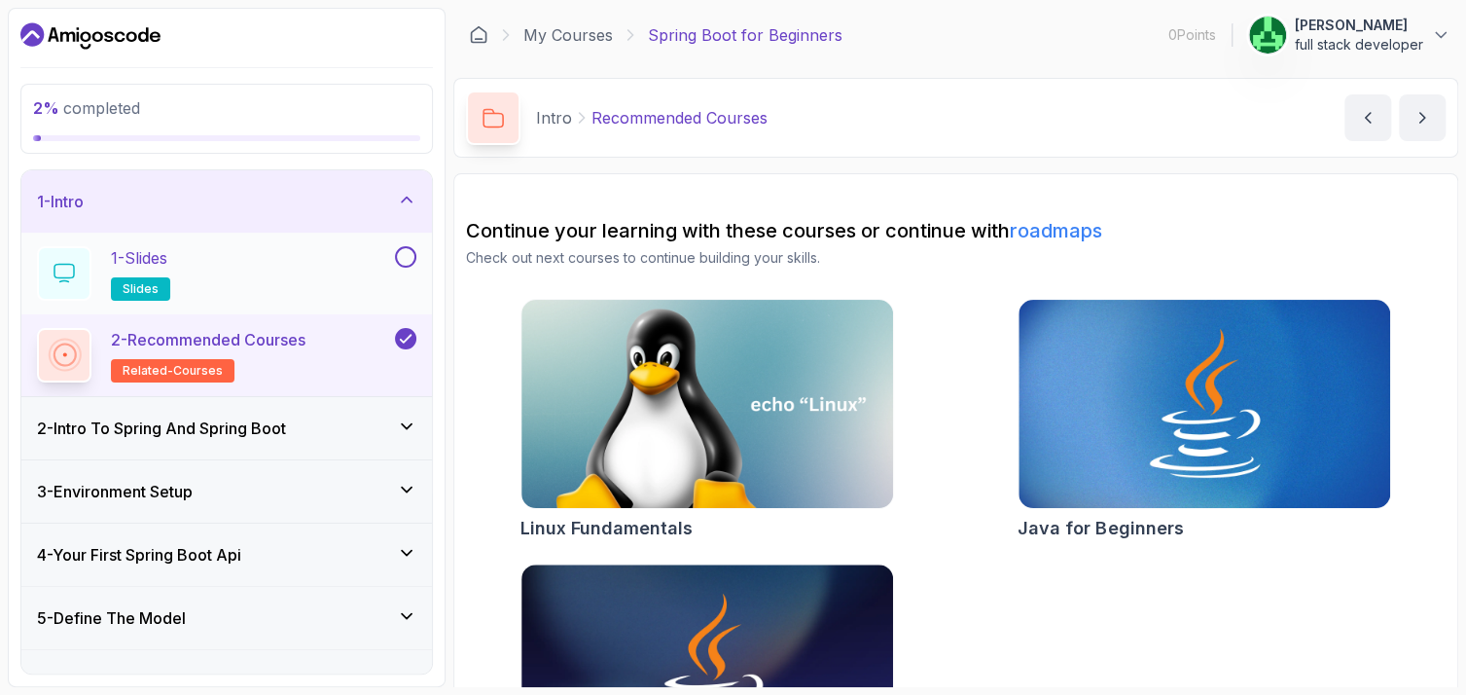
click at [286, 278] on div "1 - Slides slides" at bounding box center [214, 273] width 354 height 54
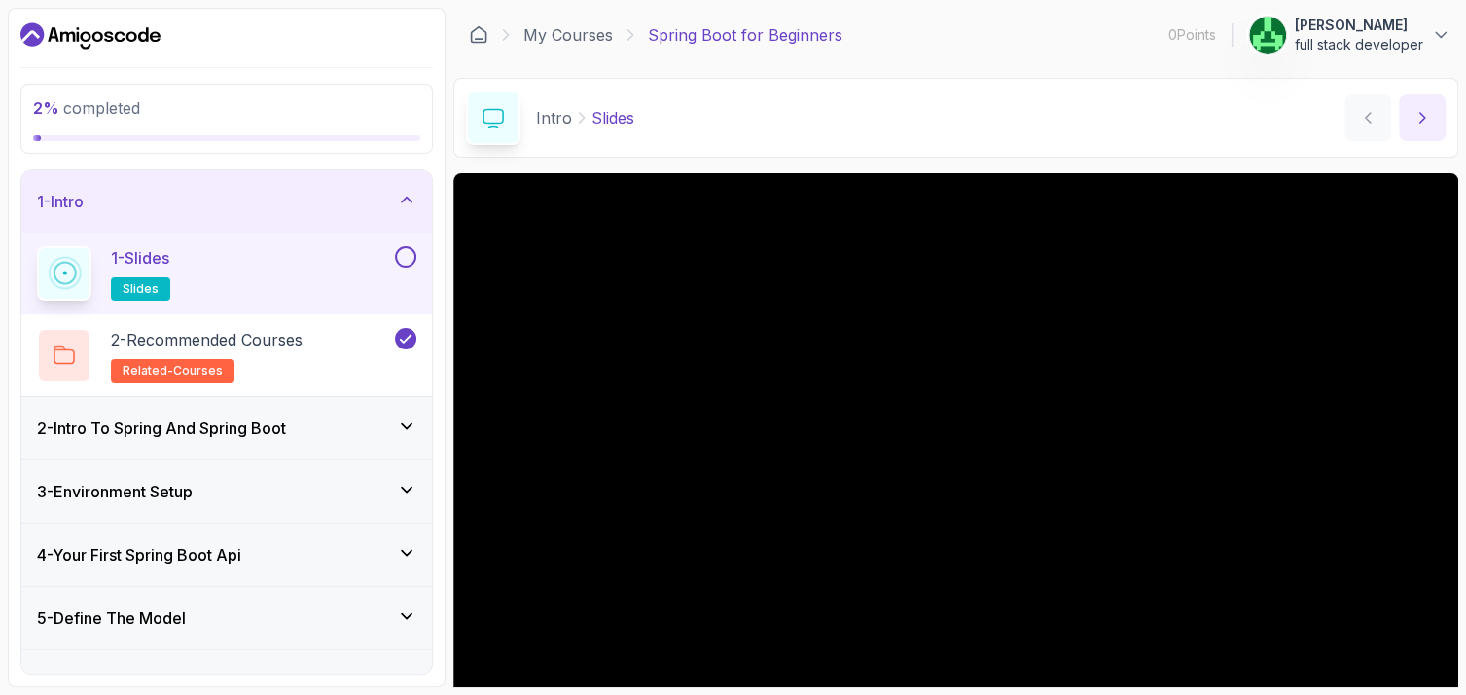
click at [1426, 106] on button "next content" at bounding box center [1422, 117] width 47 height 47
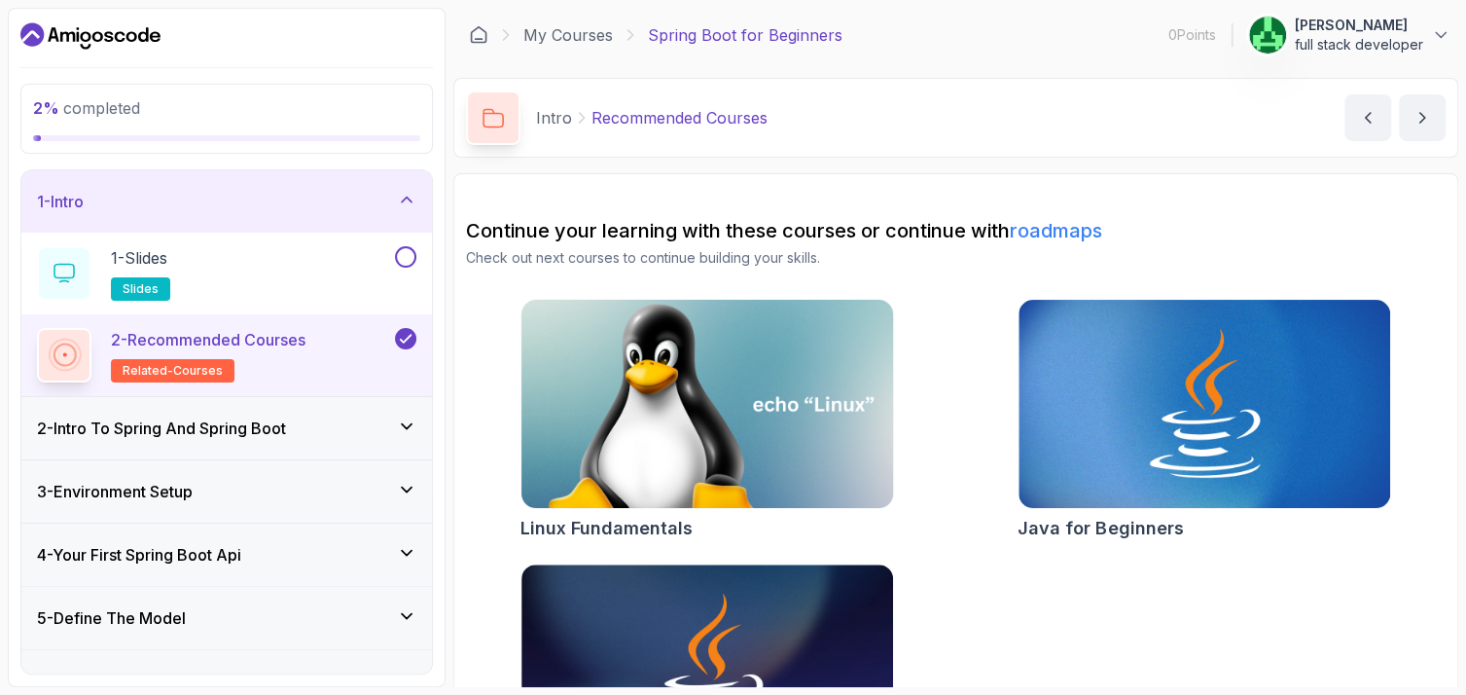
scroll to position [97, 0]
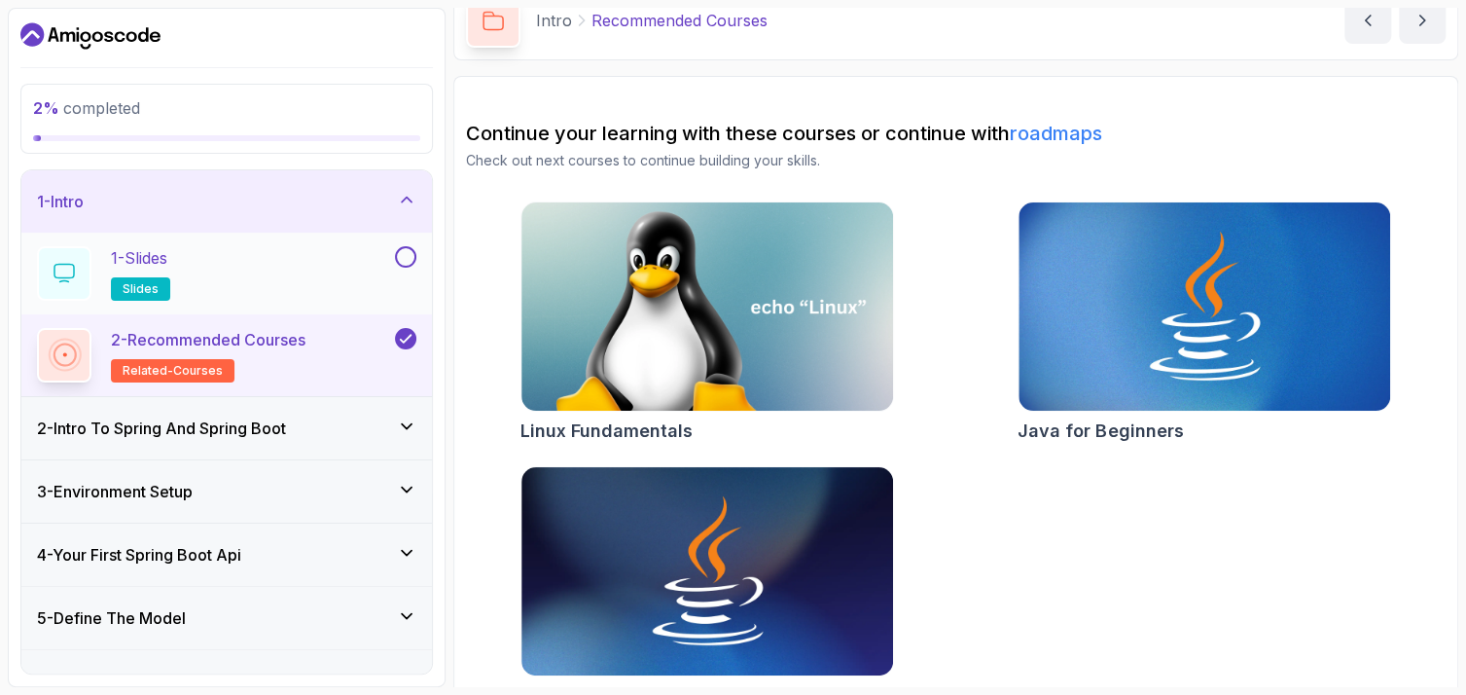
click at [403, 252] on button at bounding box center [405, 256] width 21 height 21
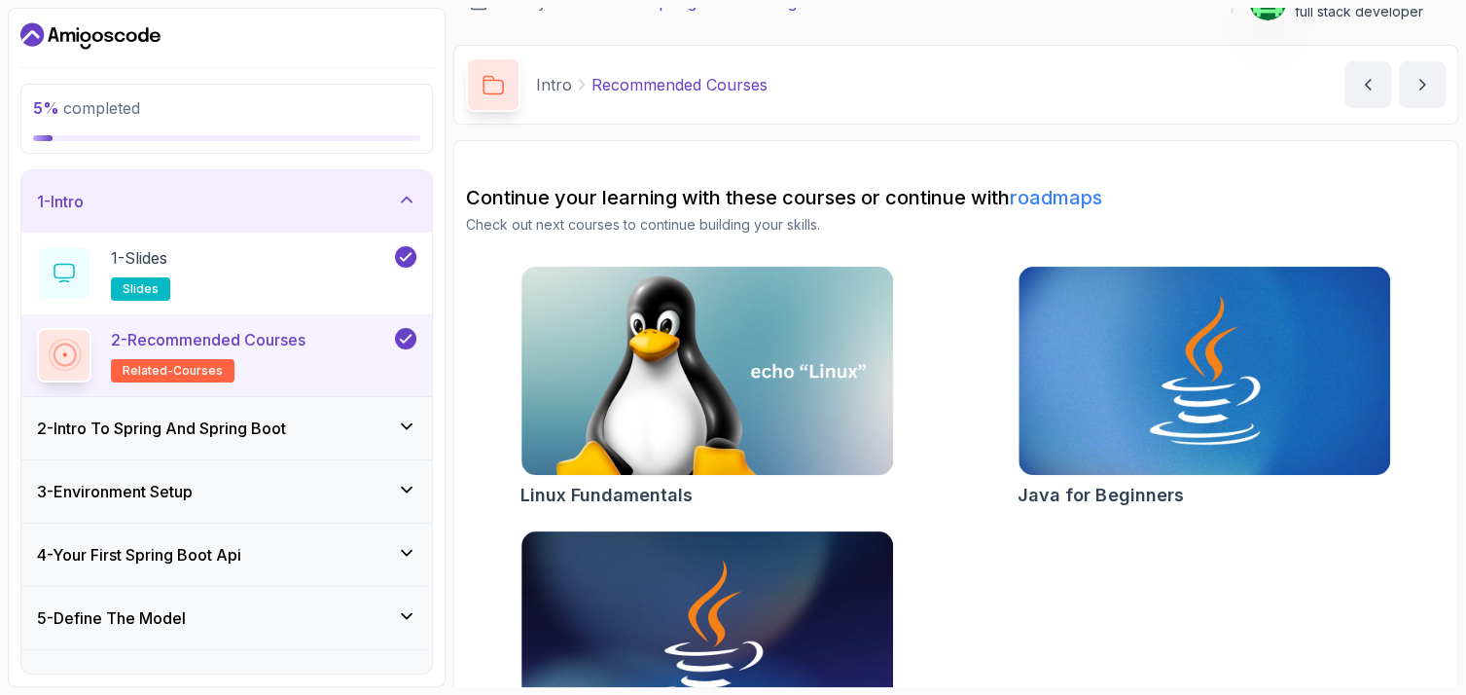
scroll to position [0, 0]
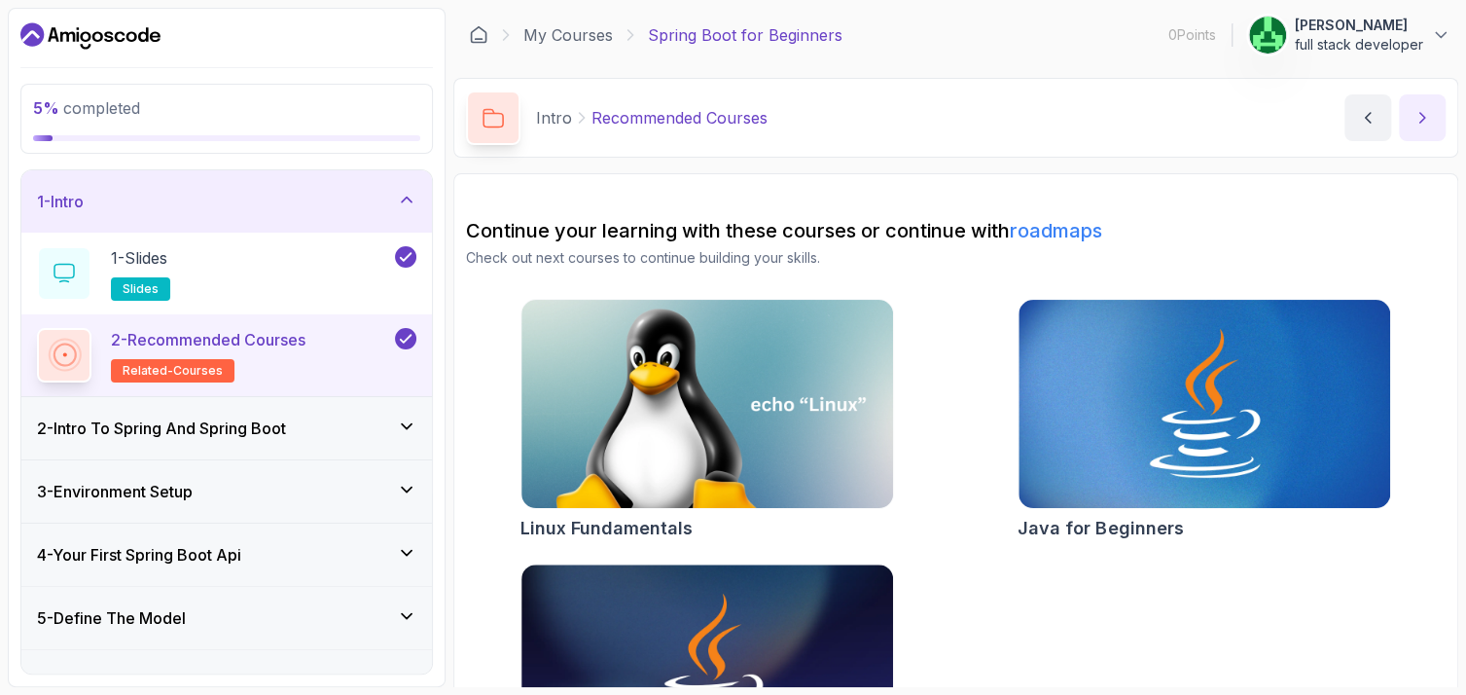
click at [1408, 125] on button "next content" at bounding box center [1422, 117] width 47 height 47
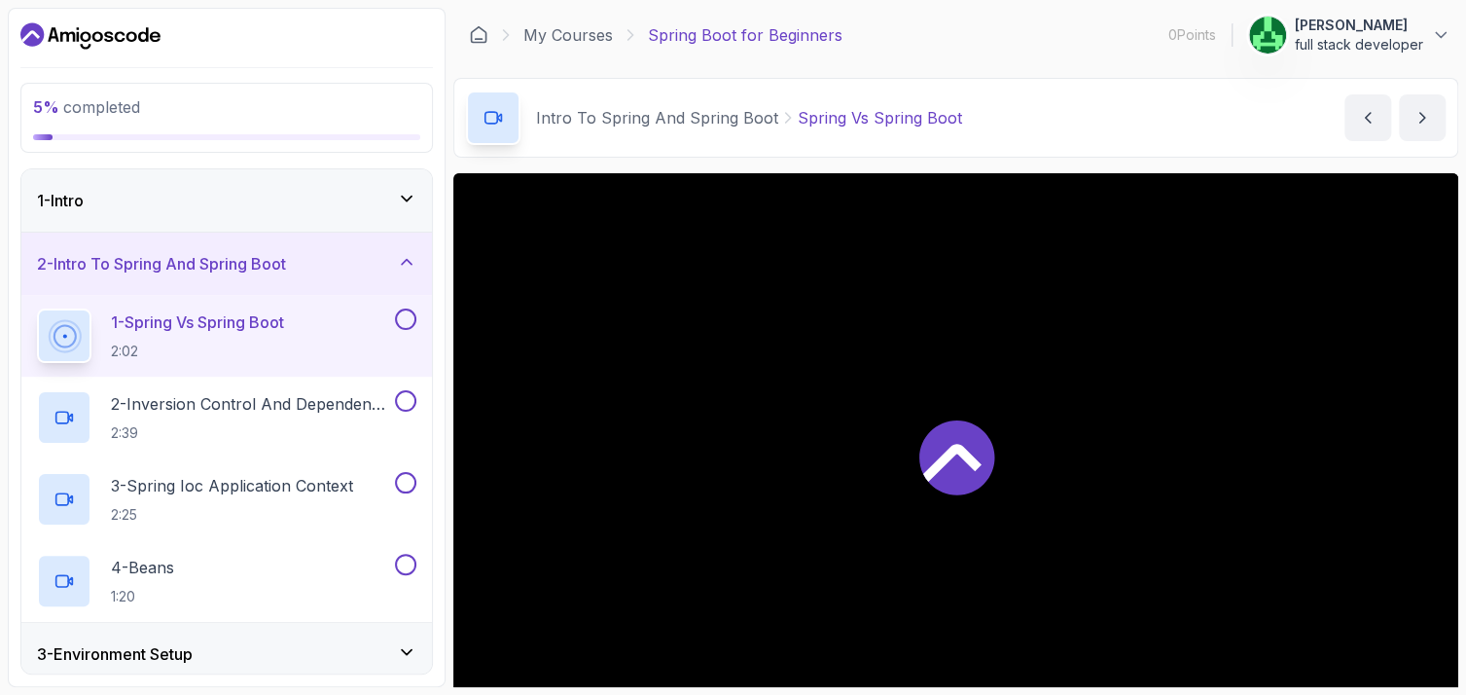
click at [262, 328] on p "1 - Spring Vs Spring Boot" at bounding box center [197, 321] width 173 height 23
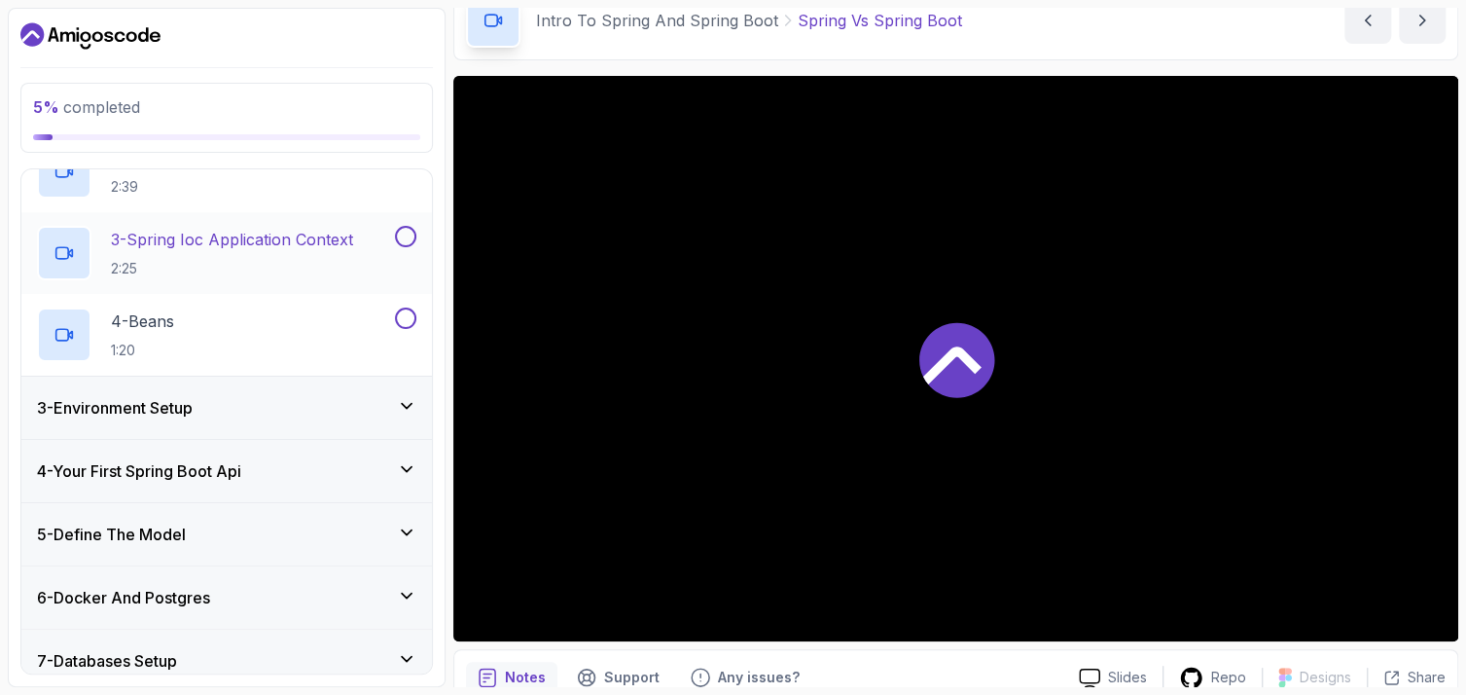
scroll to position [292, 0]
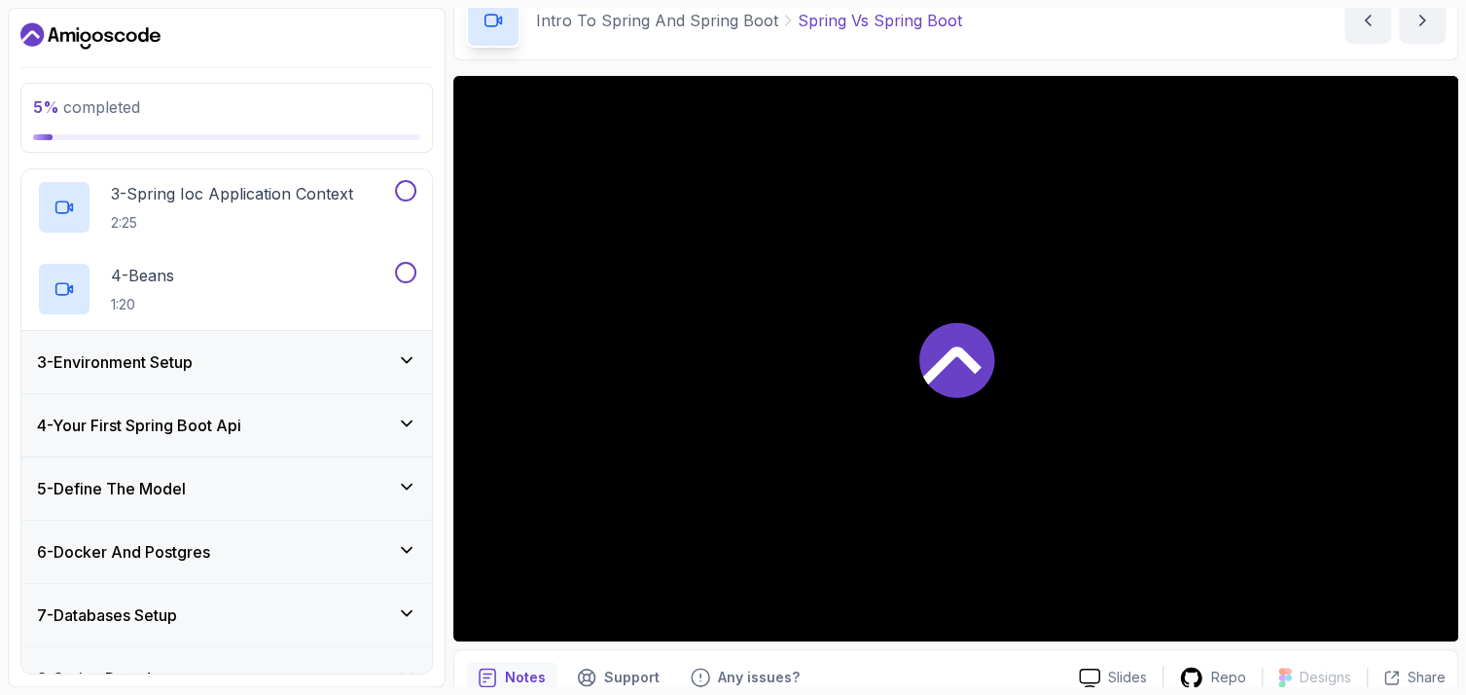
click at [184, 365] on h3 "3 - Environment Setup" at bounding box center [115, 361] width 156 height 23
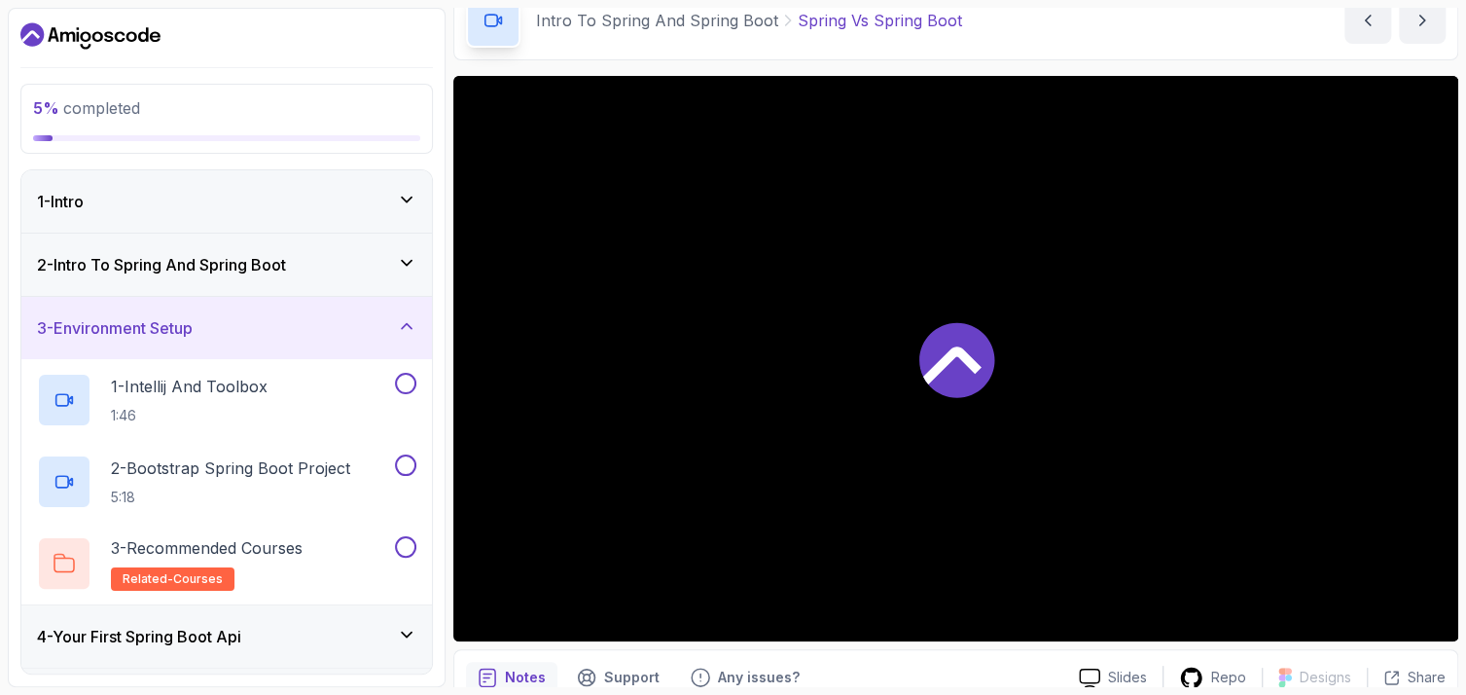
scroll to position [0, 0]
click at [259, 331] on div "3 - Environment Setup" at bounding box center [226, 327] width 379 height 23
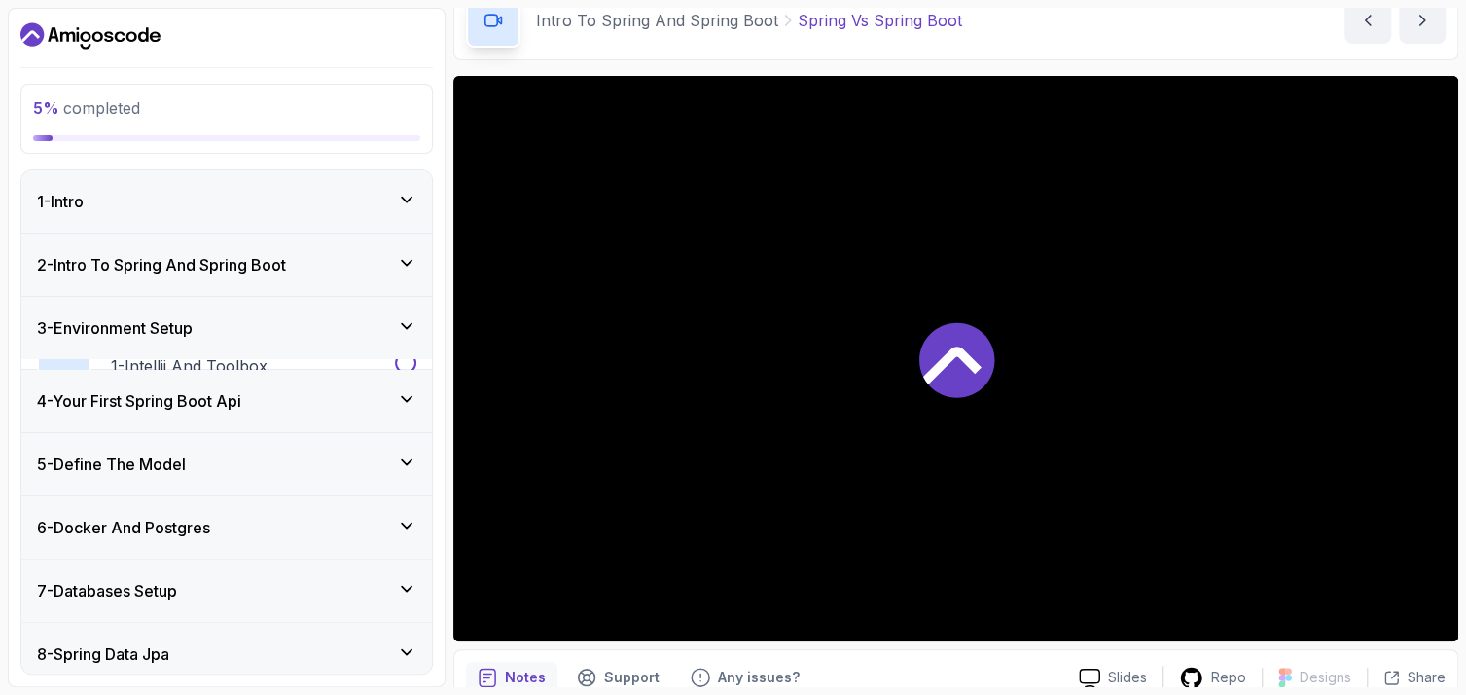
click at [259, 331] on div "3 - Environment Setup" at bounding box center [226, 327] width 379 height 23
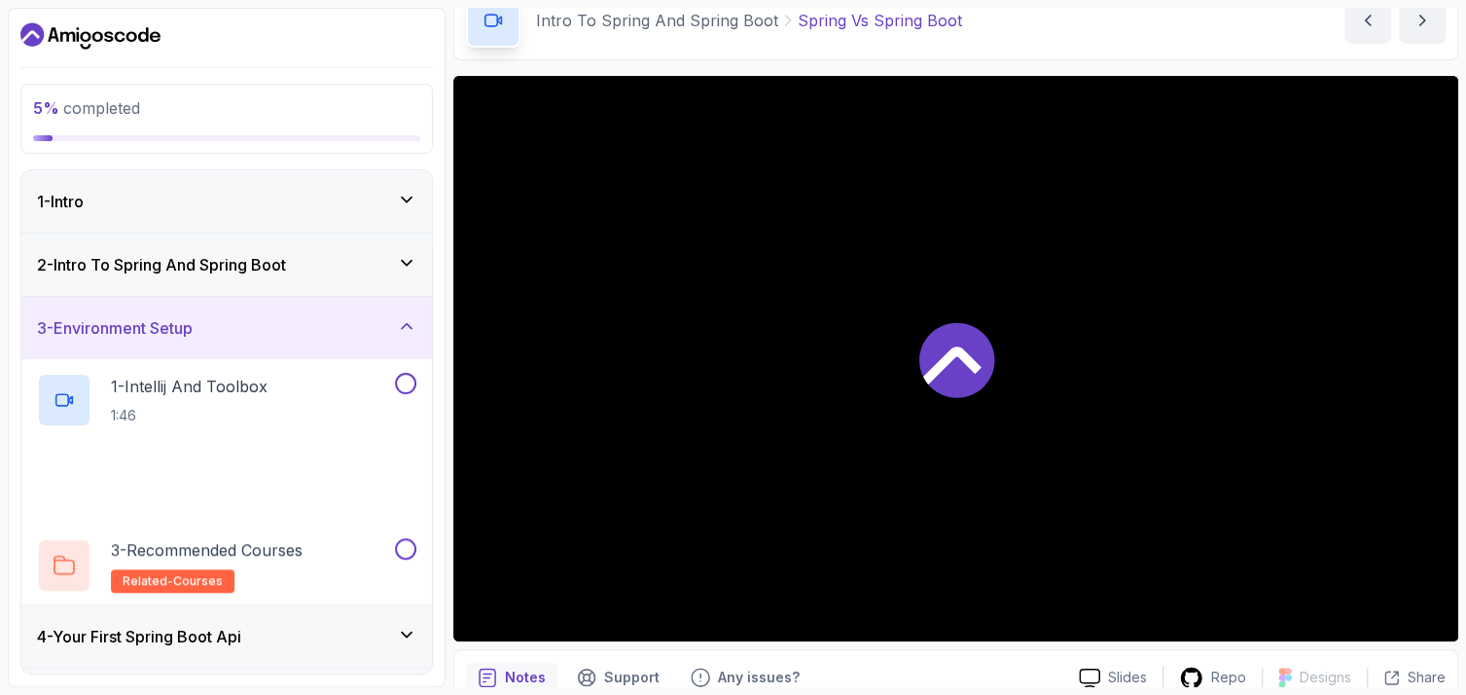
click at [259, 329] on div "3 - Environment Setup" at bounding box center [226, 327] width 379 height 23
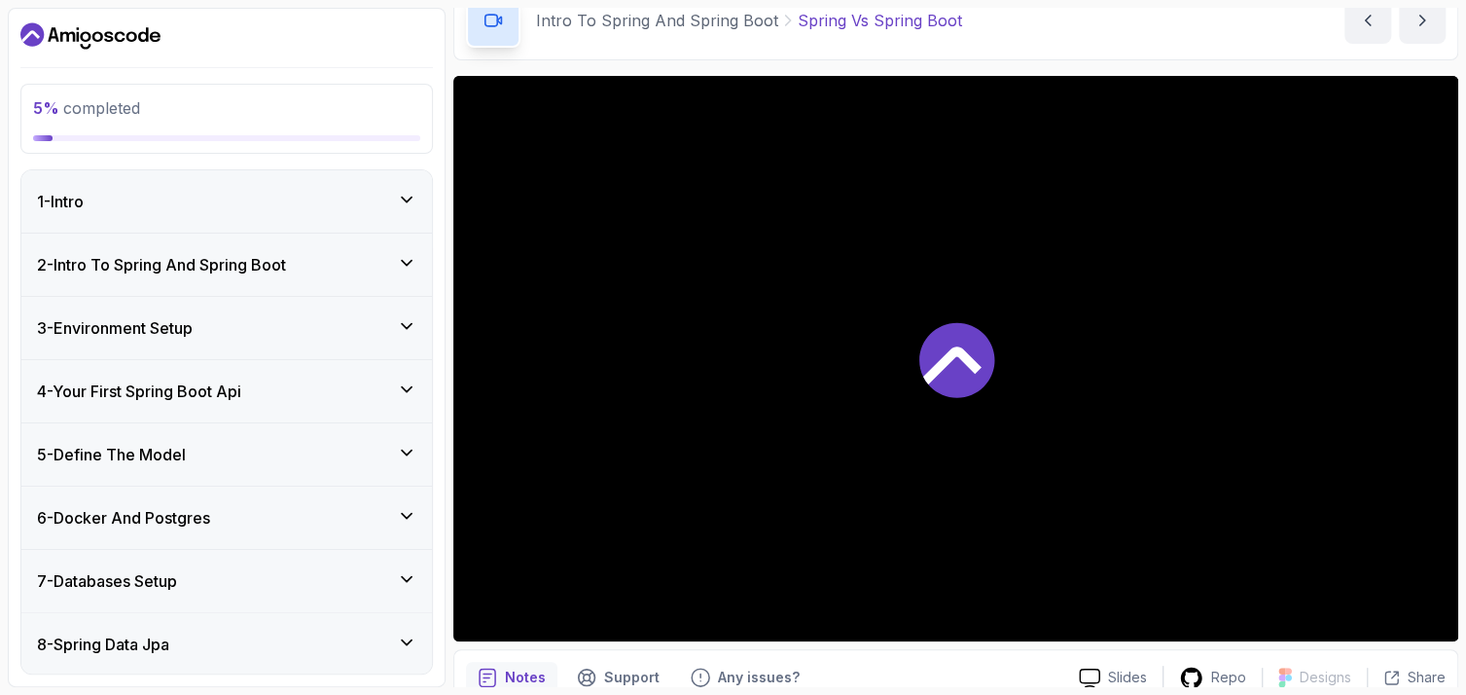
click at [224, 399] on h3 "4 - Your First Spring Boot Api" at bounding box center [139, 390] width 204 height 23
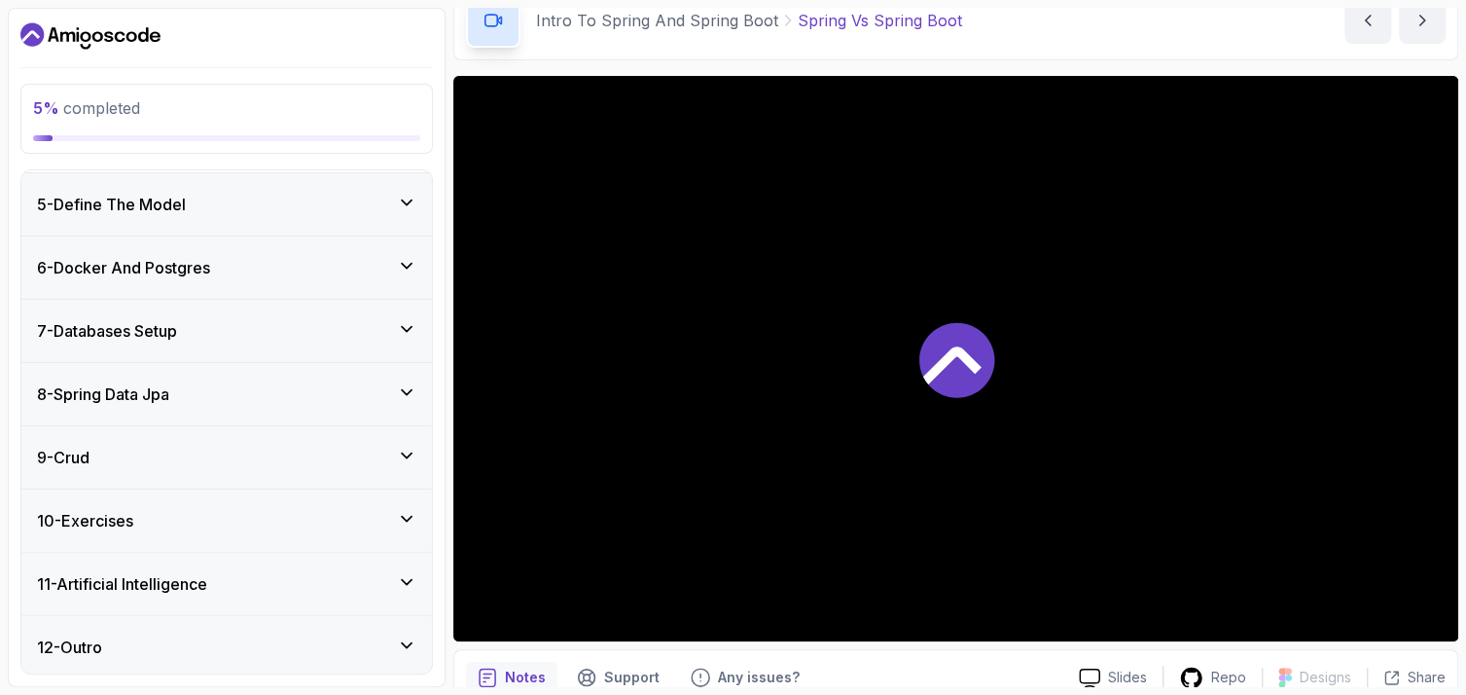
click at [191, 647] on div "12 - Outro" at bounding box center [226, 646] width 379 height 23
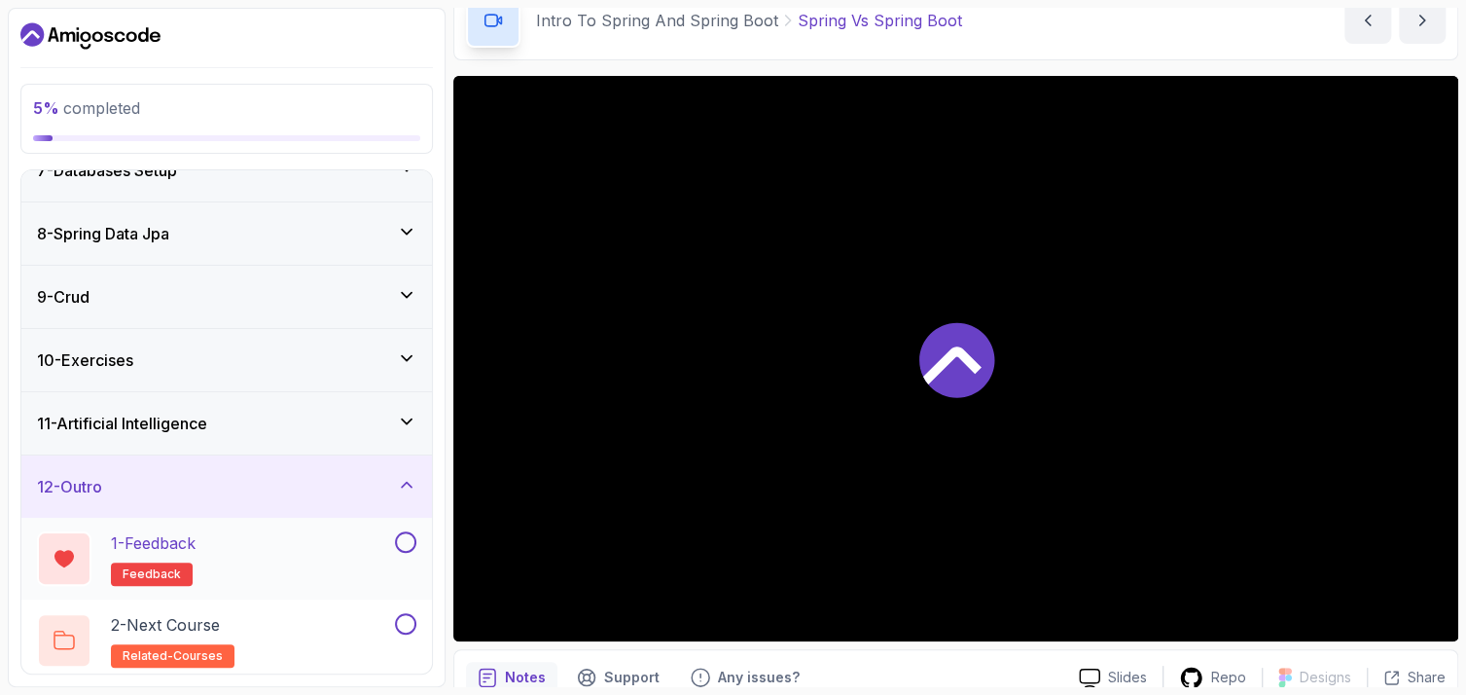
scroll to position [413, 0]
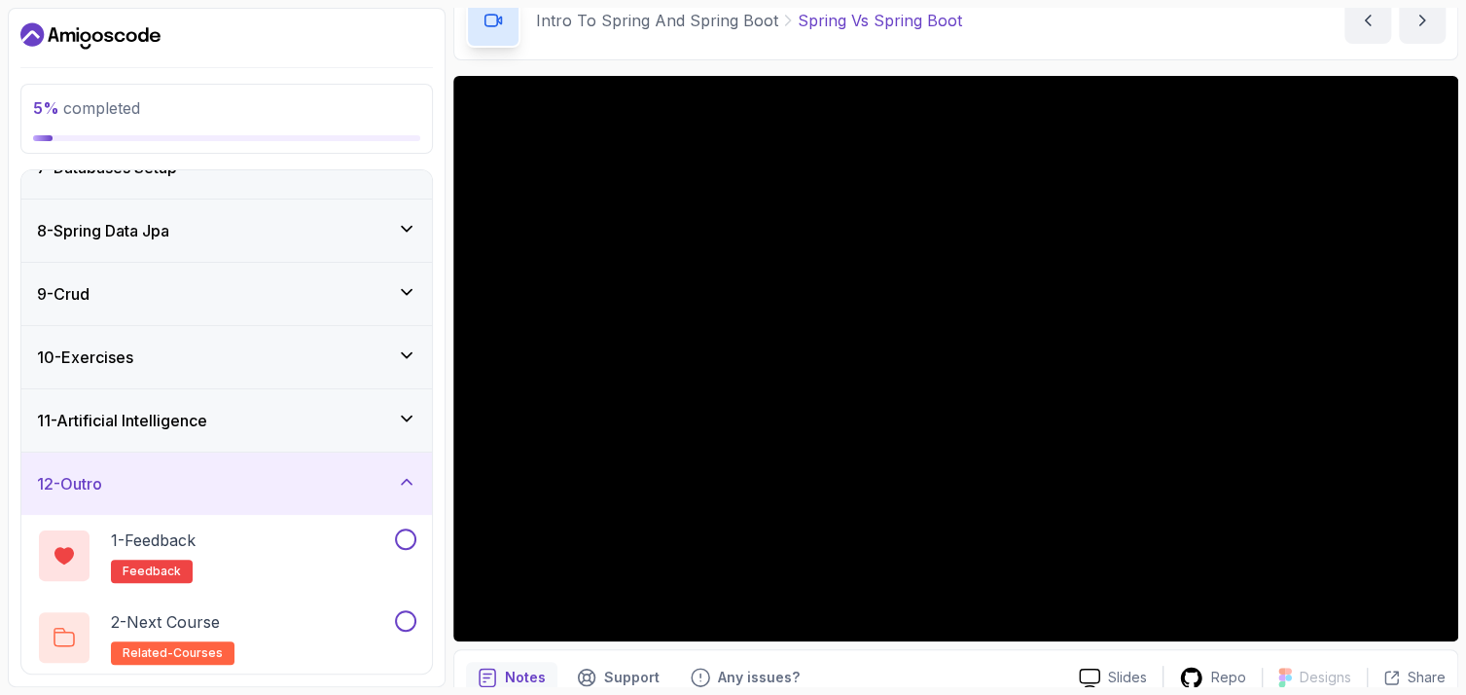
click at [155, 409] on h3 "11 - Artificial Intelligence" at bounding box center [122, 420] width 170 height 23
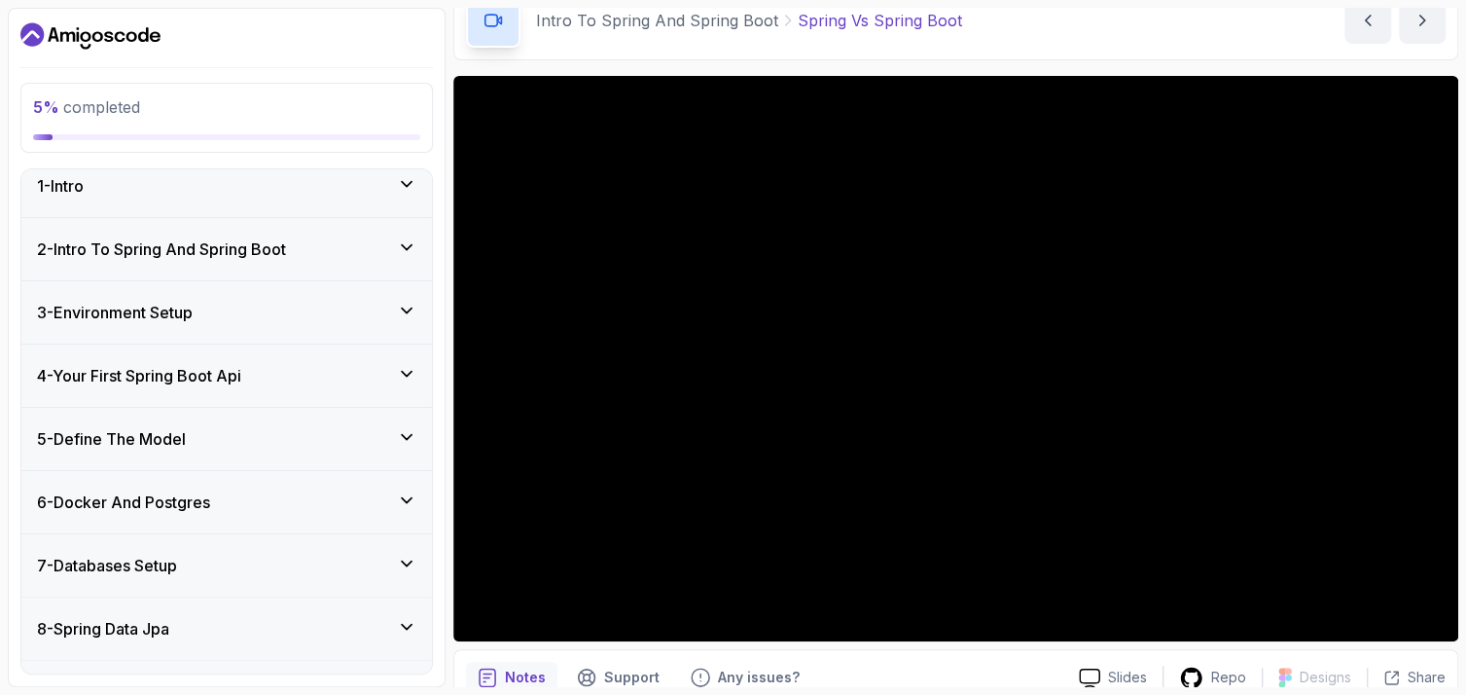
scroll to position [0, 0]
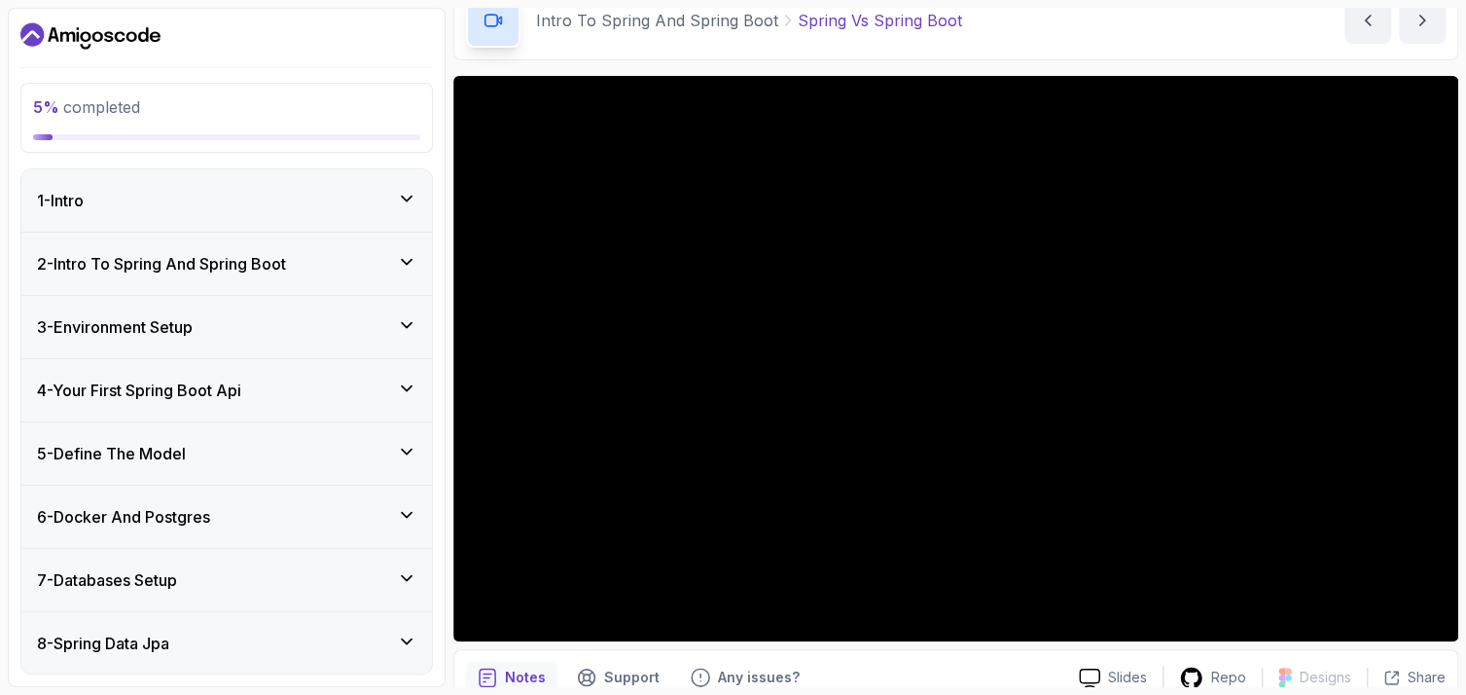
click at [207, 306] on div "3 - Environment Setup" at bounding box center [226, 327] width 410 height 62
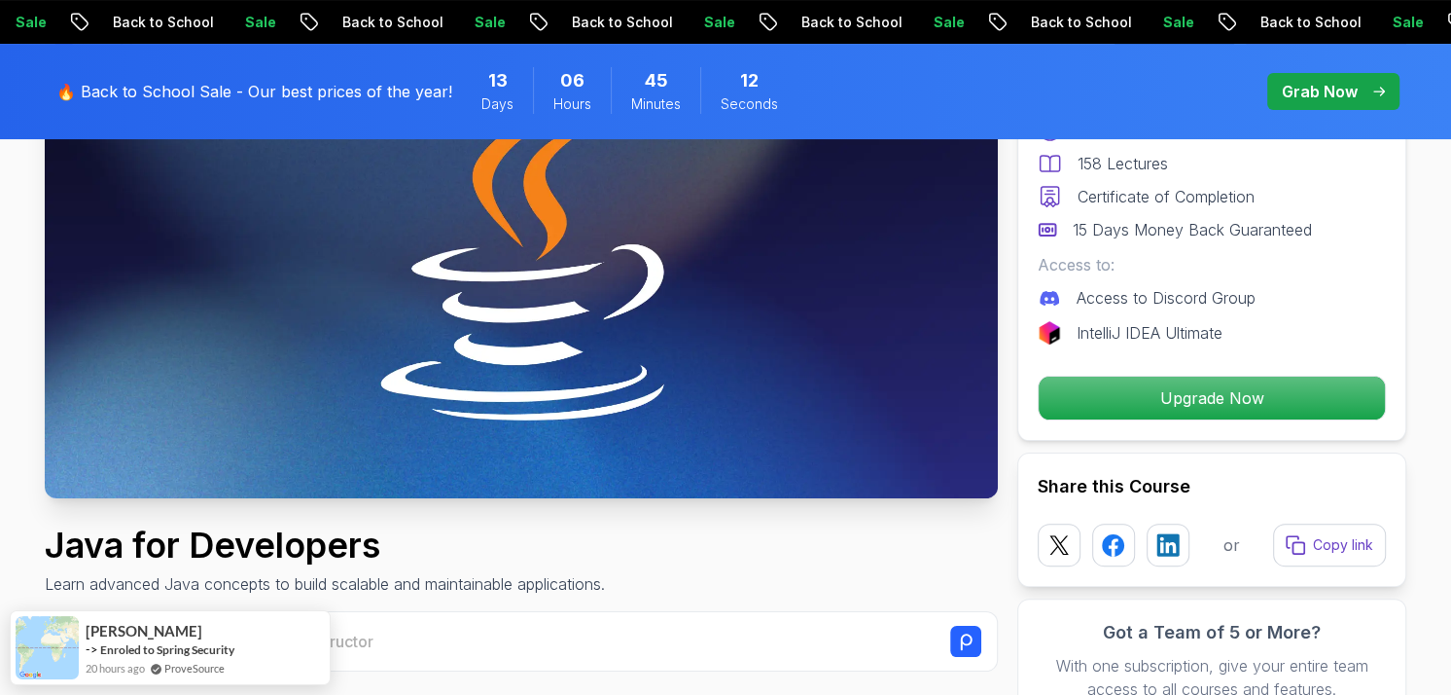
scroll to position [292, 0]
